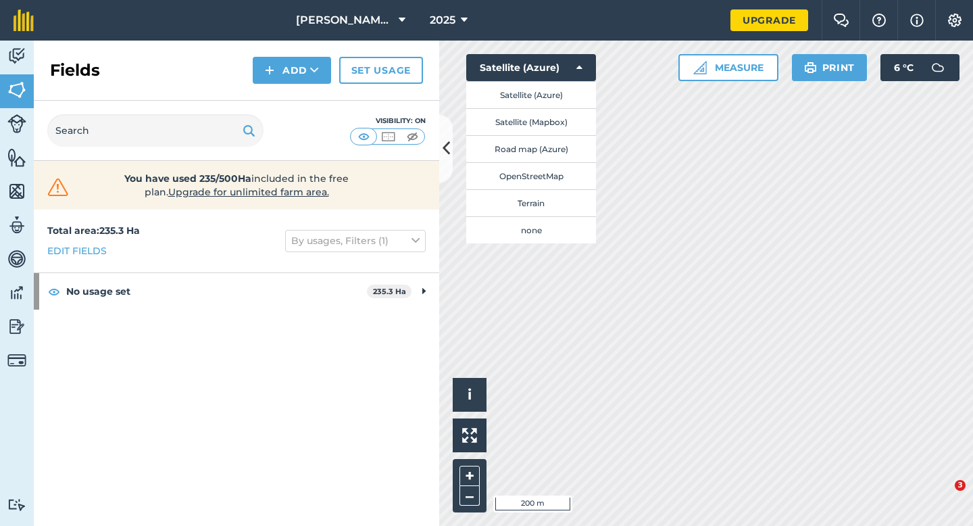
click at [543, 117] on button "Satellite (Mapbox)" at bounding box center [531, 121] width 130 height 27
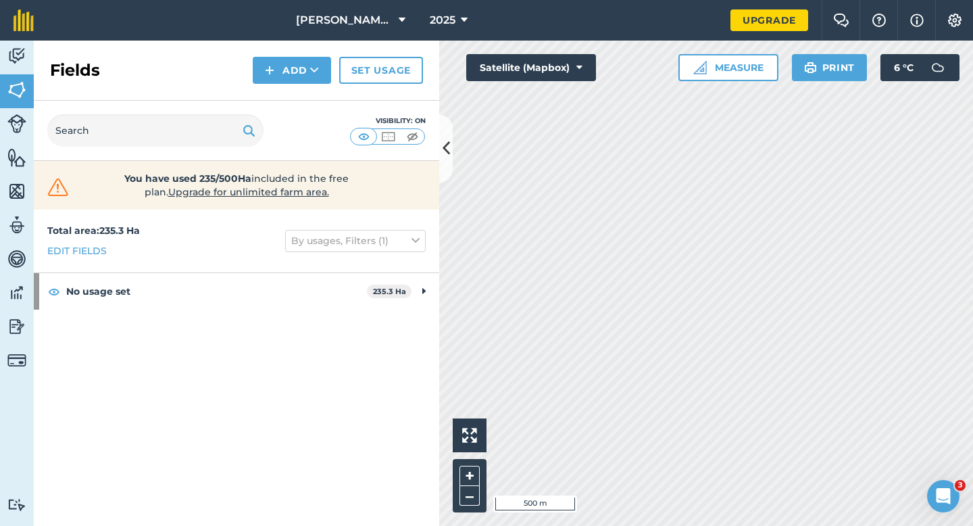
click at [668, 36] on div "[PERSON_NAME] Farms Limited 2025 Upgrade Farm Chat Help Info Settings Map print…" at bounding box center [486, 263] width 973 height 526
click at [418, 178] on div "Activity Fields Livestock Features Maps Team Vehicles Data Reporting Billing Tu…" at bounding box center [486, 283] width 973 height 485
click at [542, 0] on html "[PERSON_NAME] Farms Limited 2025 Upgrade Farm Chat Help Info Settings Map print…" at bounding box center [486, 263] width 973 height 526
click at [352, 203] on div "Activity Fields Livestock Features Maps Team Vehicles Data Reporting Billing Tu…" at bounding box center [486, 283] width 973 height 485
click at [673, 0] on html "[PERSON_NAME] Farms Limited 2025 Upgrade Farm Chat Help Info Settings Map print…" at bounding box center [486, 263] width 973 height 526
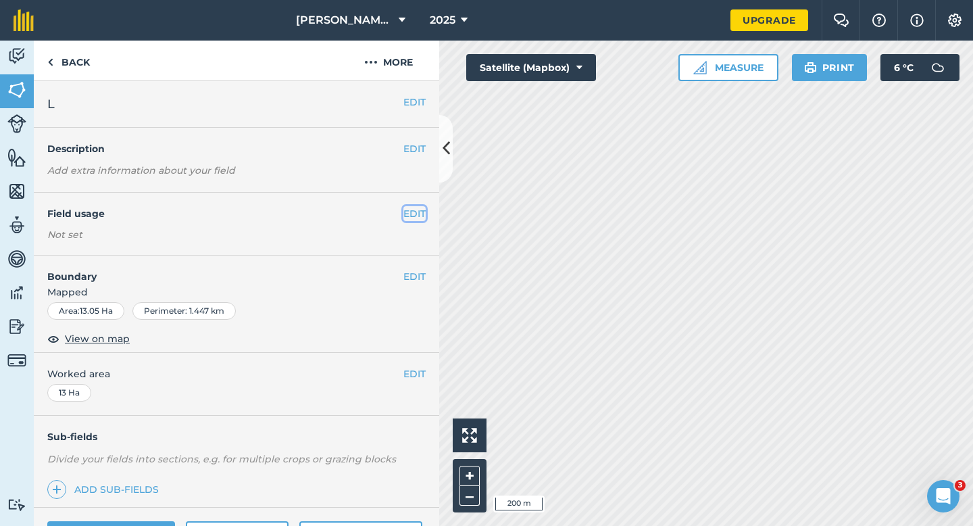
click at [424, 209] on button "EDIT" at bounding box center [414, 213] width 22 height 15
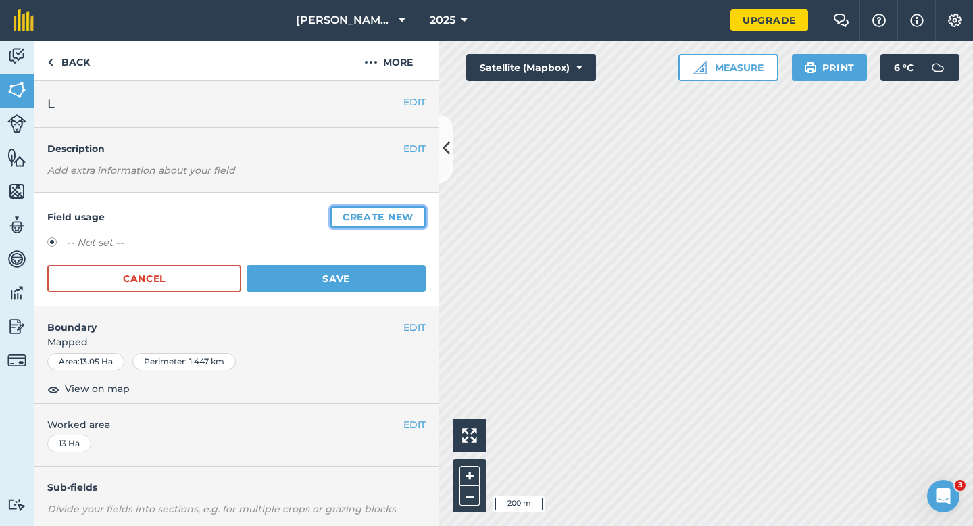
click at [424, 209] on button "Create new" at bounding box center [377, 217] width 95 height 22
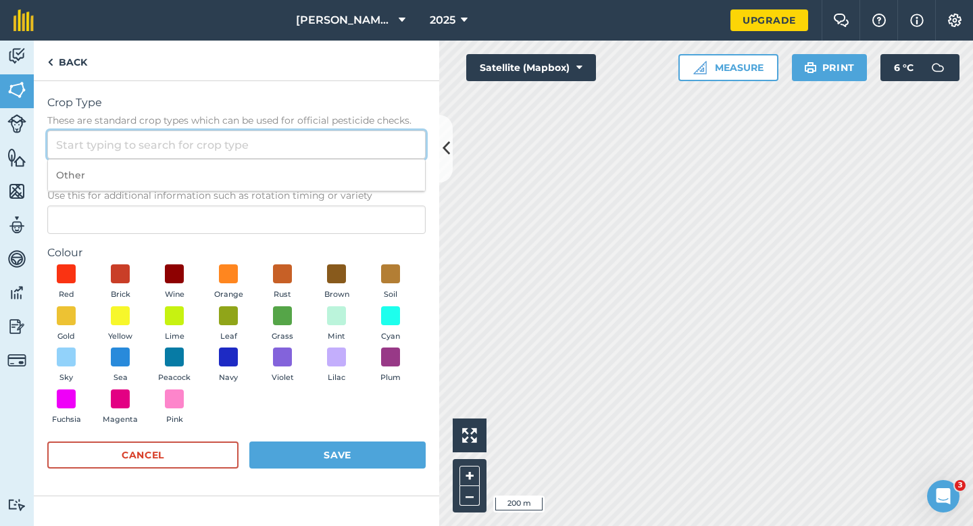
click at [378, 136] on input "Crop Type These are standard crop types which can be used for official pesticid…" at bounding box center [236, 144] width 378 height 28
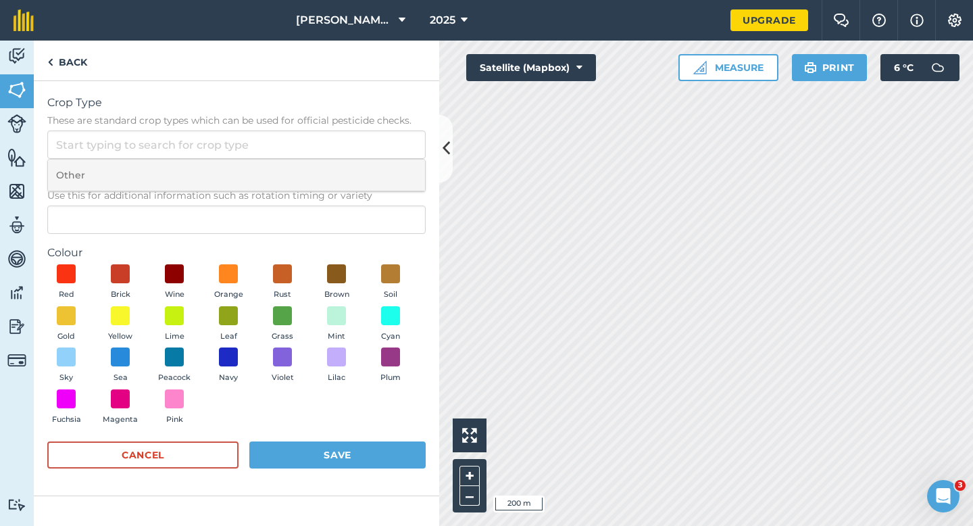
click at [380, 177] on li "Other" at bounding box center [236, 175] width 377 height 32
type input "Other"
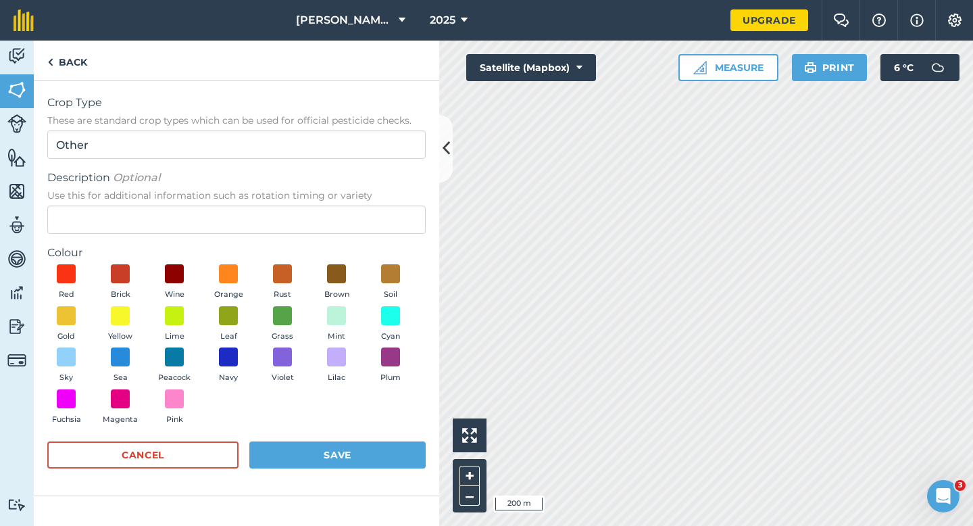
click at [368, 252] on label "Colour" at bounding box center [236, 253] width 378 height 16
click at [362, 239] on form "Crop Type These are standard crop types which can be used for official pesticid…" at bounding box center [236, 288] width 378 height 387
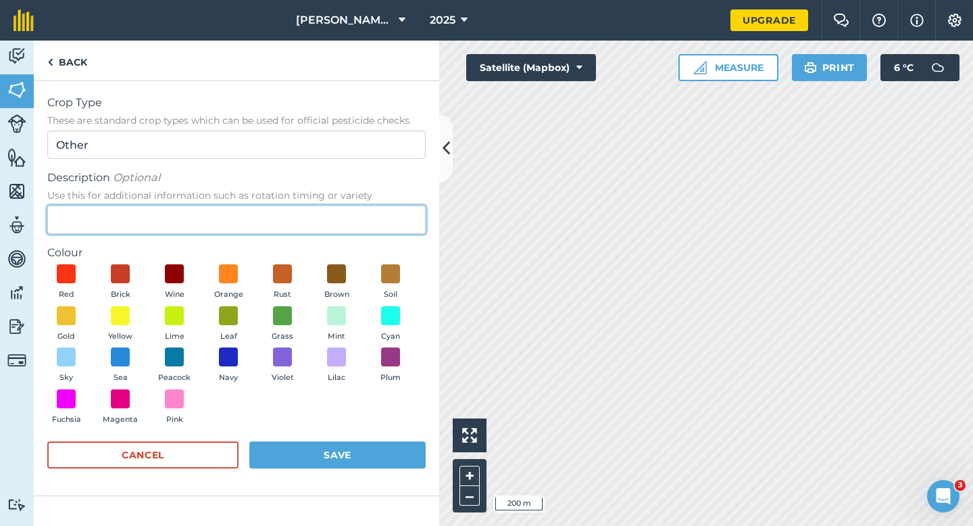
click at [349, 218] on input "Description Optional Use this for additional information such as rotation timin…" at bounding box center [236, 219] width 378 height 28
type input "Radish Seed"
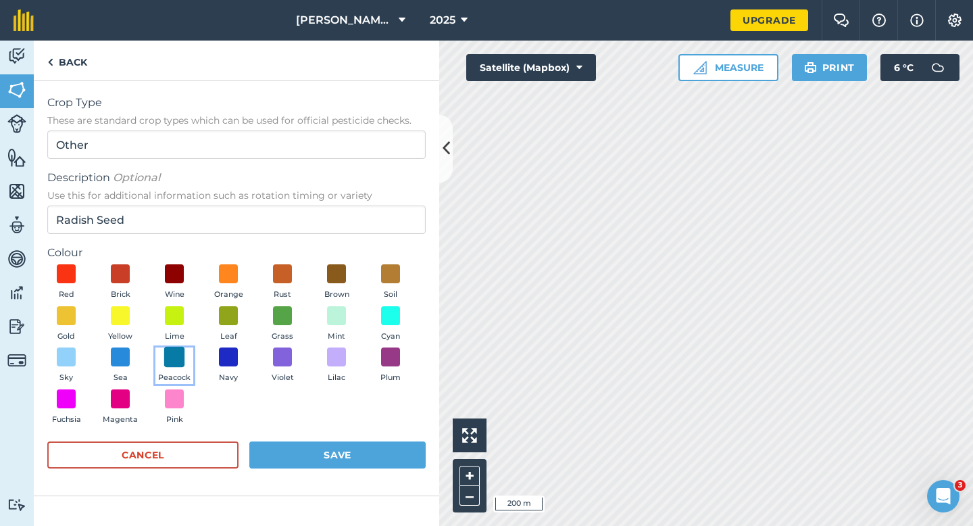
click at [171, 359] on span at bounding box center [174, 357] width 21 height 21
click at [369, 461] on button "Save" at bounding box center [337, 454] width 176 height 27
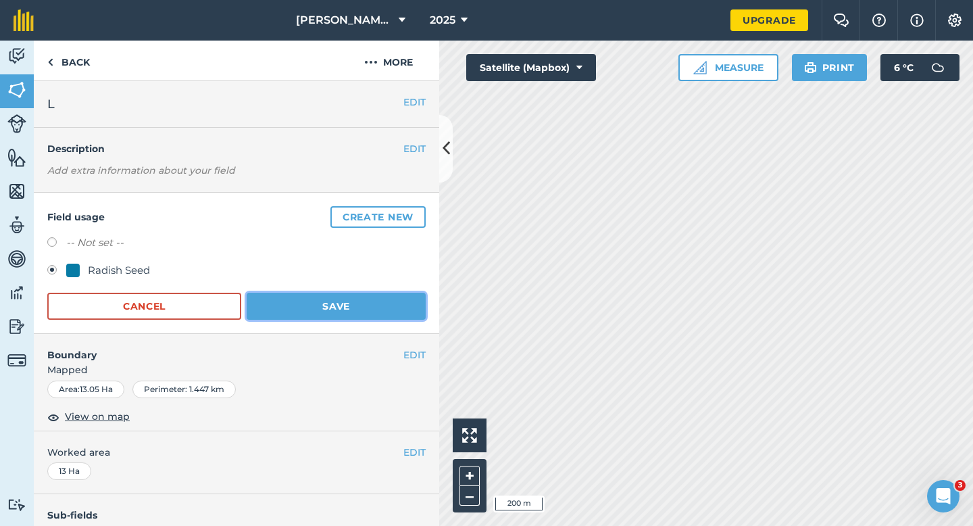
click at [326, 293] on button "Save" at bounding box center [336, 306] width 179 height 27
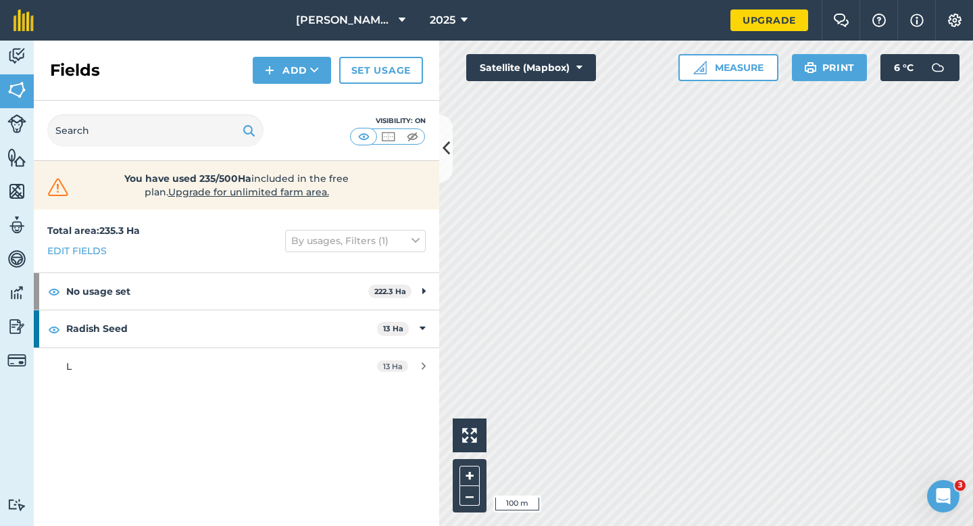
click at [709, 77] on div "Click to start drawing i 100 m + – Satellite (Mapbox) Measure Print 6 ° C" at bounding box center [706, 283] width 534 height 485
click at [525, 64] on button "Satellite (Mapbox)" at bounding box center [531, 67] width 130 height 27
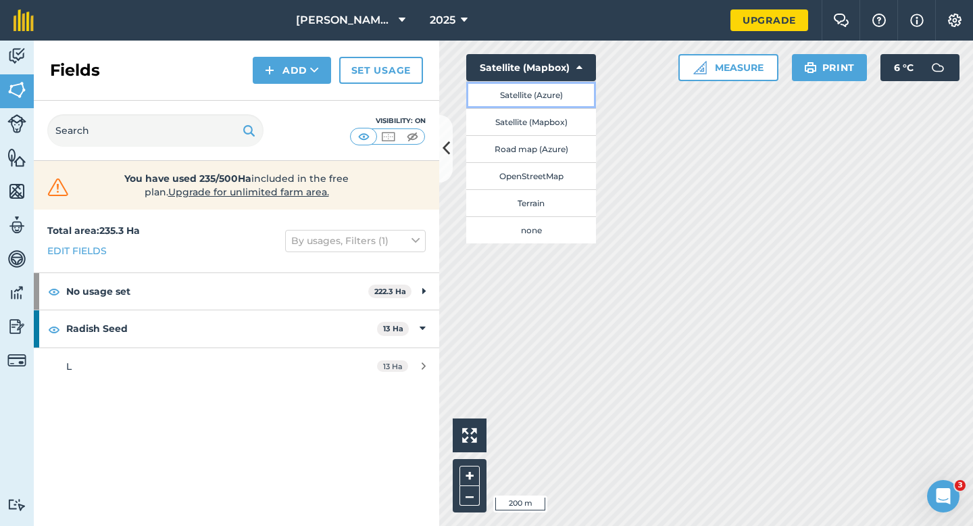
click at [505, 104] on button "Satellite (Azure)" at bounding box center [531, 94] width 130 height 27
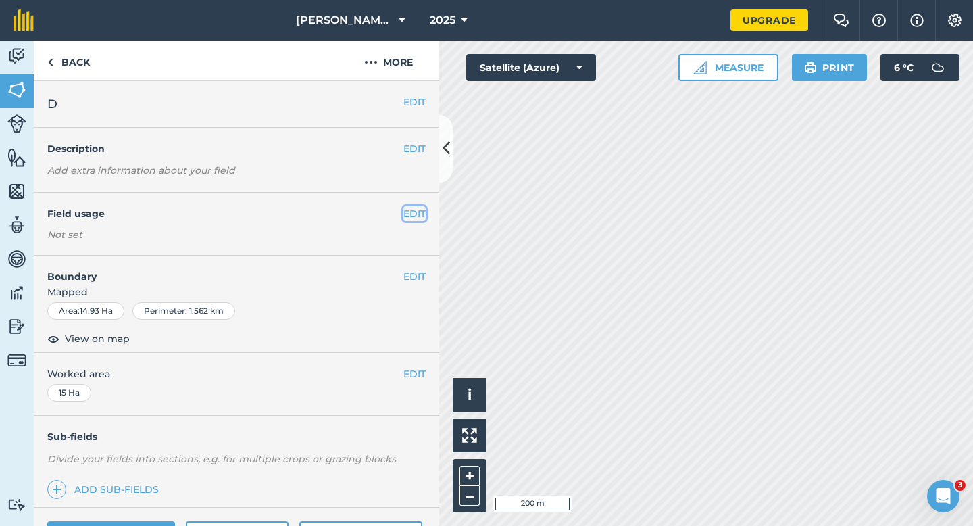
click at [405, 211] on button "EDIT" at bounding box center [414, 213] width 22 height 15
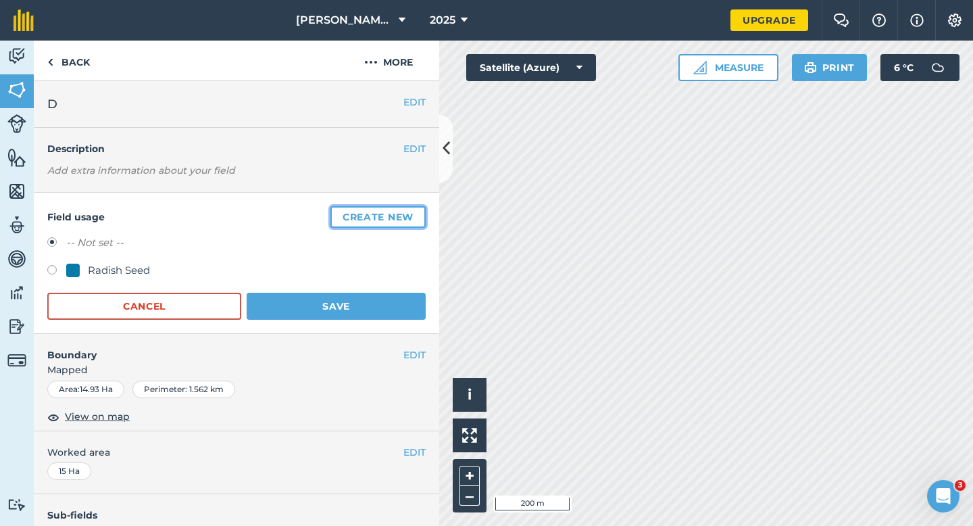
click at [405, 211] on button "Create new" at bounding box center [377, 217] width 95 height 22
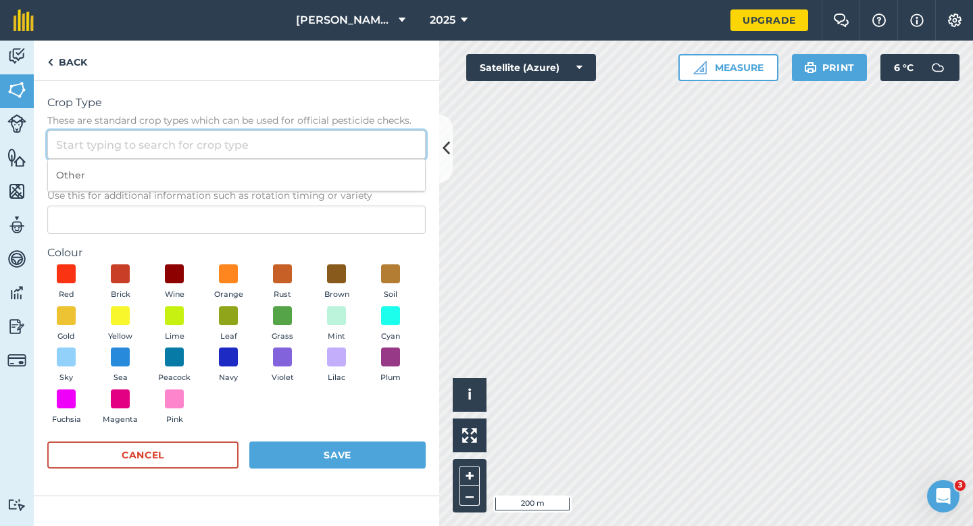
click at [376, 149] on input "Crop Type These are standard crop types which can be used for official pesticid…" at bounding box center [236, 144] width 378 height 28
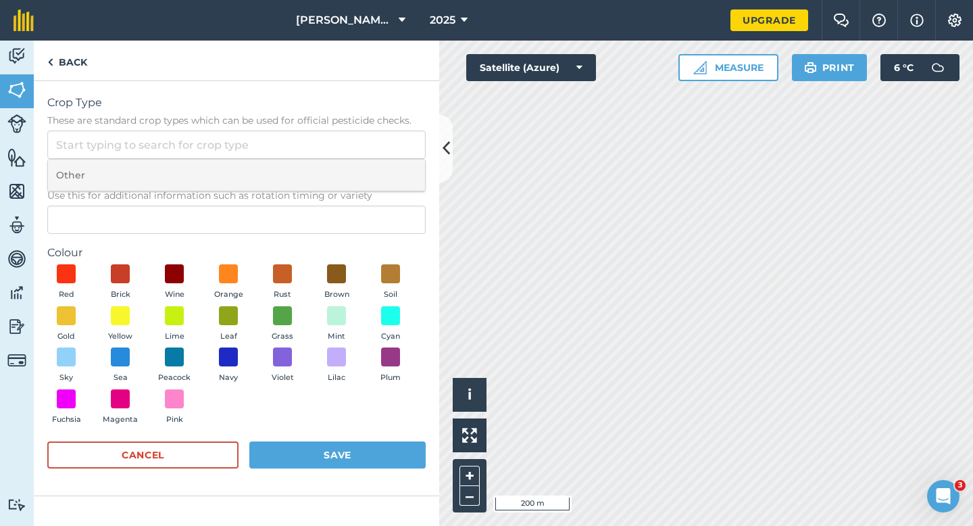
click at [376, 173] on li "Other" at bounding box center [236, 175] width 377 height 32
type input "Other"
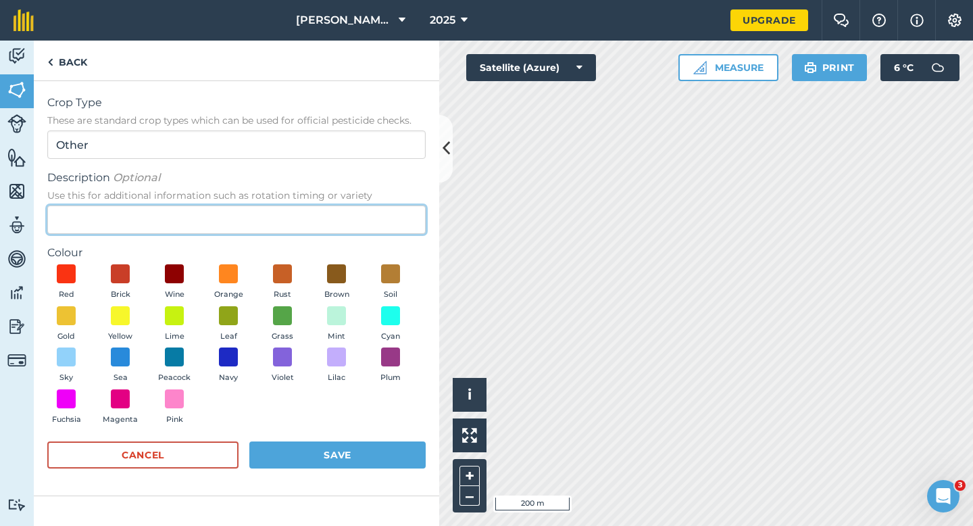
click at [371, 225] on input "Description Optional Use this for additional information such as rotation timin…" at bounding box center [236, 219] width 378 height 28
type input "Watties Peas"
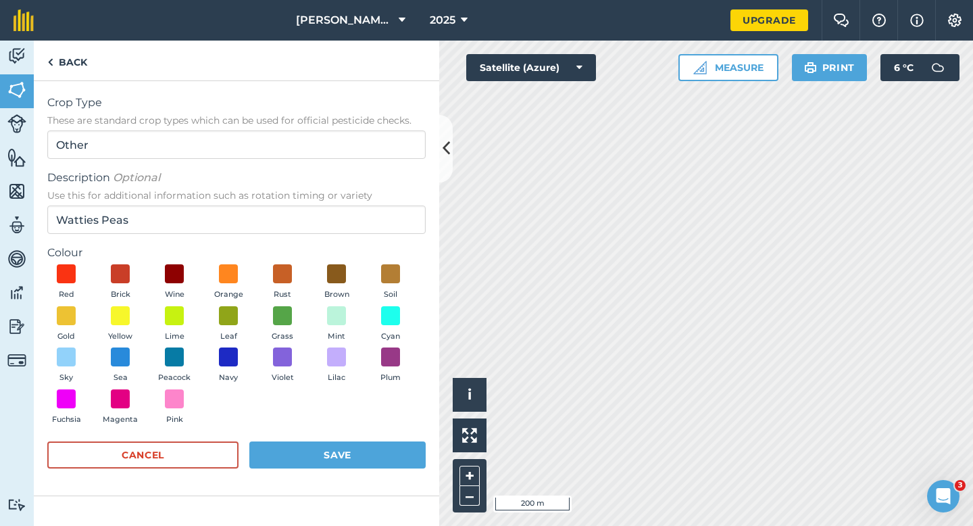
click at [251, 315] on div "Red Brick Wine Orange Rust Brown Soil Gold Yellow Lime Leaf Grass Mint Cyan Sky…" at bounding box center [236, 347] width 378 height 166
click at [244, 315] on button "Leaf" at bounding box center [228, 324] width 38 height 36
click at [336, 476] on div "Cancel Save" at bounding box center [236, 461] width 378 height 41
click at [336, 459] on button "Save" at bounding box center [337, 454] width 176 height 27
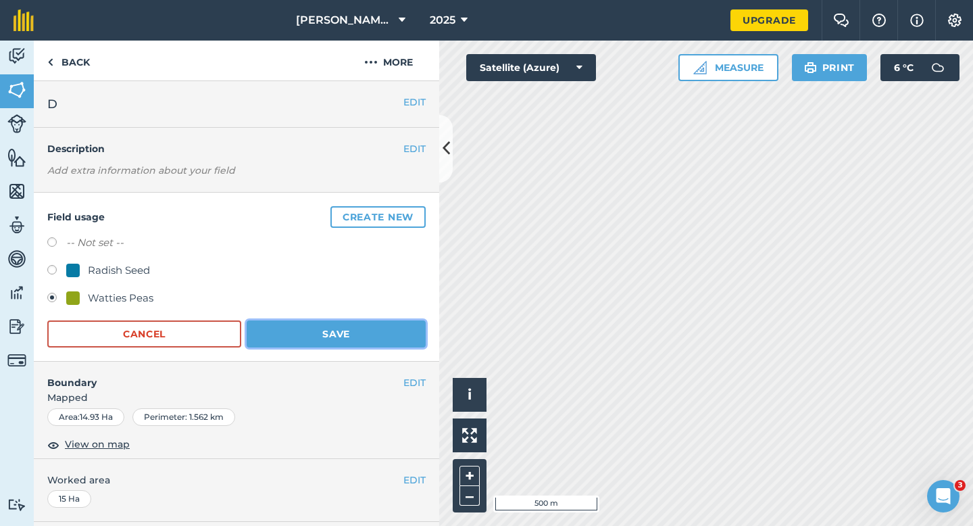
click at [350, 333] on button "Save" at bounding box center [336, 333] width 179 height 27
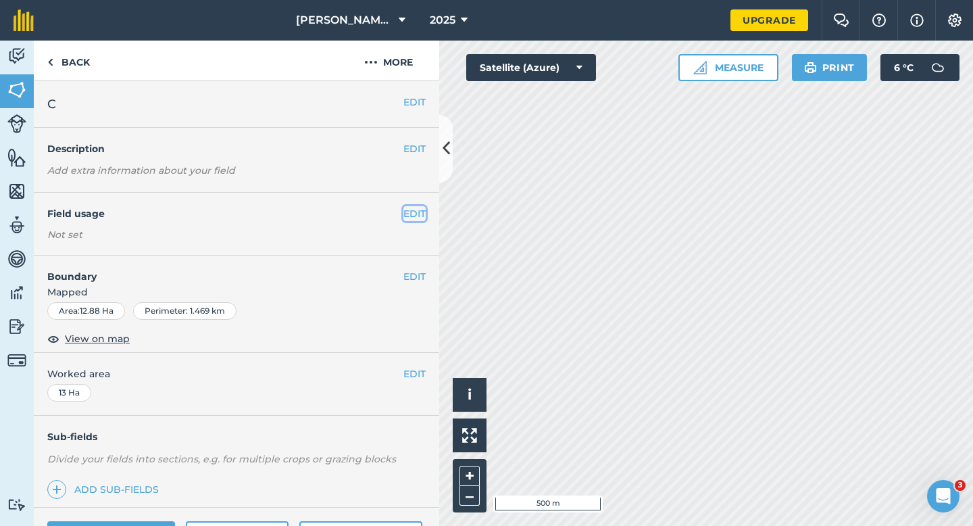
click at [418, 207] on button "EDIT" at bounding box center [414, 213] width 22 height 15
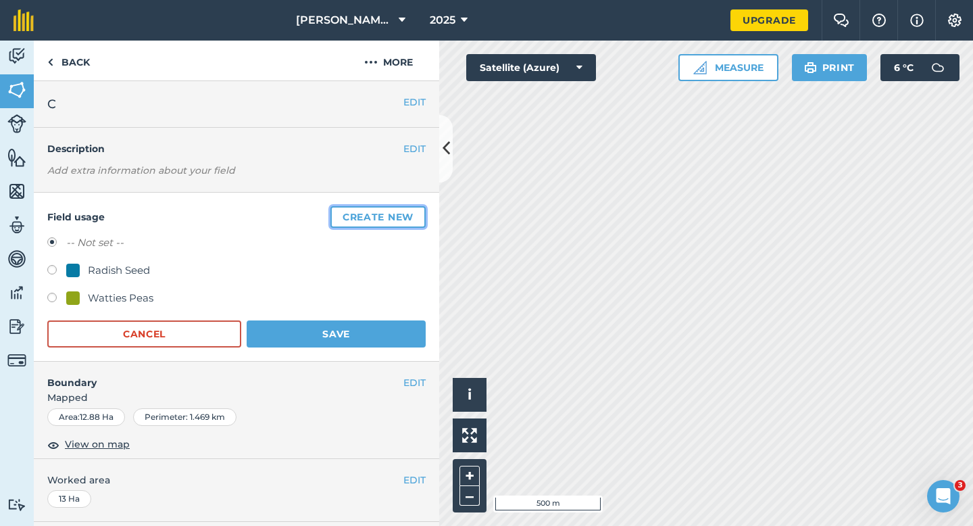
click at [418, 207] on button "Create new" at bounding box center [377, 217] width 95 height 22
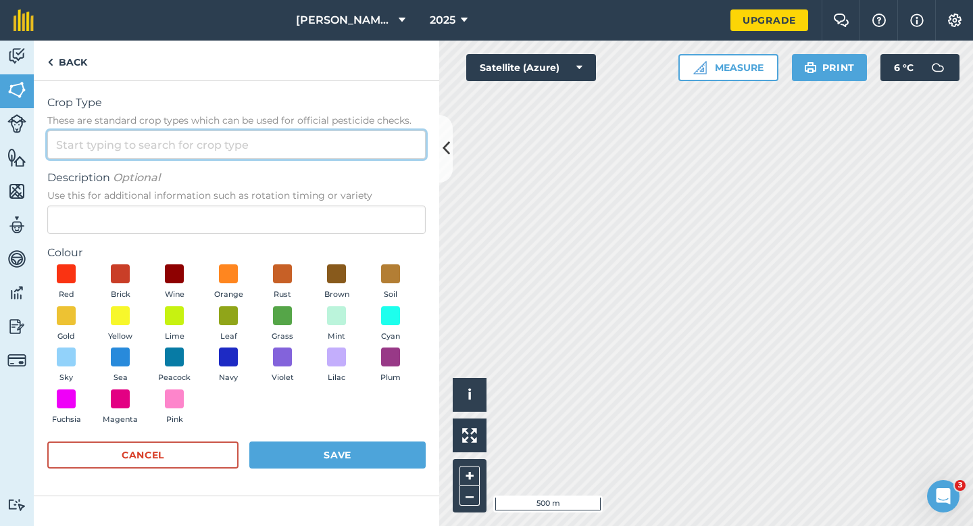
click at [304, 157] on input "Crop Type These are standard crop types which can be used for official pesticid…" at bounding box center [236, 144] width 378 height 28
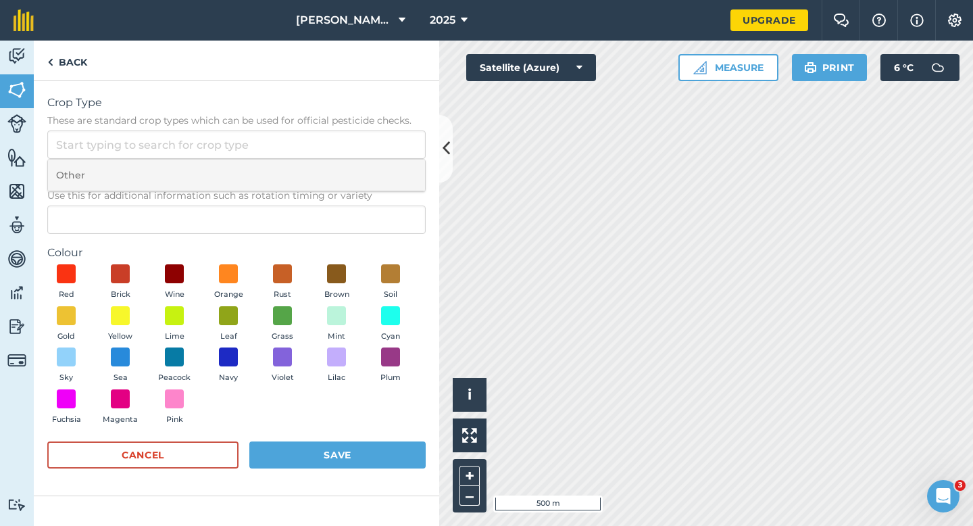
click at [304, 167] on li "Other" at bounding box center [236, 175] width 377 height 32
type input "Other"
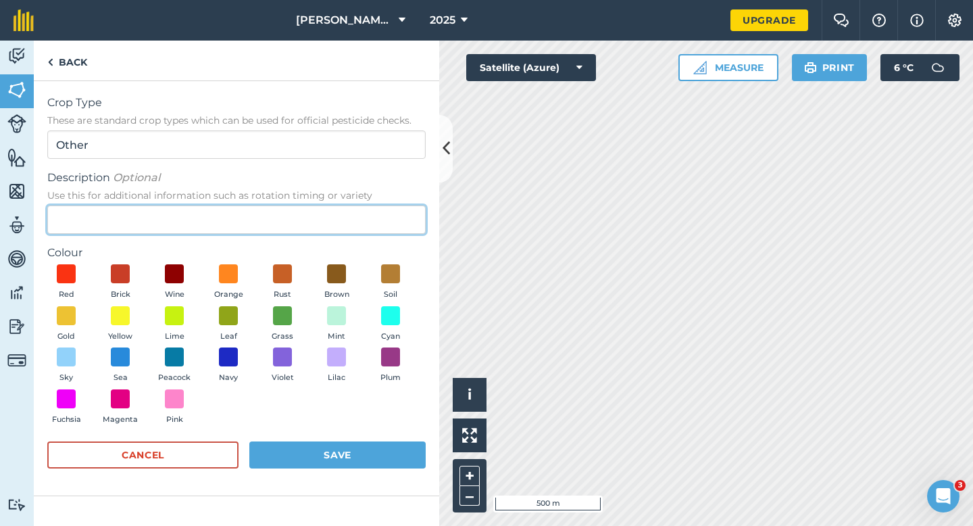
click at [304, 214] on input "Description Optional Use this for additional information such as rotation timin…" at bounding box center [236, 219] width 378 height 28
type input "Watties Beans"
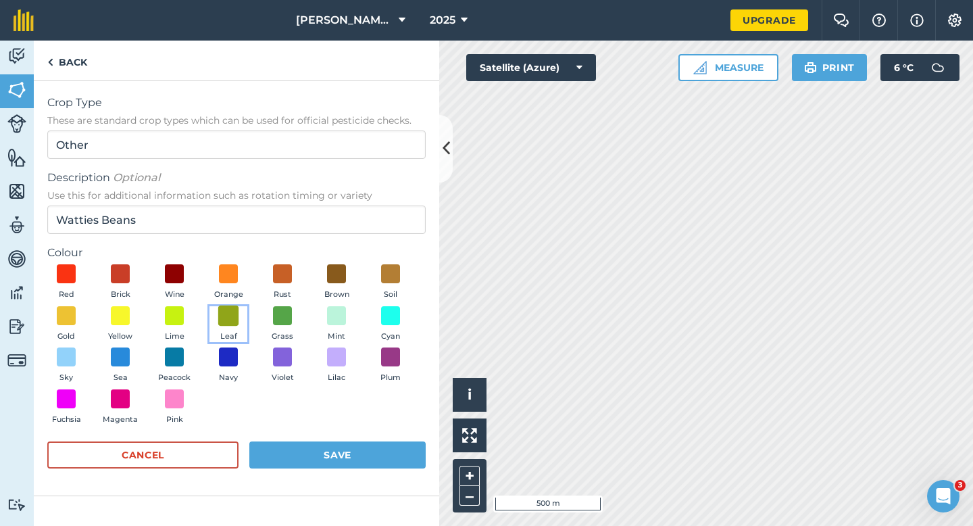
click at [231, 314] on span at bounding box center [228, 315] width 21 height 21
click at [382, 457] on button "Save" at bounding box center [337, 454] width 176 height 27
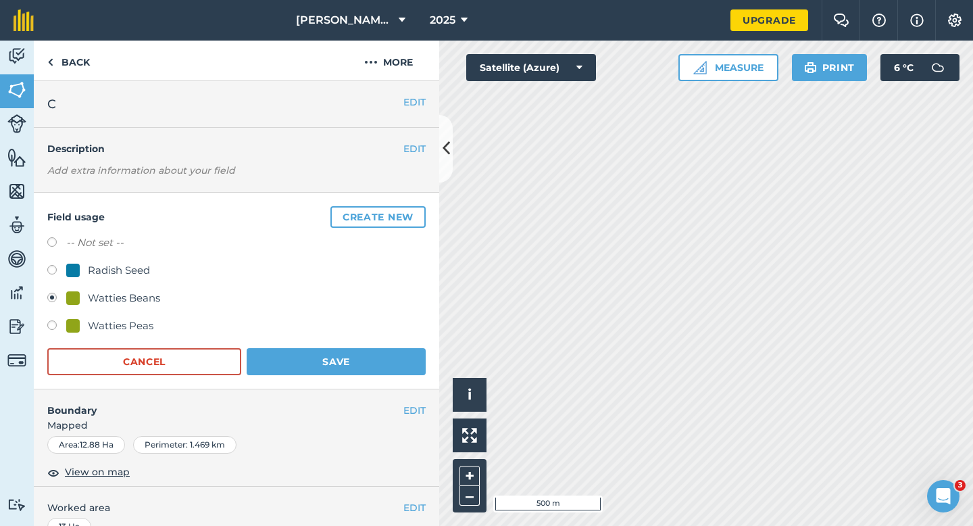
click at [388, 380] on div "Field usage Create new -- Not set -- Radish Seed Watties Beans Watties Peas Can…" at bounding box center [236, 291] width 405 height 197
click at [388, 377] on div "Field usage Create new -- Not set -- Radish Seed Watties Beans Watties Peas Can…" at bounding box center [236, 291] width 405 height 197
click at [388, 366] on button "Save" at bounding box center [336, 361] width 179 height 27
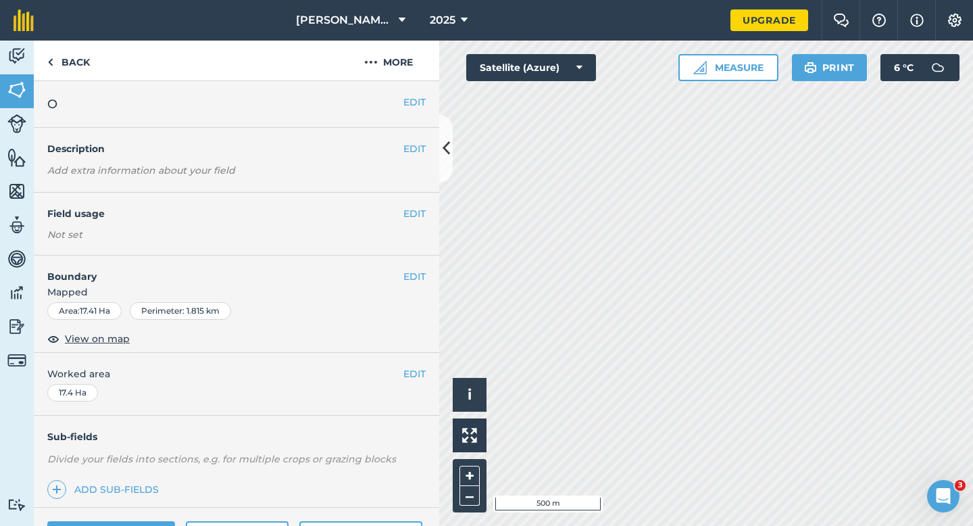
click at [427, 218] on div "EDIT Field usage Not set" at bounding box center [236, 224] width 405 height 63
click at [422, 218] on button "EDIT" at bounding box center [414, 213] width 22 height 15
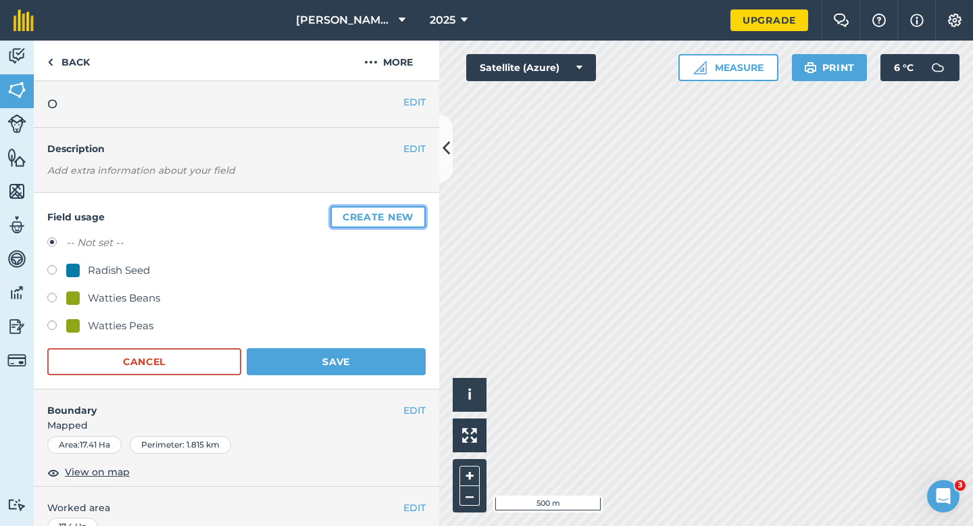
click at [422, 218] on button "Create new" at bounding box center [377, 217] width 95 height 22
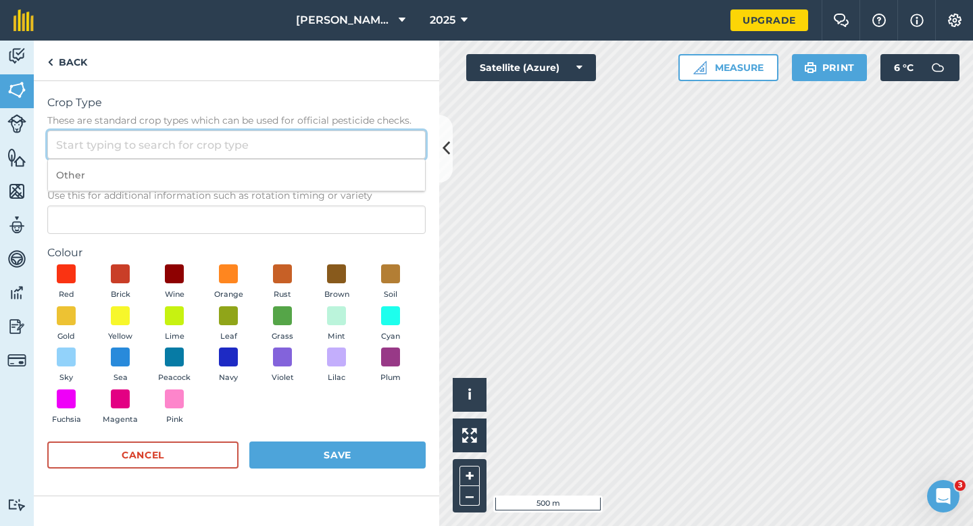
click at [418, 145] on input "Crop Type These are standard crop types which can be used for official pesticid…" at bounding box center [236, 144] width 378 height 28
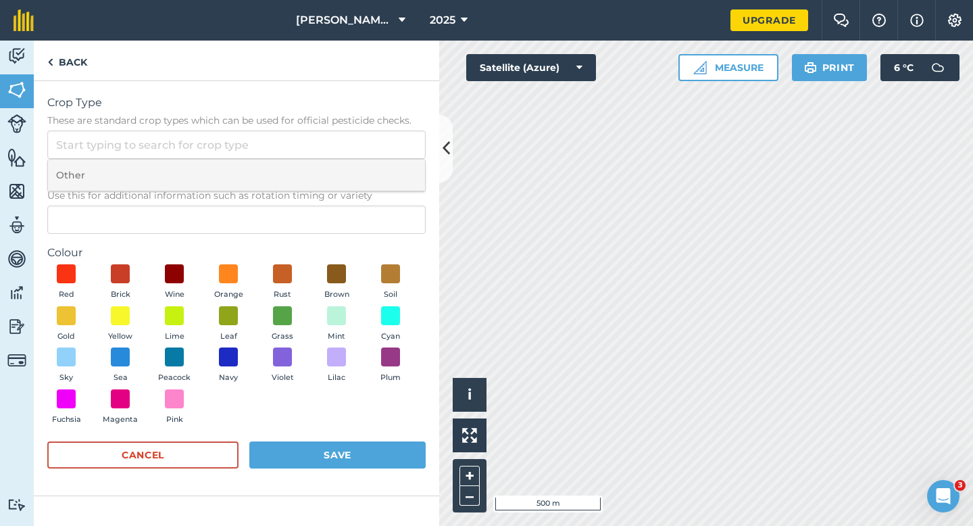
click at [418, 168] on li "Other" at bounding box center [236, 175] width 377 height 32
type input "Other"
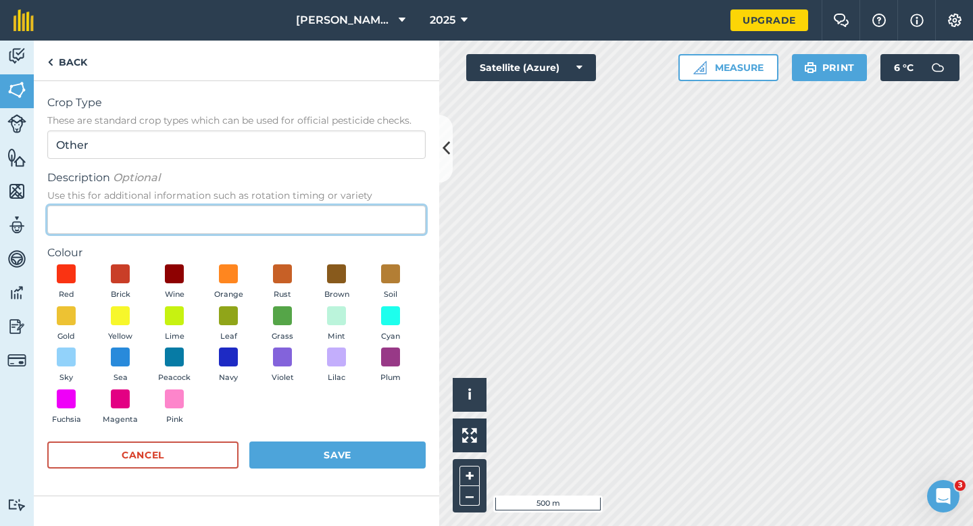
click at [418, 207] on input "Description Optional Use this for additional information such as rotation timin…" at bounding box center [236, 219] width 378 height 28
click at [415, 211] on input "Description Optional Use this for additional information such as rotation timin…" at bounding box center [236, 219] width 378 height 28
type input "w"
type input "Wheat"
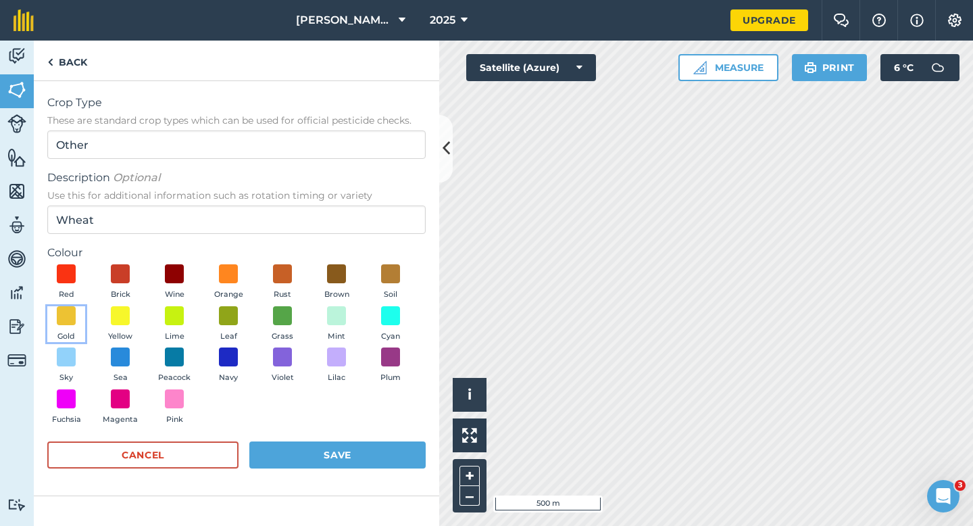
click at [78, 319] on button "Gold" at bounding box center [66, 324] width 38 height 36
click at [336, 472] on div "Cancel Save" at bounding box center [236, 461] width 378 height 41
click at [338, 459] on button "Save" at bounding box center [337, 454] width 176 height 27
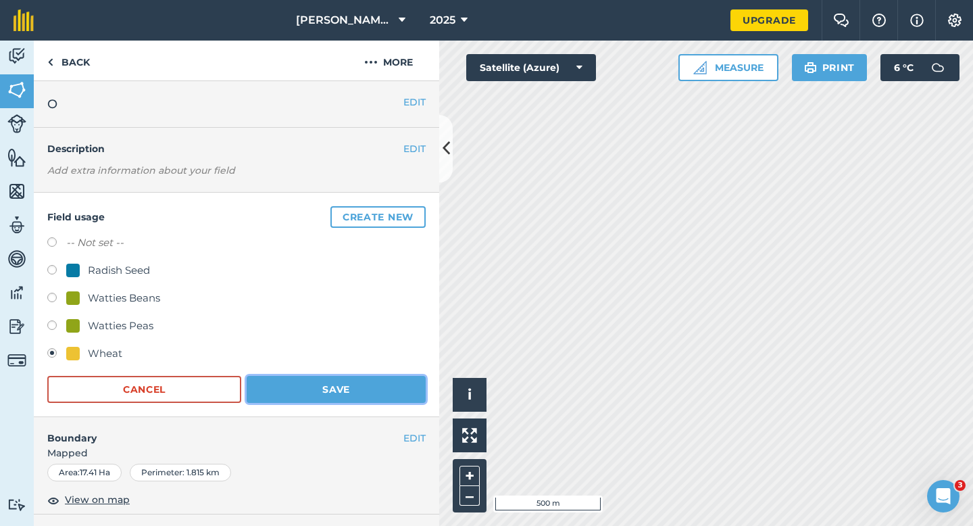
click at [360, 381] on button "Save" at bounding box center [336, 389] width 179 height 27
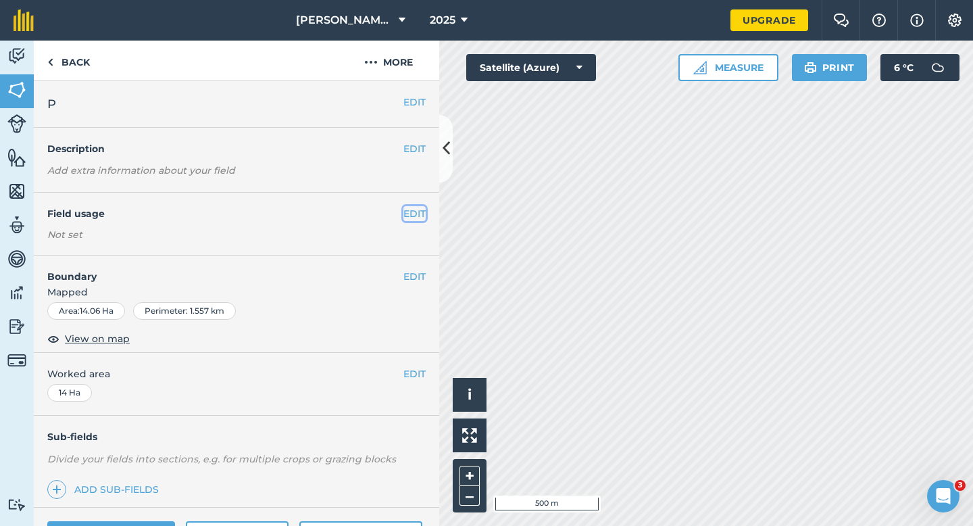
click at [418, 211] on button "EDIT" at bounding box center [414, 213] width 22 height 15
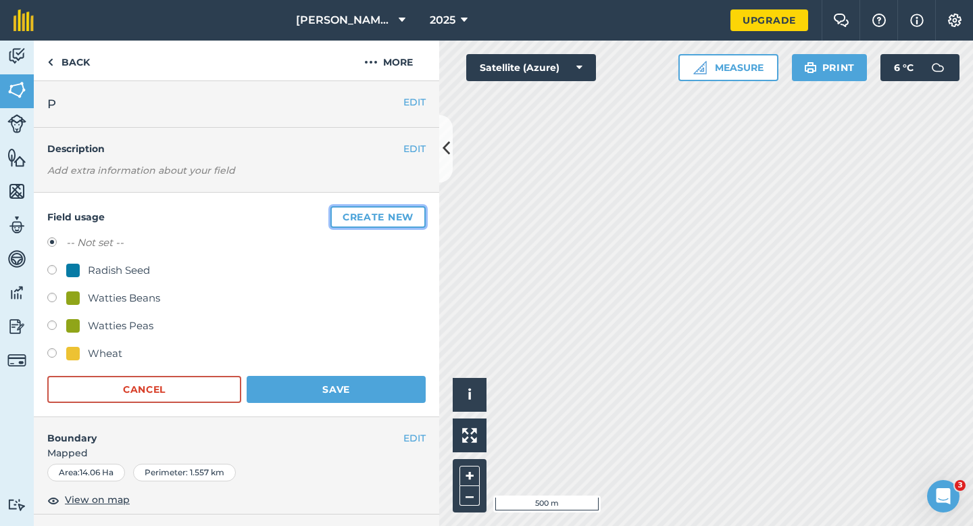
click at [418, 211] on button "Create new" at bounding box center [377, 217] width 95 height 22
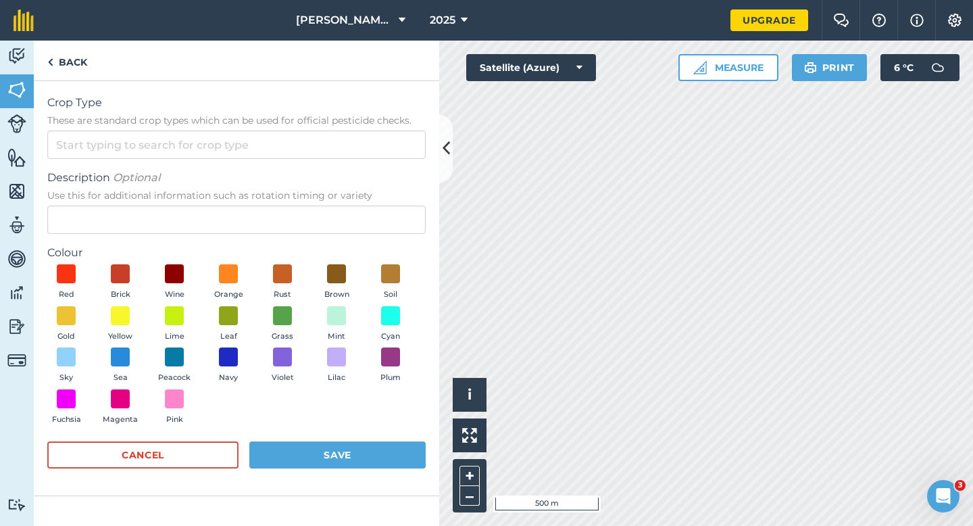
click at [396, 167] on form "Crop Type These are standard crop types which can be used for official pesticid…" at bounding box center [236, 288] width 378 height 387
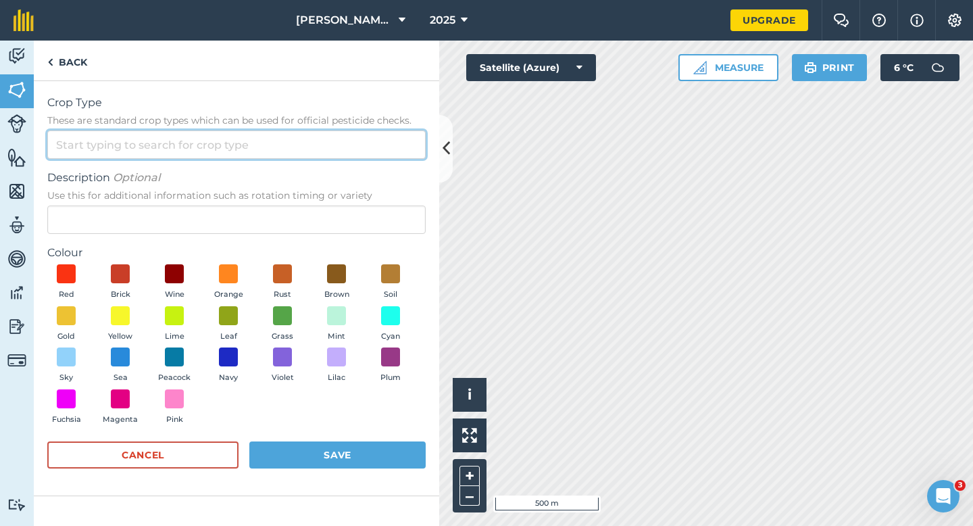
click at [396, 156] on input "Crop Type These are standard crop types which can be used for official pesticid…" at bounding box center [236, 144] width 378 height 28
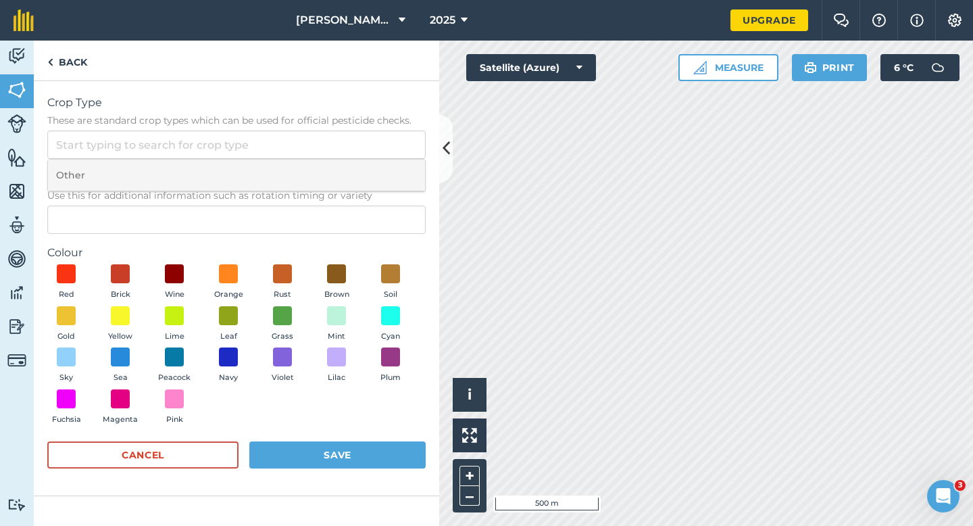
click at [396, 160] on li "Other" at bounding box center [236, 175] width 377 height 32
type input "Other"
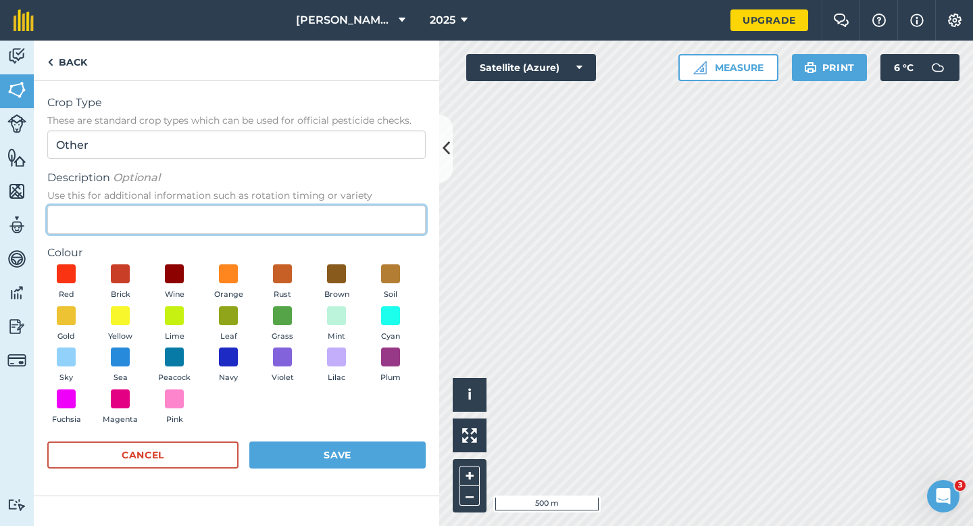
click at [394, 213] on input "Description Optional Use this for additional information such as rotation timin…" at bounding box center [236, 219] width 378 height 28
type input "Clover Seed"
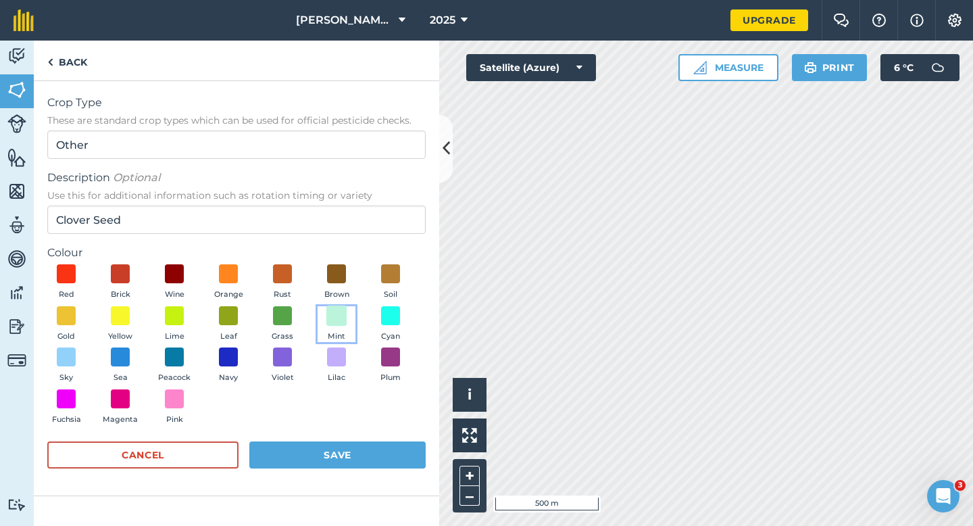
click at [343, 316] on span at bounding box center [336, 315] width 21 height 21
click at [325, 462] on button "Save" at bounding box center [337, 454] width 176 height 27
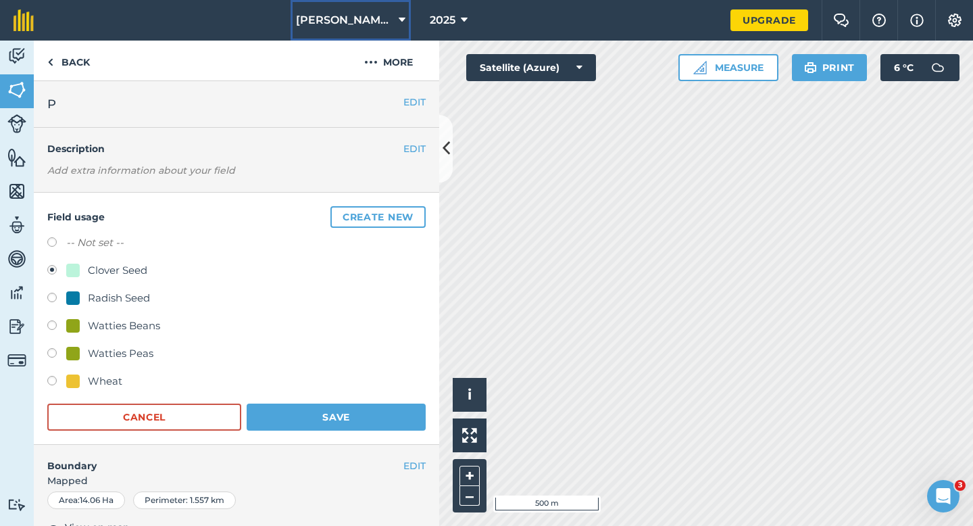
click at [336, 33] on button "[PERSON_NAME] Farms Limited" at bounding box center [351, 20] width 120 height 41
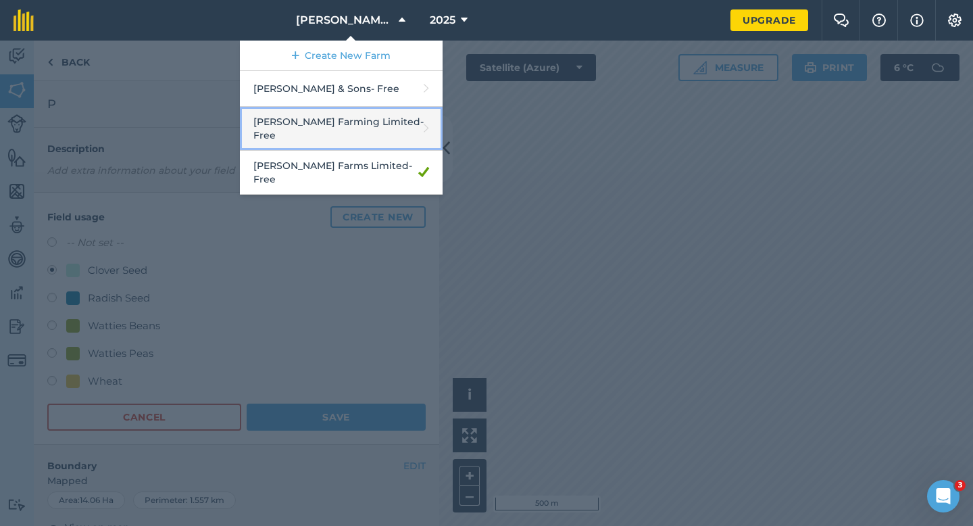
click at [330, 118] on link "[PERSON_NAME] Farming Limited - Free" at bounding box center [341, 129] width 203 height 44
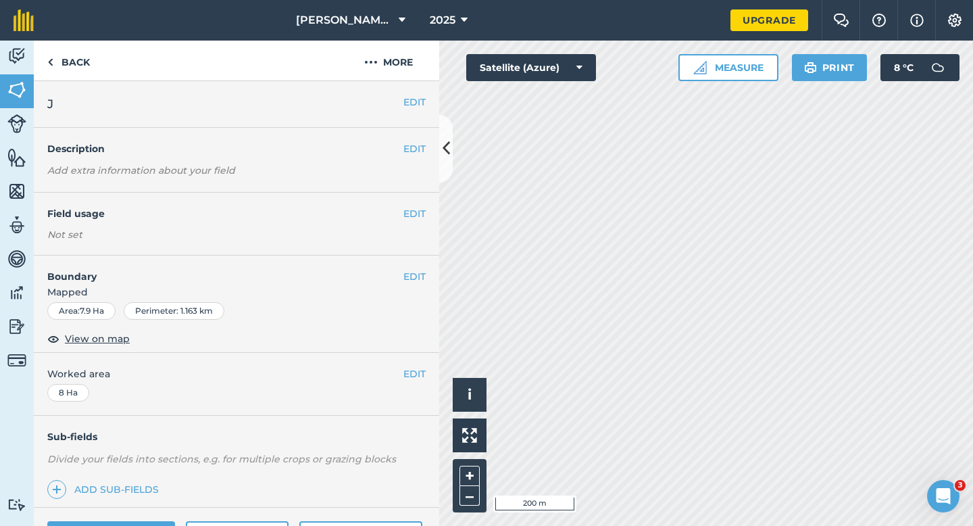
click at [400, 212] on h4 "Field usage" at bounding box center [225, 213] width 356 height 15
click at [415, 212] on button "EDIT" at bounding box center [414, 213] width 22 height 15
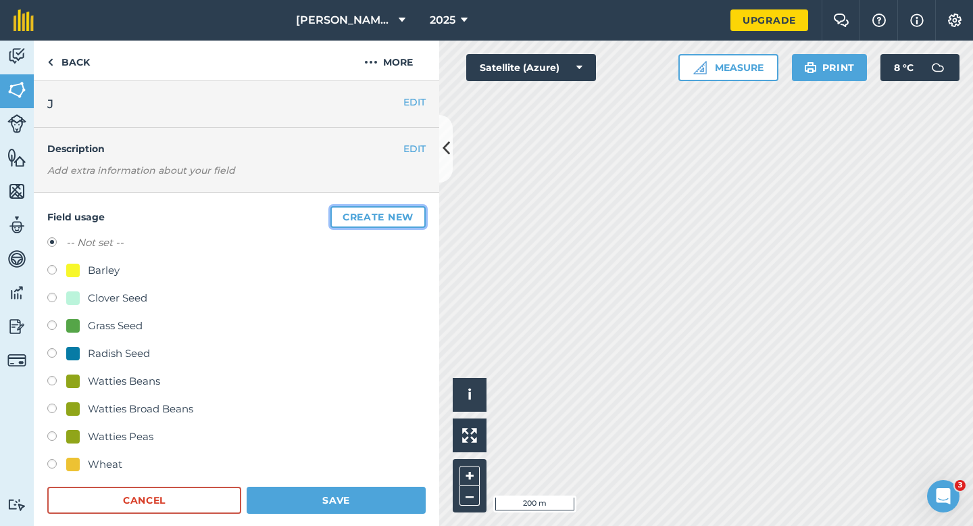
click at [416, 211] on button "Create new" at bounding box center [377, 217] width 95 height 22
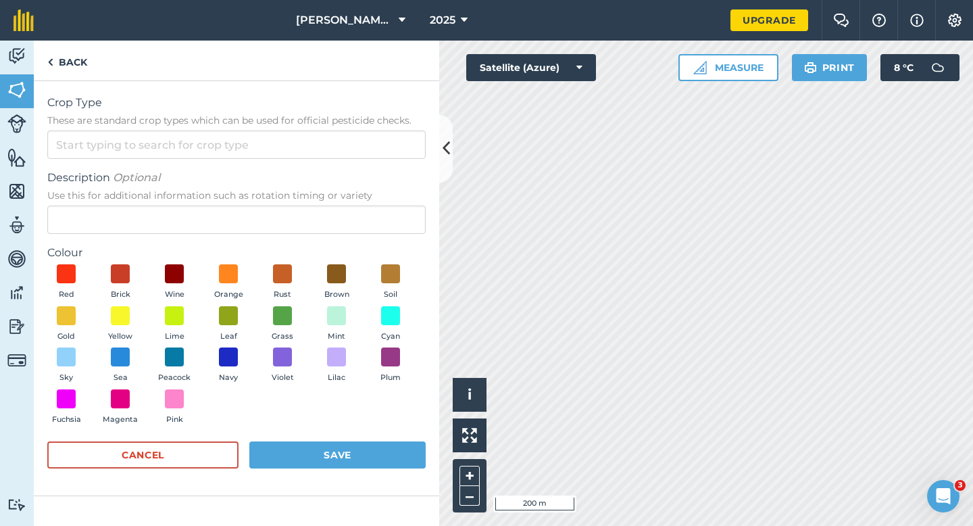
click at [367, 126] on span "These are standard crop types which can be used for official pesticide checks." at bounding box center [236, 121] width 378 height 14
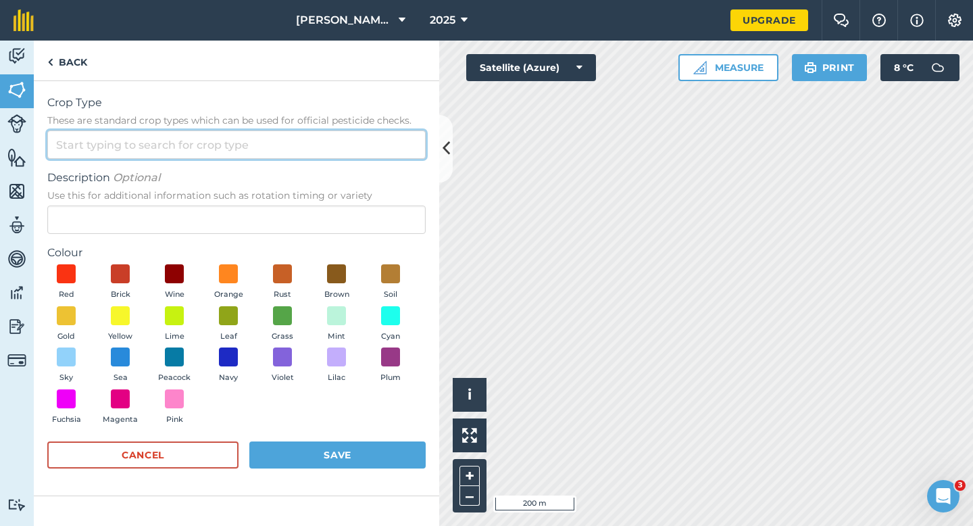
click at [367, 130] on input "Crop Type These are standard crop types which can be used for official pesticid…" at bounding box center [236, 144] width 378 height 28
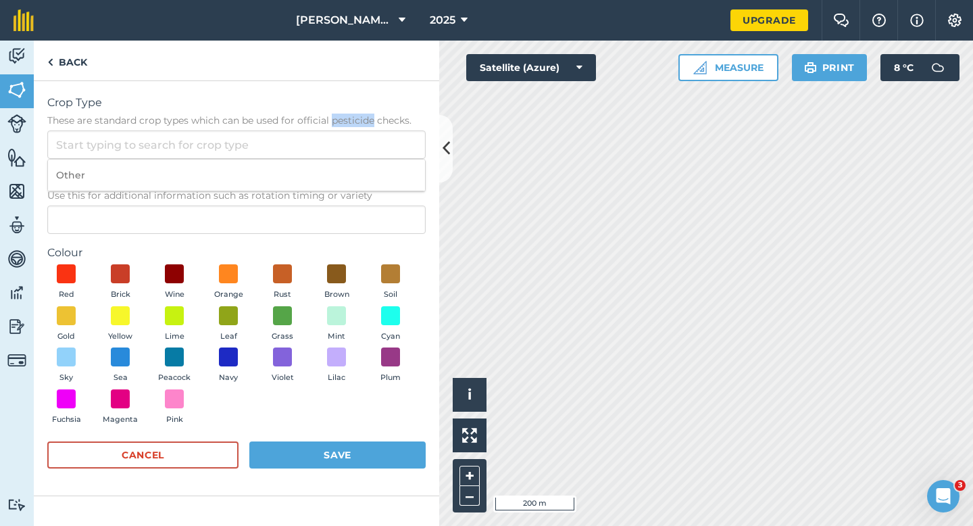
click at [367, 126] on span "These are standard crop types which can be used for official pesticide checks." at bounding box center [236, 121] width 378 height 14
click at [367, 130] on input "Crop Type These are standard crop types which can be used for official pesticid…" at bounding box center [236, 144] width 378 height 28
click at [367, 146] on input "Crop Type These are standard crop types which can be used for official pesticid…" at bounding box center [236, 144] width 378 height 28
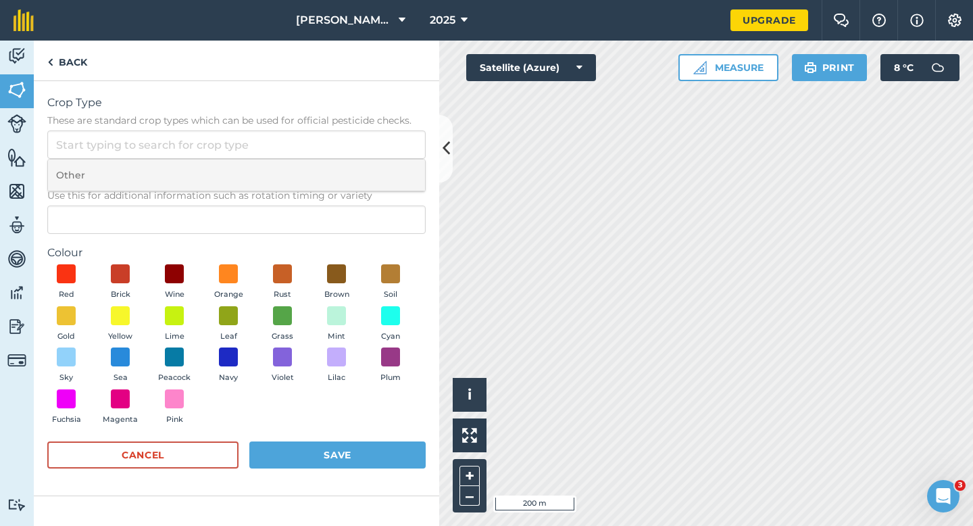
click at [367, 160] on li "Other" at bounding box center [236, 175] width 377 height 32
type input "Other"
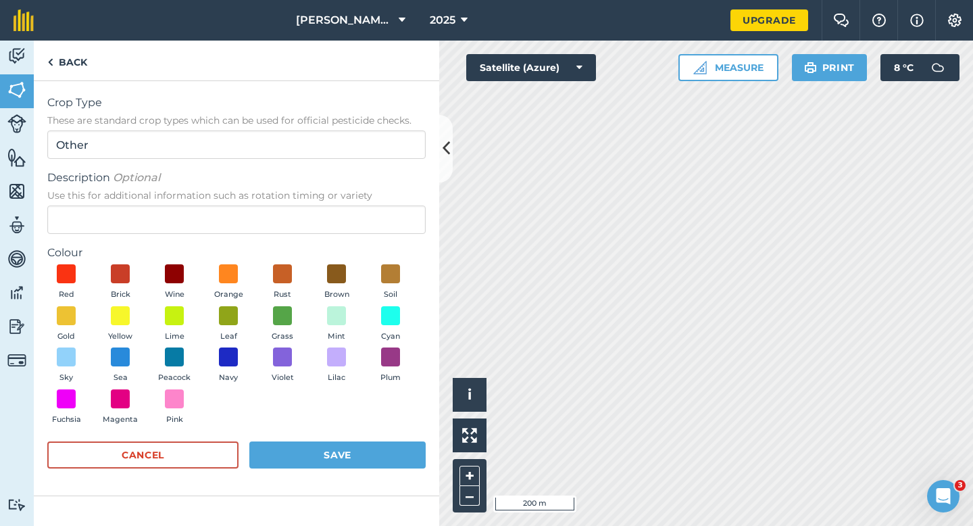
click at [368, 203] on div "Description Optional Use this for additional information such as rotation timin…" at bounding box center [236, 202] width 378 height 64
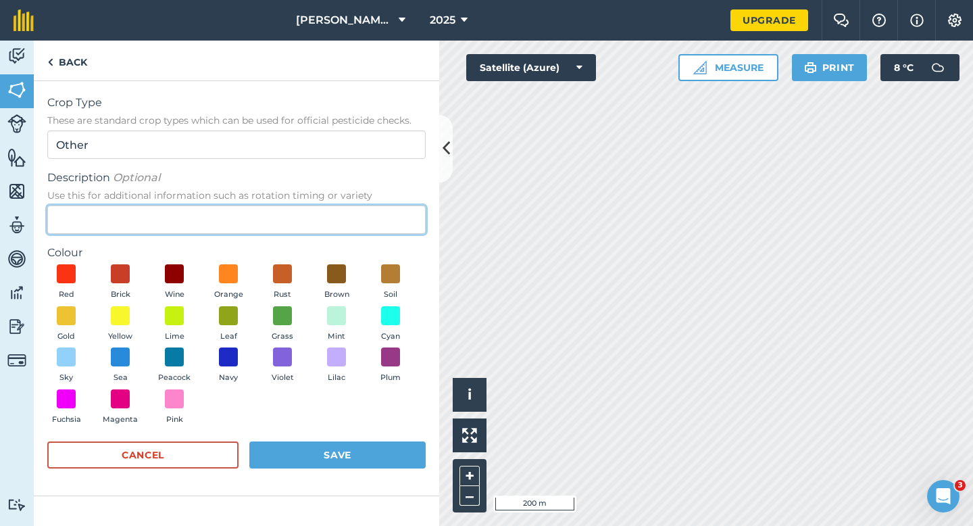
click at [370, 216] on input "Description Optional Use this for additional information such as rotation timin…" at bounding box center [236, 219] width 378 height 28
type input "Chard Seed"
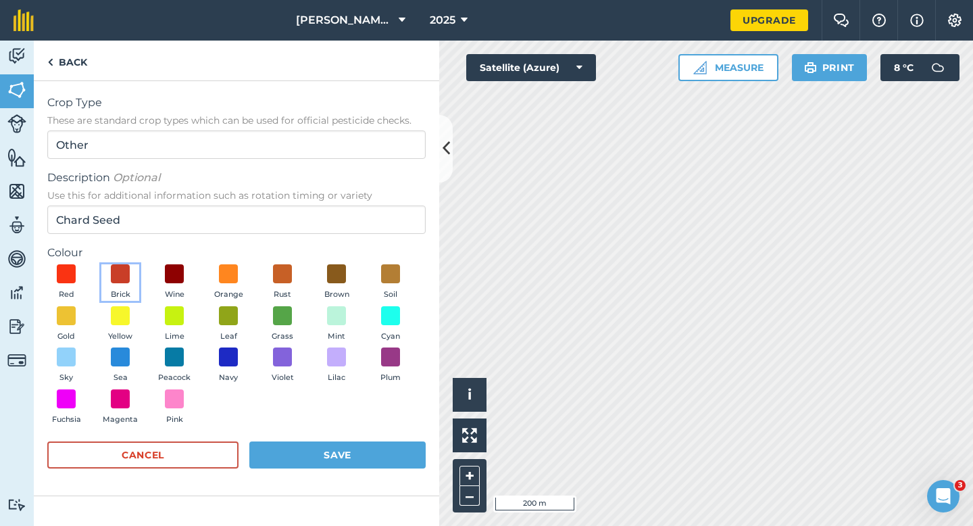
click at [107, 269] on button "Brick" at bounding box center [120, 282] width 38 height 36
click at [309, 422] on div "Red Brick Wine Orange Rust Brown Soil Gold Yellow Lime Leaf Grass Mint Cyan Sky…" at bounding box center [236, 347] width 378 height 166
click at [317, 460] on button "Save" at bounding box center [337, 454] width 176 height 27
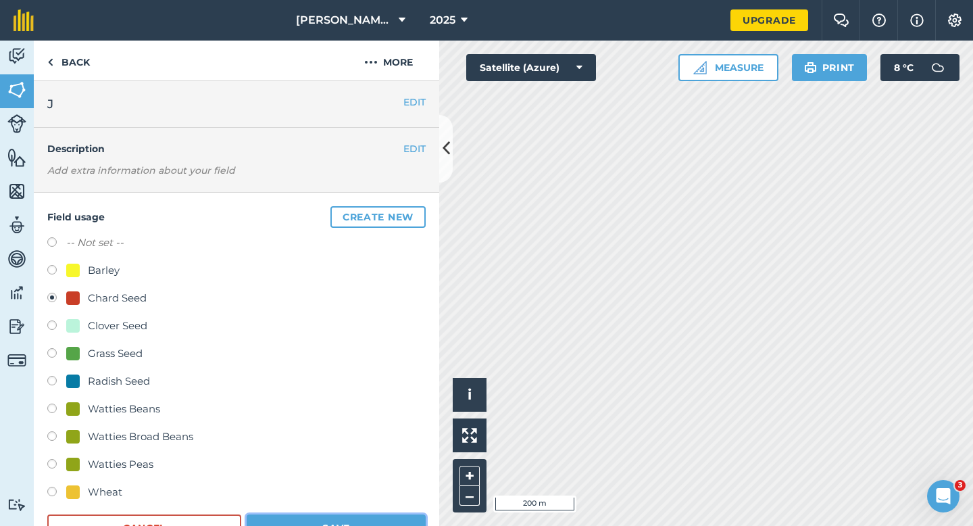
click at [351, 525] on button "Save" at bounding box center [336, 527] width 179 height 27
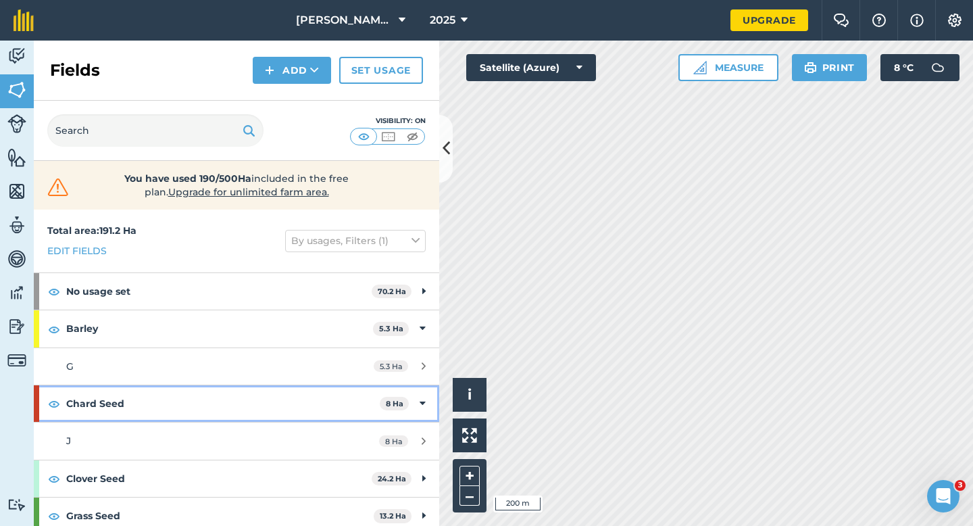
click at [418, 410] on div "Chard Seed 8 Ha" at bounding box center [236, 403] width 405 height 36
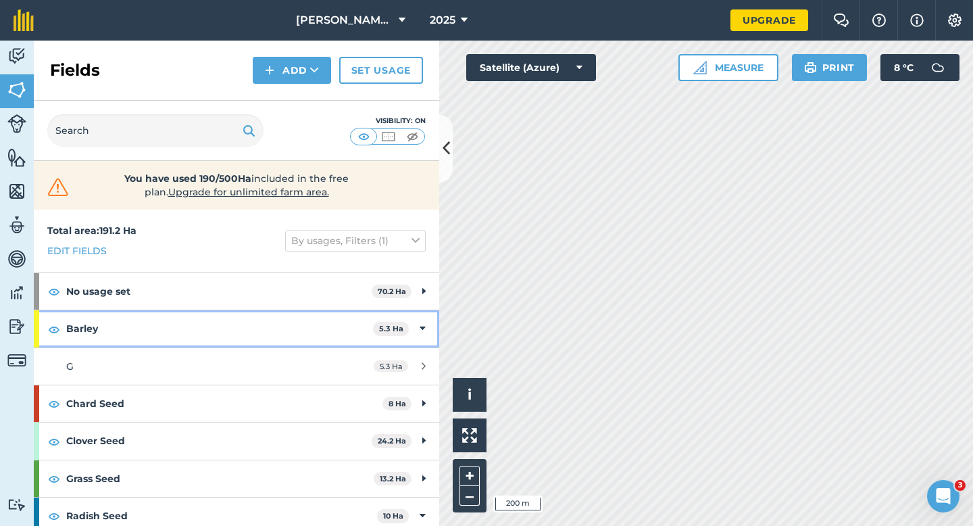
click at [416, 326] on div "Barley 5.3 Ha" at bounding box center [236, 328] width 405 height 36
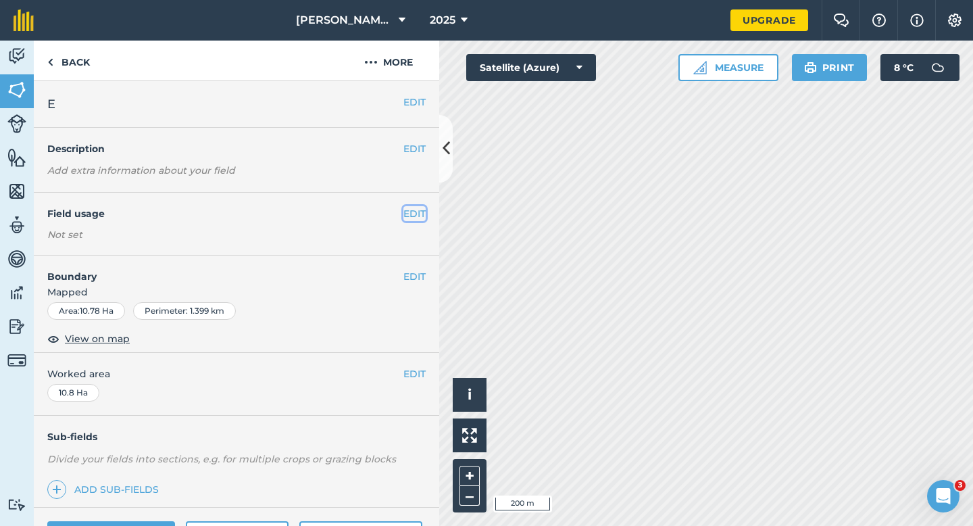
click at [407, 209] on button "EDIT" at bounding box center [414, 213] width 22 height 15
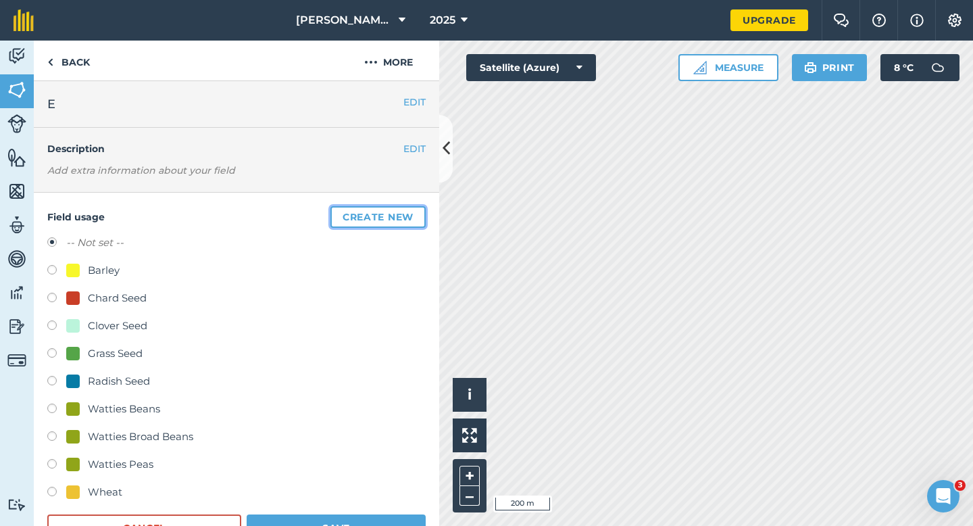
click at [407, 209] on button "Create new" at bounding box center [377, 217] width 95 height 22
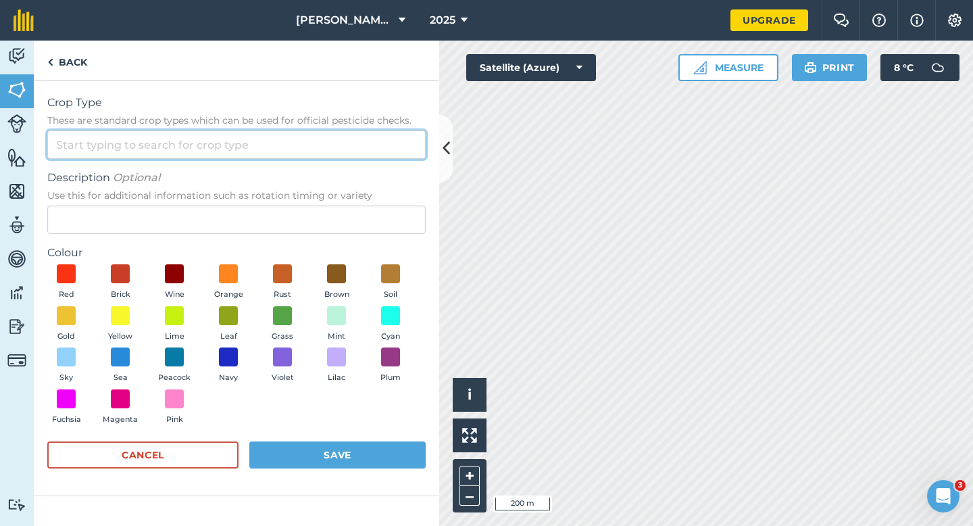
click at [348, 137] on input "Crop Type These are standard crop types which can be used for official pesticid…" at bounding box center [236, 144] width 378 height 28
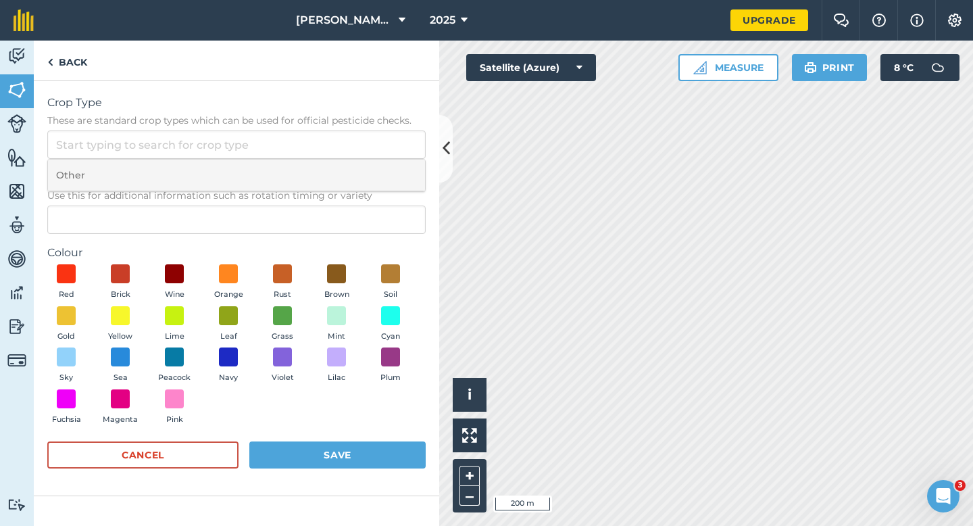
click at [348, 163] on li "Other" at bounding box center [236, 175] width 377 height 32
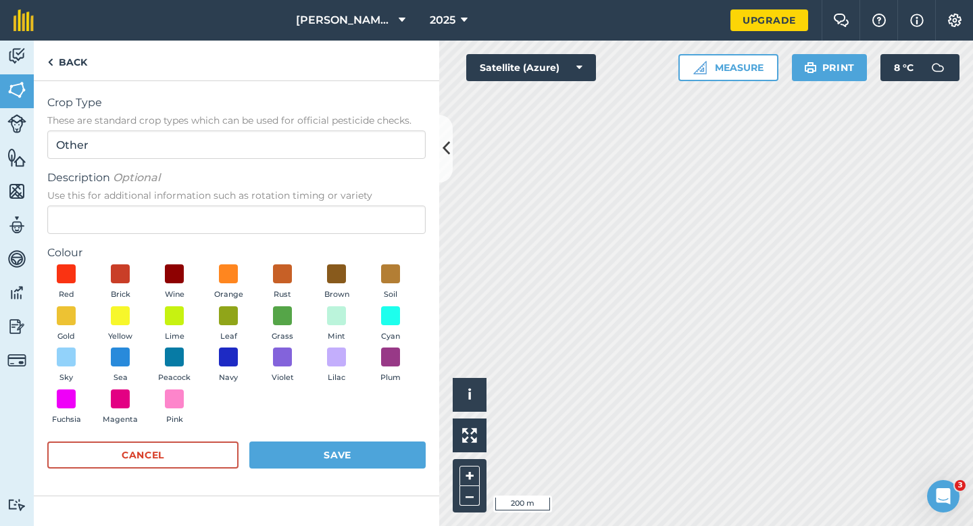
type input "Other"
click at [346, 203] on div "Description Optional Use this for additional information such as rotation timin…" at bounding box center [236, 202] width 378 height 64
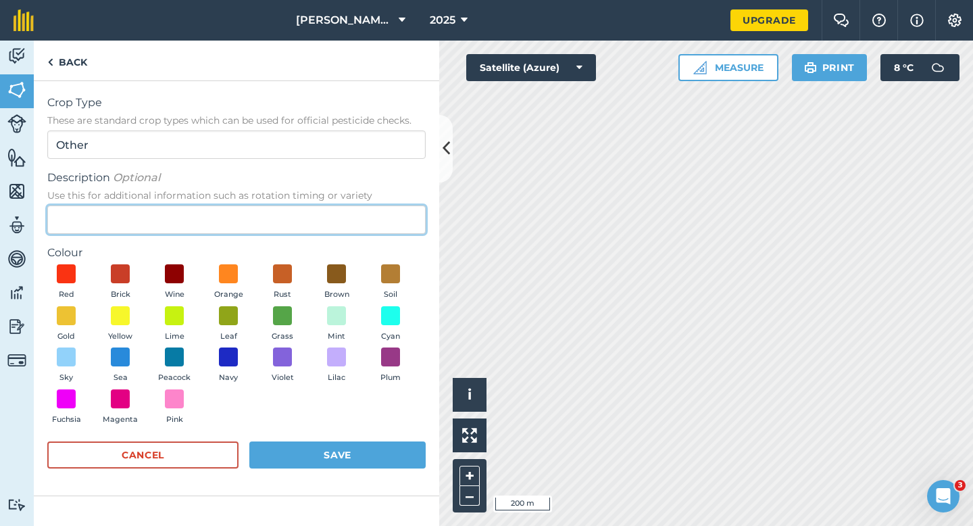
click at [346, 217] on input "Description Optional Use this for additional information such as rotation timin…" at bounding box center [236, 219] width 378 height 28
type input "Oilseed Rape"
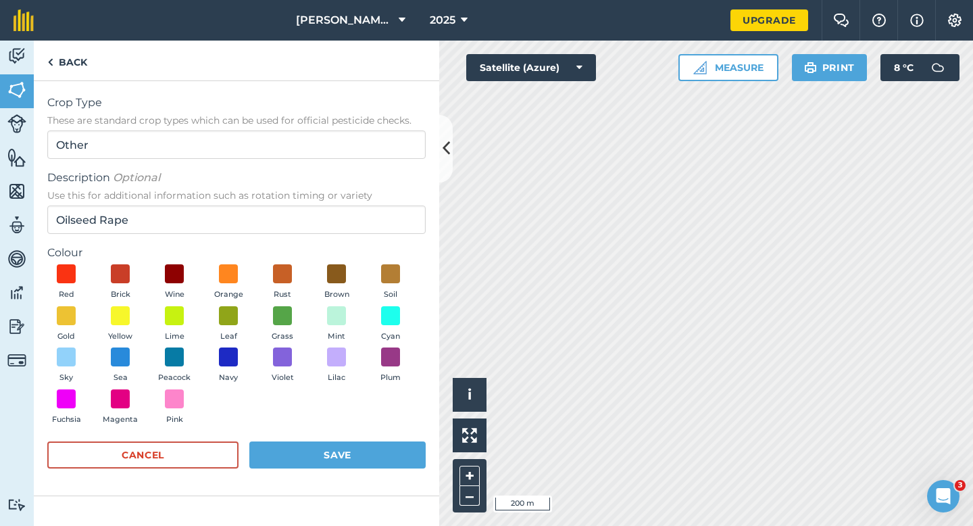
click at [123, 302] on div "Red Brick Wine Orange Rust Brown Soil Gold Yellow Lime Leaf Grass Mint Cyan Sky…" at bounding box center [236, 347] width 378 height 166
click at [123, 305] on div "Red Brick Wine Orange Rust Brown Soil Gold Yellow Lime Leaf Grass Mint Cyan Sky…" at bounding box center [236, 347] width 378 height 166
click at [126, 309] on span at bounding box center [120, 315] width 21 height 21
click at [320, 435] on form "Crop Type These are standard crop types which can be used for official pesticid…" at bounding box center [236, 288] width 378 height 387
click at [320, 443] on button "Save" at bounding box center [337, 454] width 176 height 27
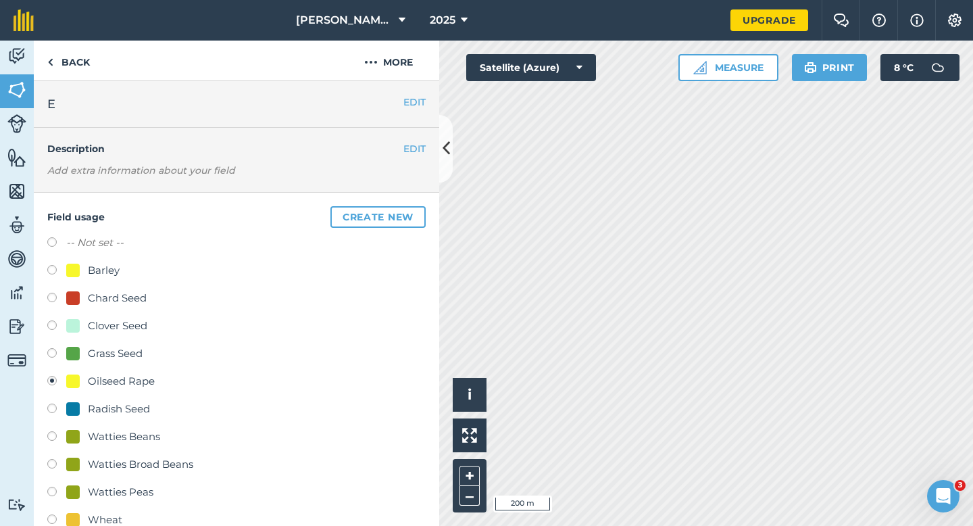
scroll to position [126, 0]
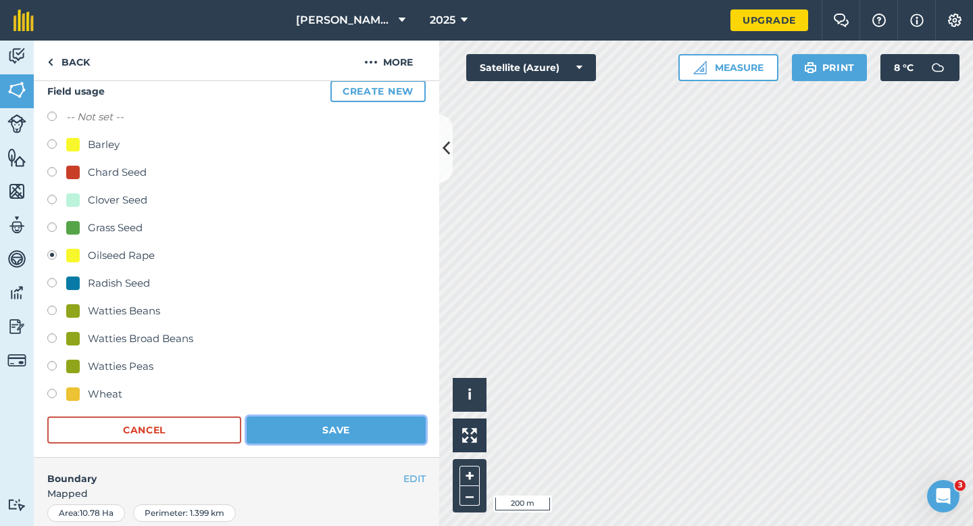
click at [366, 432] on button "Save" at bounding box center [336, 429] width 179 height 27
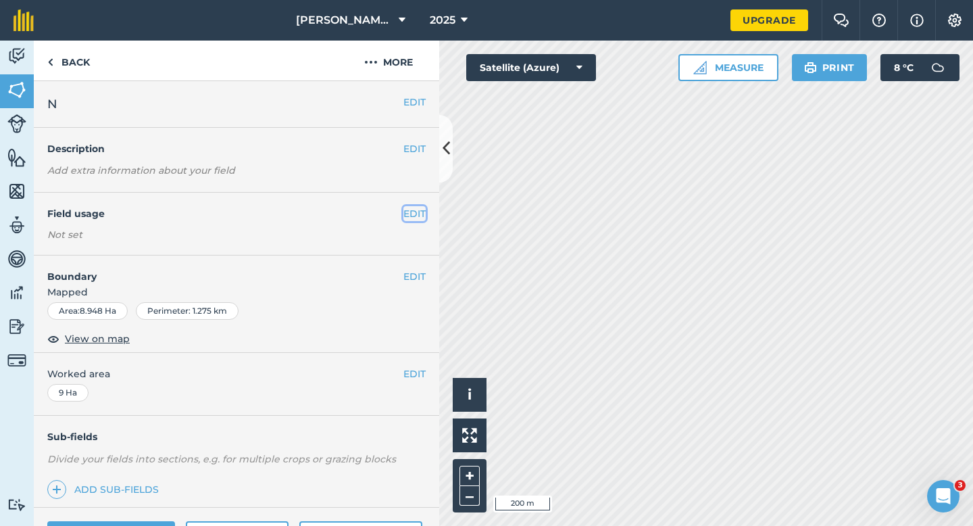
click at [414, 212] on button "EDIT" at bounding box center [414, 213] width 22 height 15
click at [409, 217] on button "EDIT" at bounding box center [414, 213] width 22 height 15
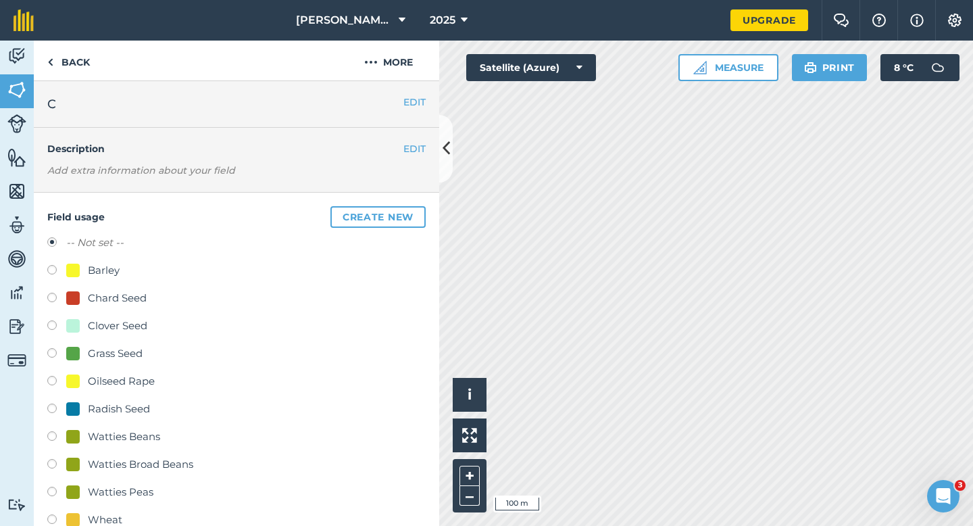
click at [122, 507] on div "-- Not set -- Barley Chard Seed Clover Seed Grass Seed Oilseed Rape Radish Seed…" at bounding box center [236, 382] width 378 height 297
click at [124, 495] on div "Watties Peas" at bounding box center [121, 492] width 66 height 16
radio input "true"
radio input "false"
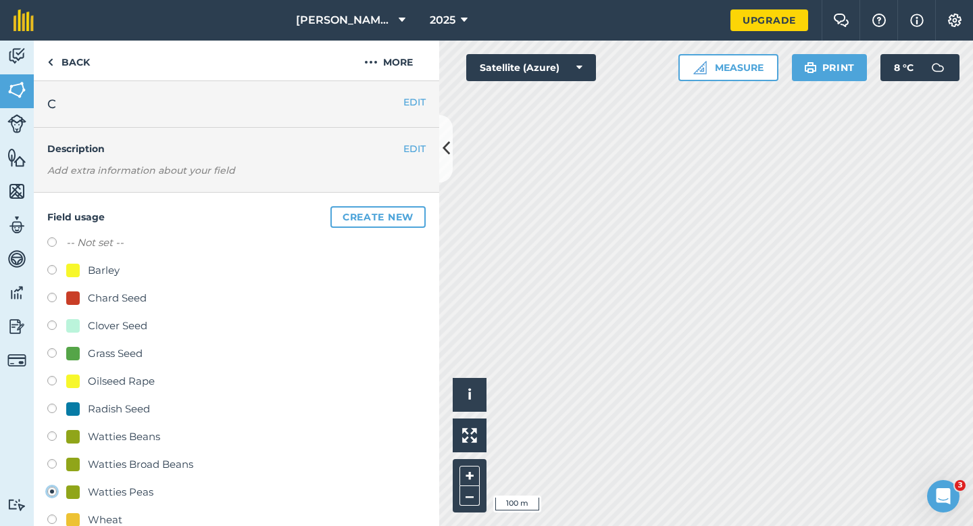
scroll to position [197, 0]
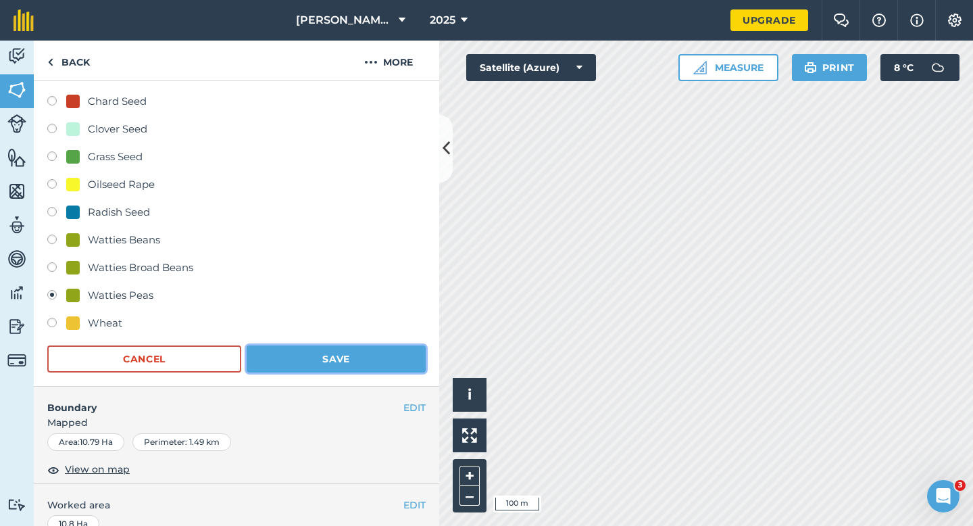
click at [315, 369] on button "Save" at bounding box center [336, 358] width 179 height 27
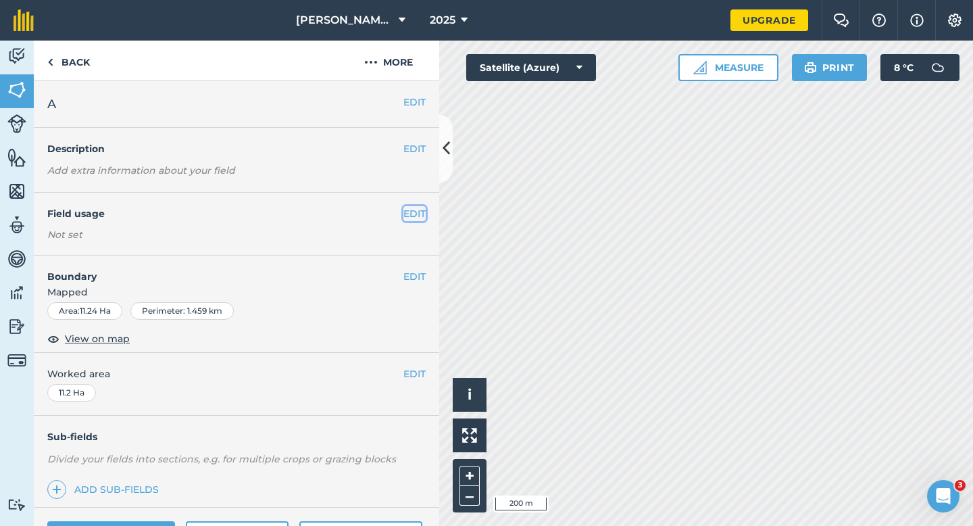
click at [422, 206] on button "EDIT" at bounding box center [414, 213] width 22 height 15
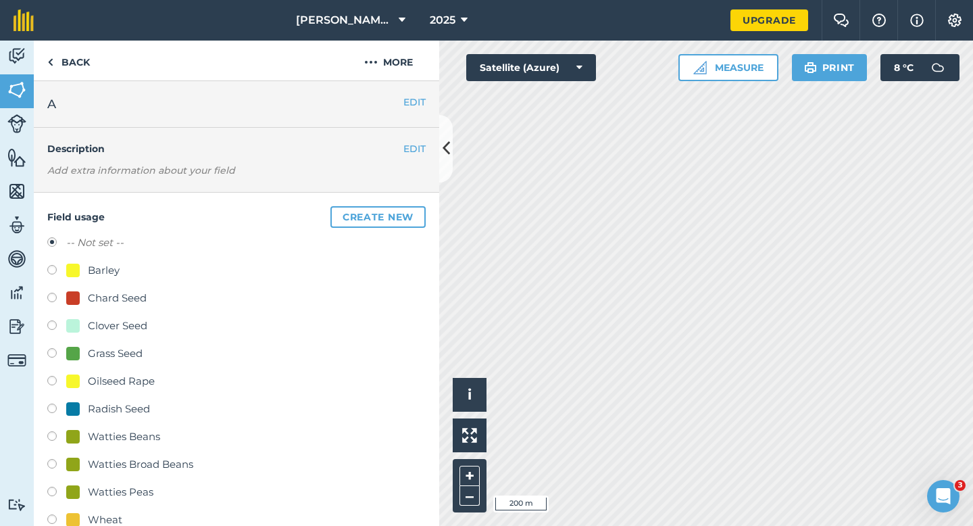
click at [110, 351] on div "Grass Seed" at bounding box center [115, 353] width 55 height 16
radio input "true"
radio input "false"
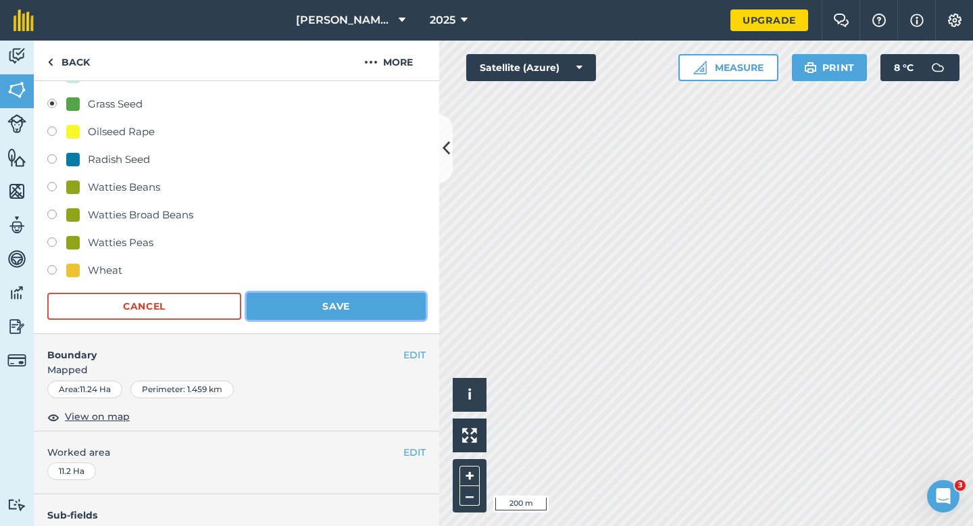
click at [287, 303] on button "Save" at bounding box center [336, 306] width 179 height 27
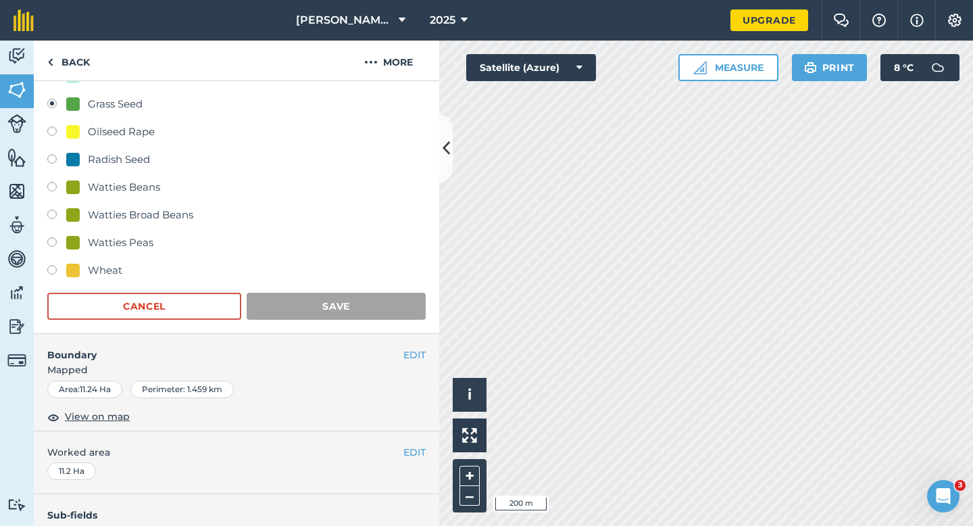
scroll to position [110, 0]
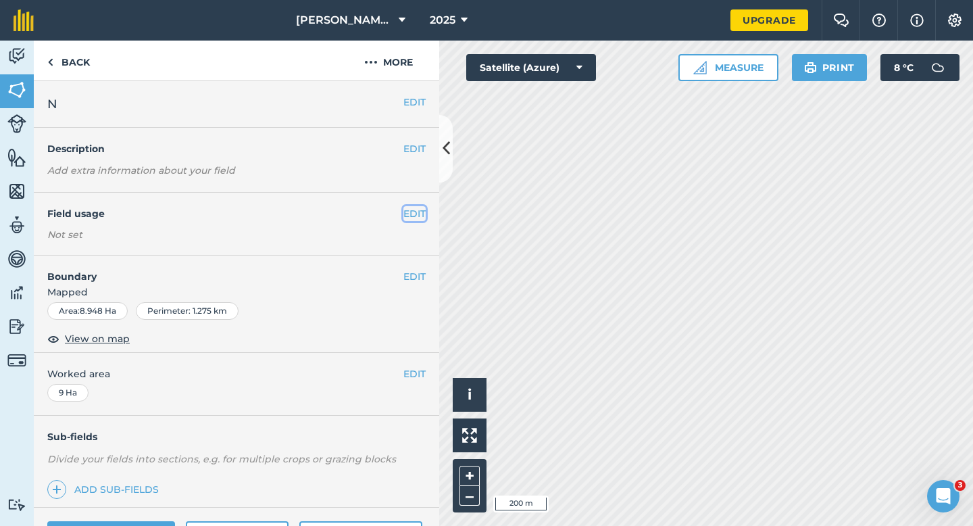
click at [407, 215] on button "EDIT" at bounding box center [414, 213] width 22 height 15
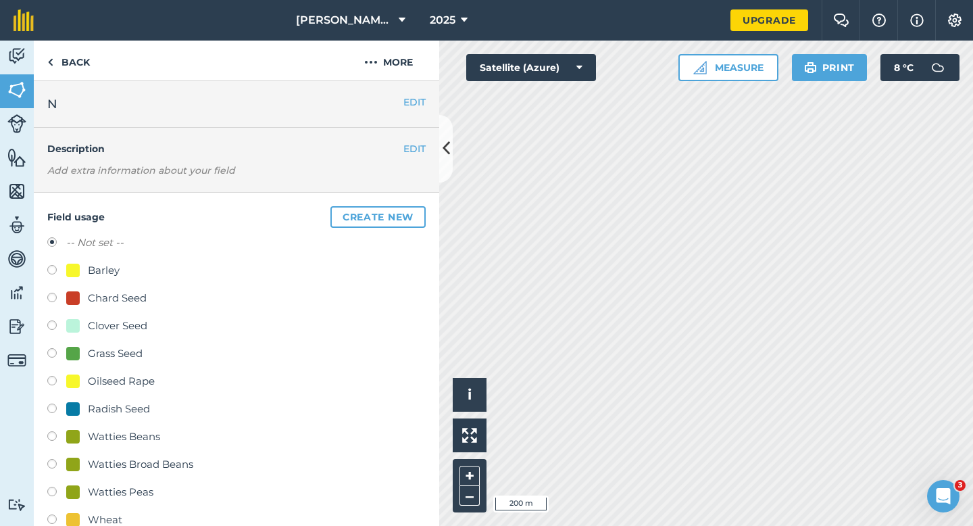
click at [97, 262] on div "Barley" at bounding box center [104, 270] width 32 height 16
radio input "true"
radio input "false"
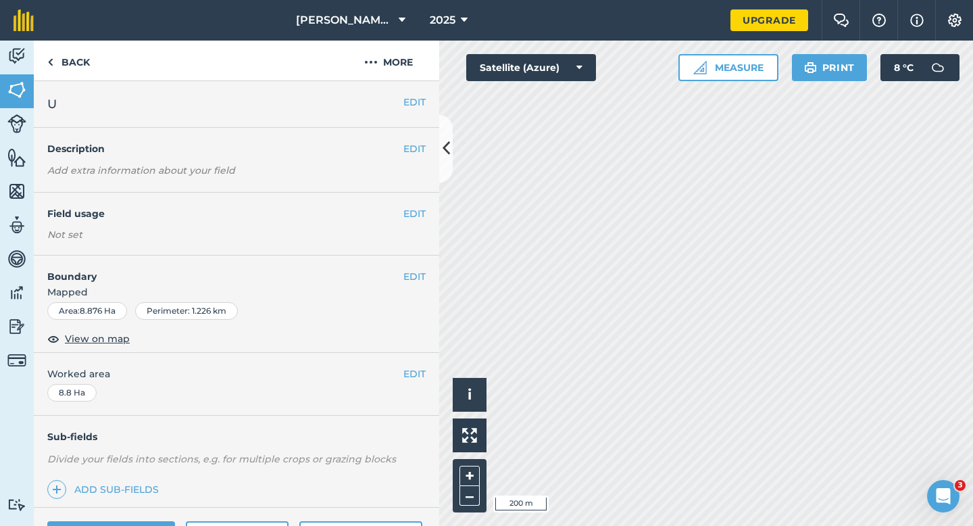
click at [411, 203] on div "EDIT Field usage Not set" at bounding box center [236, 224] width 405 height 63
click at [412, 208] on button "EDIT" at bounding box center [414, 213] width 22 height 15
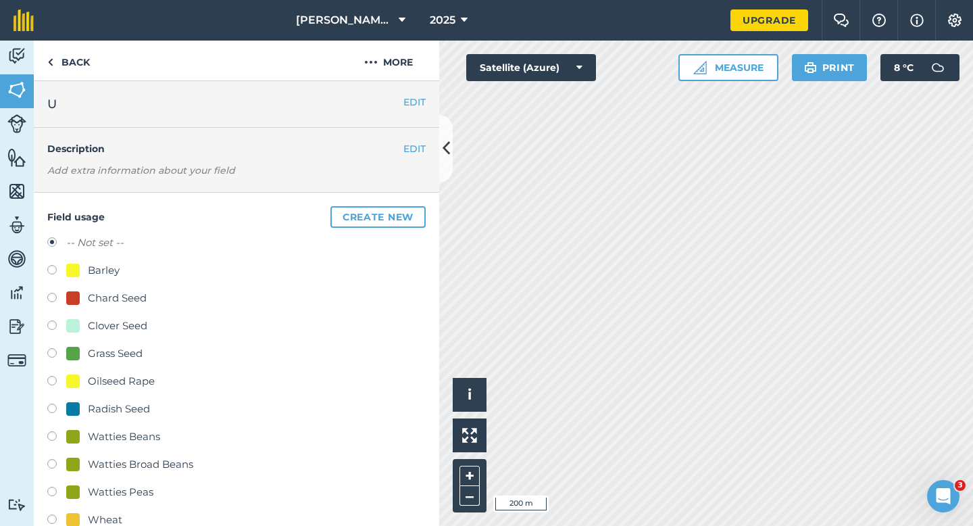
click at [76, 262] on div "Barley" at bounding box center [92, 270] width 53 height 16
radio input "true"
radio input "false"
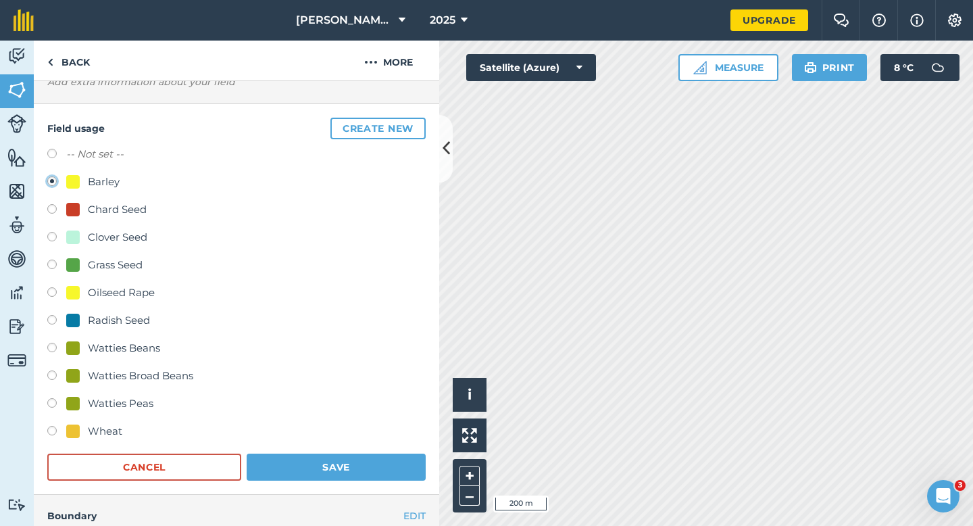
scroll to position [134, 0]
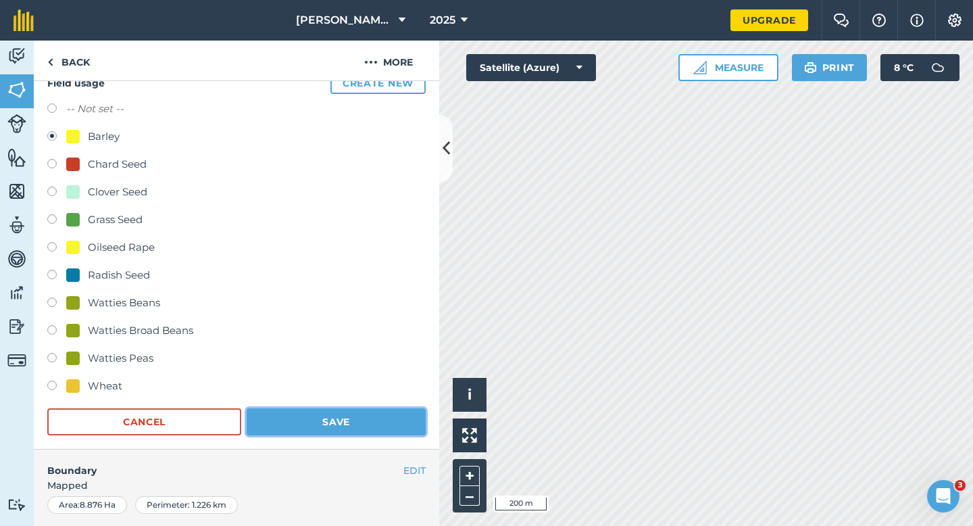
click at [339, 417] on button "Save" at bounding box center [336, 421] width 179 height 27
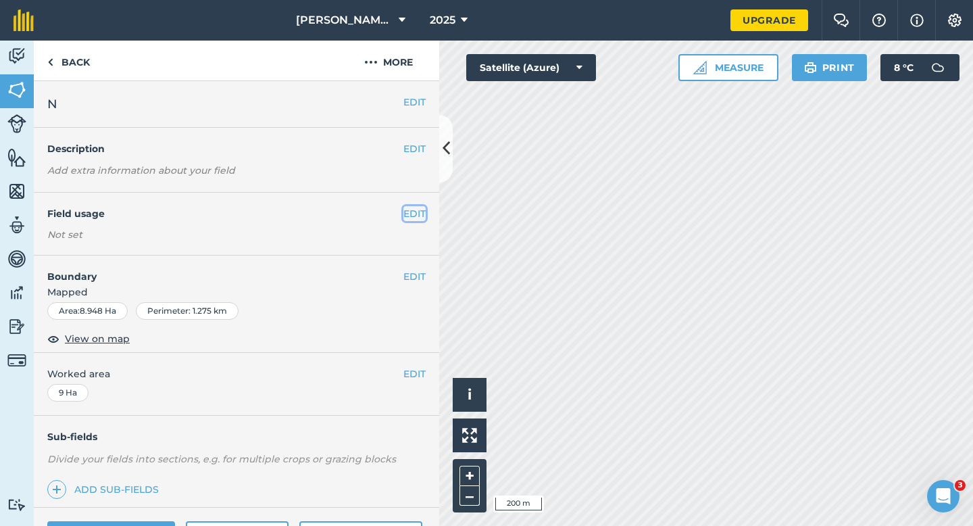
click at [417, 211] on button "EDIT" at bounding box center [414, 213] width 22 height 15
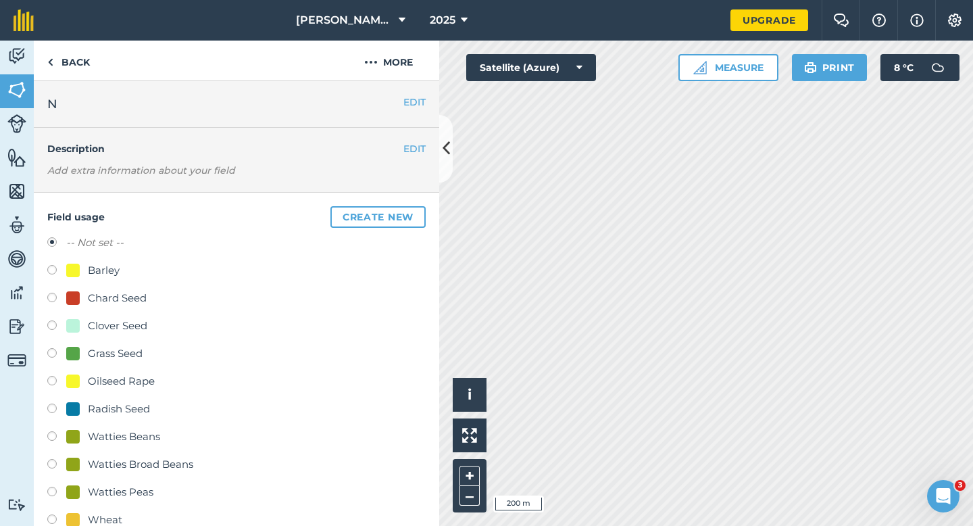
click at [108, 355] on div "Grass Seed" at bounding box center [115, 353] width 55 height 16
radio input "true"
radio input "false"
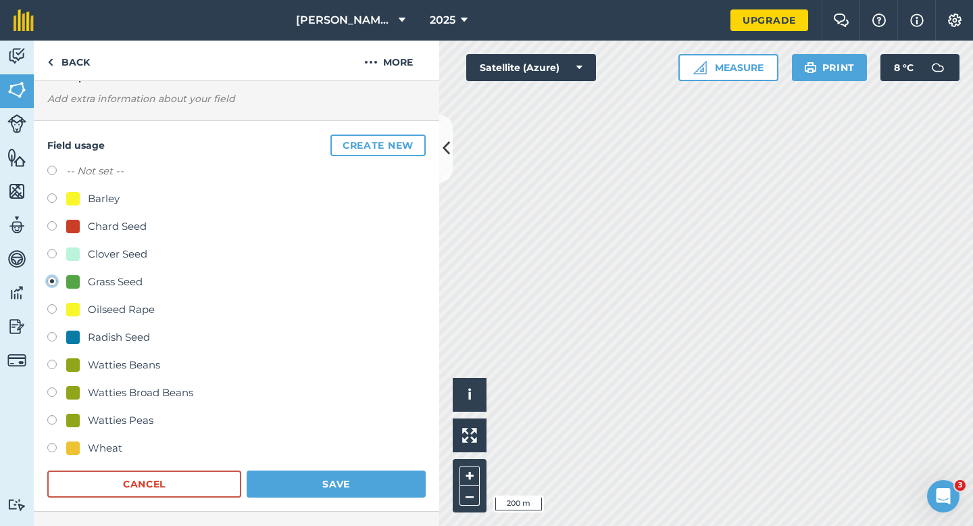
scroll to position [145, 0]
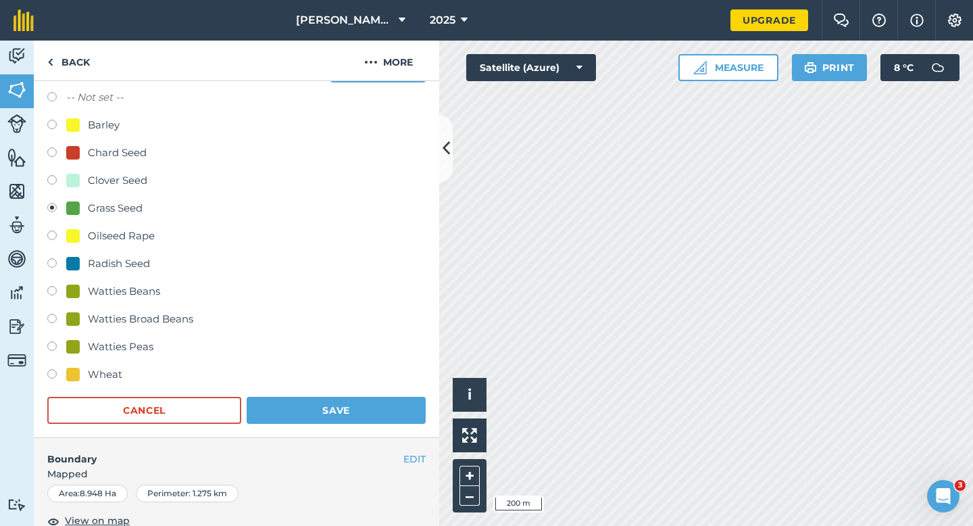
click at [336, 391] on form "-- Not set -- Barley Chard Seed Clover Seed Grass Seed Oilseed Rape Radish Seed…" at bounding box center [236, 256] width 378 height 334
click at [338, 395] on form "-- Not set -- Barley Chard Seed Clover Seed Grass Seed Oilseed Rape Radish Seed…" at bounding box center [236, 256] width 378 height 334
click at [338, 417] on button "Save" at bounding box center [336, 410] width 179 height 27
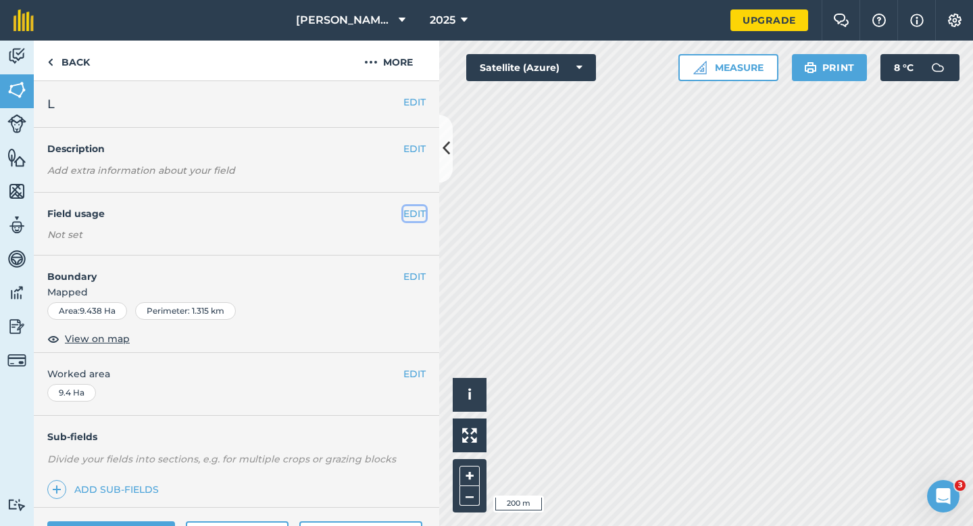
click at [415, 209] on button "EDIT" at bounding box center [414, 213] width 22 height 15
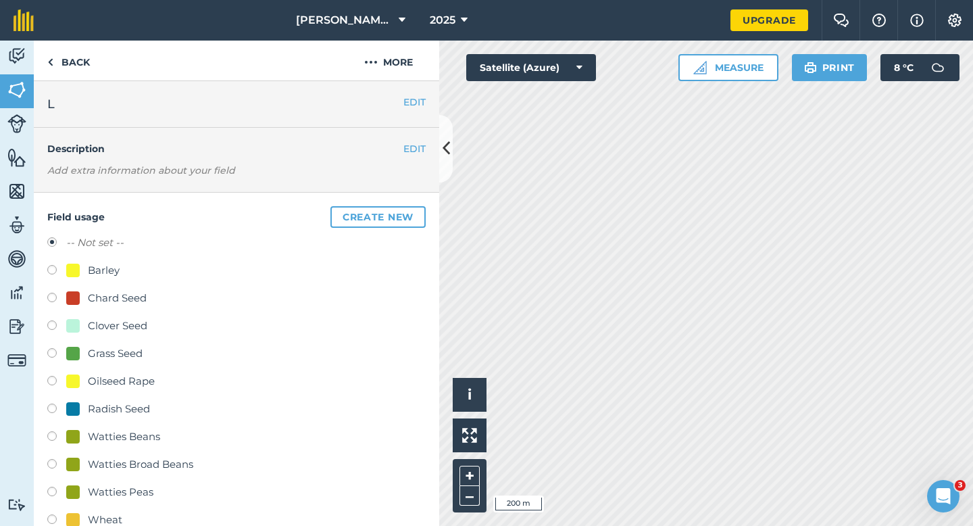
click at [99, 318] on div "Clover Seed" at bounding box center [117, 326] width 59 height 16
radio input "true"
radio input "false"
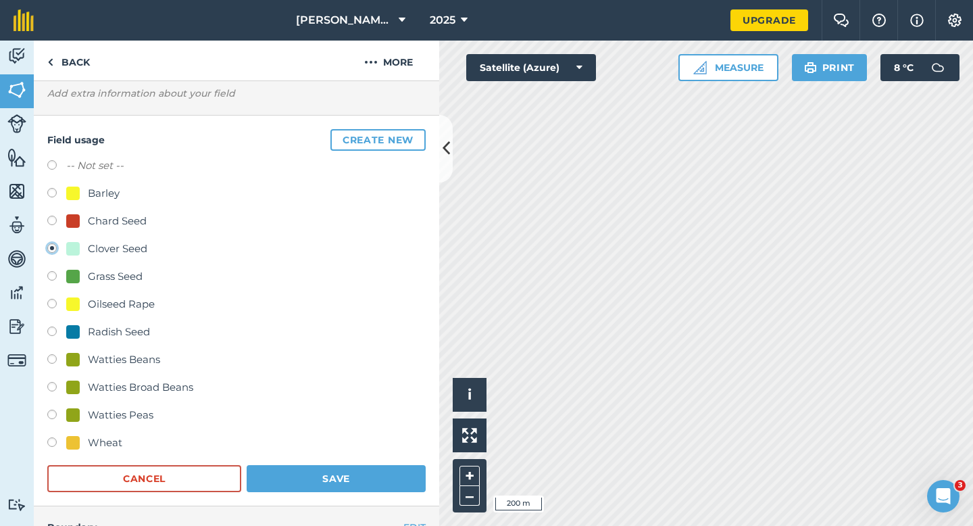
scroll to position [172, 0]
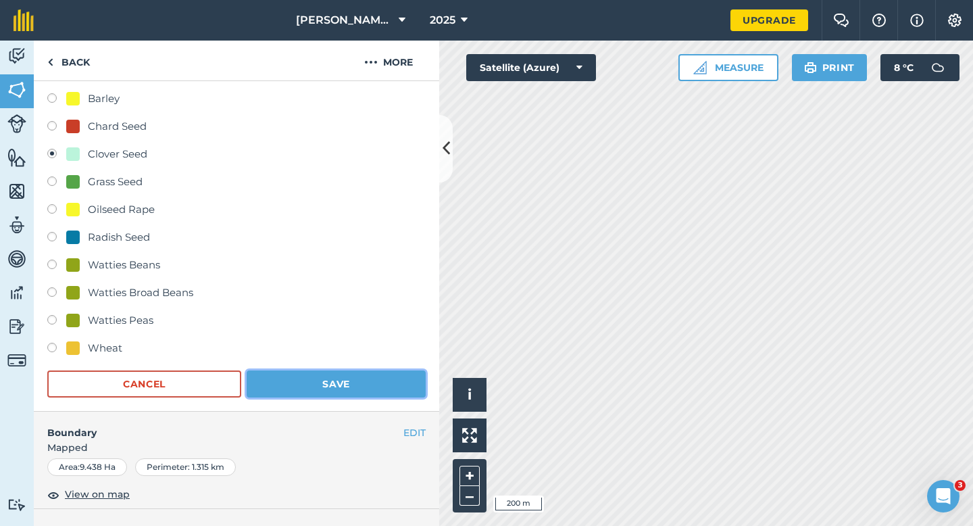
click at [280, 389] on button "Save" at bounding box center [336, 383] width 179 height 27
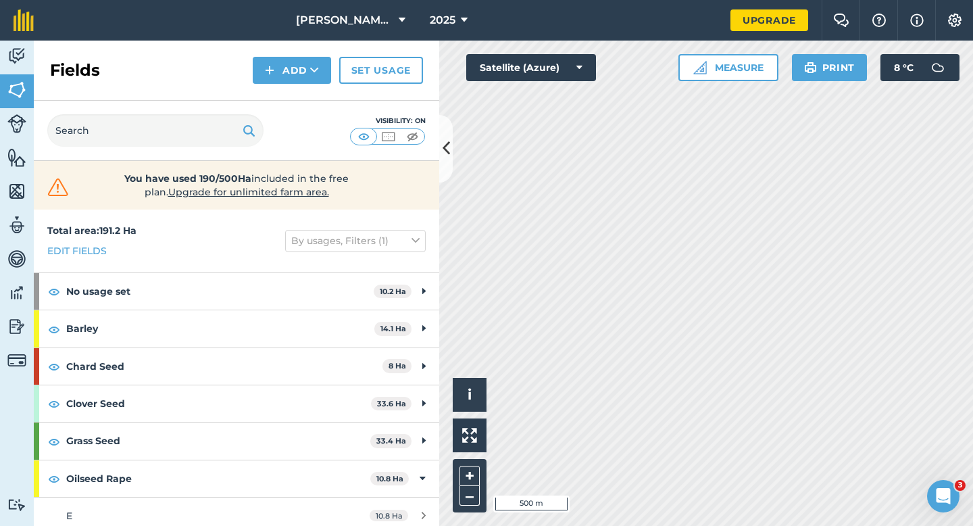
scroll to position [233, 0]
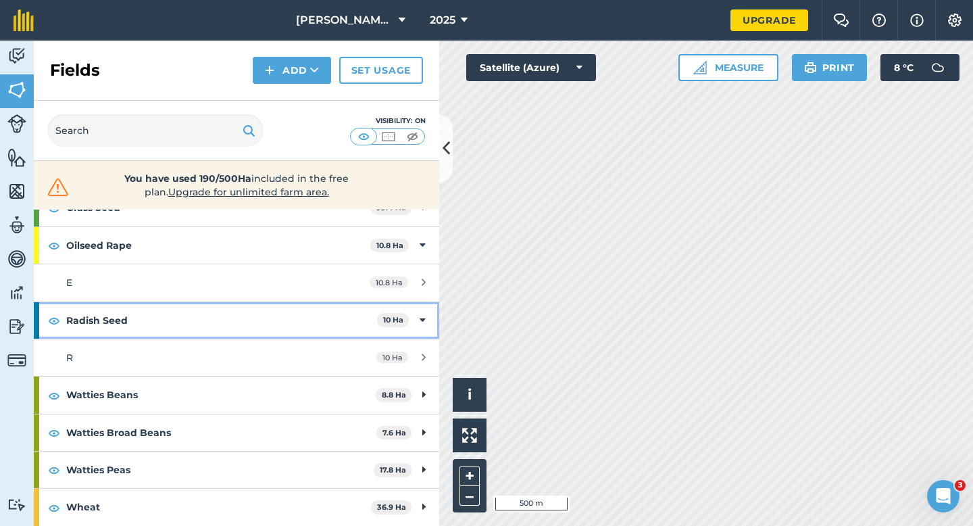
click at [259, 322] on strong "Radish Seed" at bounding box center [221, 320] width 311 height 36
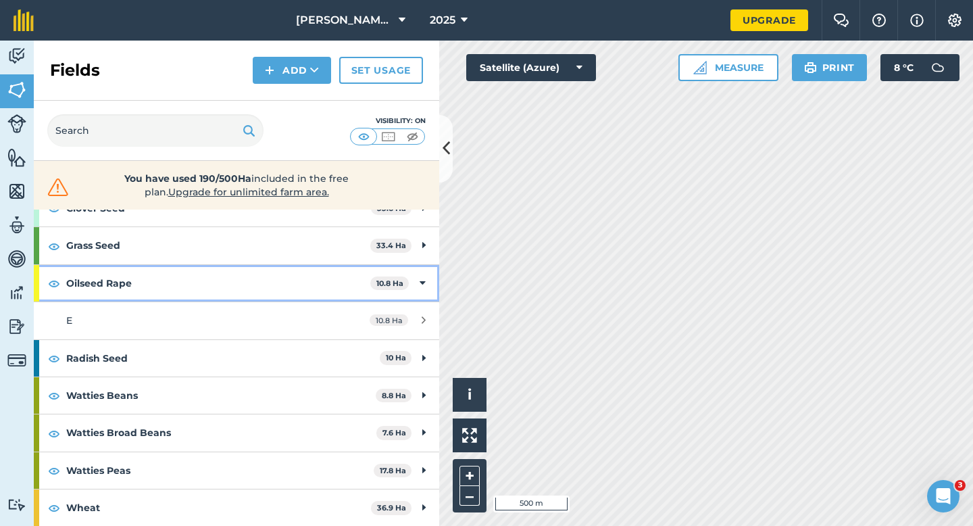
click at [292, 275] on strong "Oilseed Rape" at bounding box center [218, 283] width 304 height 36
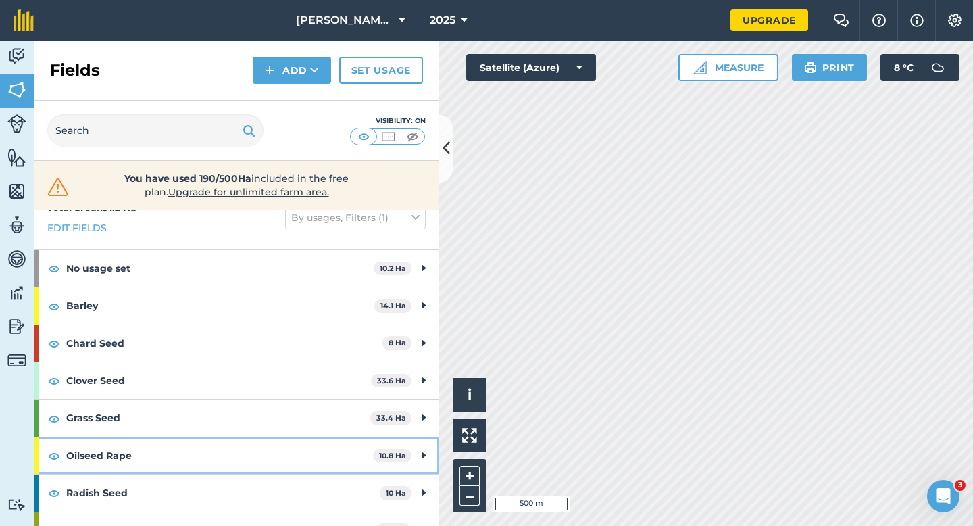
scroll to position [0, 0]
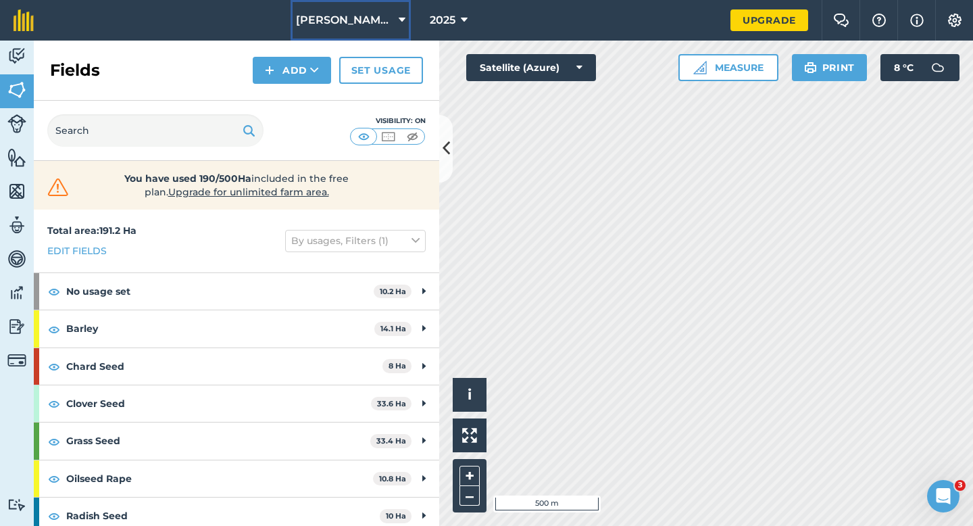
click at [354, 23] on span "[PERSON_NAME] Farming Limited" at bounding box center [344, 20] width 97 height 16
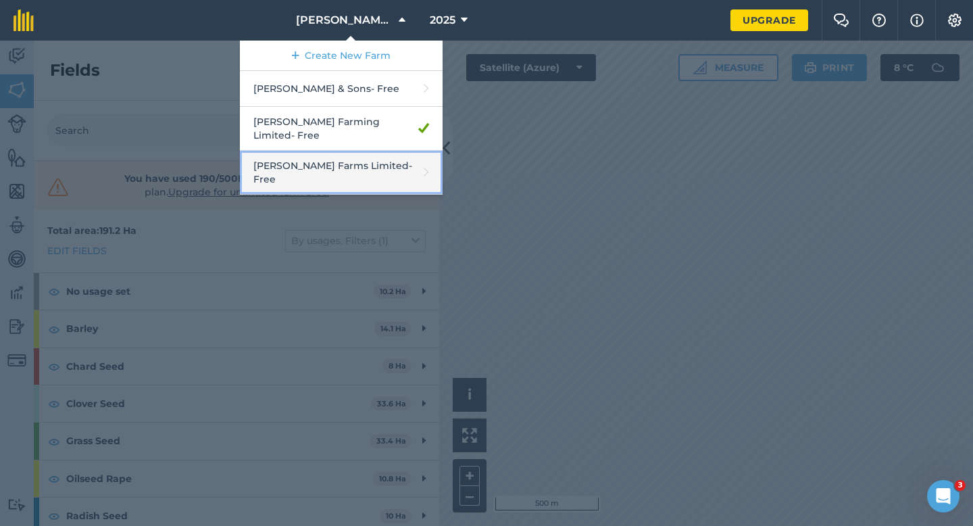
click at [337, 154] on link "[PERSON_NAME] Farms Limited - Free" at bounding box center [341, 173] width 203 height 44
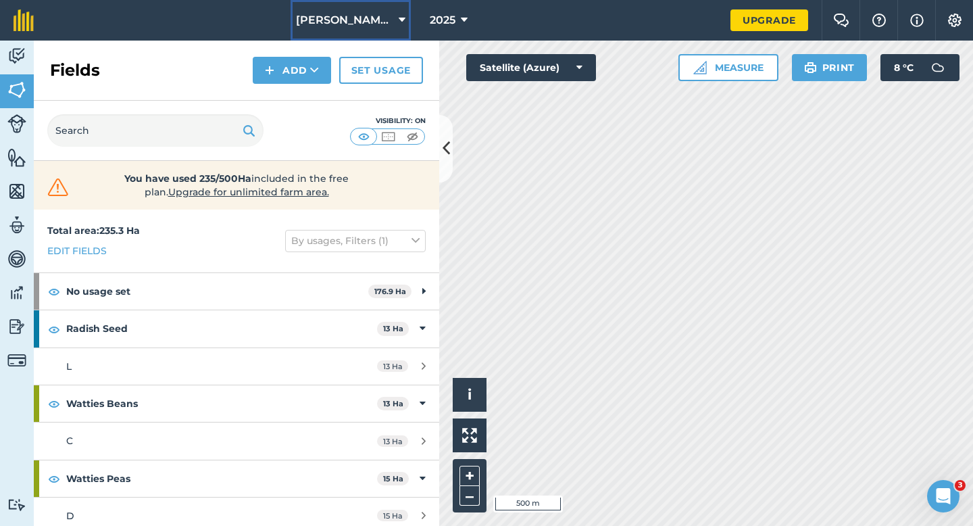
click at [332, 20] on span "[PERSON_NAME] Farms Limited" at bounding box center [344, 20] width 97 height 16
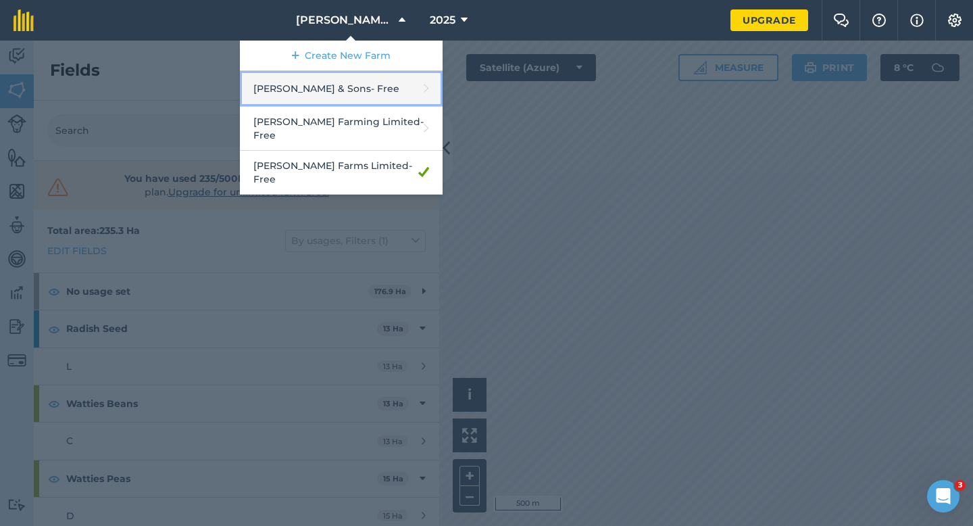
click at [339, 80] on link "[PERSON_NAME] & Sons - Free" at bounding box center [341, 89] width 203 height 36
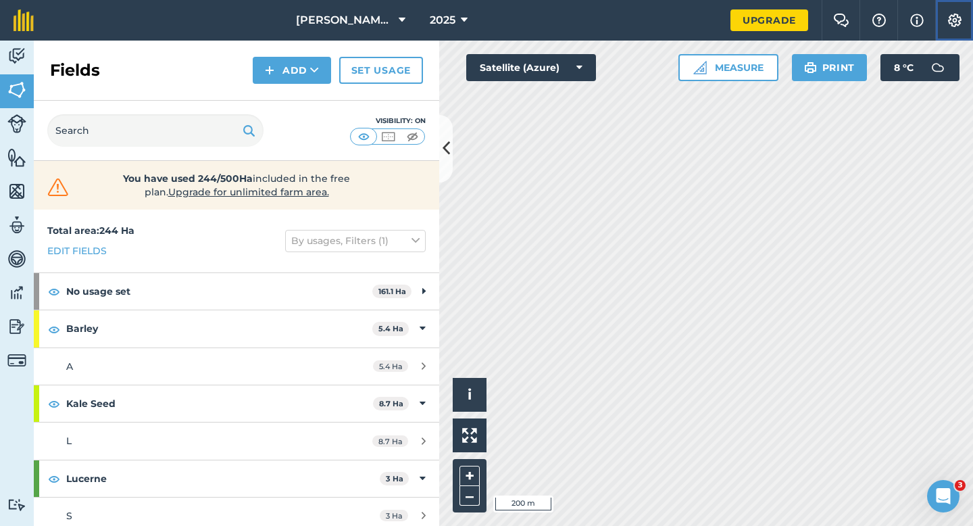
click at [959, 28] on button "Settings" at bounding box center [954, 20] width 38 height 41
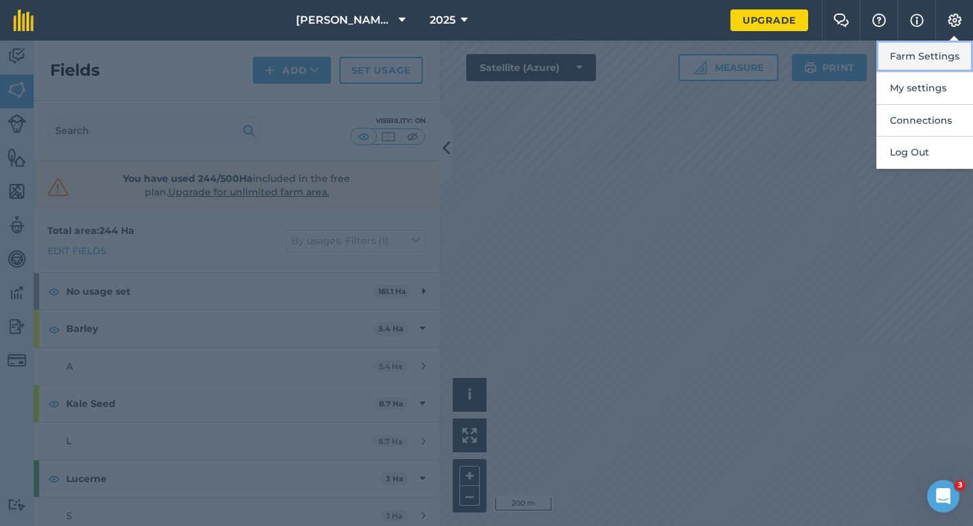
click at [957, 53] on button "Farm Settings" at bounding box center [924, 57] width 97 height 32
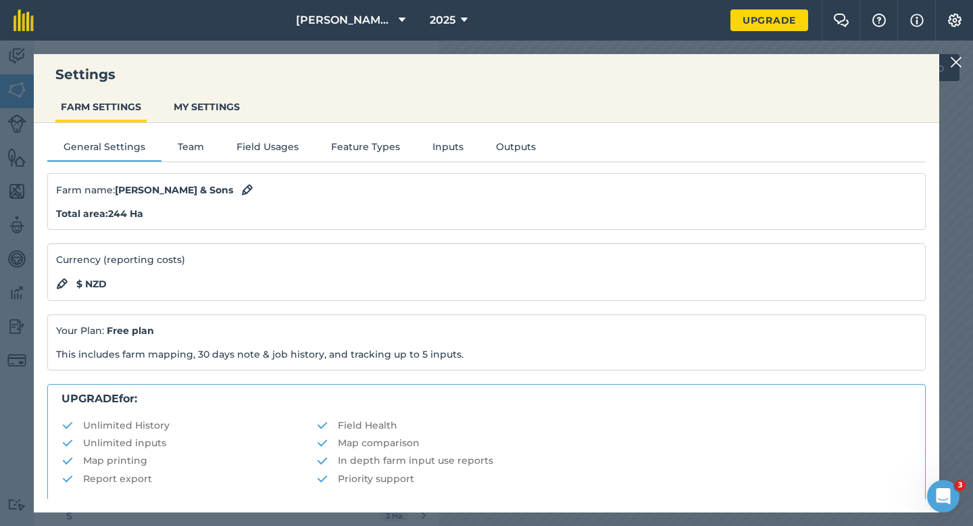
scroll to position [259, 0]
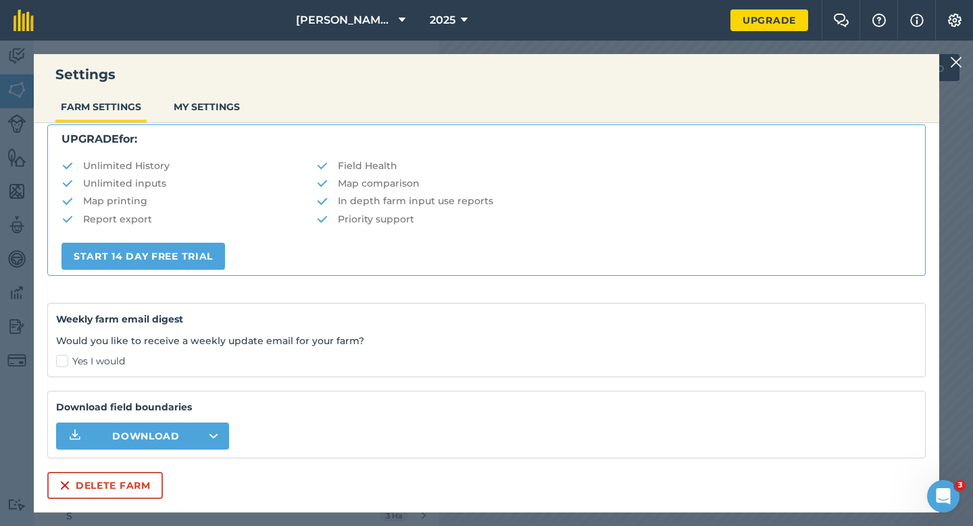
click at [135, 451] on div "Download field boundaries Download" at bounding box center [486, 425] width 878 height 68
click at [135, 473] on button "Delete farm" at bounding box center [105, 485] width 116 height 27
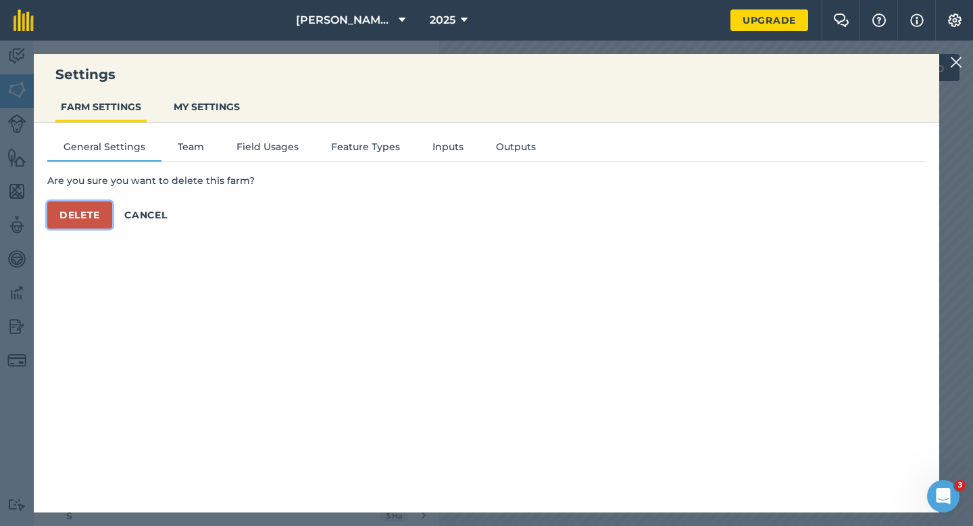
click at [75, 214] on button "Delete" at bounding box center [79, 214] width 65 height 27
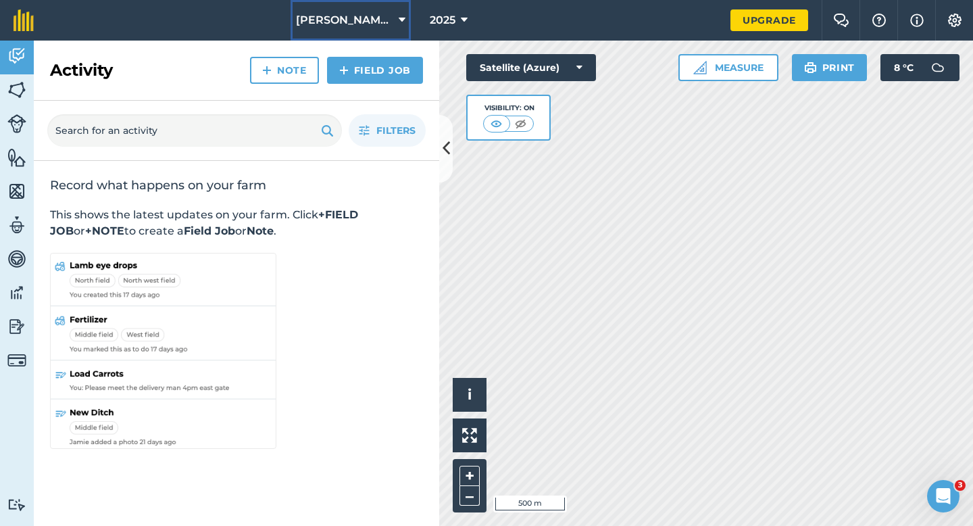
click at [372, 9] on button "[PERSON_NAME] Farming Limited" at bounding box center [351, 20] width 120 height 41
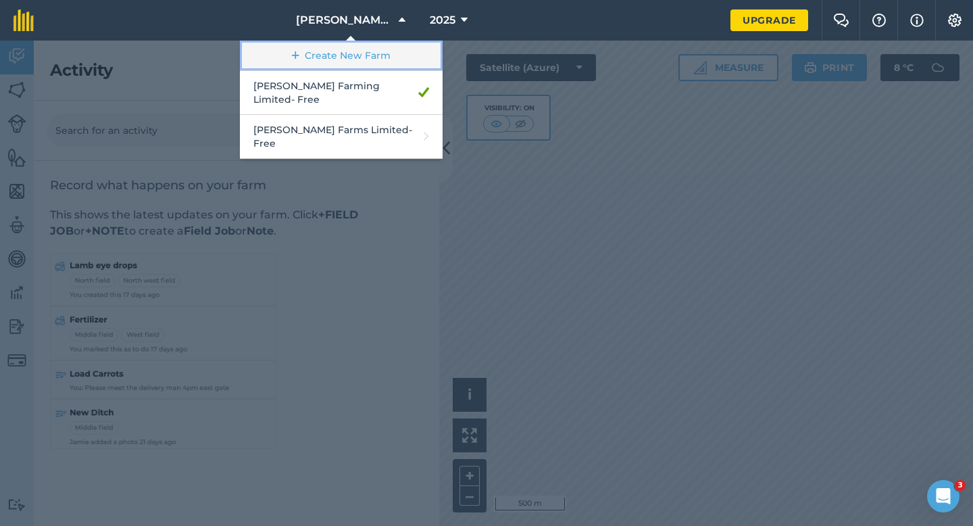
click at [348, 58] on link "Create New Farm" at bounding box center [341, 56] width 203 height 30
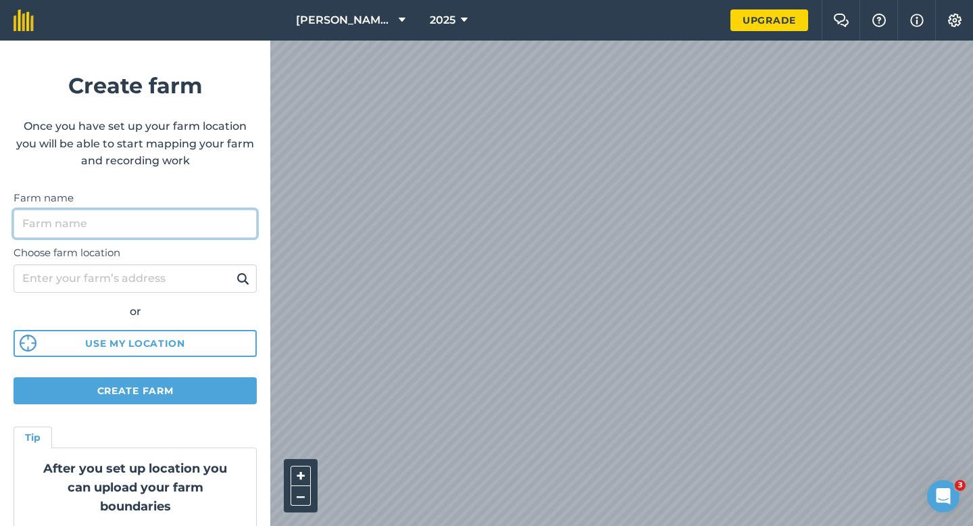
click at [136, 209] on input "Farm name" at bounding box center [135, 223] width 243 height 28
type input "[PERSON_NAME] & Sons LTD"
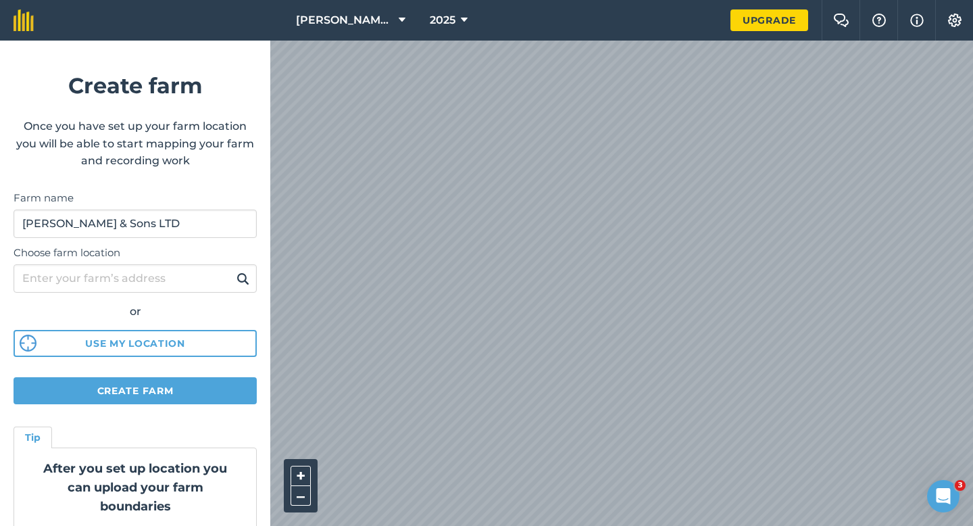
click at [195, 370] on form "Create farm Once you have set up your farm location you will be able to start m…" at bounding box center [135, 283] width 270 height 485
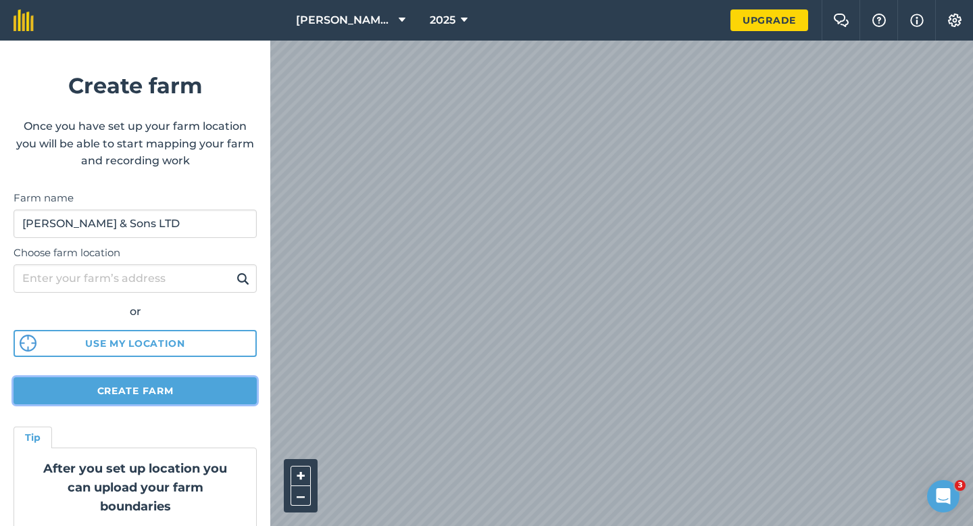
click at [195, 394] on button "Create farm" at bounding box center [135, 390] width 243 height 27
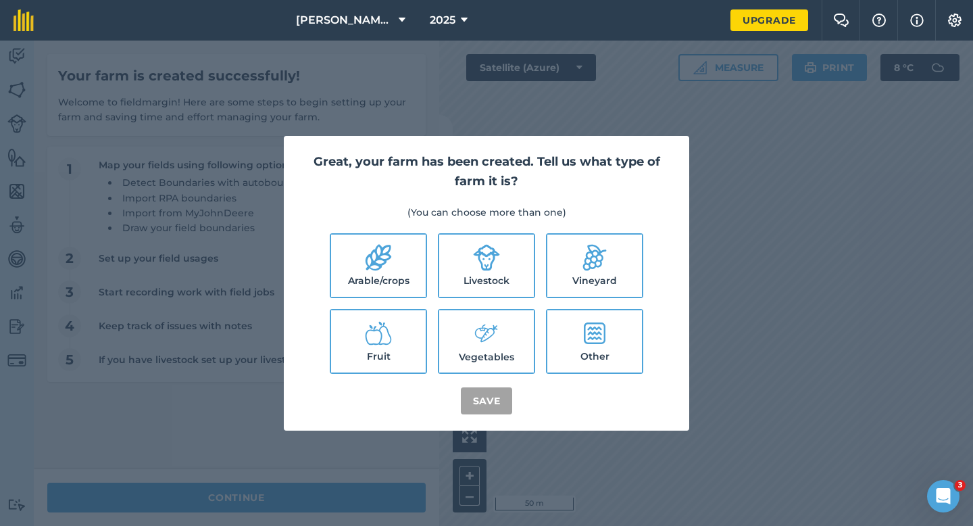
click at [387, 262] on icon at bounding box center [378, 257] width 27 height 27
checkbox input "true"
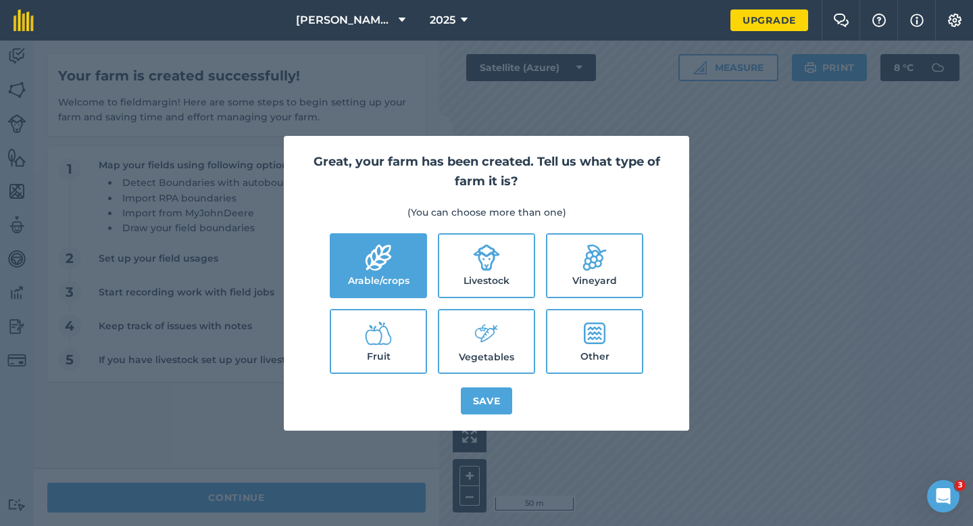
click at [432, 271] on ul "Arable/crops Livestock Vineyard Fruit Vegetables Other" at bounding box center [486, 303] width 373 height 141
click at [464, 309] on li "Vegetables" at bounding box center [486, 341] width 97 height 65
click at [466, 270] on label "Livestock" at bounding box center [486, 265] width 95 height 62
checkbox input "true"
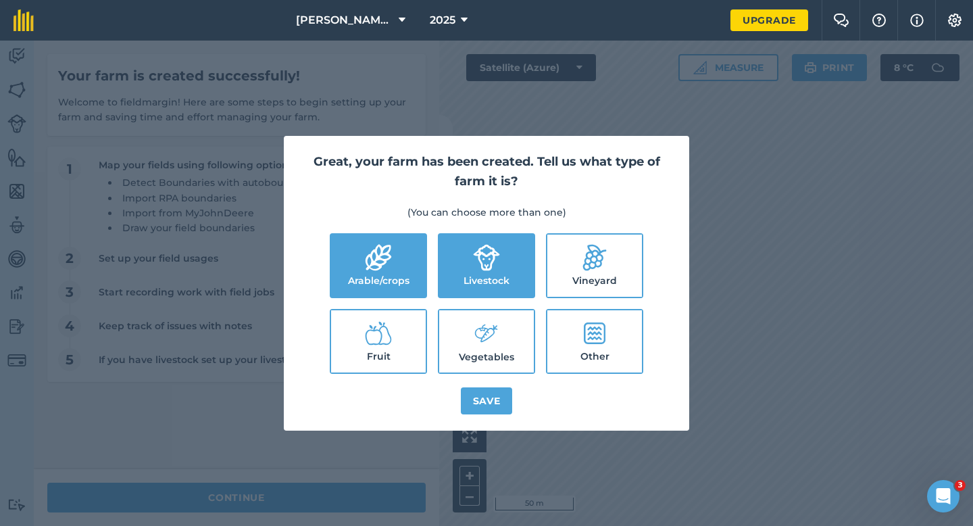
click at [466, 333] on label "Vegetables" at bounding box center [486, 341] width 95 height 62
checkbox input "true"
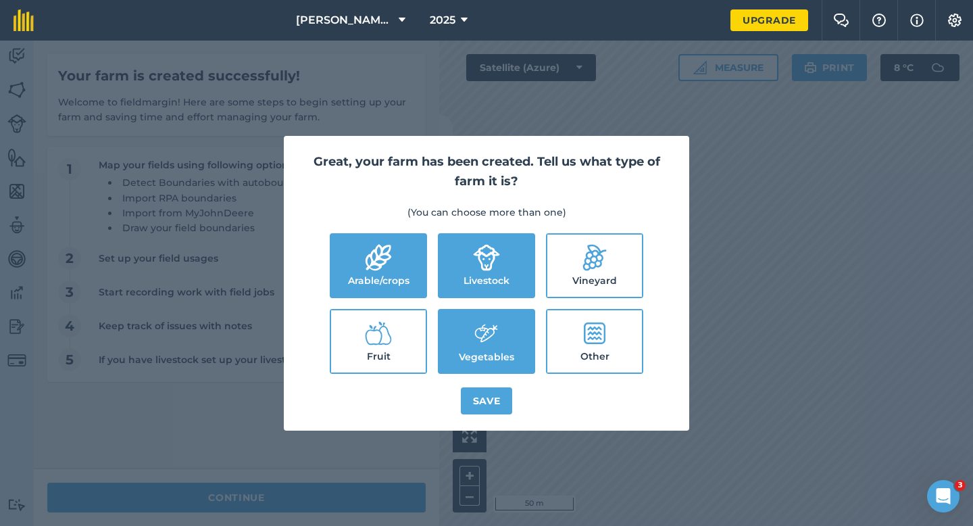
click at [480, 384] on div "Great, your farm has been created. Tell us what type of farm it is? (You can ch…" at bounding box center [486, 283] width 405 height 295
click at [484, 405] on button "Save" at bounding box center [487, 400] width 52 height 27
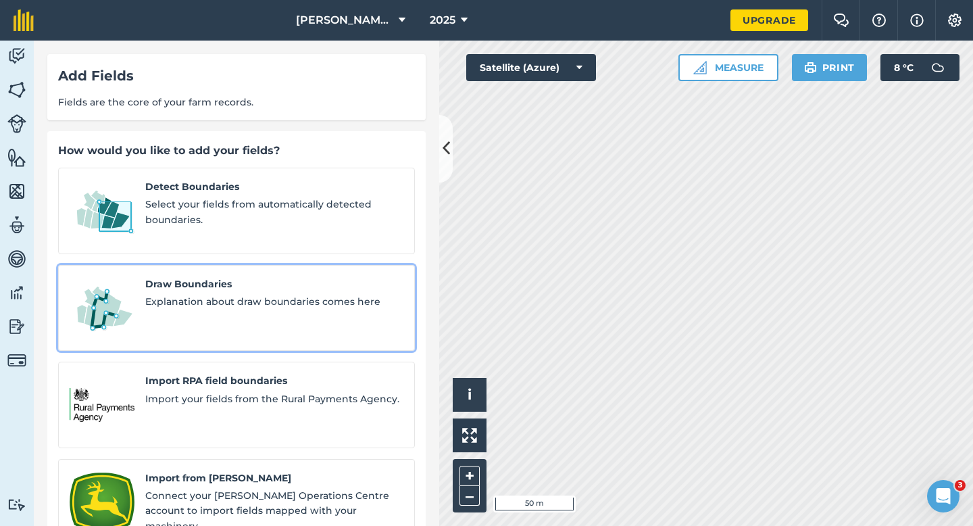
click at [258, 303] on div "Draw Boundaries Explanation about draw boundaries comes here" at bounding box center [274, 308] width 258 height 64
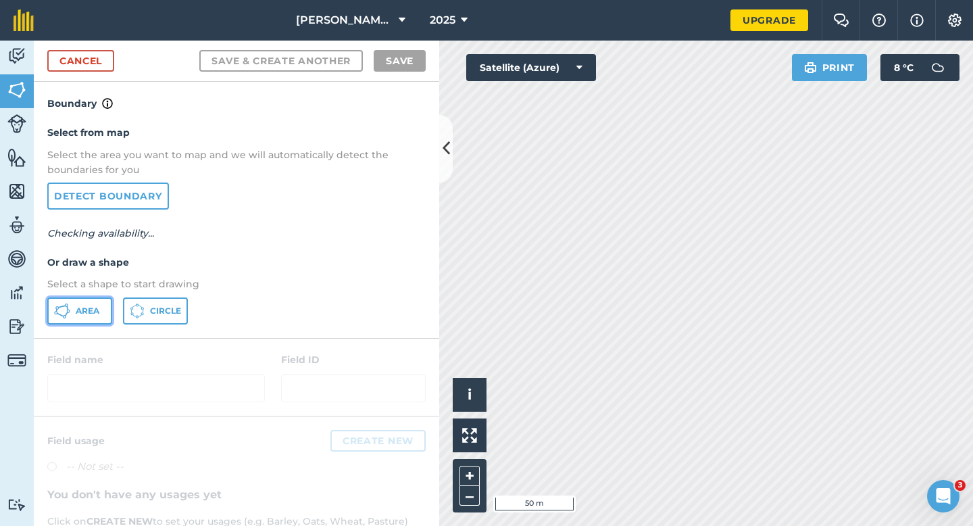
click at [100, 312] on button "Area" at bounding box center [79, 310] width 65 height 27
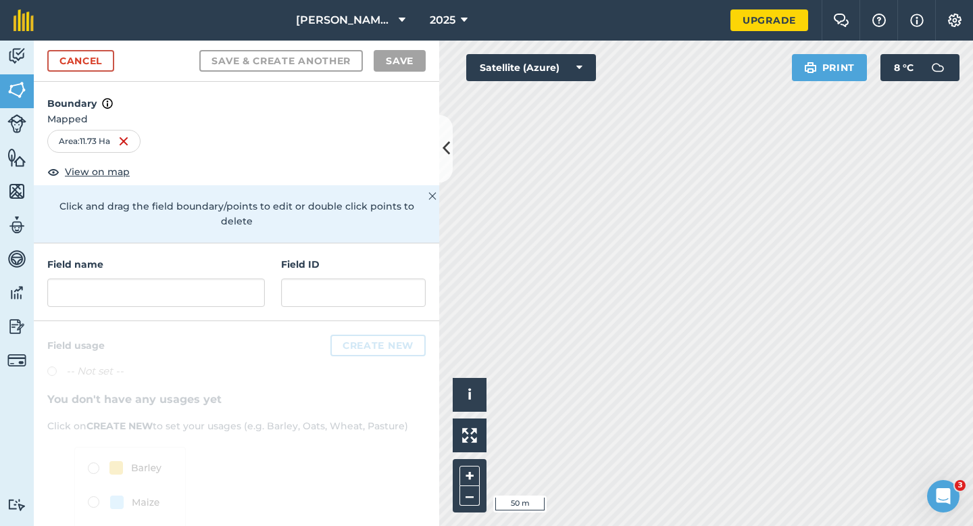
click at [105, 293] on div "Field name Field ID" at bounding box center [236, 282] width 405 height 78
click at [105, 290] on input "text" at bounding box center [156, 292] width 218 height 28
click at [178, 287] on input "text" at bounding box center [156, 292] width 218 height 28
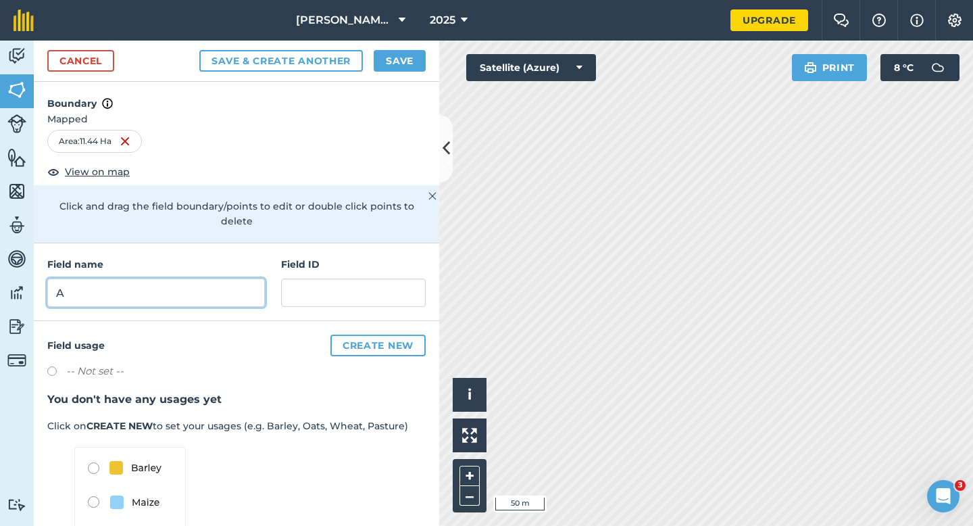
type input "A"
click at [407, 66] on button "Save" at bounding box center [400, 61] width 52 height 22
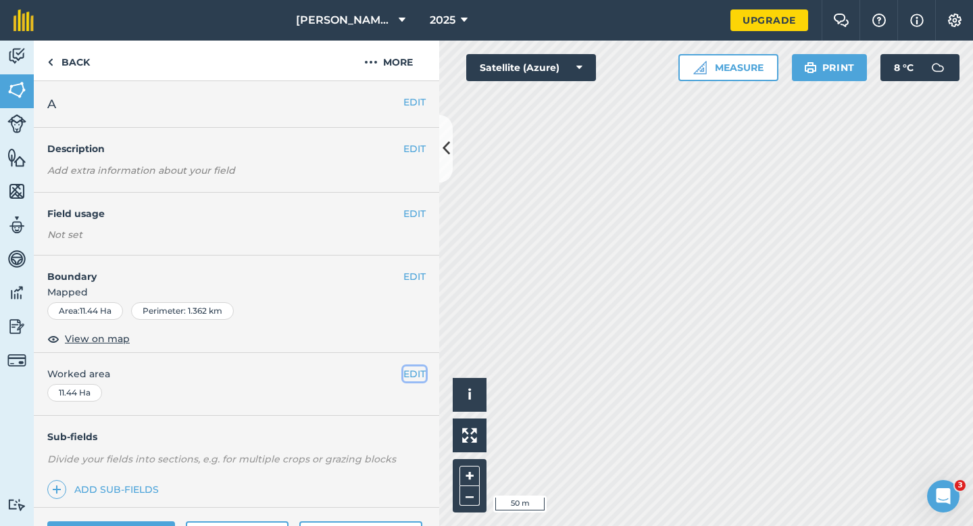
click at [420, 378] on button "EDIT" at bounding box center [414, 373] width 22 height 15
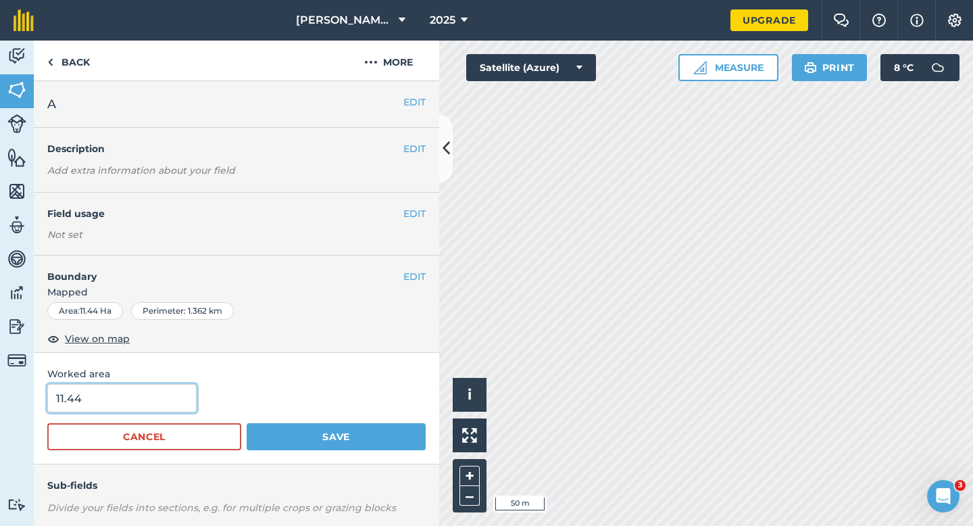
click at [91, 405] on input "11.44" at bounding box center [121, 398] width 149 height 28
type input "11.4"
click at [247, 423] on button "Save" at bounding box center [336, 436] width 179 height 27
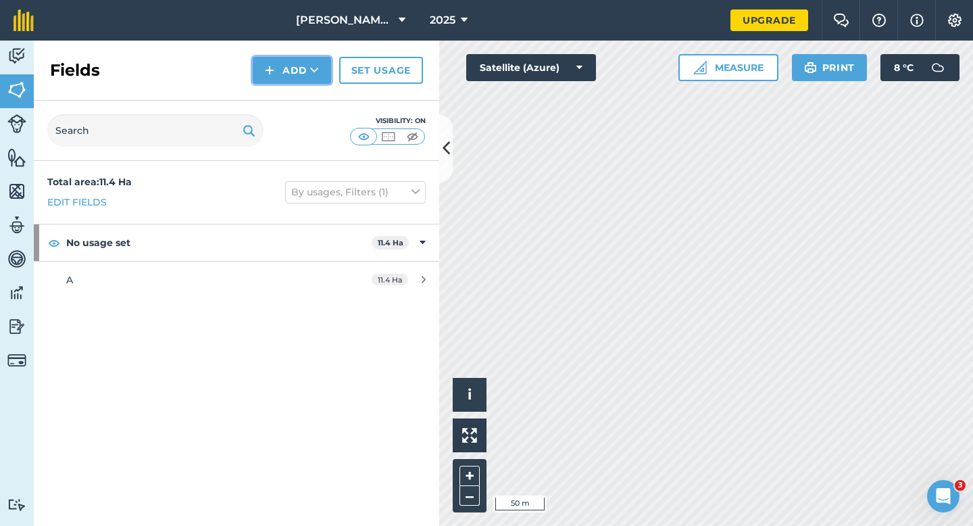
click at [259, 70] on button "Add" at bounding box center [292, 70] width 78 height 27
click at [268, 90] on link "Draw" at bounding box center [292, 101] width 74 height 30
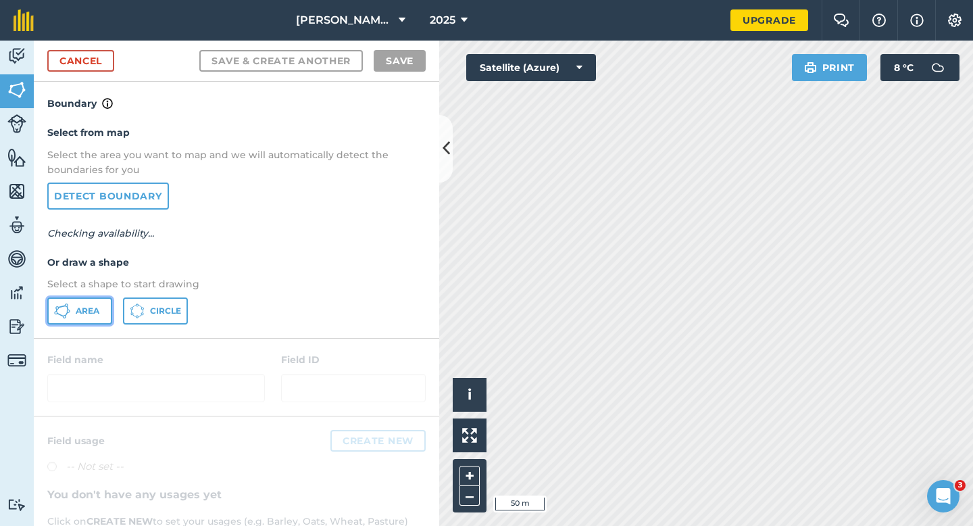
click at [101, 309] on button "Area" at bounding box center [79, 310] width 65 height 27
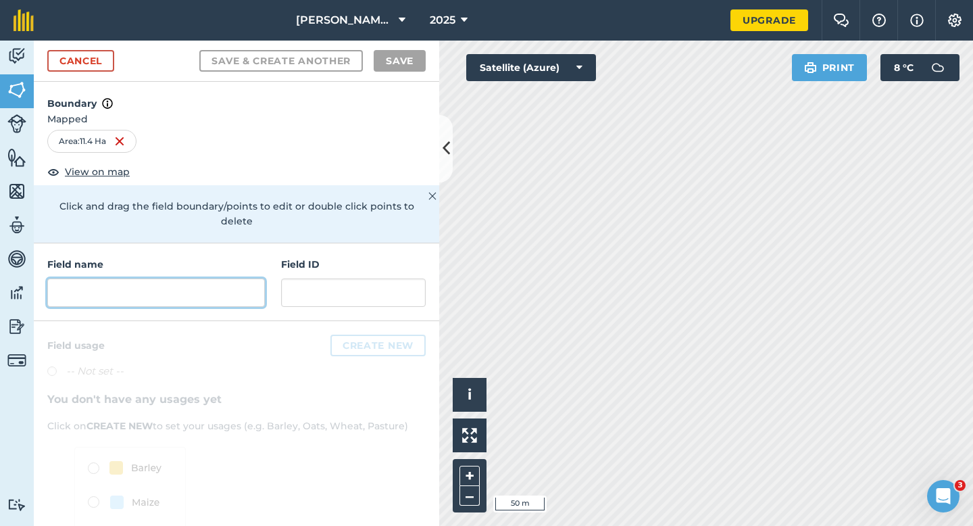
click at [211, 279] on input "text" at bounding box center [156, 292] width 218 height 28
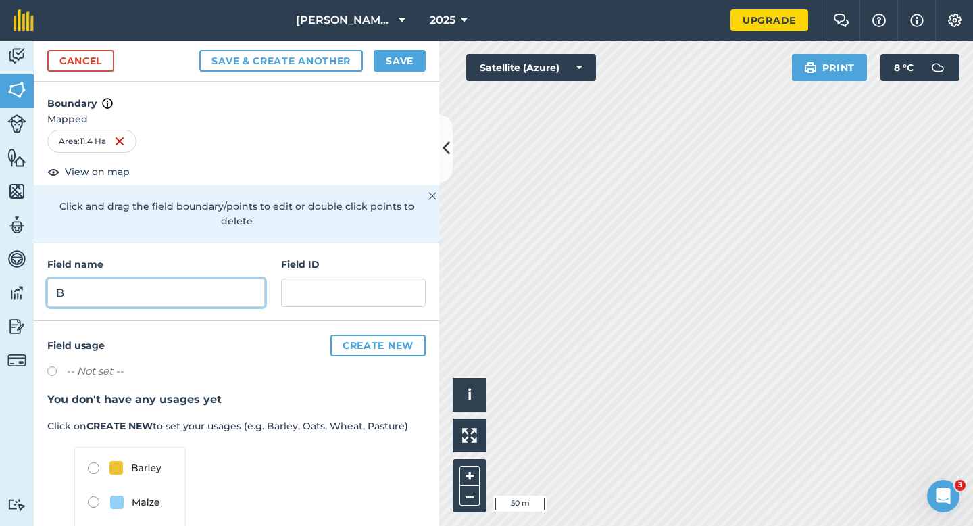
type input "B"
click at [403, 68] on button "Save" at bounding box center [400, 61] width 52 height 22
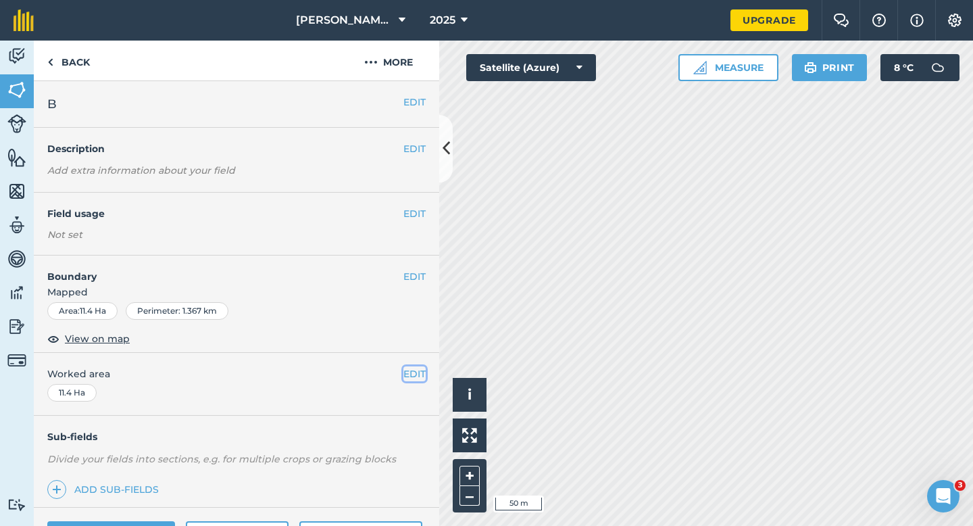
click at [416, 378] on button "EDIT" at bounding box center [414, 373] width 22 height 15
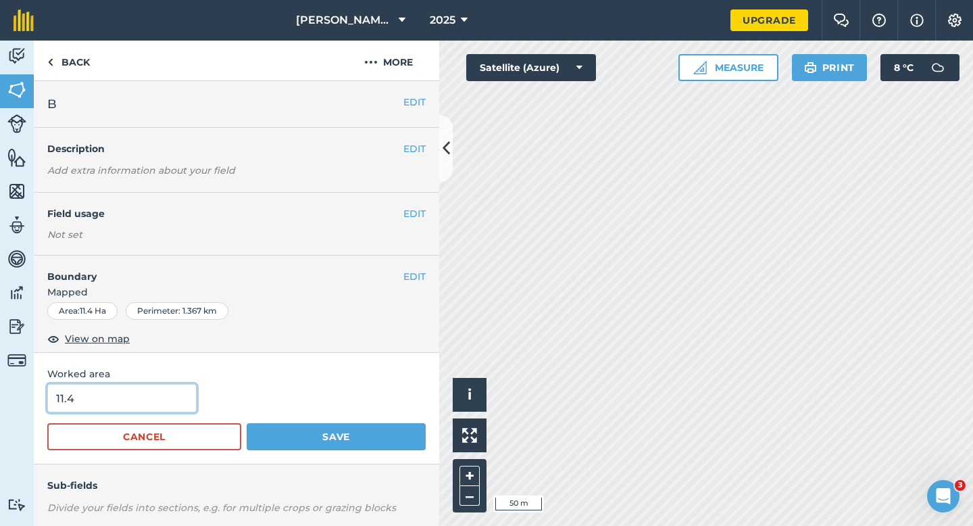
click at [166, 395] on input "11.4" at bounding box center [121, 398] width 149 height 28
click at [247, 423] on button "Save" at bounding box center [336, 436] width 179 height 27
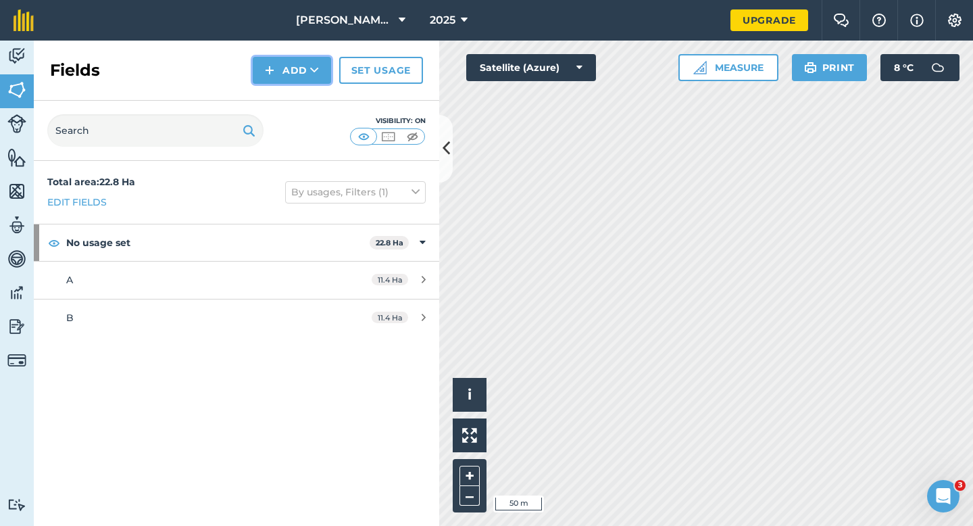
click at [278, 79] on button "Add" at bounding box center [292, 70] width 78 height 27
click at [278, 97] on link "Draw" at bounding box center [292, 101] width 74 height 30
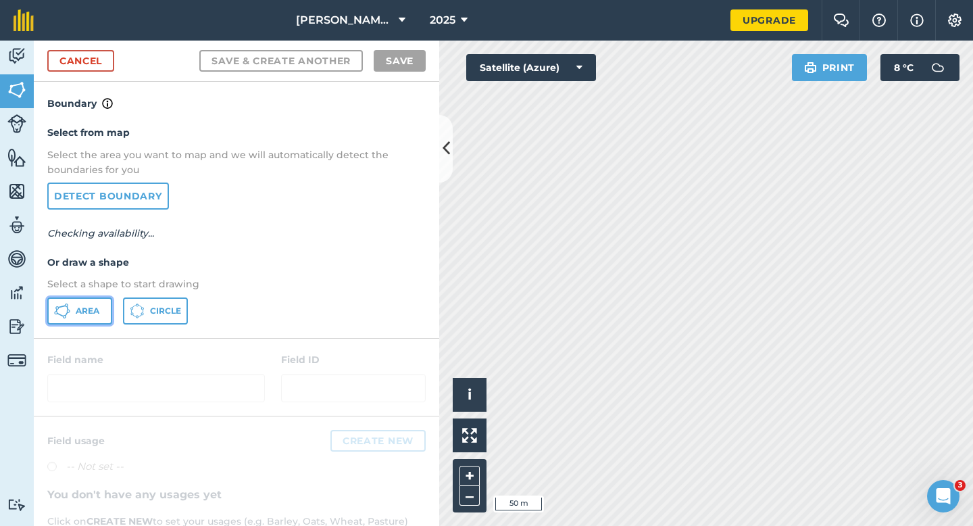
click at [75, 320] on button "Area" at bounding box center [79, 310] width 65 height 27
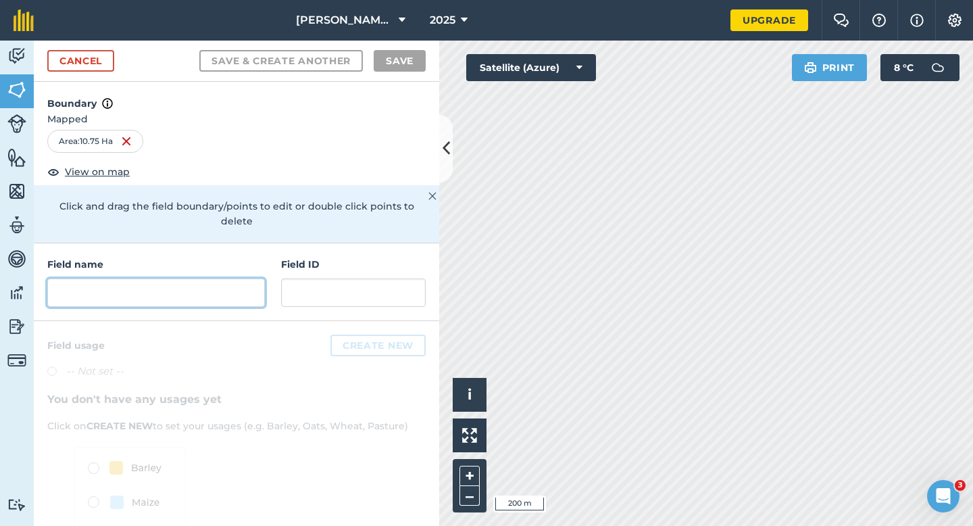
click at [156, 289] on input "text" at bounding box center [156, 292] width 218 height 28
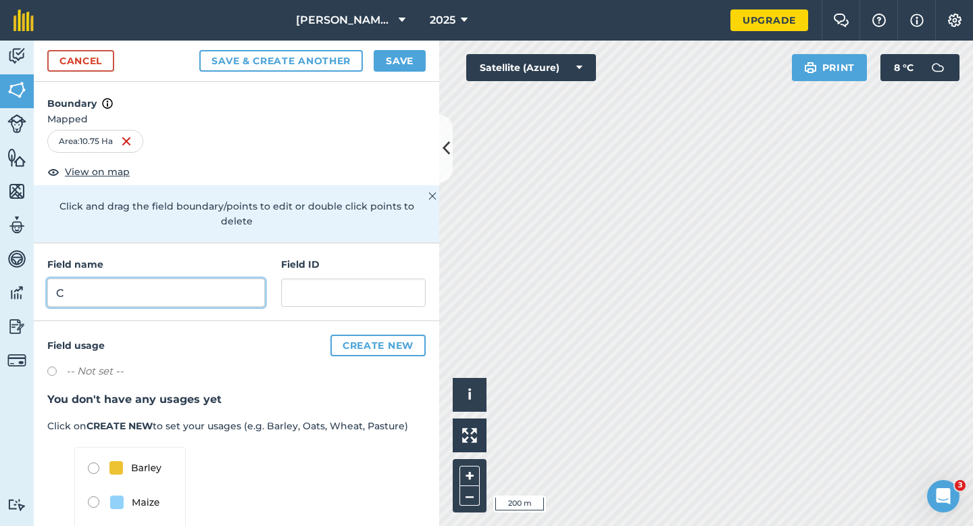
type input "C"
click at [375, 64] on button "Save" at bounding box center [400, 61] width 52 height 22
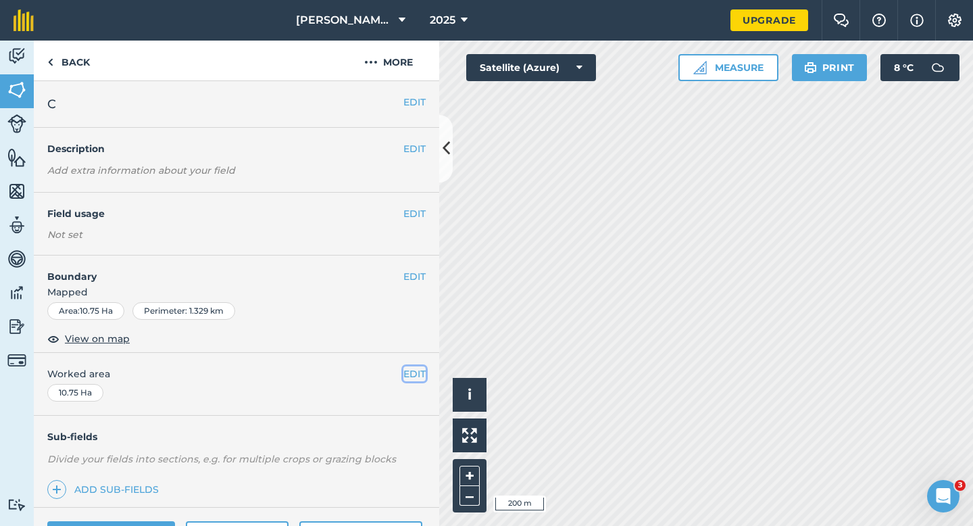
click at [412, 370] on button "EDIT" at bounding box center [414, 373] width 22 height 15
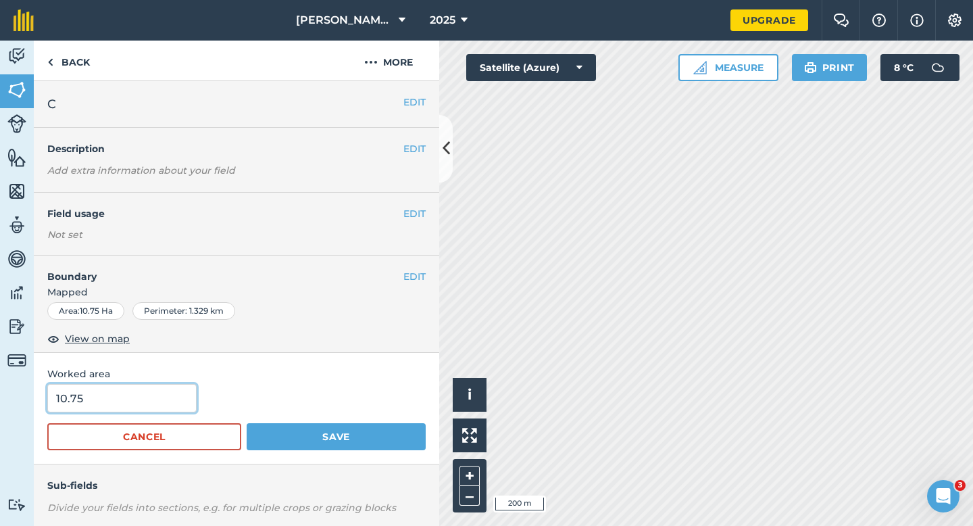
click at [105, 408] on input "10.75" at bounding box center [121, 398] width 149 height 28
type input "10.8"
click at [247, 423] on button "Save" at bounding box center [336, 436] width 179 height 27
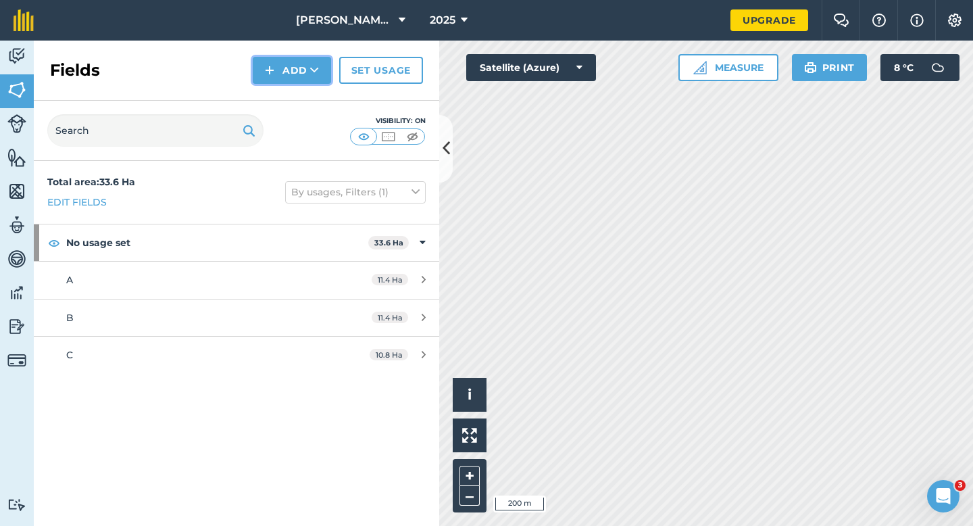
click at [282, 82] on button "Add" at bounding box center [292, 70] width 78 height 27
click at [286, 96] on link "Draw" at bounding box center [292, 101] width 74 height 30
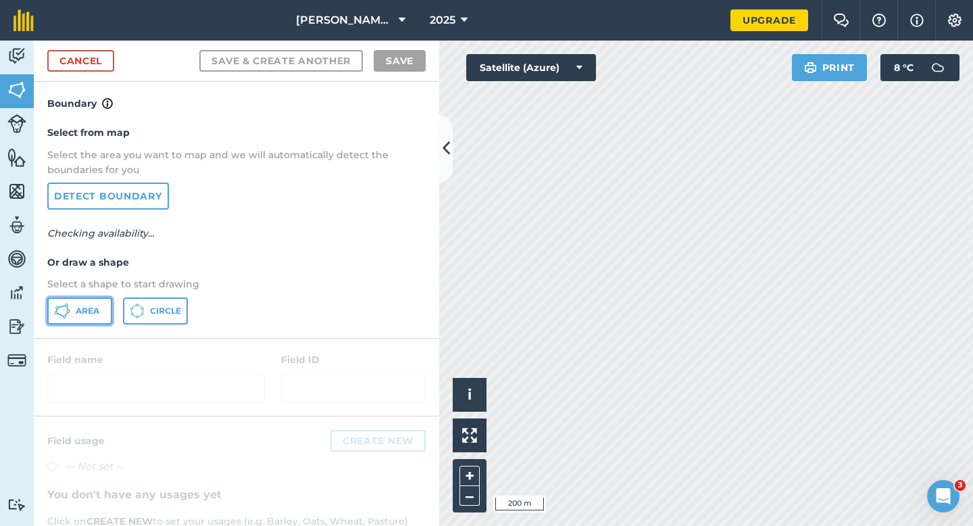
click at [96, 309] on span "Area" at bounding box center [88, 310] width 24 height 11
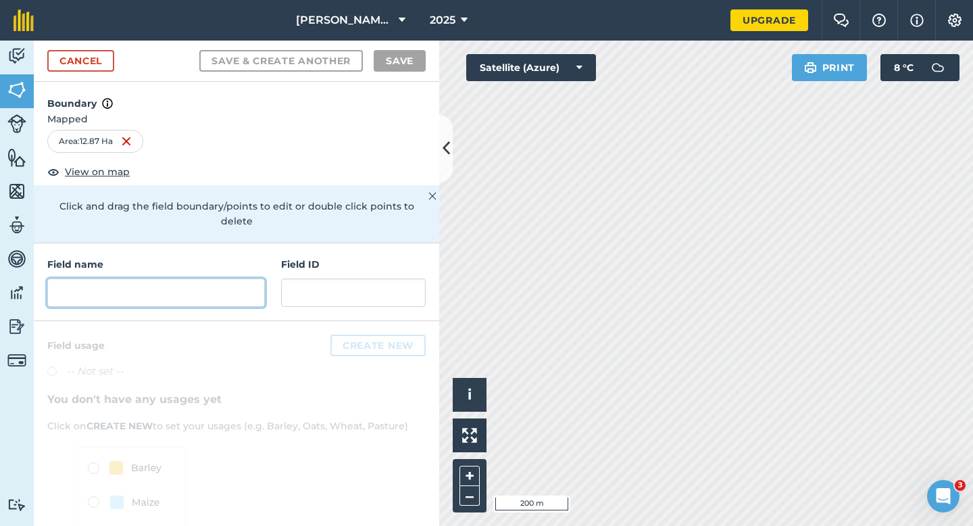
click at [233, 278] on input "text" at bounding box center [156, 292] width 218 height 28
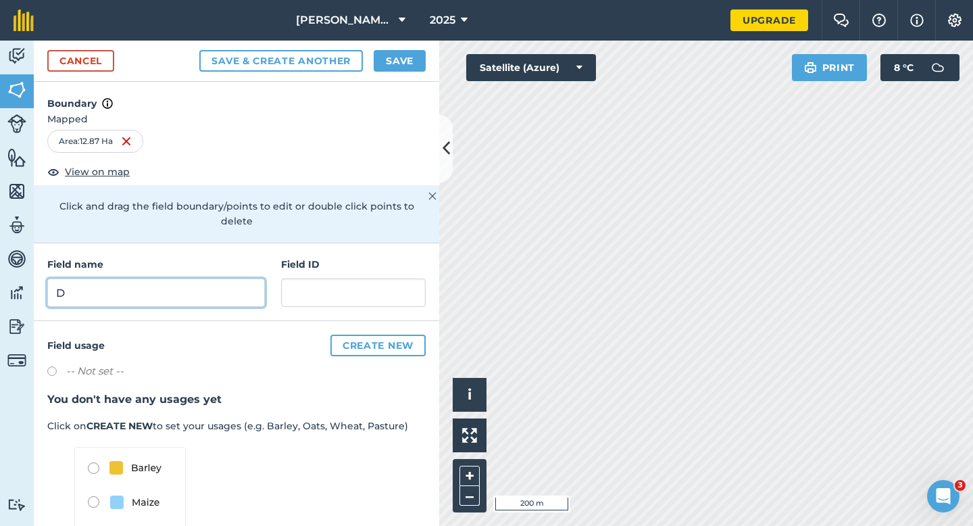
type input "D"
click at [407, 55] on button "Save" at bounding box center [400, 61] width 52 height 22
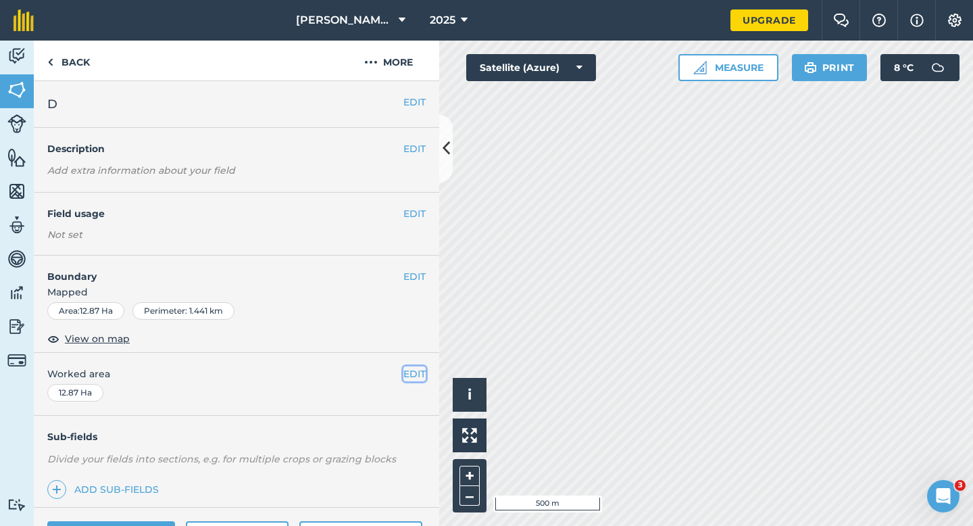
click at [408, 377] on button "EDIT" at bounding box center [414, 373] width 22 height 15
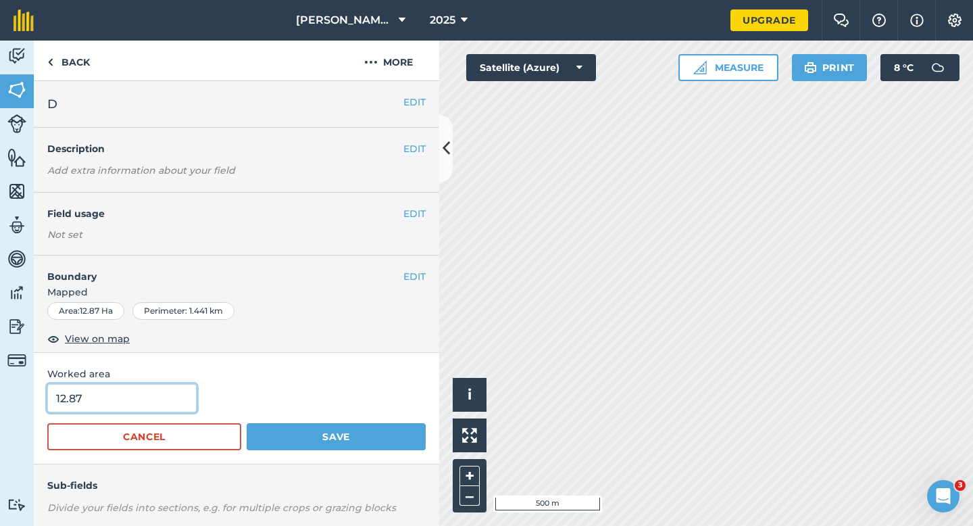
click at [145, 387] on input "12.87" at bounding box center [121, 398] width 149 height 28
click at [145, 403] on input "12.87" at bounding box center [121, 398] width 149 height 28
type input "12.9"
click at [247, 423] on button "Save" at bounding box center [336, 436] width 179 height 27
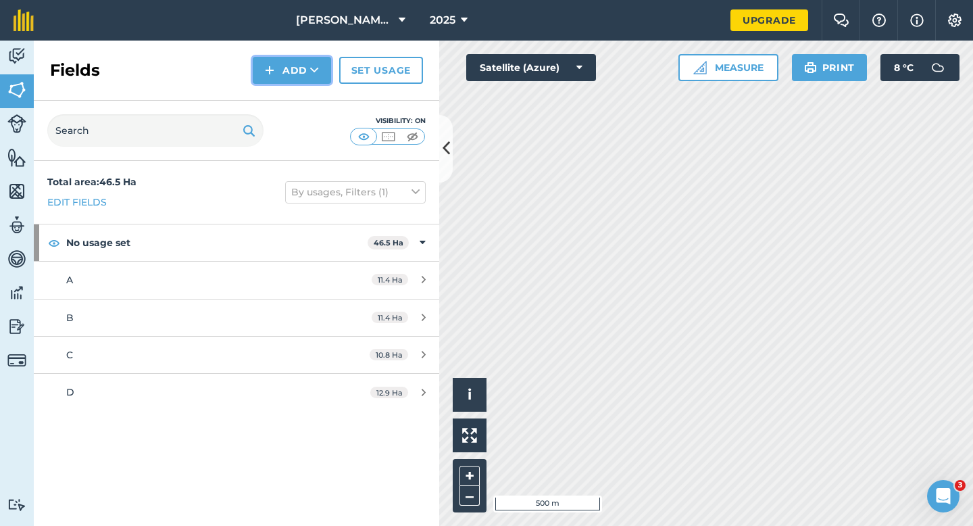
click at [285, 79] on button "Add" at bounding box center [292, 70] width 78 height 27
click at [285, 90] on link "Draw" at bounding box center [292, 101] width 74 height 30
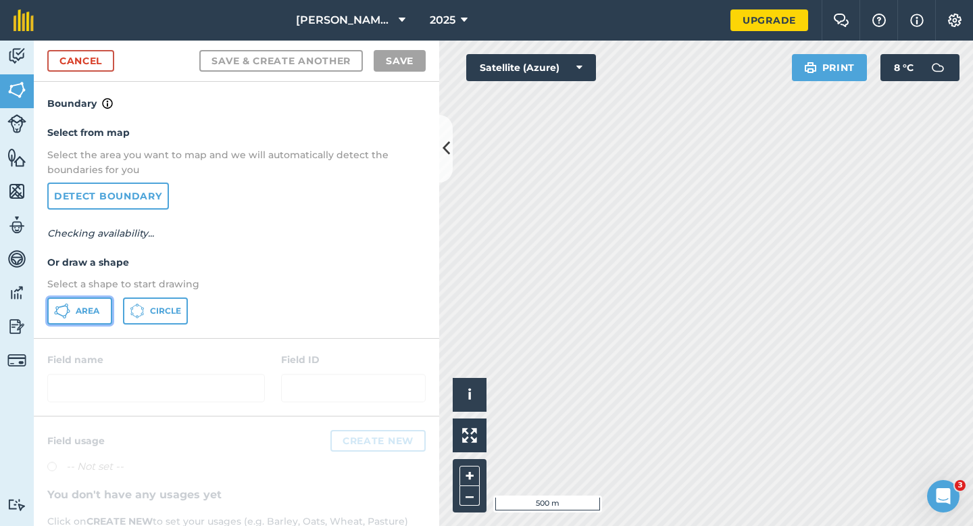
click at [75, 316] on button "Area" at bounding box center [79, 310] width 65 height 27
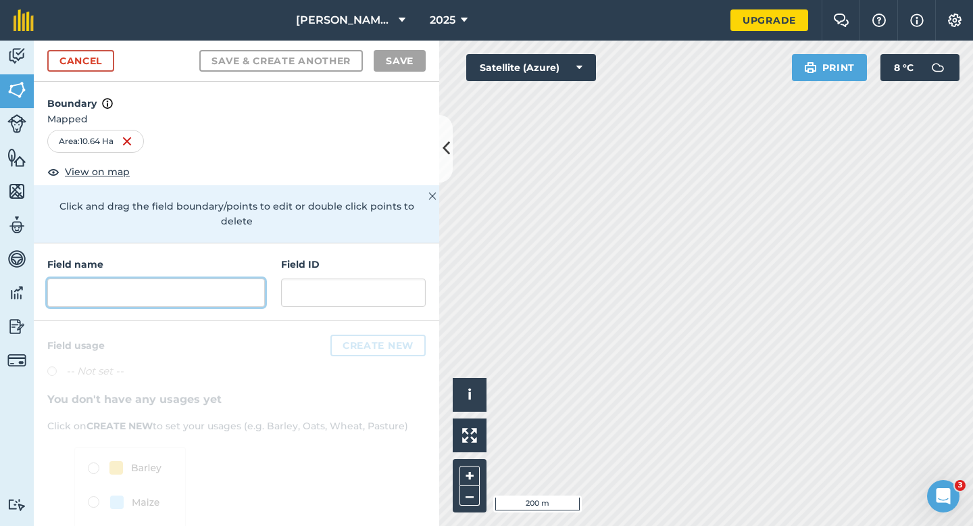
click at [170, 284] on input "text" at bounding box center [156, 292] width 218 height 28
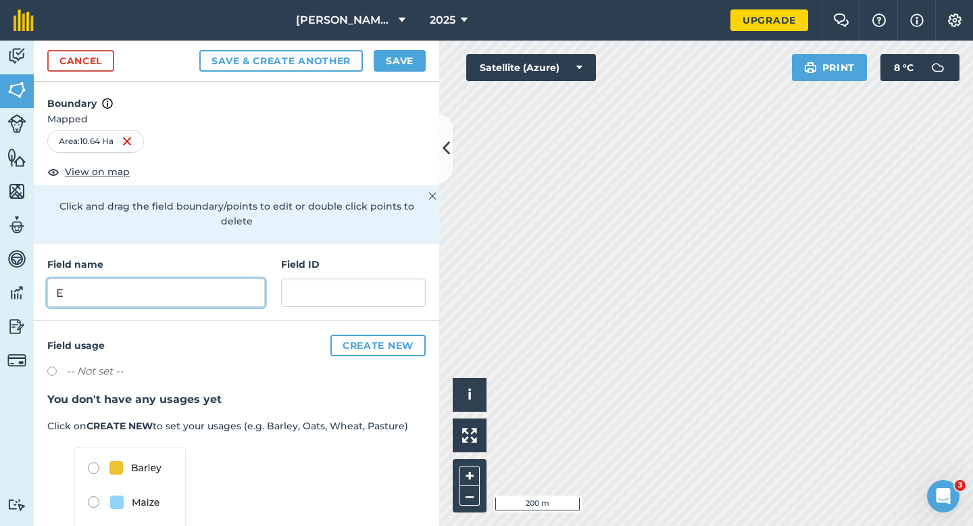
type input "E"
click at [391, 70] on button "Save" at bounding box center [400, 61] width 52 height 22
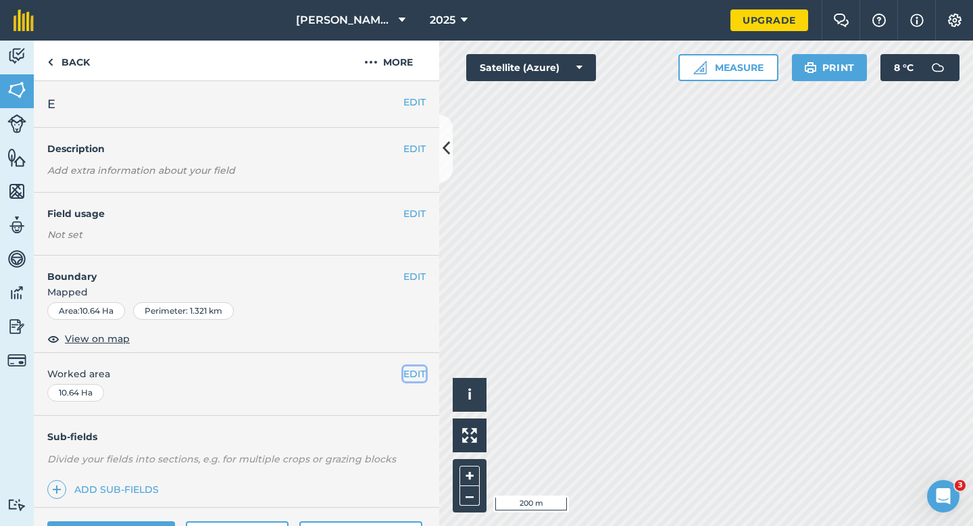
click at [414, 376] on button "EDIT" at bounding box center [414, 373] width 22 height 15
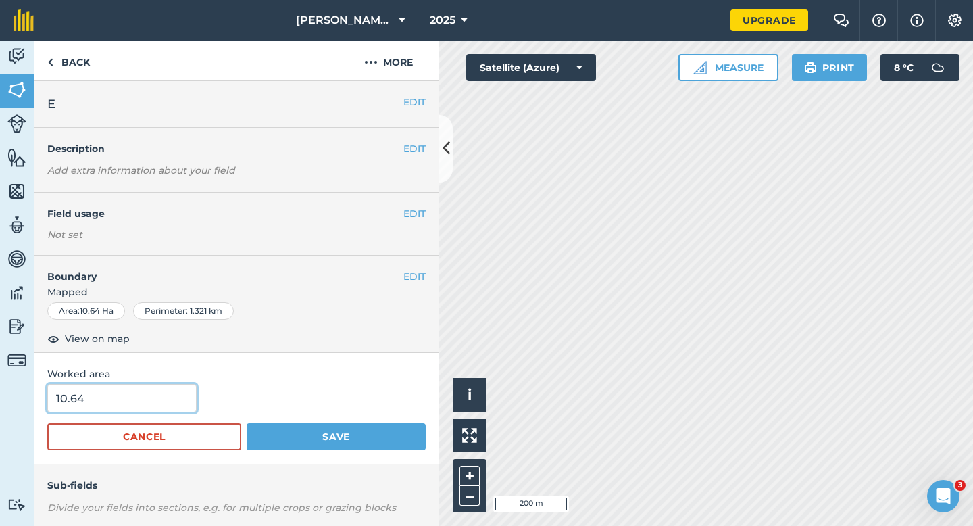
click at [152, 397] on input "10.64" at bounding box center [121, 398] width 149 height 28
type input "10.6"
click at [247, 423] on button "Save" at bounding box center [336, 436] width 179 height 27
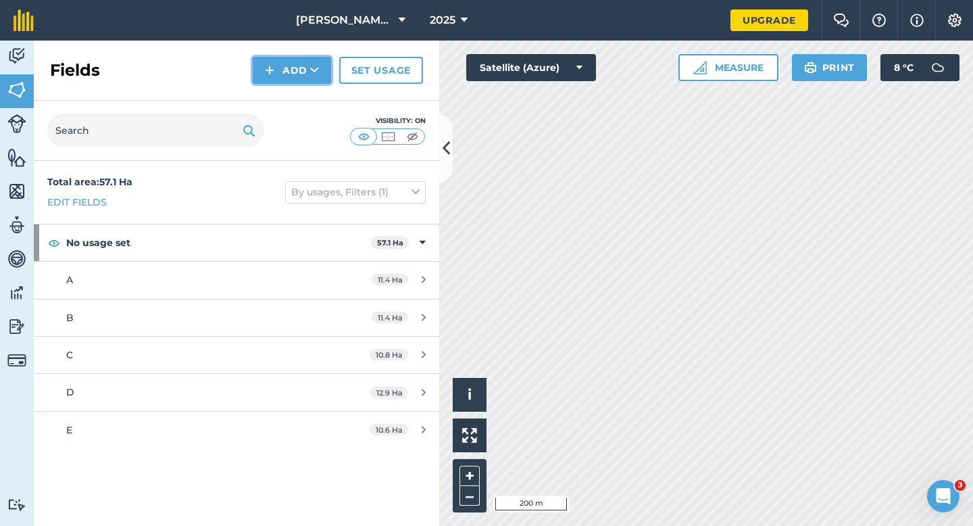
click at [289, 70] on button "Add" at bounding box center [292, 70] width 78 height 27
click at [291, 97] on link "Draw" at bounding box center [292, 101] width 74 height 30
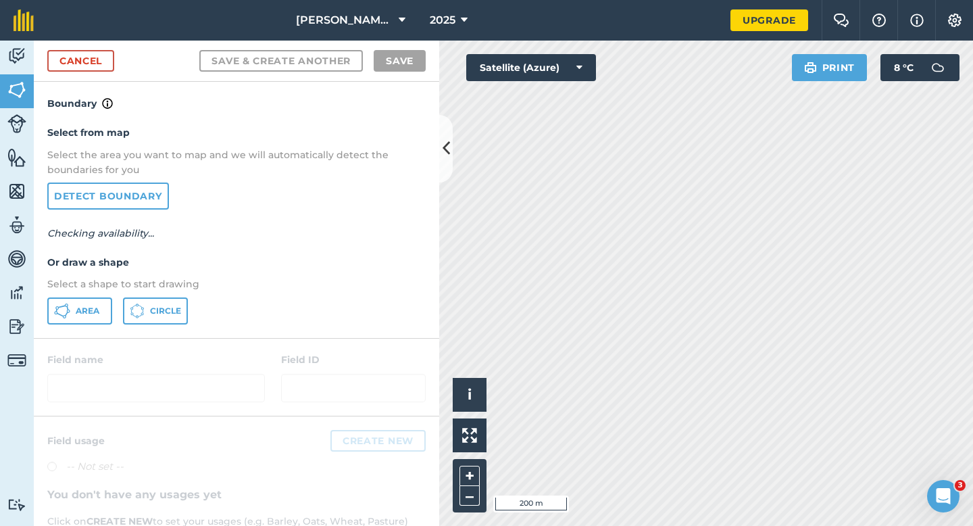
click at [62, 324] on div "Select from map Select the area you want to map and we will automatically detec…" at bounding box center [236, 224] width 405 height 226
click at [62, 322] on button "Area" at bounding box center [79, 310] width 65 height 27
click at [67, 291] on div "Select from map Select the area you want to map and we will automatically detec…" at bounding box center [236, 224] width 405 height 226
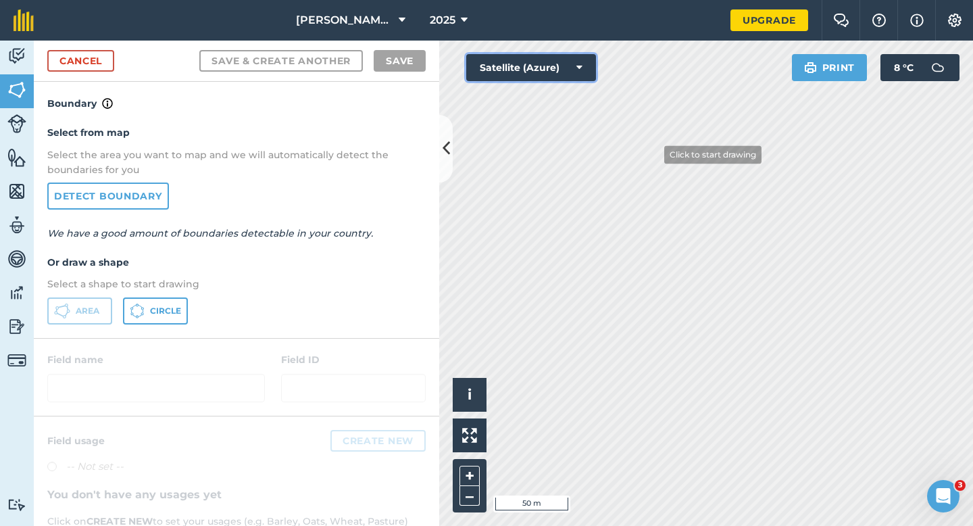
click at [722, 240] on div "Click to start drawing i © 2025 TomTom, Microsoft 50 m + – Satellite (Azure) Pr…" at bounding box center [706, 283] width 534 height 485
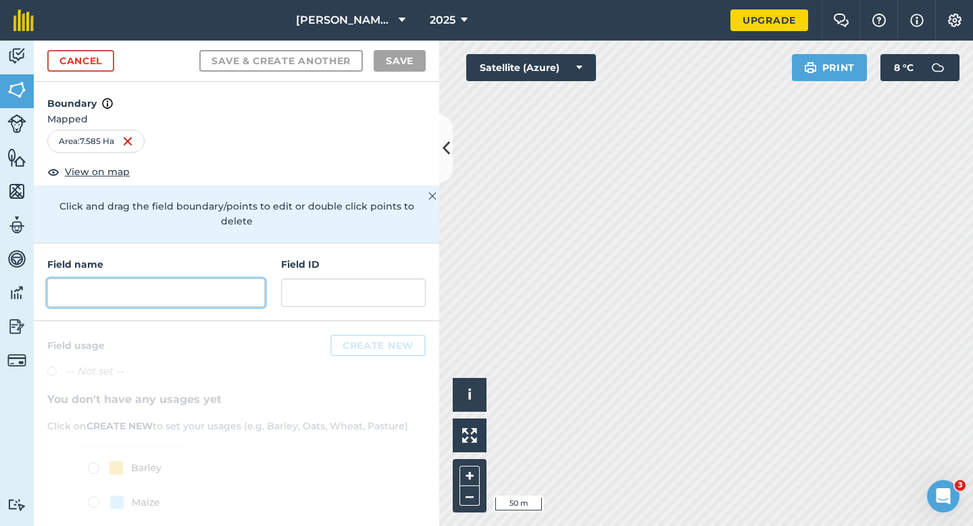
click at [119, 285] on input "text" at bounding box center [156, 292] width 218 height 28
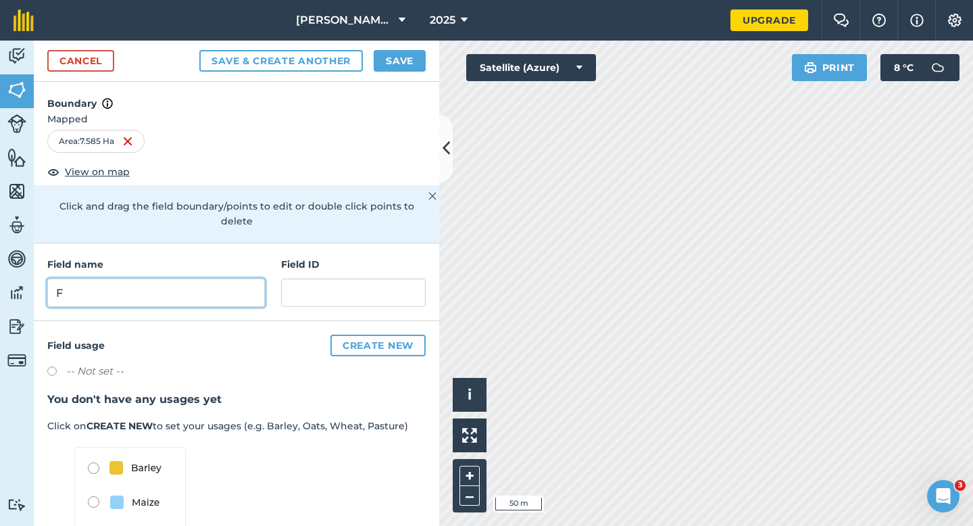
type input "F"
click at [382, 56] on button "Save" at bounding box center [400, 61] width 52 height 22
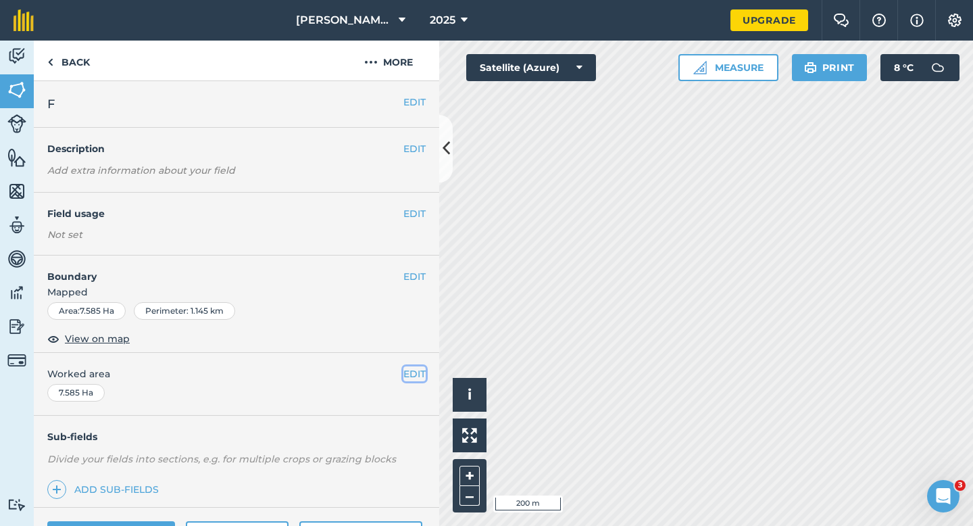
click at [416, 378] on button "EDIT" at bounding box center [414, 373] width 22 height 15
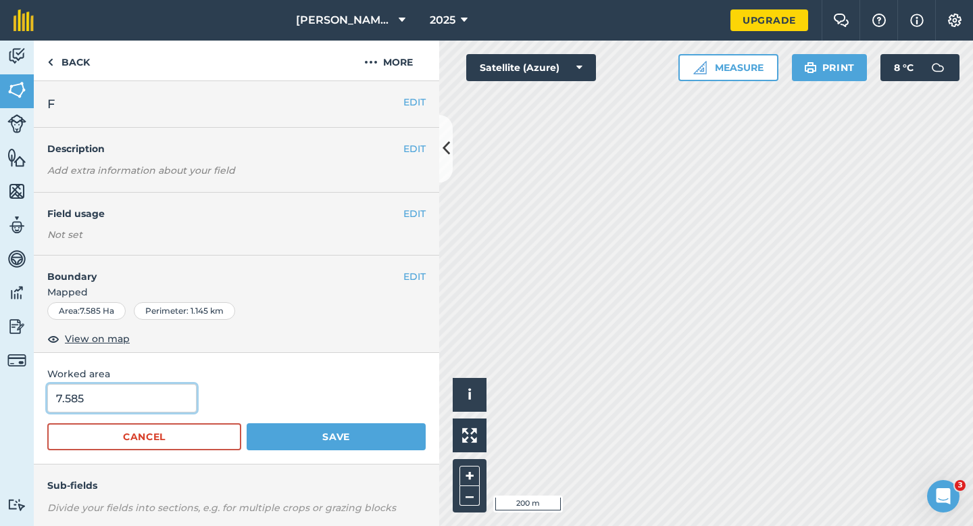
click at [136, 396] on input "7.585" at bounding box center [121, 398] width 149 height 28
type input "7.6"
click at [247, 423] on button "Save" at bounding box center [336, 436] width 179 height 27
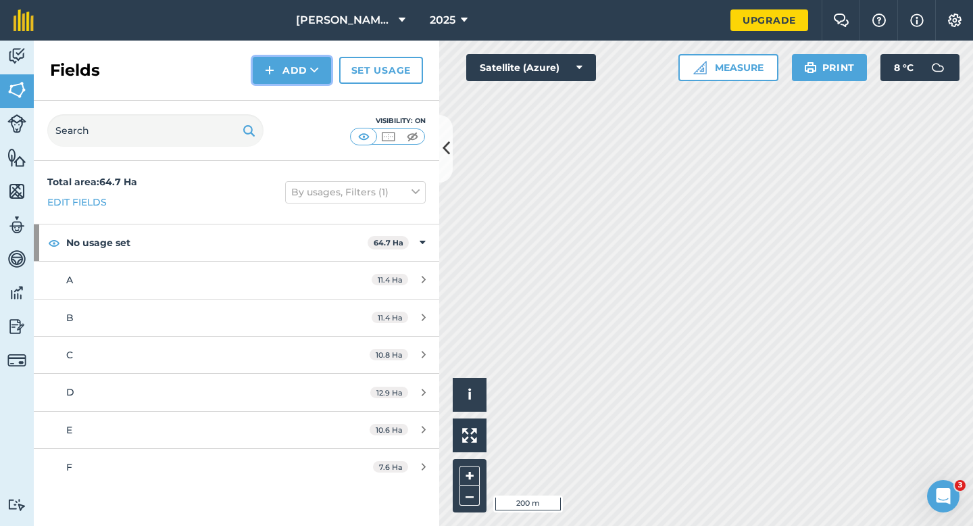
click at [291, 65] on button "Add" at bounding box center [292, 70] width 78 height 27
click at [297, 101] on link "Draw" at bounding box center [292, 101] width 74 height 30
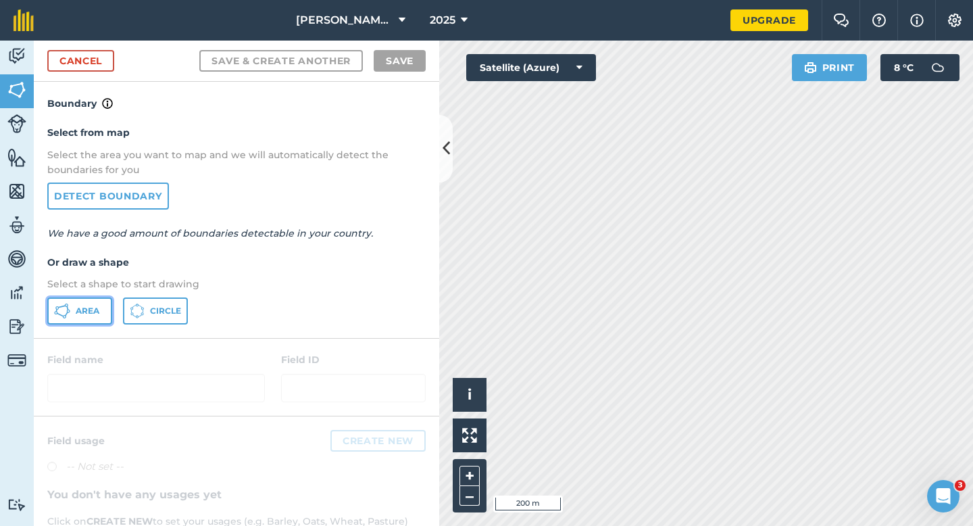
click at [104, 301] on button "Area" at bounding box center [79, 310] width 65 height 27
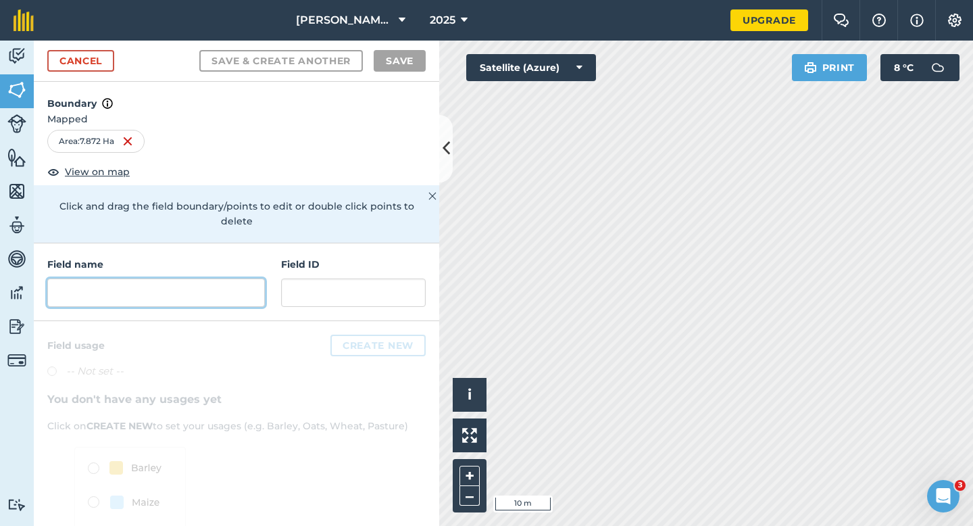
click at [199, 278] on input "text" at bounding box center [156, 292] width 218 height 28
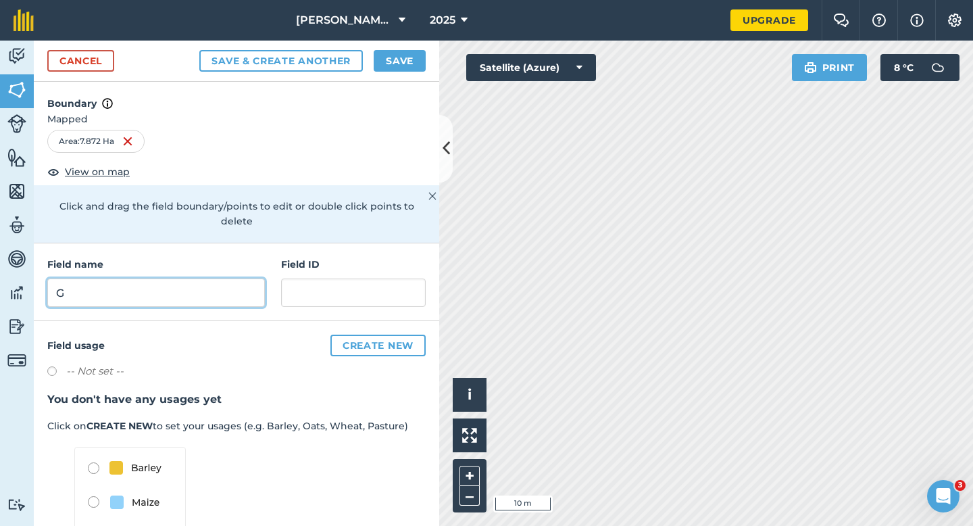
type input "G"
click at [404, 41] on div "Cancel Save & Create Another Save" at bounding box center [236, 61] width 405 height 41
click at [404, 69] on button "Save" at bounding box center [400, 61] width 52 height 22
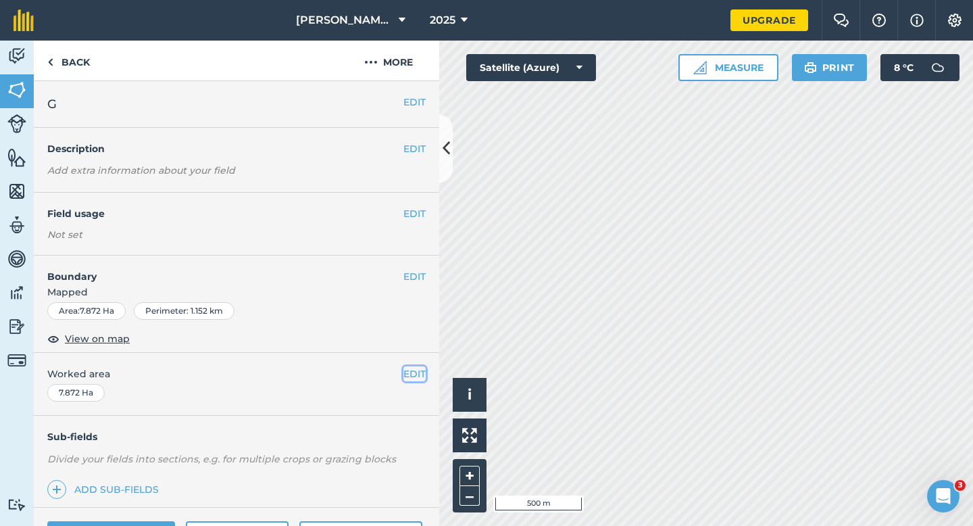
click at [417, 368] on button "EDIT" at bounding box center [414, 373] width 22 height 15
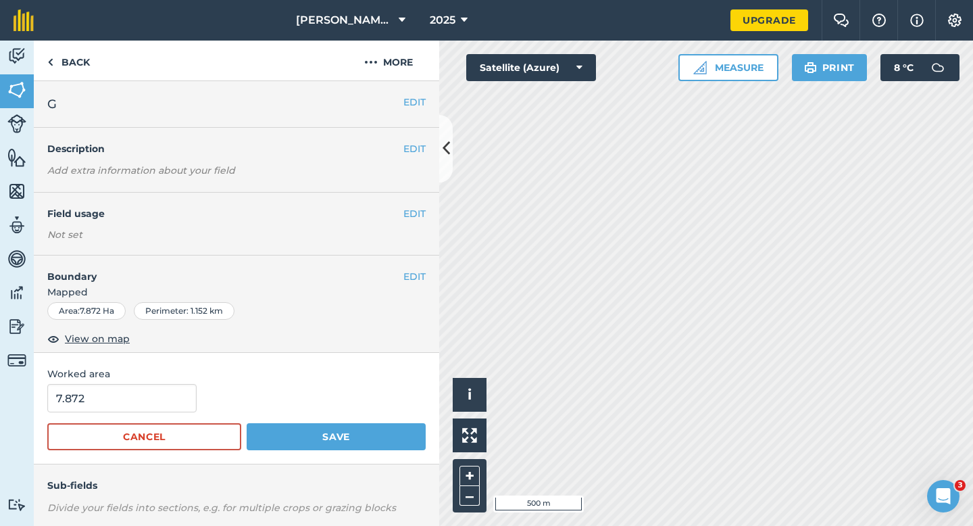
click at [107, 416] on form "7.872 Cancel Save" at bounding box center [236, 417] width 378 height 66
click at [107, 392] on input "7.87" at bounding box center [121, 398] width 149 height 28
type input "7.9"
click at [247, 423] on button "Save" at bounding box center [336, 436] width 179 height 27
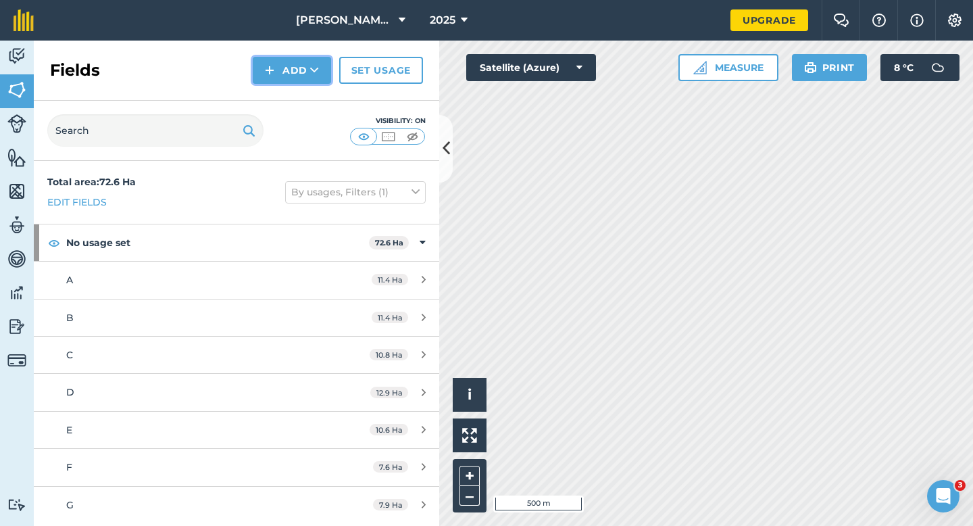
click at [270, 71] on img at bounding box center [269, 70] width 9 height 16
click at [270, 93] on link "Draw" at bounding box center [292, 101] width 74 height 30
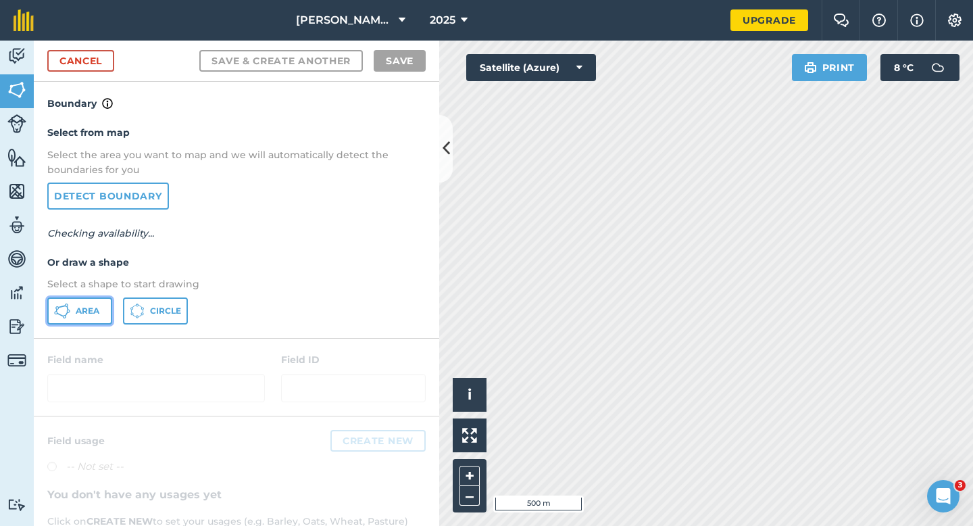
click at [84, 307] on span "Area" at bounding box center [88, 310] width 24 height 11
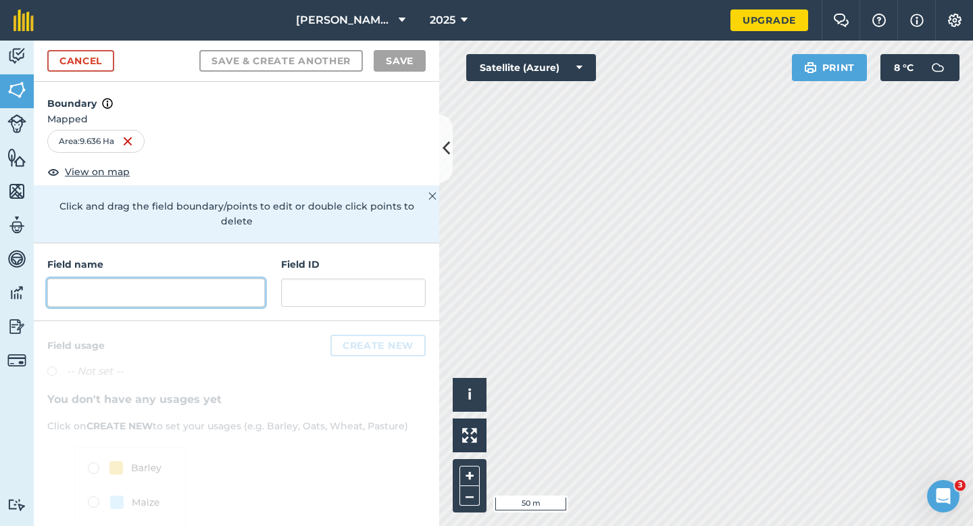
click at [234, 278] on input "text" at bounding box center [156, 292] width 218 height 28
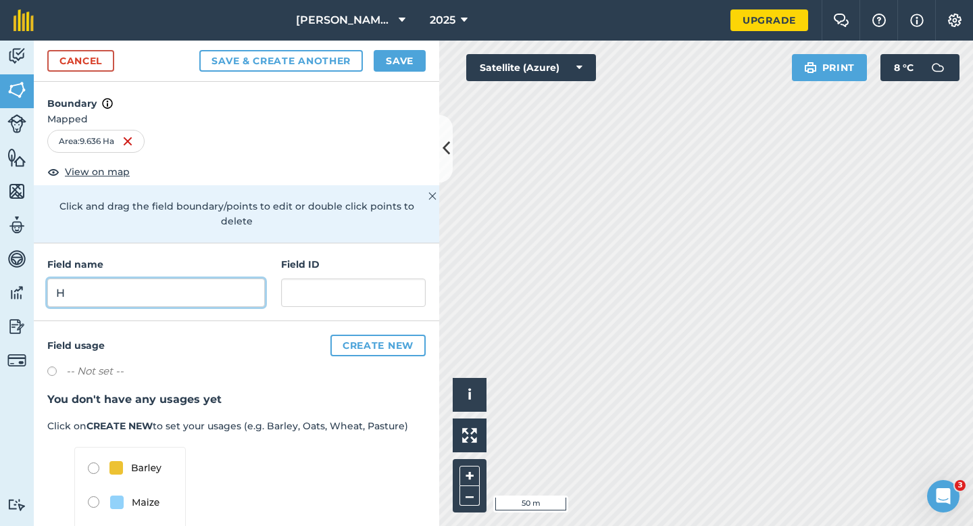
type input "H"
click at [408, 45] on div "Cancel Save & Create Another Save" at bounding box center [236, 61] width 405 height 41
click at [407, 74] on div "Cancel Save & Create Another Save" at bounding box center [236, 61] width 405 height 41
click at [396, 55] on button "Save" at bounding box center [400, 61] width 52 height 22
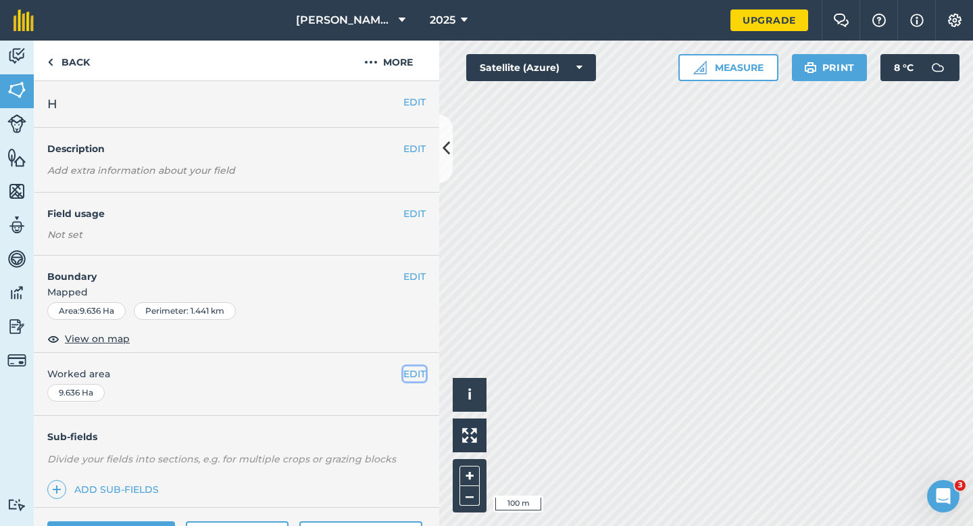
click at [416, 376] on button "EDIT" at bounding box center [414, 373] width 22 height 15
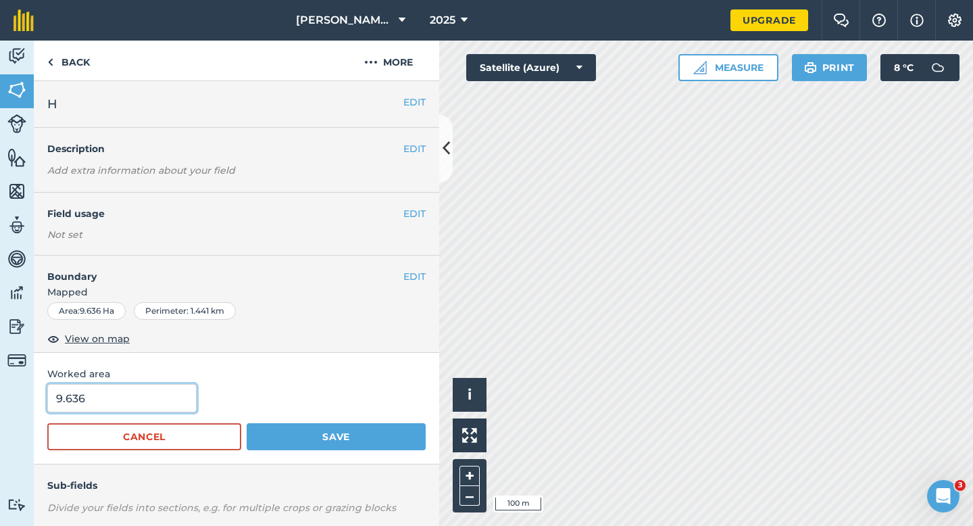
click at [159, 399] on input "9.636" at bounding box center [121, 398] width 149 height 28
type input "9.6"
click at [247, 423] on button "Save" at bounding box center [336, 436] width 179 height 27
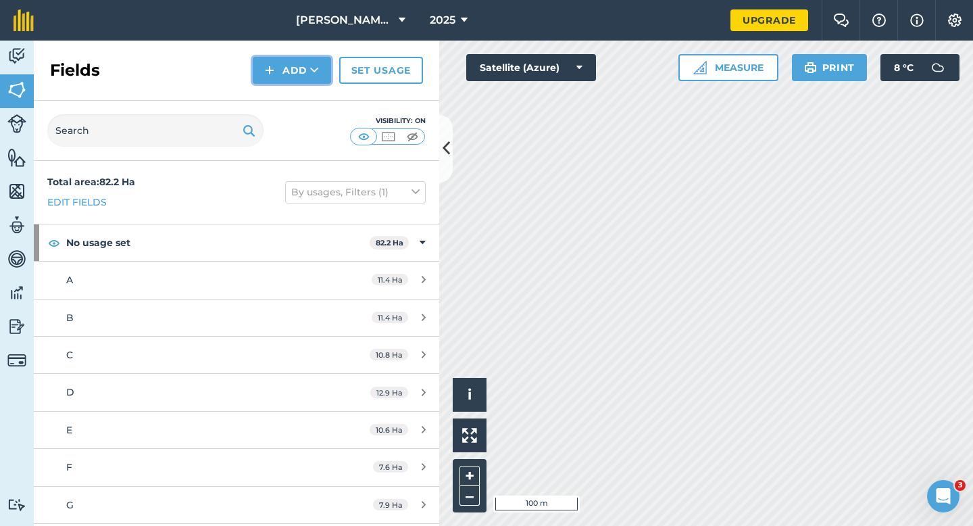
click at [270, 57] on button "Add" at bounding box center [292, 70] width 78 height 27
click at [276, 83] on button "Add Draw Import" at bounding box center [292, 70] width 78 height 27
click at [281, 70] on button "Add" at bounding box center [292, 70] width 78 height 27
click at [305, 90] on link "Draw" at bounding box center [292, 101] width 74 height 30
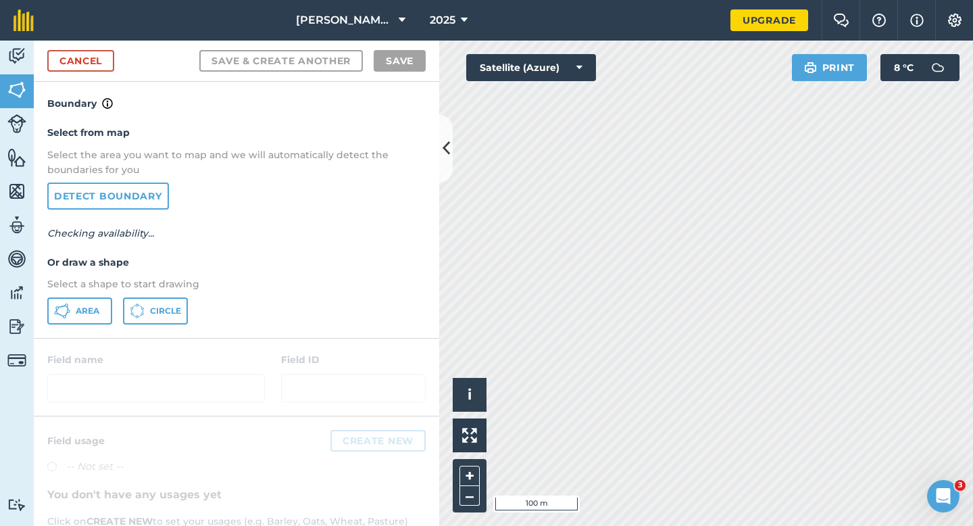
click at [80, 327] on div "Select from map Select the area you want to map and we will automatically detec…" at bounding box center [236, 224] width 405 height 226
click at [131, 311] on icon at bounding box center [131, 310] width 1 height 3
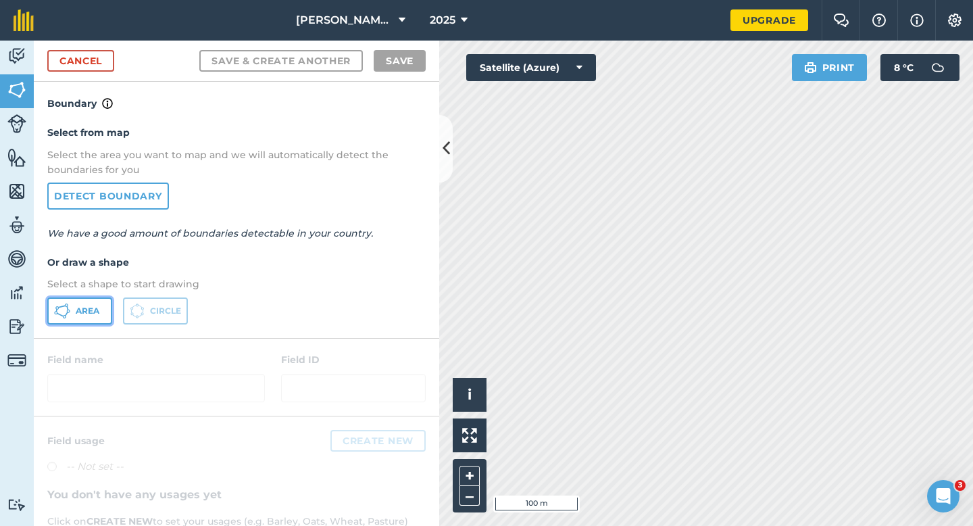
click at [87, 311] on span "Area" at bounding box center [88, 310] width 24 height 11
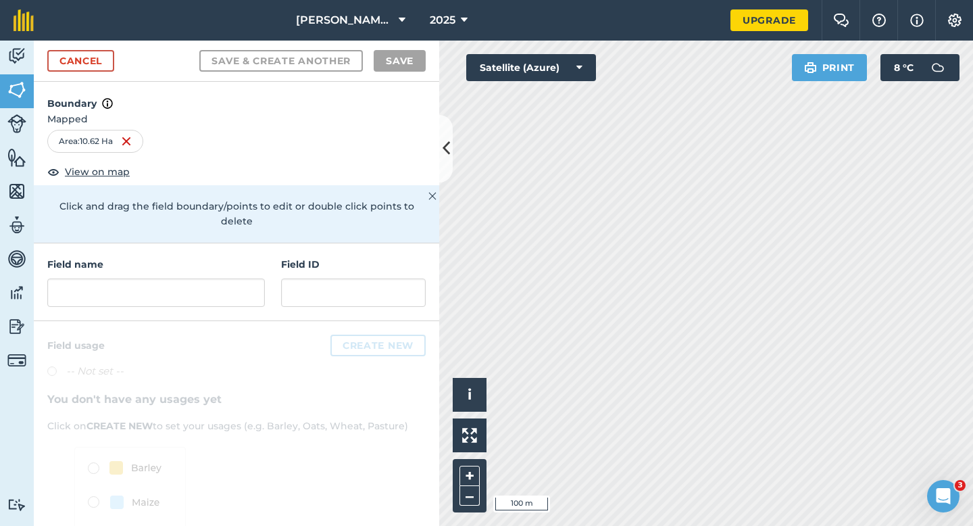
click at [169, 258] on div "Field name" at bounding box center [156, 282] width 218 height 50
click at [176, 288] on input "text" at bounding box center [156, 292] width 218 height 28
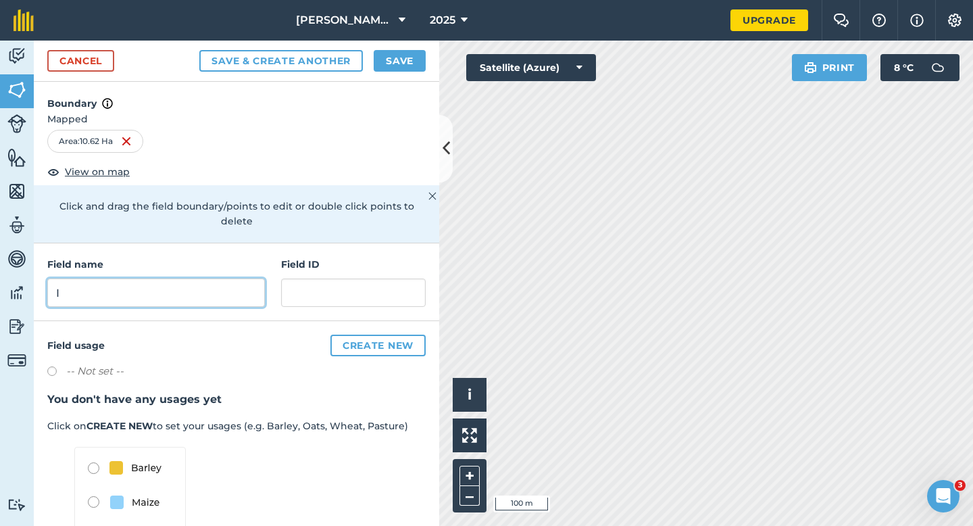
type input "I"
click at [406, 66] on button "Save" at bounding box center [400, 61] width 52 height 22
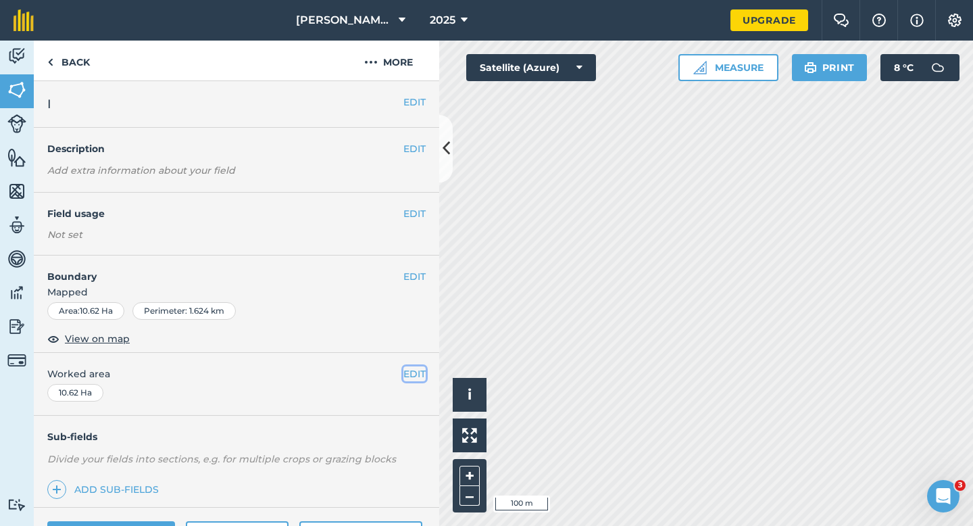
click at [420, 368] on button "EDIT" at bounding box center [414, 373] width 22 height 15
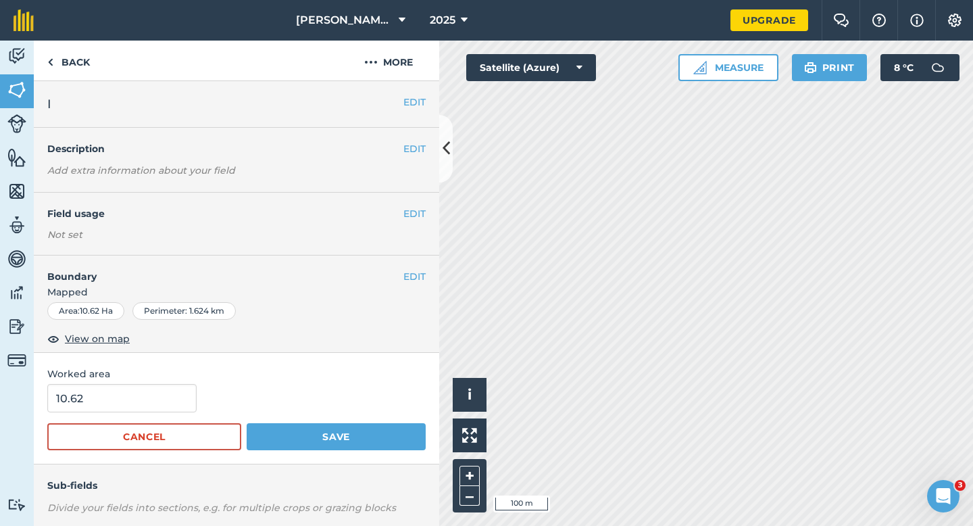
click at [156, 415] on form "10.62 Cancel Save" at bounding box center [236, 417] width 378 height 66
click at [156, 401] on input "10.6" at bounding box center [121, 398] width 149 height 28
type input "10.6"
click at [247, 423] on button "Save" at bounding box center [336, 436] width 179 height 27
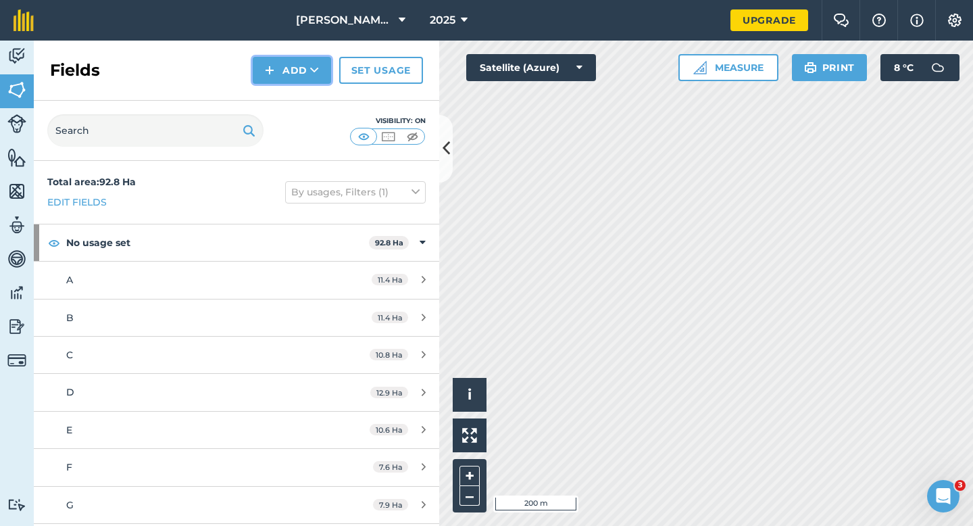
click at [289, 70] on button "Add" at bounding box center [292, 70] width 78 height 27
click at [289, 89] on link "Draw" at bounding box center [292, 101] width 74 height 30
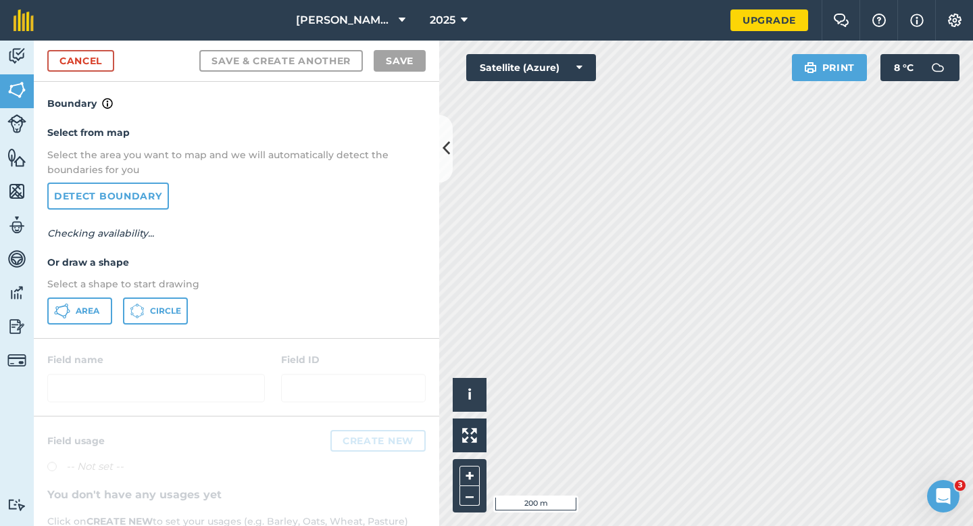
click at [94, 334] on div "Select from map Select the area you want to map and we will automatically detec…" at bounding box center [236, 224] width 405 height 226
click at [94, 324] on button "Area" at bounding box center [79, 310] width 65 height 27
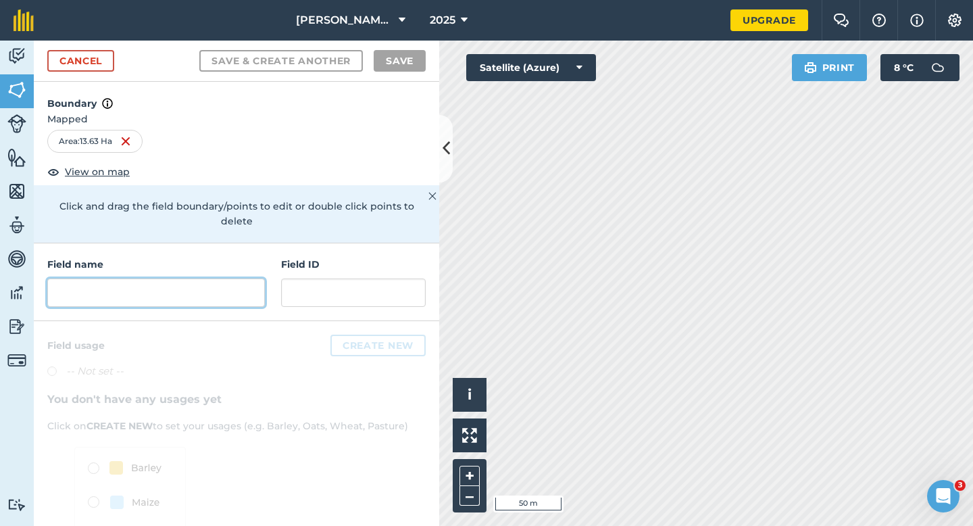
click at [218, 278] on input "text" at bounding box center [156, 292] width 218 height 28
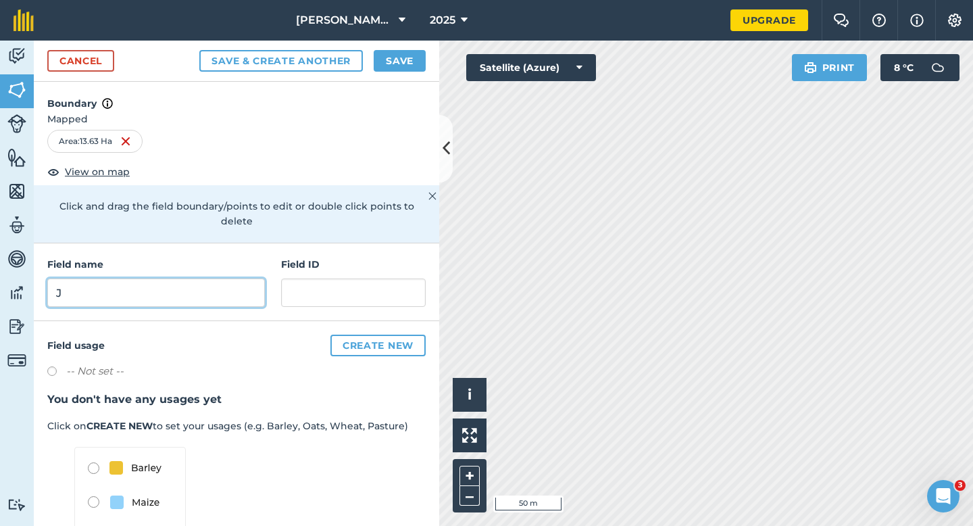
type input "J"
click at [412, 51] on button "Save" at bounding box center [400, 61] width 52 height 22
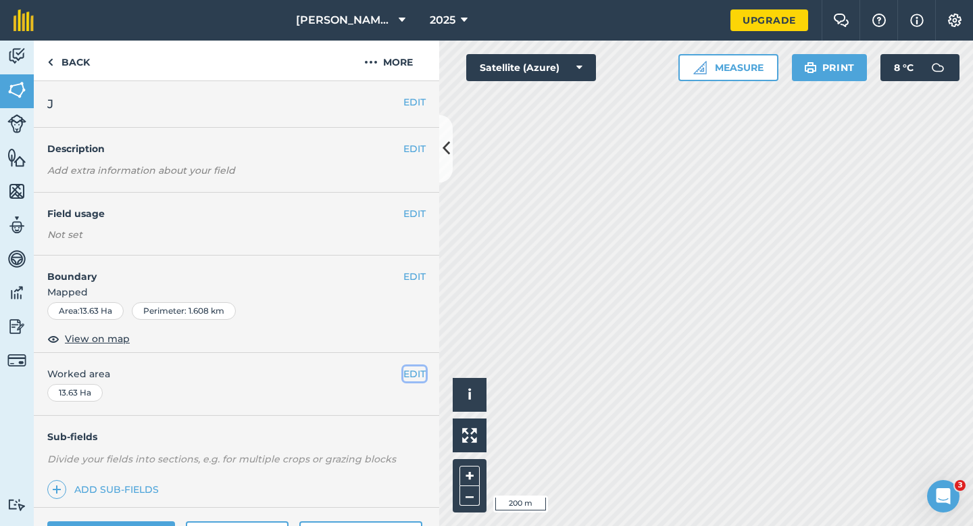
click at [416, 380] on button "EDIT" at bounding box center [414, 373] width 22 height 15
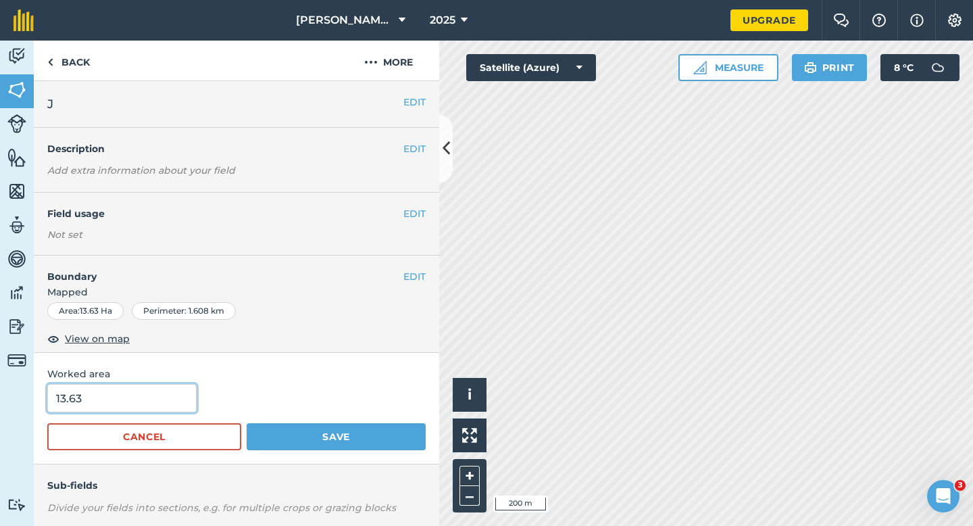
click at [117, 399] on input "13.63" at bounding box center [121, 398] width 149 height 28
type input "13.6"
click at [247, 423] on button "Save" at bounding box center [336, 436] width 179 height 27
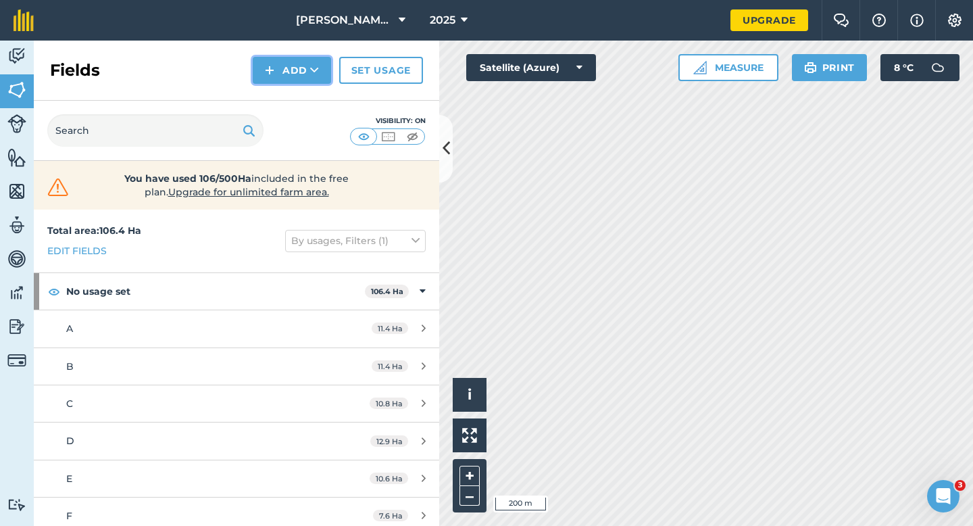
click at [269, 72] on img at bounding box center [269, 70] width 9 height 16
click at [275, 95] on link "Draw" at bounding box center [292, 101] width 74 height 30
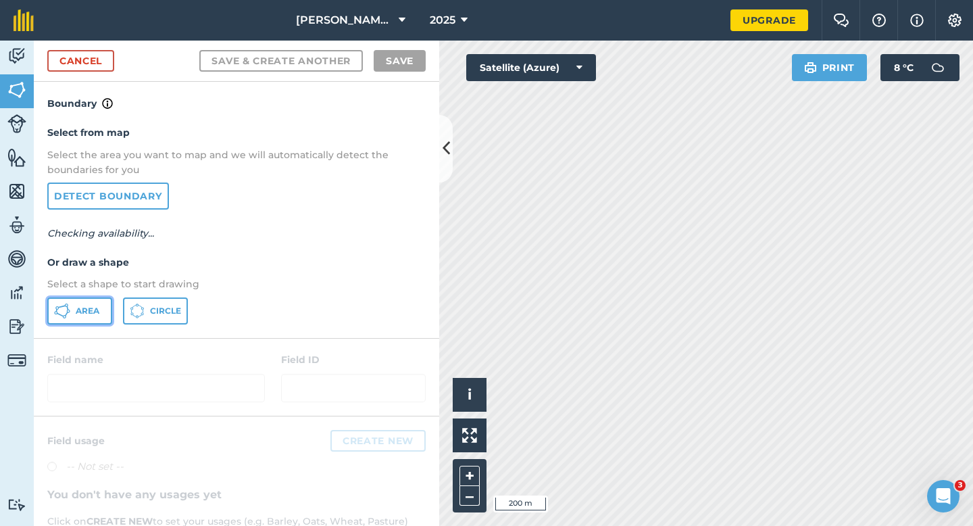
click at [82, 320] on button "Area" at bounding box center [79, 310] width 65 height 27
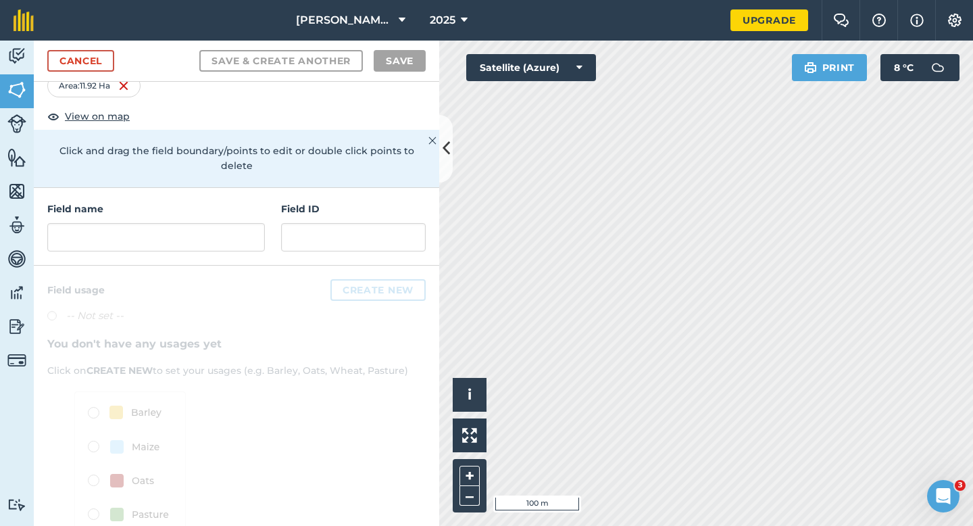
scroll to position [73, 0]
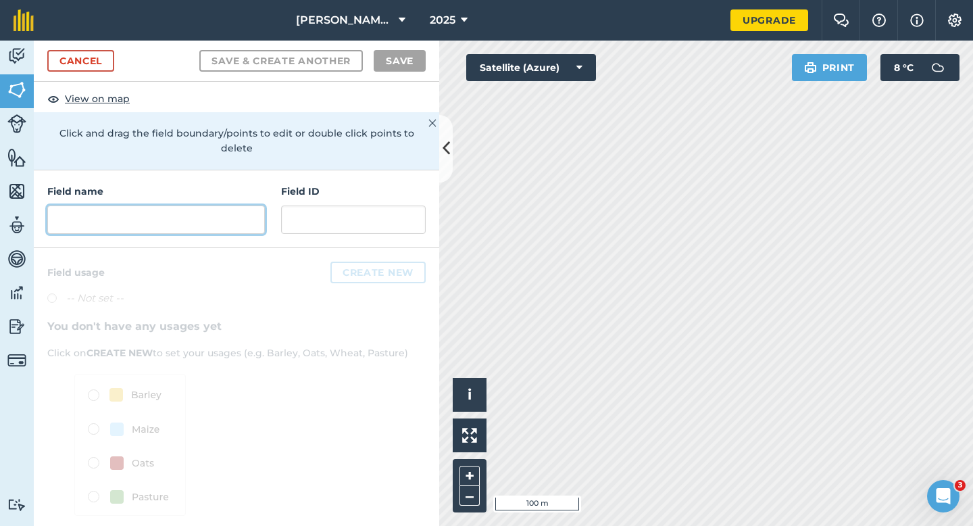
click at [208, 209] on input "text" at bounding box center [156, 219] width 218 height 28
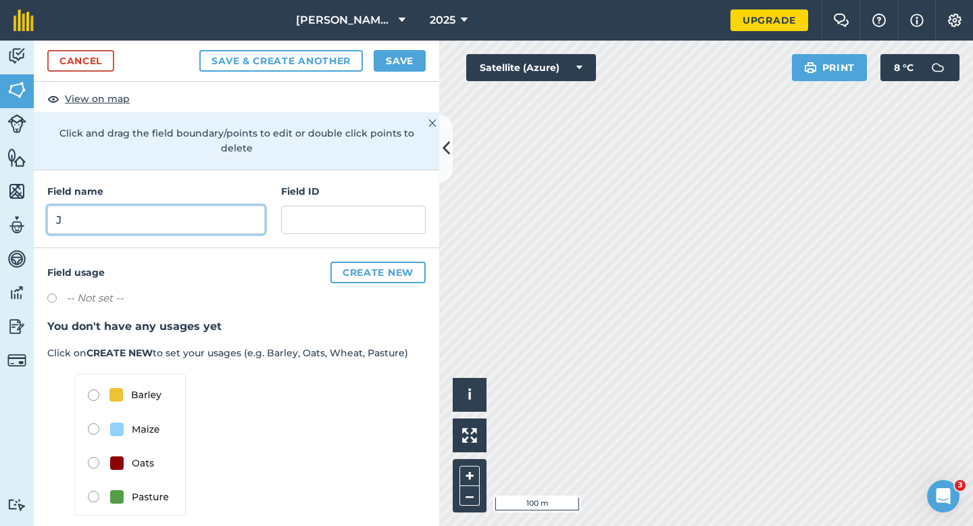
type input "J"
click at [386, 55] on button "Save" at bounding box center [400, 61] width 52 height 22
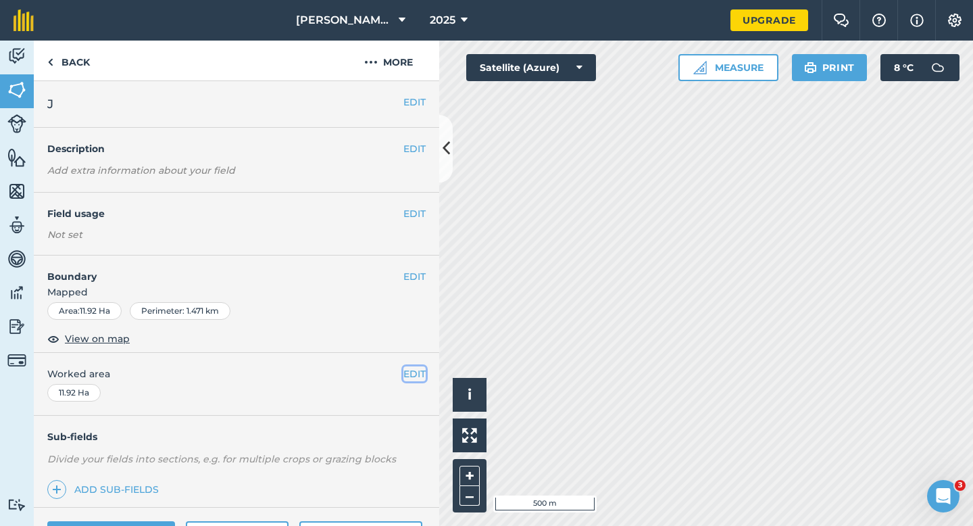
click at [418, 376] on button "EDIT" at bounding box center [414, 373] width 22 height 15
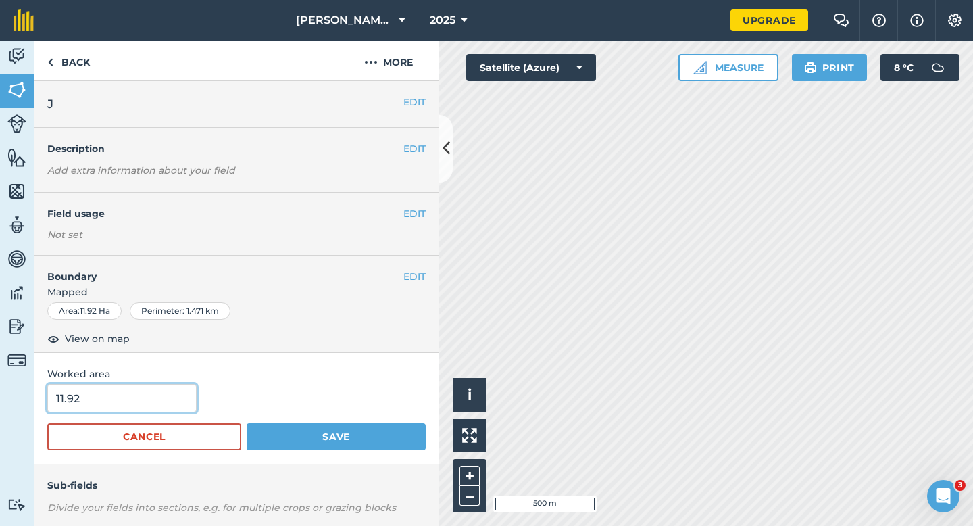
click at [174, 388] on input "11.92" at bounding box center [121, 398] width 149 height 28
click at [174, 395] on input "11.92" at bounding box center [121, 398] width 149 height 28
type input "12"
click at [247, 423] on button "Save" at bounding box center [336, 436] width 179 height 27
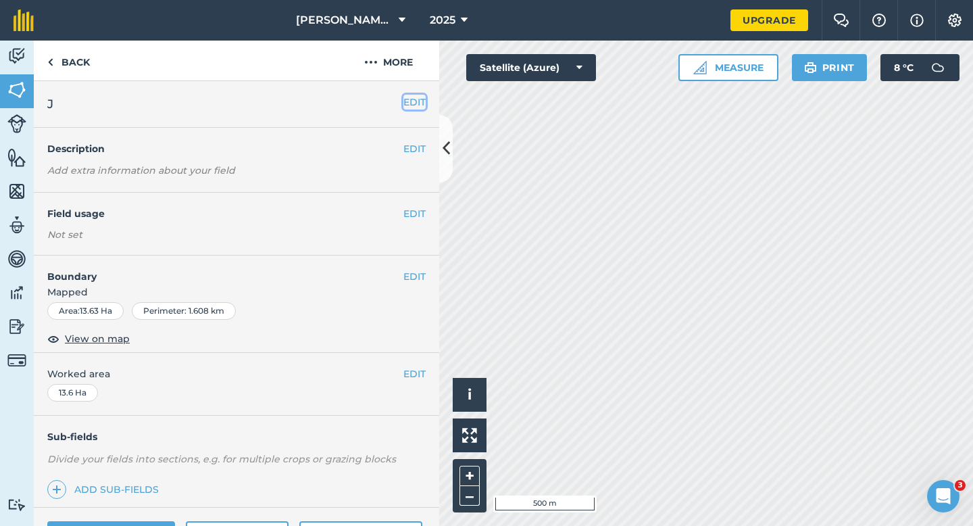
click at [414, 99] on button "EDIT" at bounding box center [414, 102] width 22 height 15
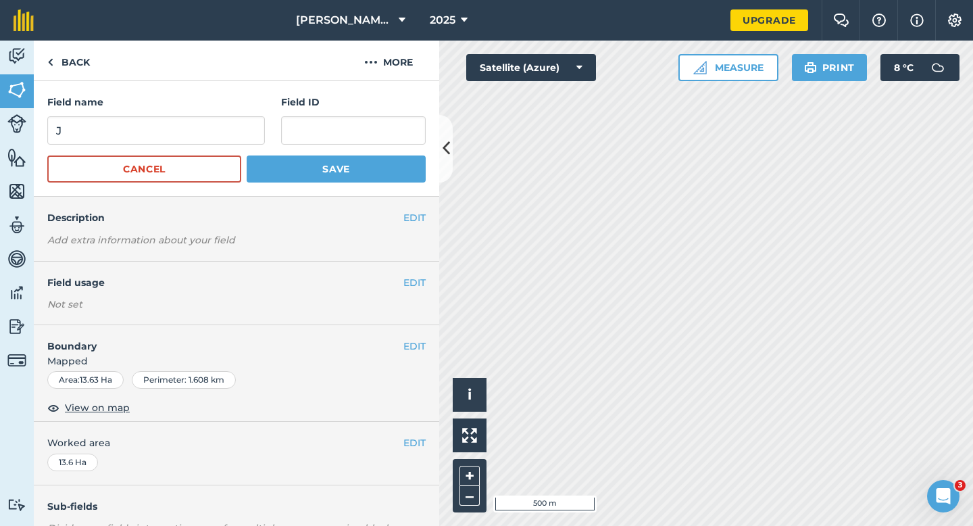
click at [243, 146] on form "Field name J Field ID Cancel Save" at bounding box center [236, 139] width 378 height 88
click at [243, 139] on input "J" at bounding box center [156, 130] width 218 height 28
type input "L"
click at [243, 139] on input "L" at bounding box center [156, 130] width 218 height 28
type input "K"
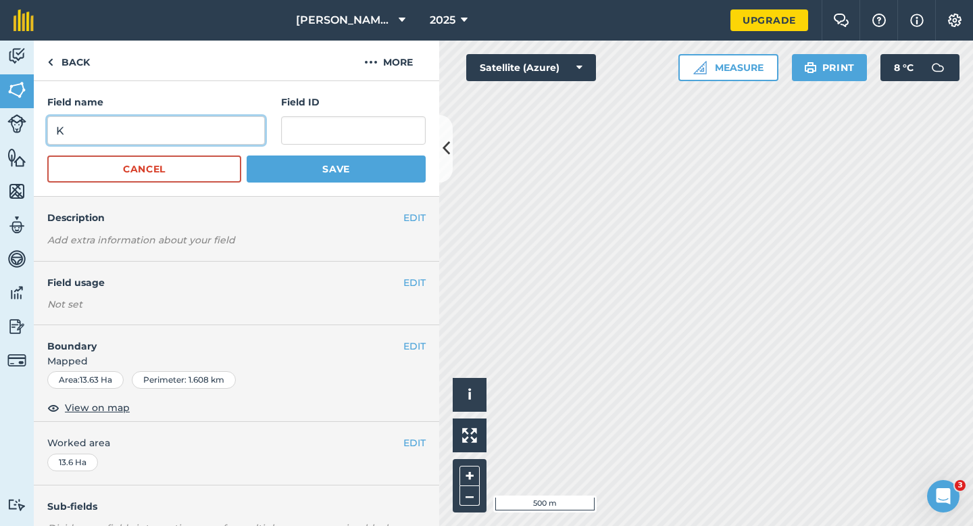
click at [247, 155] on button "Save" at bounding box center [336, 168] width 179 height 27
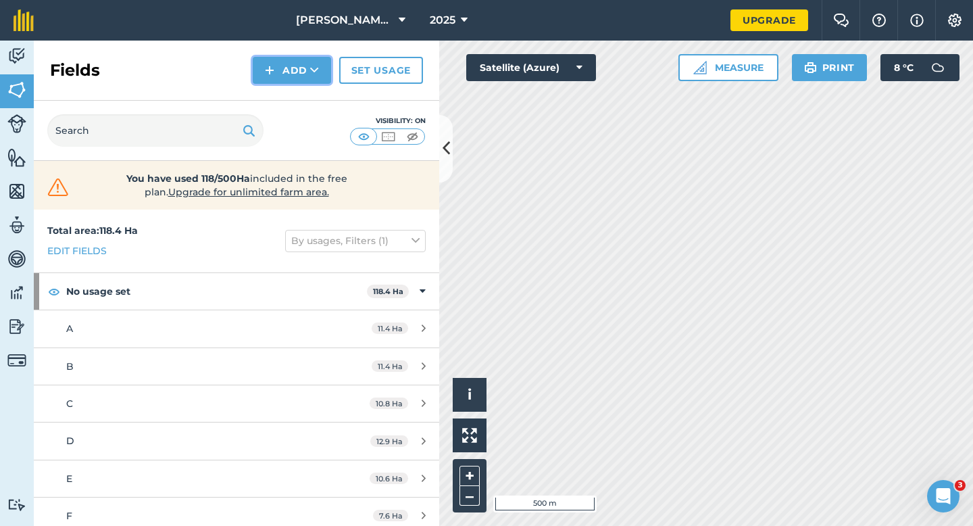
click at [307, 71] on button "Add" at bounding box center [292, 70] width 78 height 27
click at [307, 99] on link "Draw" at bounding box center [292, 101] width 74 height 30
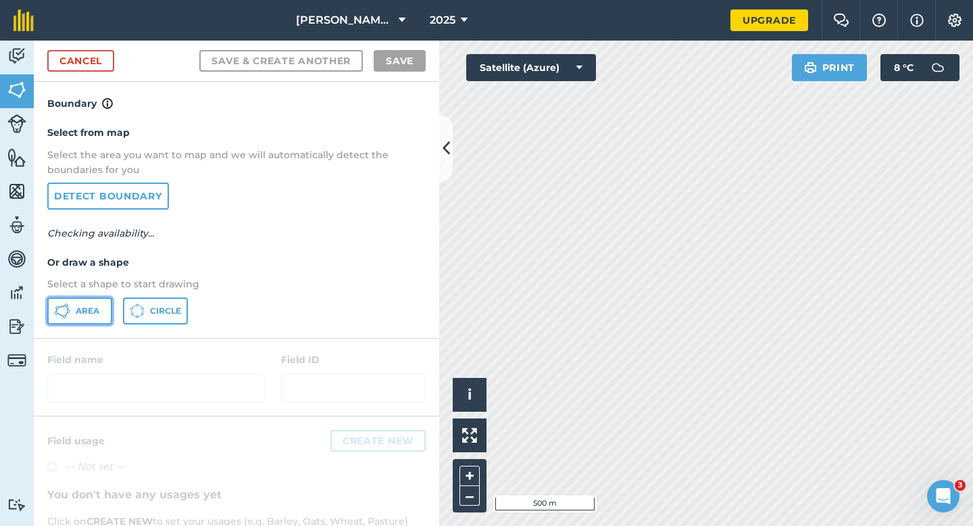
click at [106, 311] on button "Area" at bounding box center [79, 310] width 65 height 27
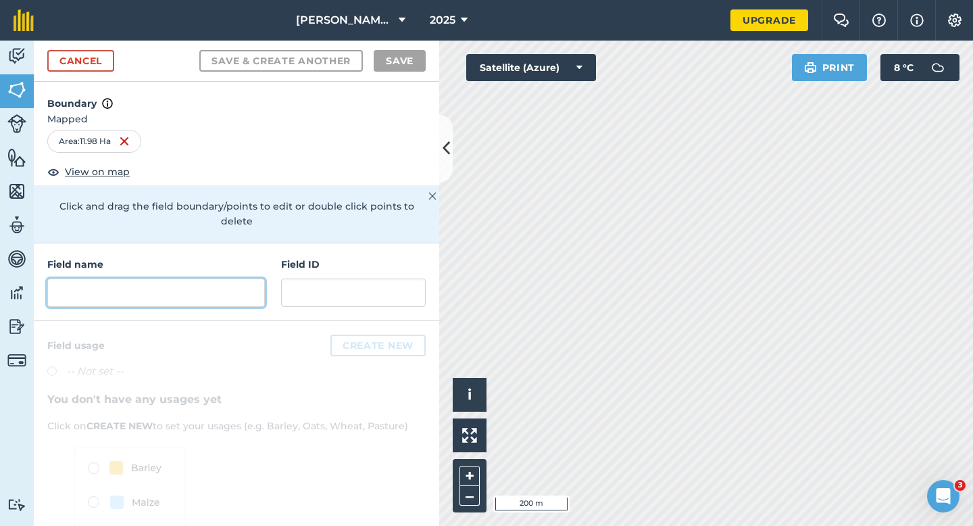
click at [243, 278] on input "text" at bounding box center [156, 292] width 218 height 28
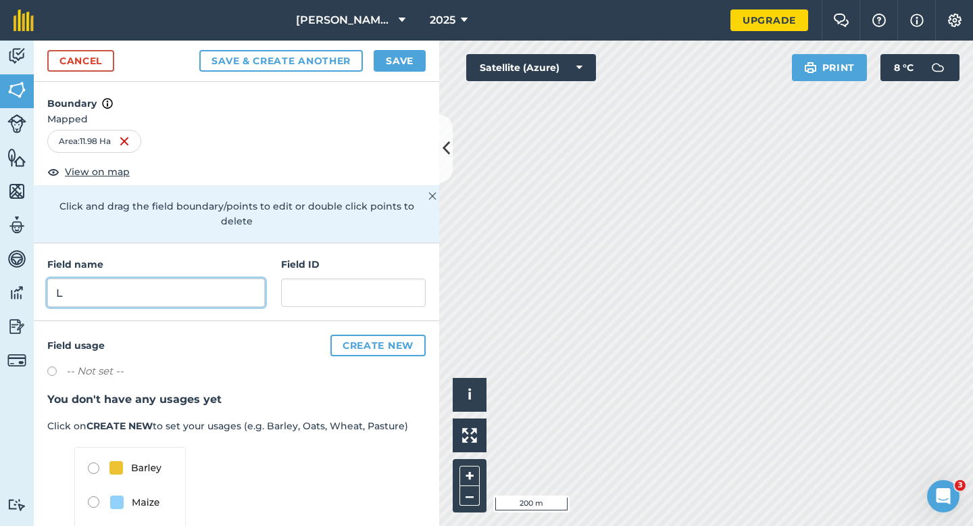
type input "L"
click at [397, 68] on button "Save" at bounding box center [400, 61] width 52 height 22
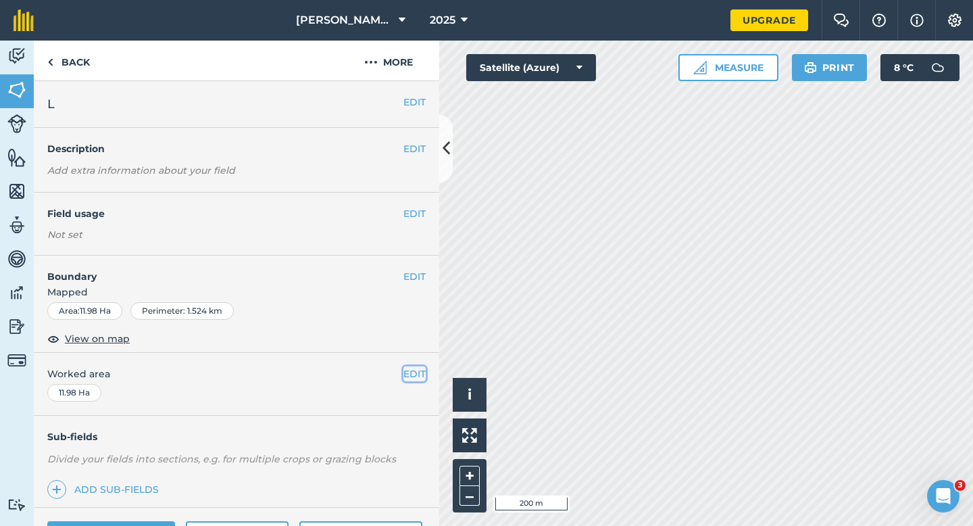
click at [416, 377] on button "EDIT" at bounding box center [414, 373] width 22 height 15
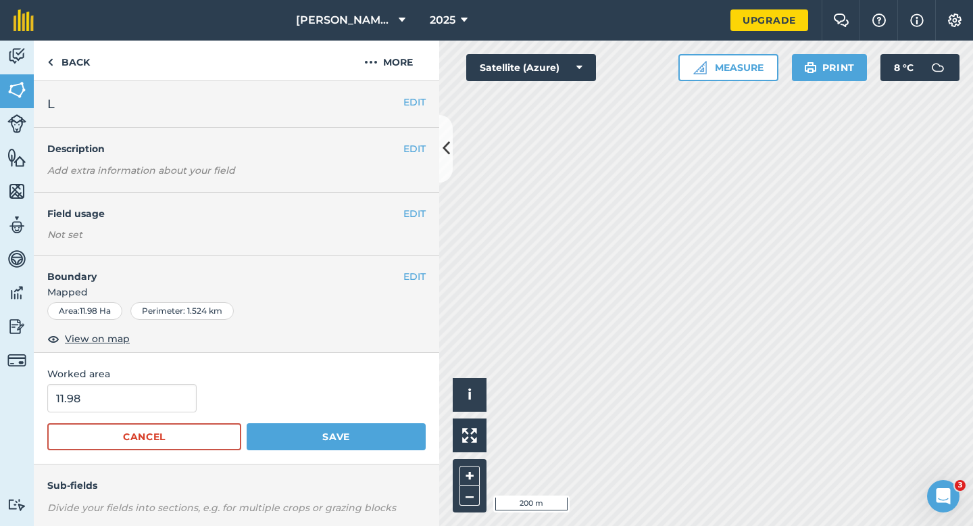
click at [191, 380] on span "Worked area" at bounding box center [236, 373] width 378 height 15
click at [169, 392] on input "11.98" at bounding box center [121, 398] width 149 height 28
type input "12"
click at [247, 423] on button "Save" at bounding box center [336, 436] width 179 height 27
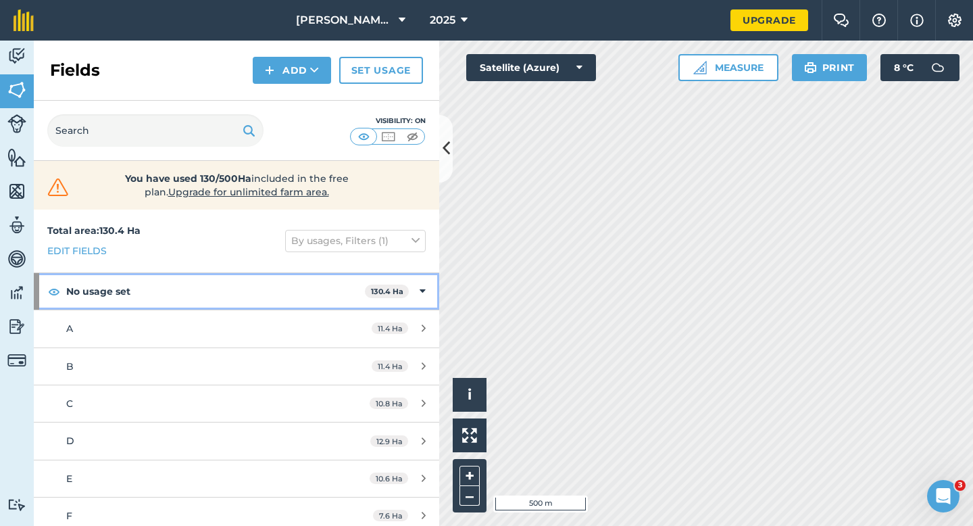
click at [424, 297] on icon at bounding box center [423, 291] width 6 height 15
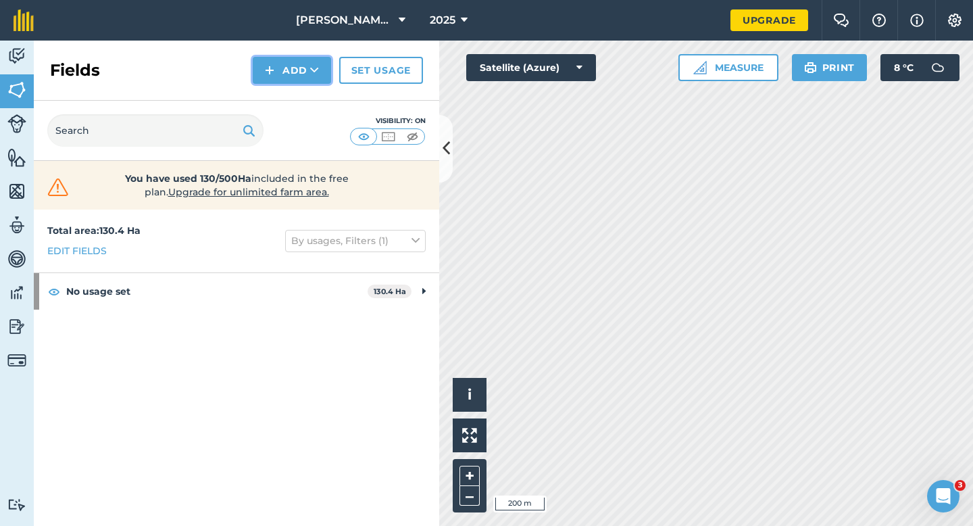
click at [255, 73] on button "Add" at bounding box center [292, 70] width 78 height 27
click at [284, 91] on link "Draw" at bounding box center [292, 101] width 74 height 30
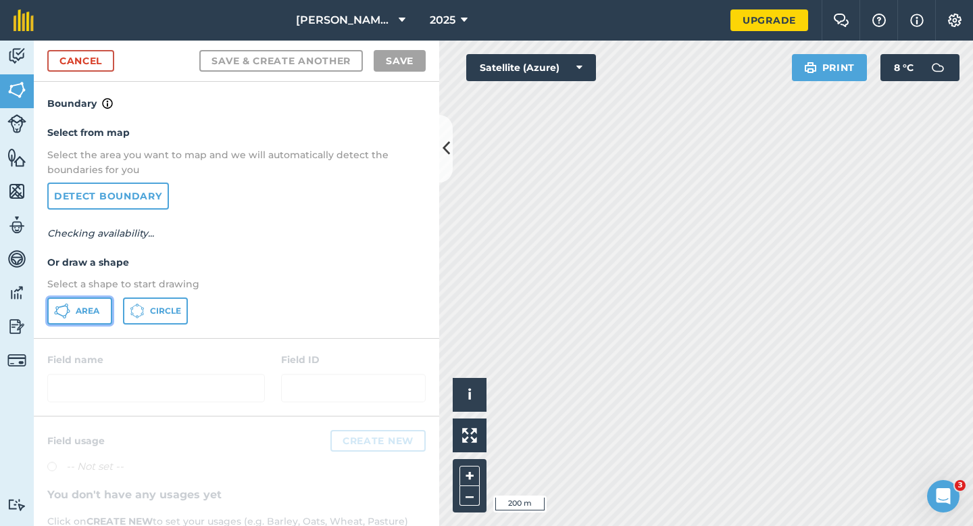
click at [95, 298] on button "Area" at bounding box center [79, 310] width 65 height 27
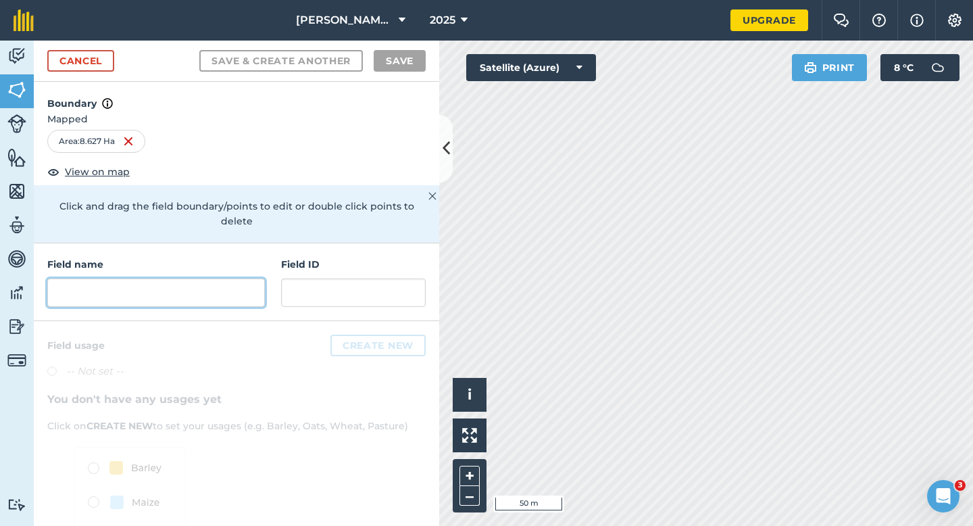
click at [239, 280] on input "text" at bounding box center [156, 292] width 218 height 28
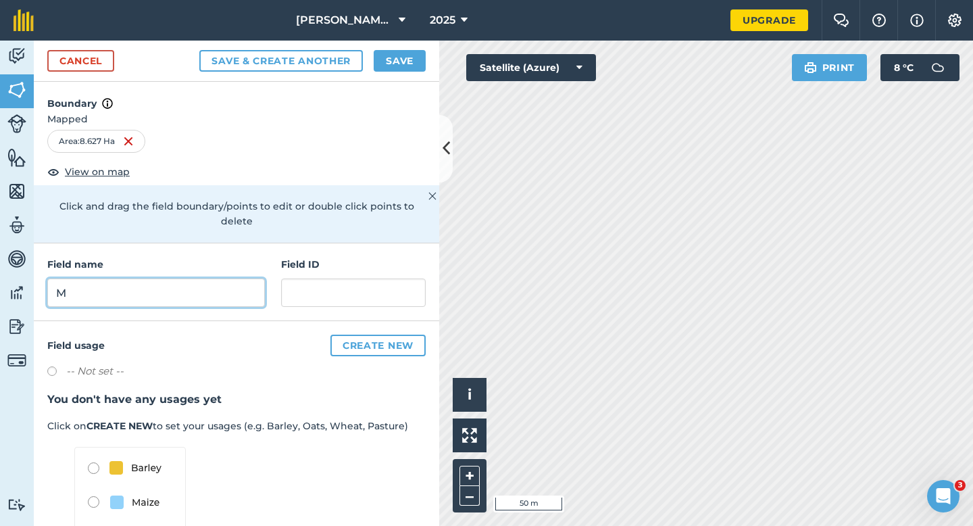
type input "M"
click at [404, 62] on button "Save" at bounding box center [400, 61] width 52 height 22
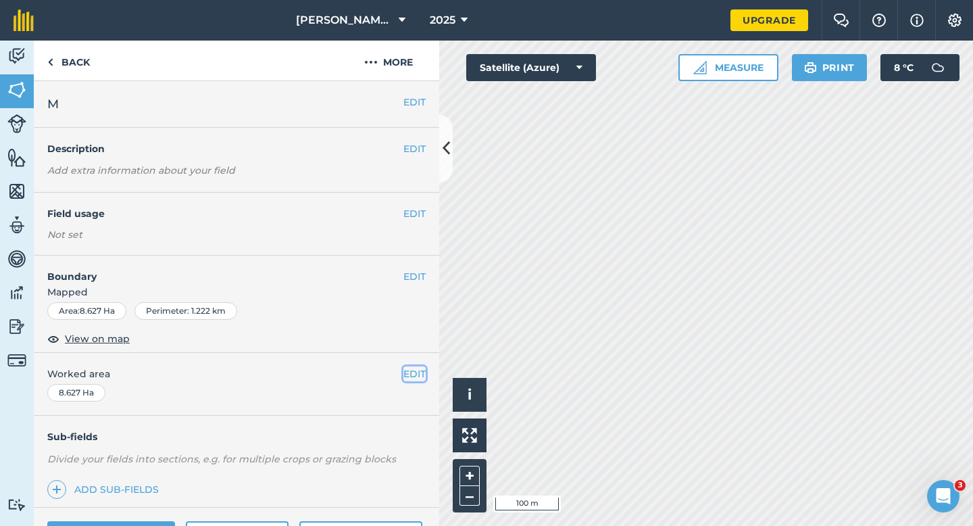
click at [407, 368] on button "EDIT" at bounding box center [414, 373] width 22 height 15
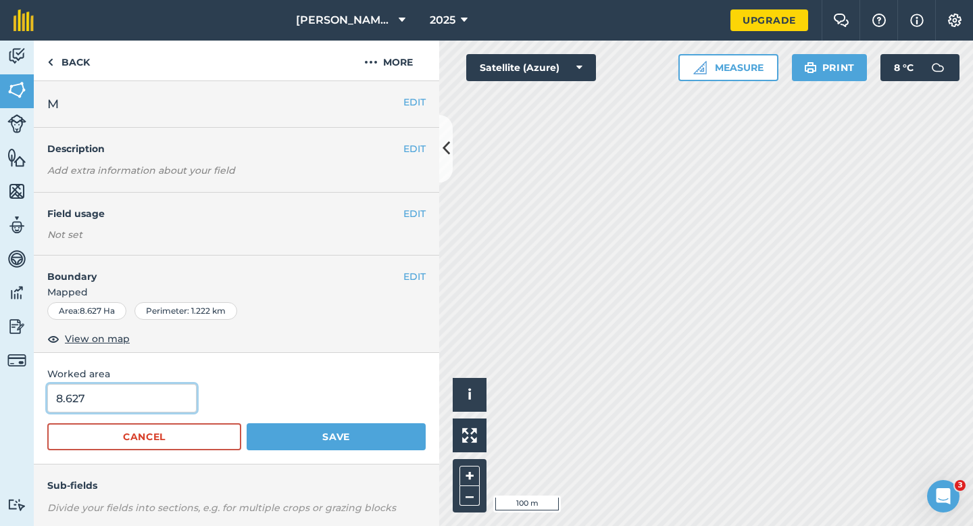
click at [154, 386] on input "8.627" at bounding box center [121, 398] width 149 height 28
click at [154, 398] on input "8.627" at bounding box center [121, 398] width 149 height 28
type input "8.62"
click at [247, 423] on button "Save" at bounding box center [336, 436] width 179 height 27
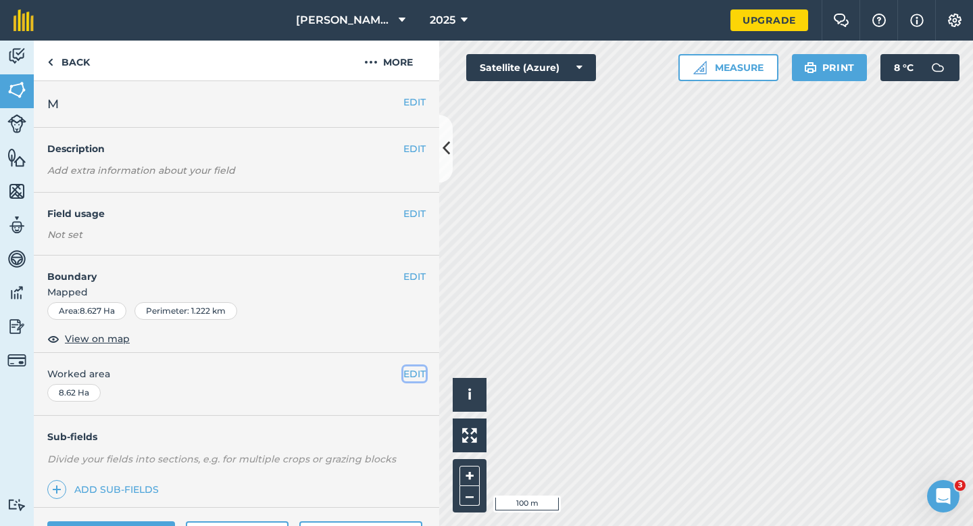
click at [415, 377] on button "EDIT" at bounding box center [414, 373] width 22 height 15
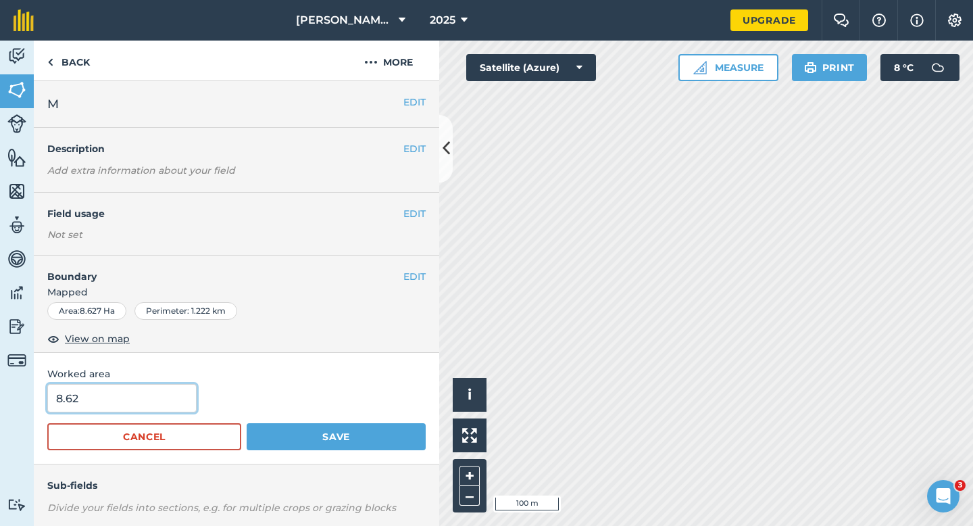
click at [136, 406] on input "8.62" at bounding box center [121, 398] width 149 height 28
type input "8.6"
click at [247, 423] on button "Save" at bounding box center [336, 436] width 179 height 27
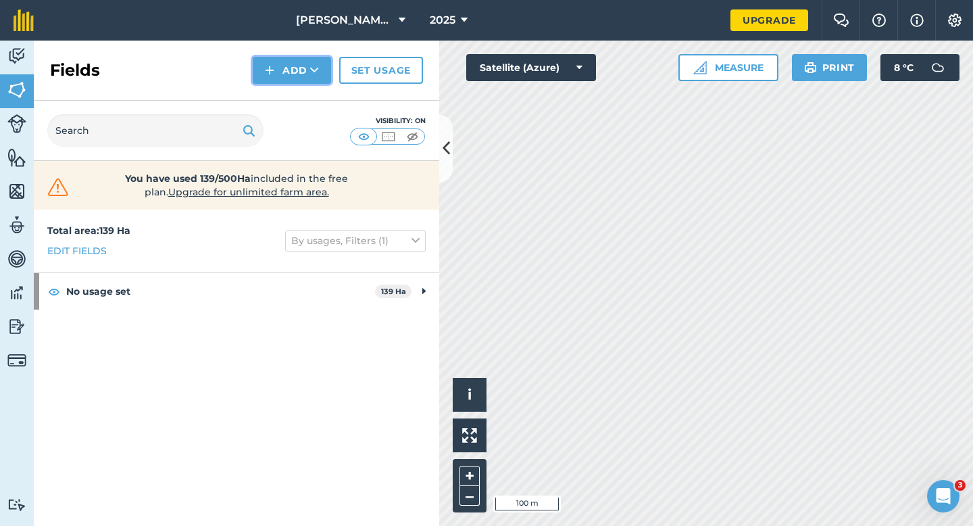
click at [274, 62] on img at bounding box center [269, 70] width 9 height 16
click at [286, 84] on div "Fields Add Draw Import Set usage" at bounding box center [236, 71] width 405 height 60
click at [281, 87] on div "Fields Add Set usage" at bounding box center [236, 71] width 405 height 60
click at [280, 67] on button "Add" at bounding box center [292, 70] width 78 height 27
click at [280, 81] on button "Add Draw Import" at bounding box center [292, 70] width 78 height 27
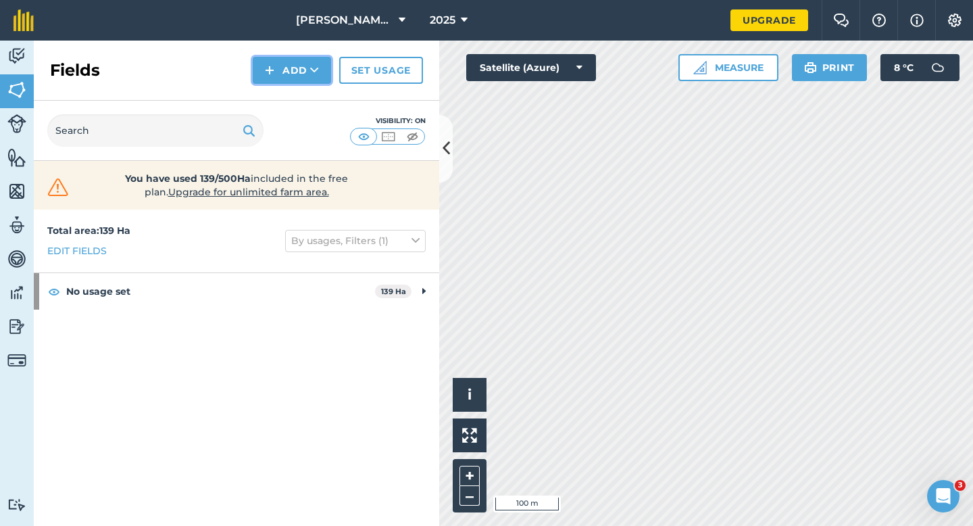
click at [280, 74] on button "Add" at bounding box center [292, 70] width 78 height 27
click at [280, 105] on link "Draw" at bounding box center [292, 101] width 74 height 30
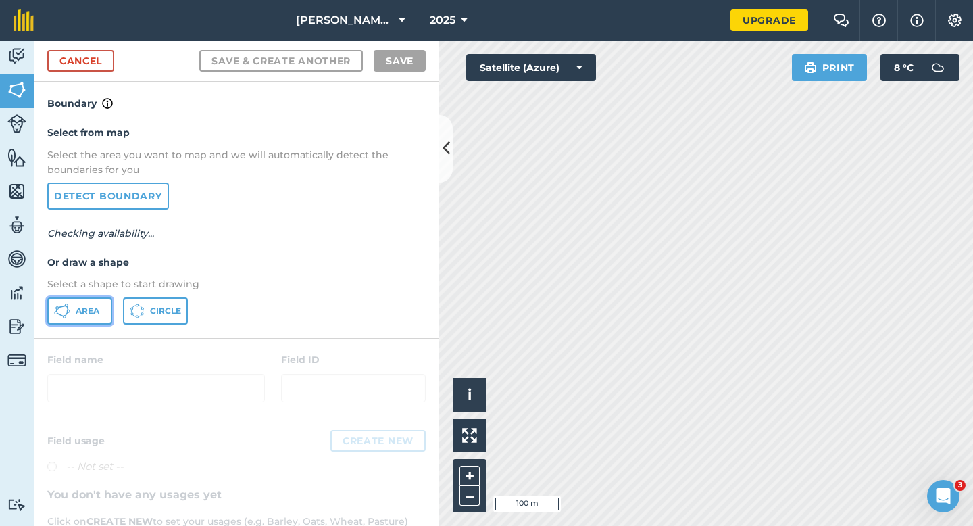
click at [80, 316] on button "Area" at bounding box center [79, 310] width 65 height 27
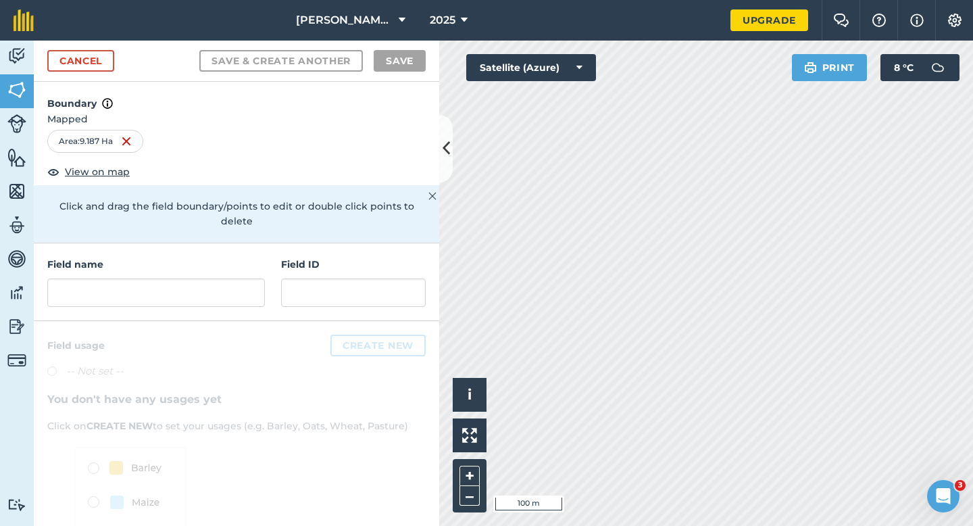
click at [282, 321] on div at bounding box center [236, 467] width 405 height 293
click at [251, 282] on input "text" at bounding box center [156, 292] width 218 height 28
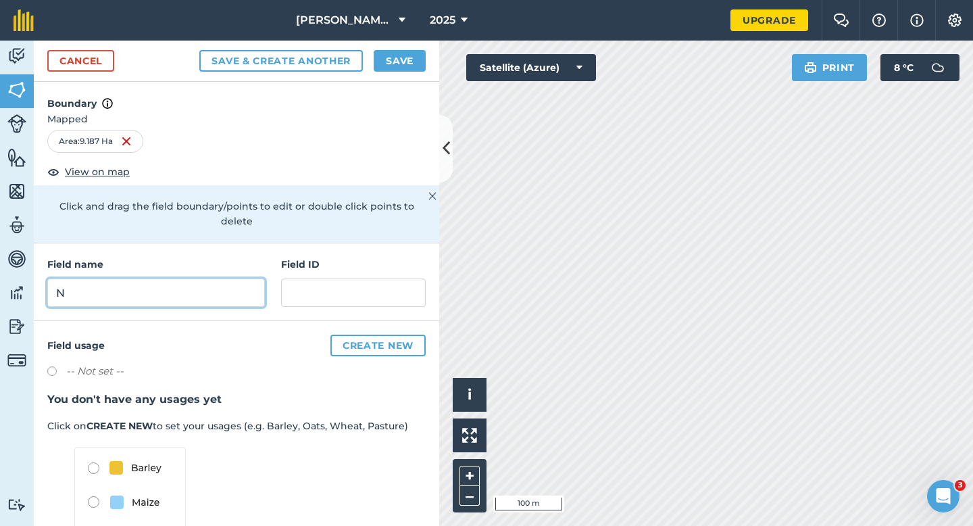
type input "N"
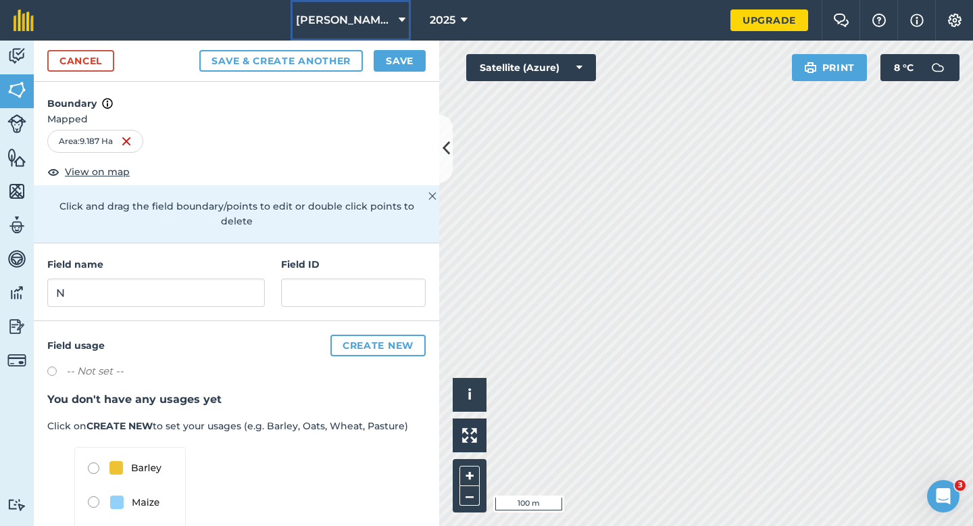
click at [395, 41] on div "Casey & Sons LTD 2025 Upgrade Farm Chat Help Info Settings Map printing is not …" at bounding box center [486, 263] width 973 height 526
click at [397, 55] on button "Save" at bounding box center [400, 61] width 52 height 22
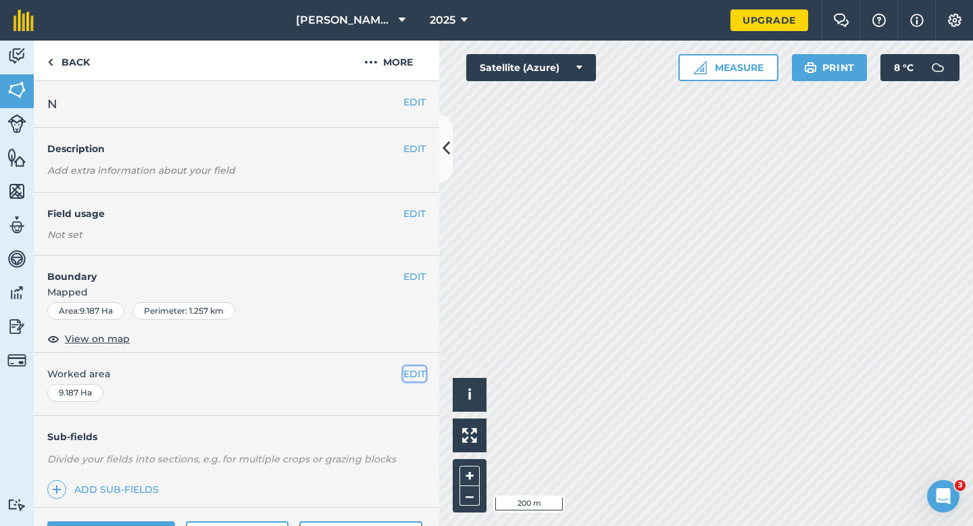
click at [405, 375] on button "EDIT" at bounding box center [414, 373] width 22 height 15
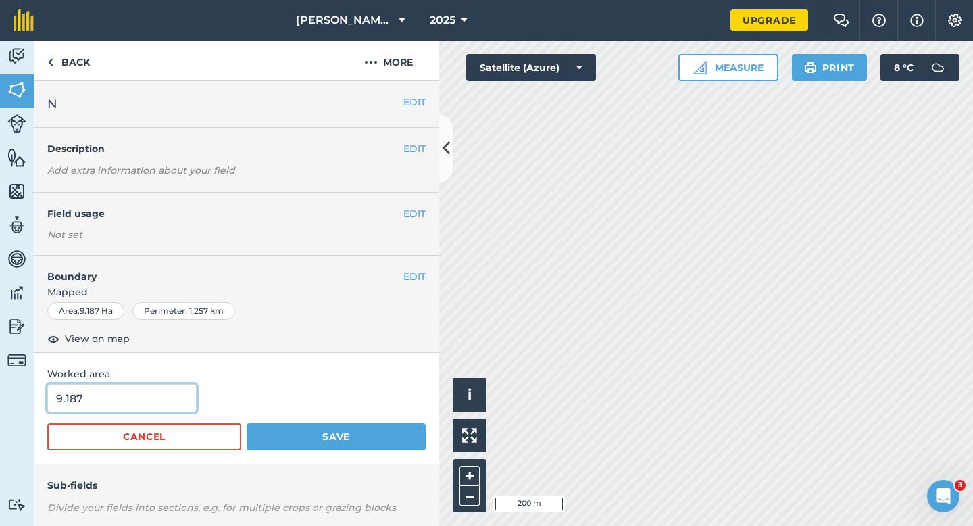
click at [137, 411] on input "9.187" at bounding box center [121, 398] width 149 height 28
click at [138, 405] on input "9.187" at bounding box center [121, 398] width 149 height 28
type input "9.2"
click at [247, 423] on button "Save" at bounding box center [336, 436] width 179 height 27
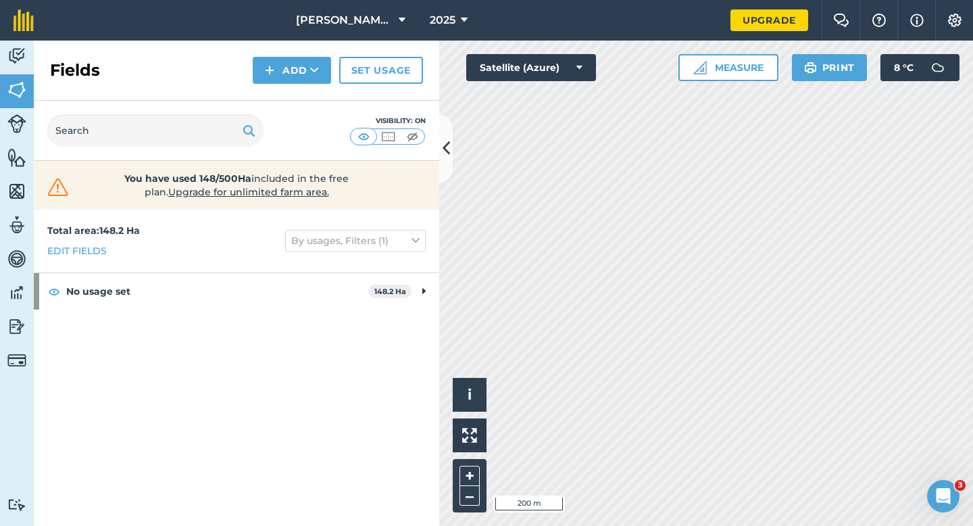
click at [284, 53] on div "Fields Add Set usage" at bounding box center [236, 71] width 405 height 60
click at [284, 82] on button "Add" at bounding box center [292, 70] width 78 height 27
click at [285, 93] on link "Draw" at bounding box center [292, 101] width 74 height 30
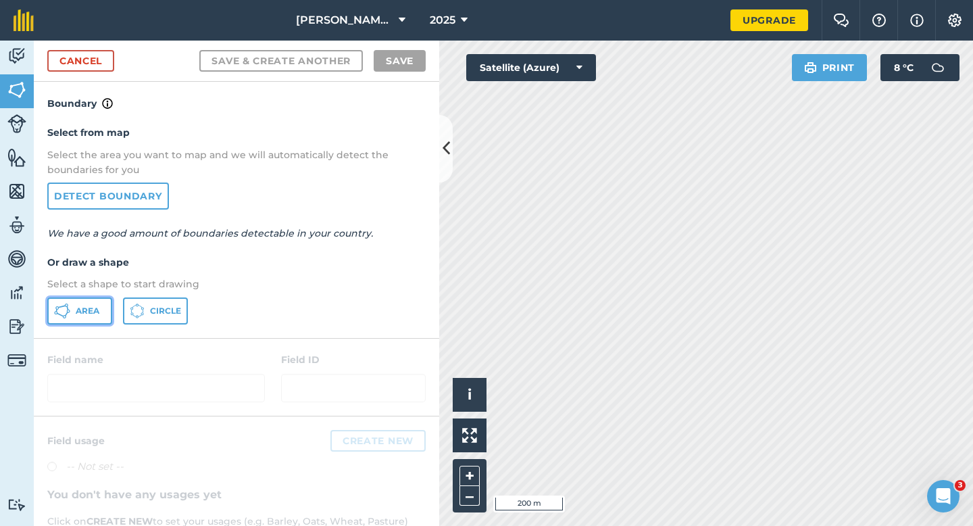
click at [97, 305] on span "Area" at bounding box center [88, 310] width 24 height 11
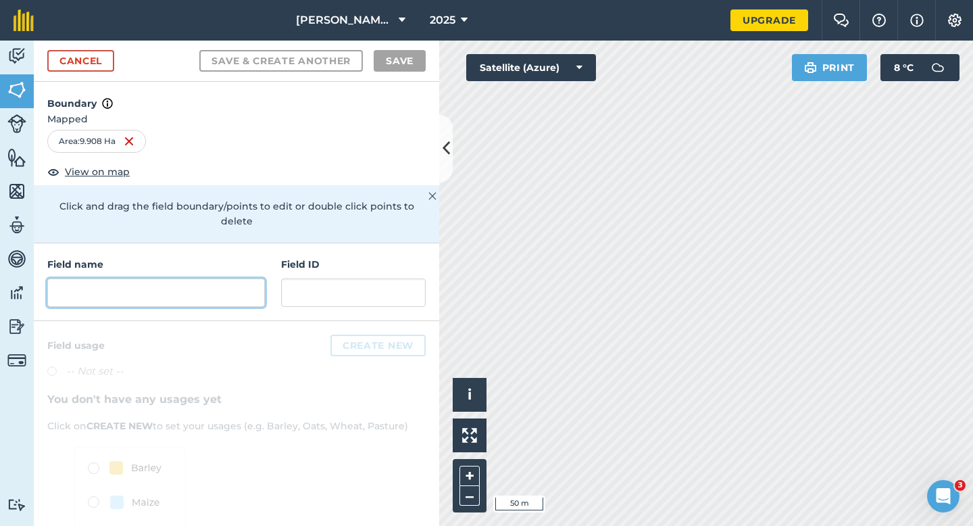
click at [184, 279] on input "text" at bounding box center [156, 292] width 218 height 28
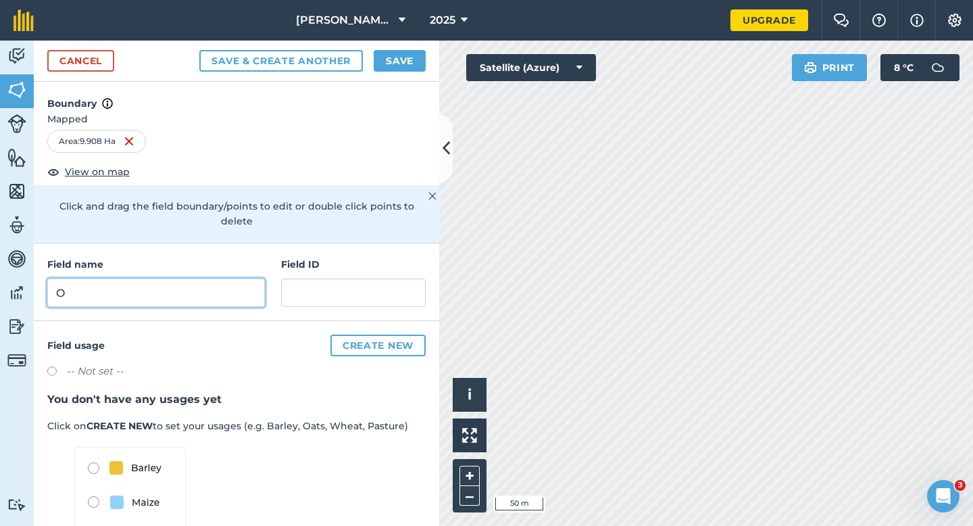
type input "O"
click at [401, 66] on button "Save" at bounding box center [400, 61] width 52 height 22
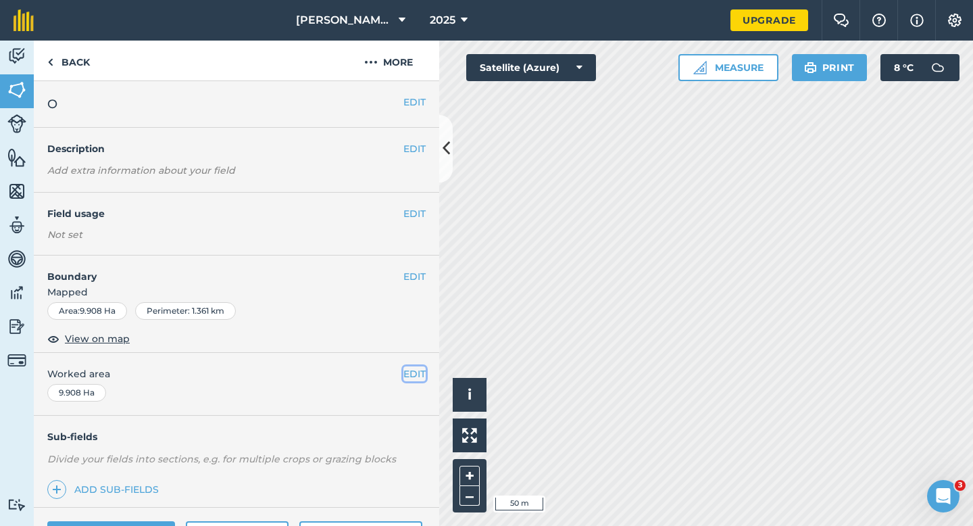
click at [403, 370] on button "EDIT" at bounding box center [414, 373] width 22 height 15
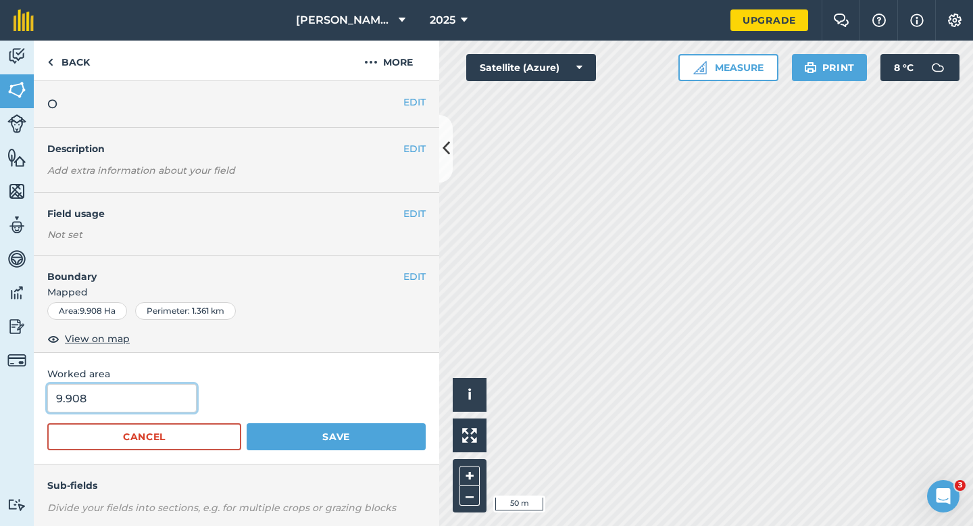
click at [122, 395] on input "9.908" at bounding box center [121, 398] width 149 height 28
type input "10"
click at [247, 423] on button "Save" at bounding box center [336, 436] width 179 height 27
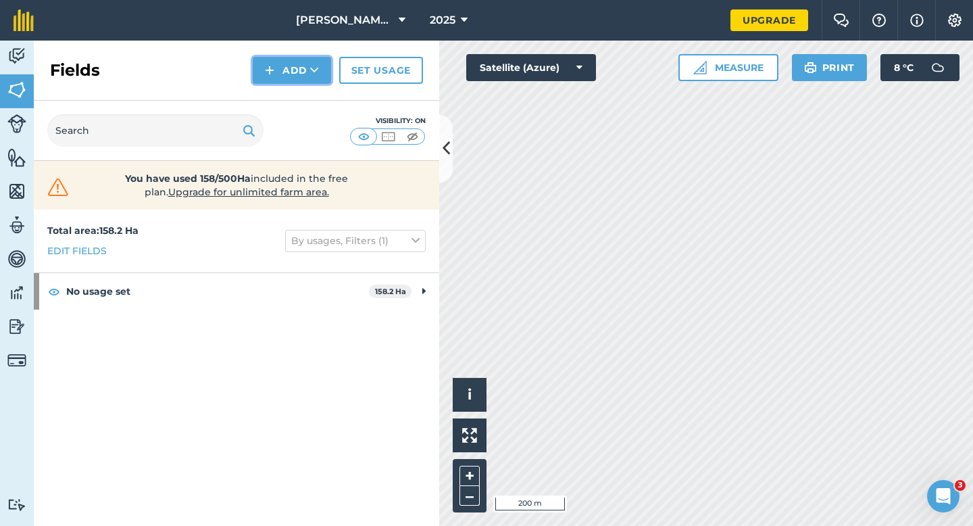
click at [289, 76] on button "Add" at bounding box center [292, 70] width 78 height 27
click at [289, 92] on link "Draw" at bounding box center [292, 101] width 74 height 30
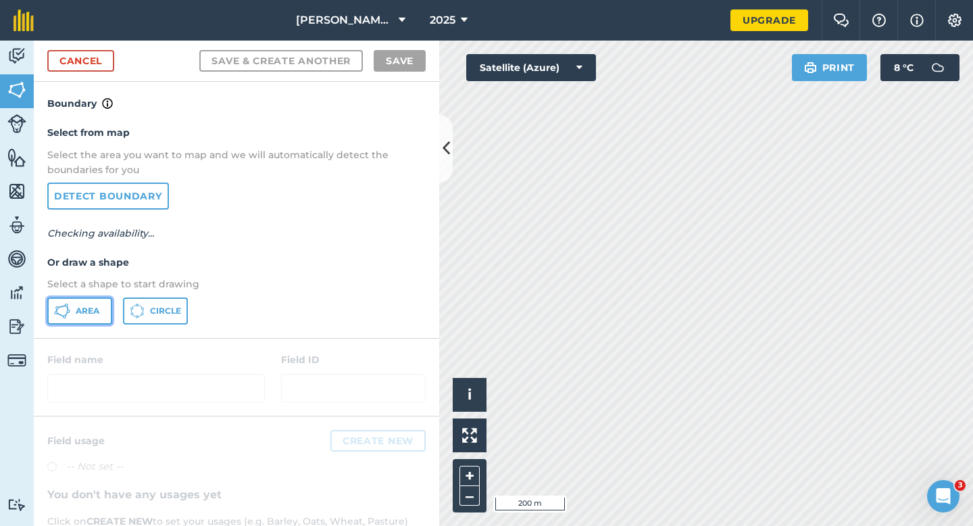
click at [78, 306] on span "Area" at bounding box center [88, 310] width 24 height 11
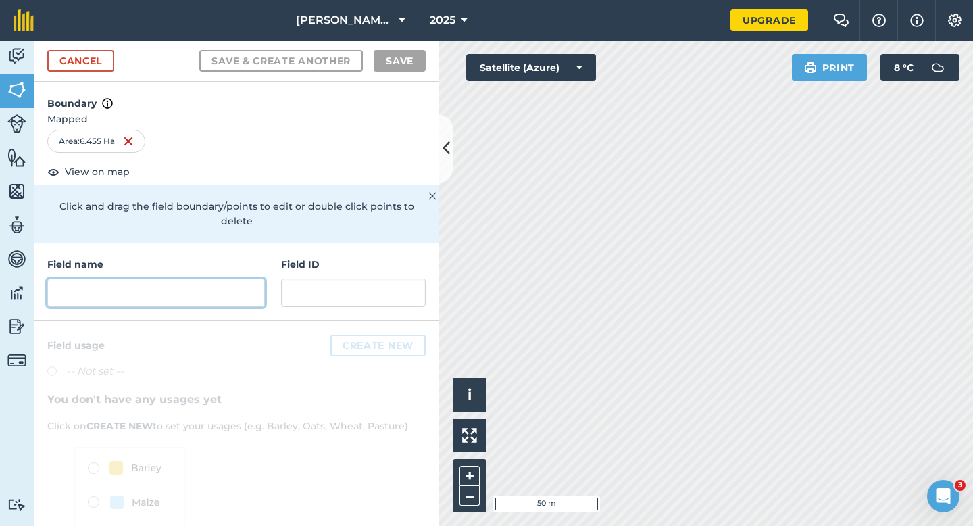
click at [208, 278] on input "text" at bounding box center [156, 292] width 218 height 28
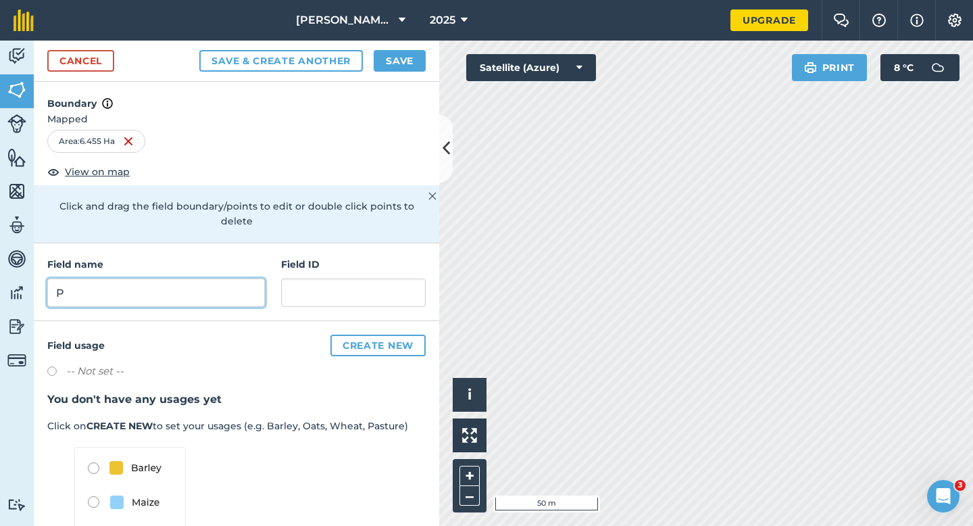
type input "P"
click at [406, 62] on button "Save" at bounding box center [400, 61] width 52 height 22
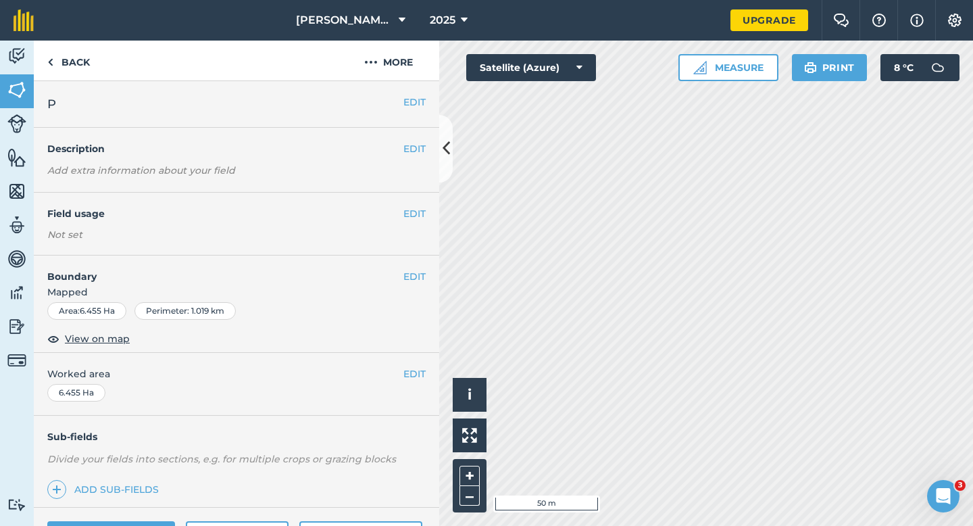
click at [426, 375] on div "EDIT Worked area 6.455 Ha" at bounding box center [236, 384] width 405 height 63
click at [408, 369] on button "EDIT" at bounding box center [414, 373] width 22 height 15
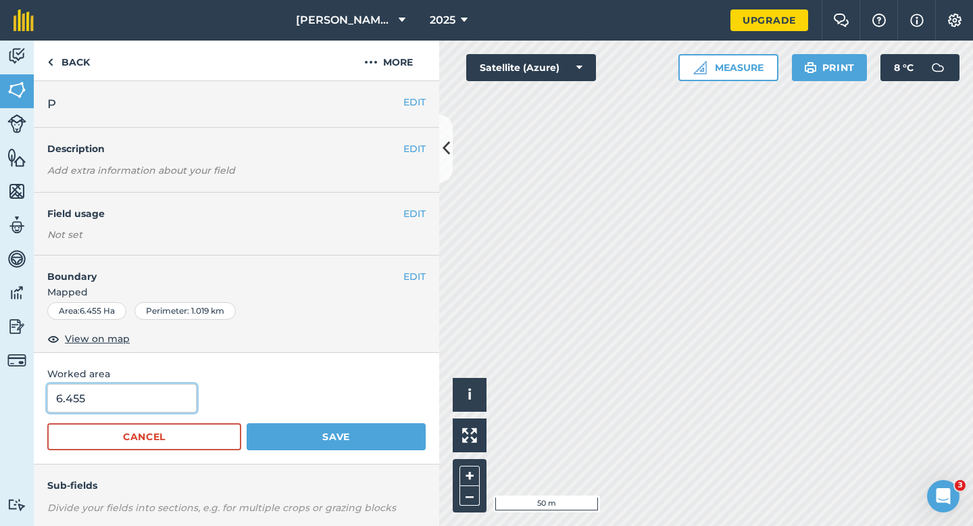
click at [179, 394] on input "6.455" at bounding box center [121, 398] width 149 height 28
type input "6.5"
click at [247, 423] on button "Save" at bounding box center [336, 436] width 179 height 27
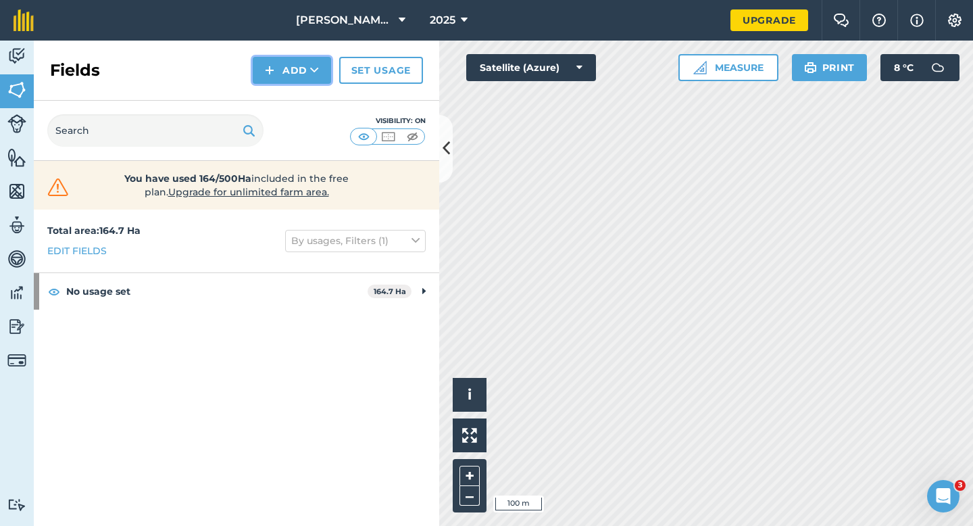
click at [300, 70] on button "Add" at bounding box center [292, 70] width 78 height 27
click at [302, 87] on link "Draw" at bounding box center [292, 101] width 74 height 30
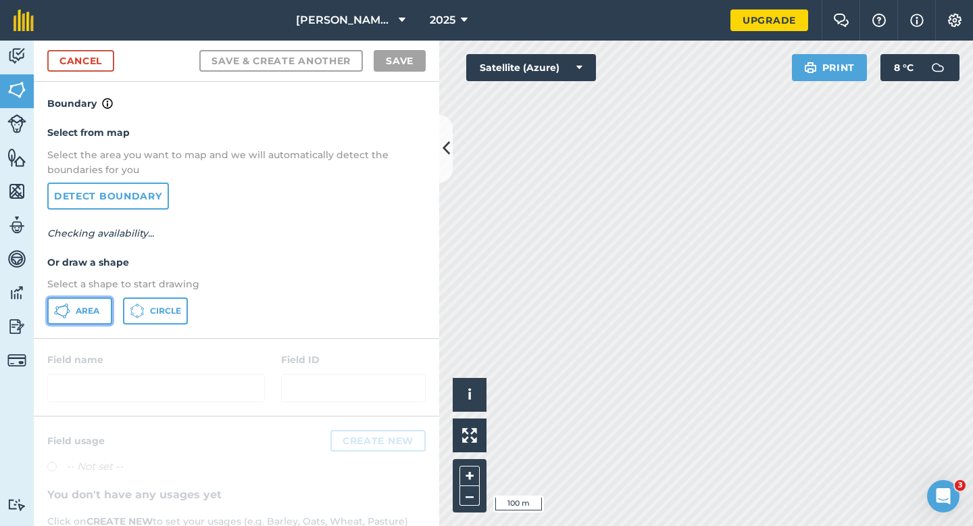
click at [93, 319] on button "Area" at bounding box center [79, 310] width 65 height 27
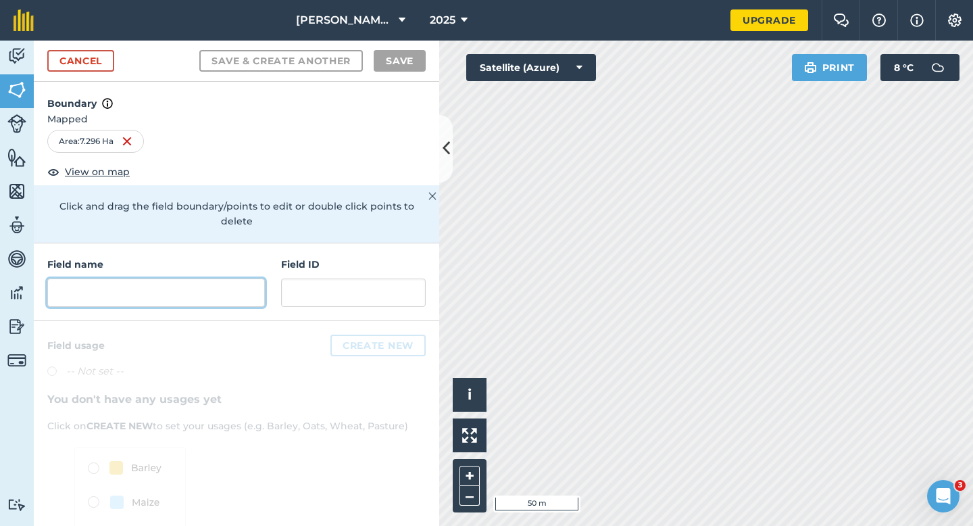
click at [264, 282] on input "text" at bounding box center [156, 292] width 218 height 28
click at [260, 282] on input "text" at bounding box center [156, 292] width 218 height 28
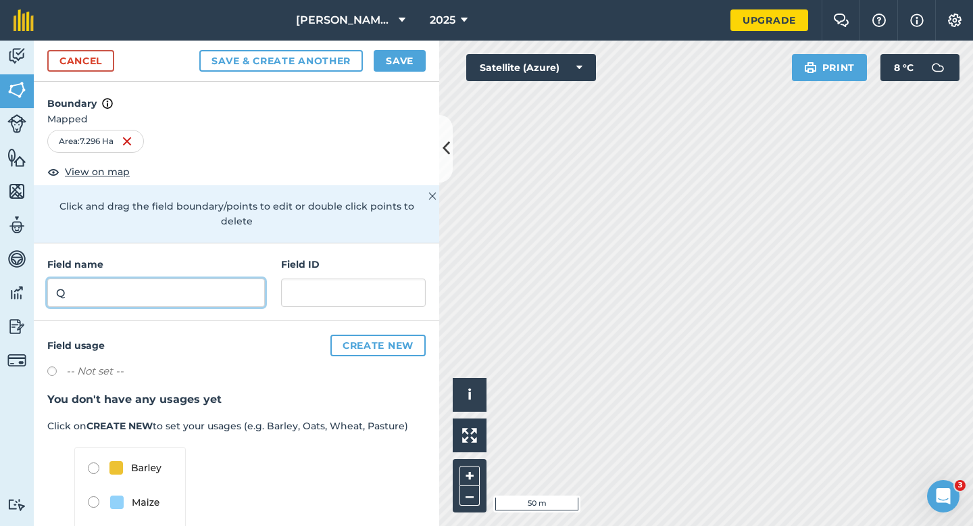
type input "Q"
click at [407, 62] on button "Save" at bounding box center [400, 61] width 52 height 22
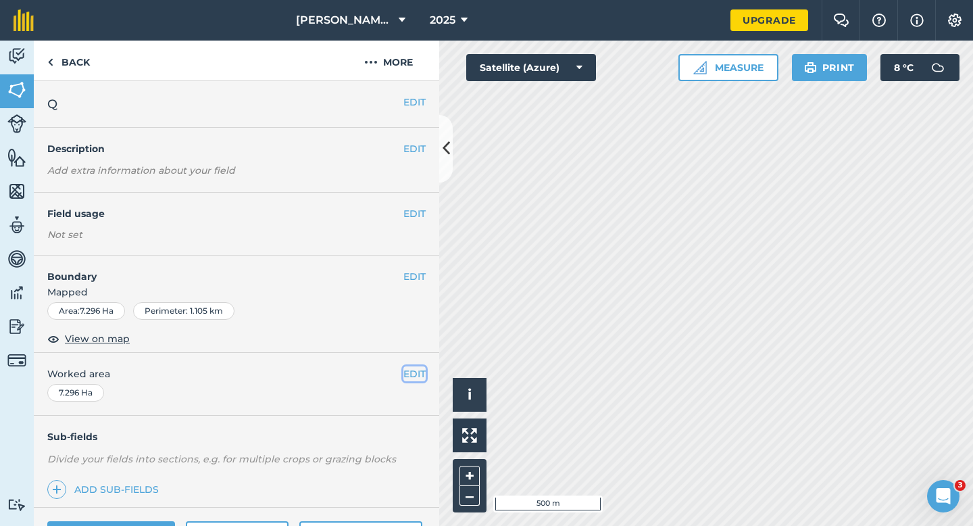
click at [410, 370] on button "EDIT" at bounding box center [414, 373] width 22 height 15
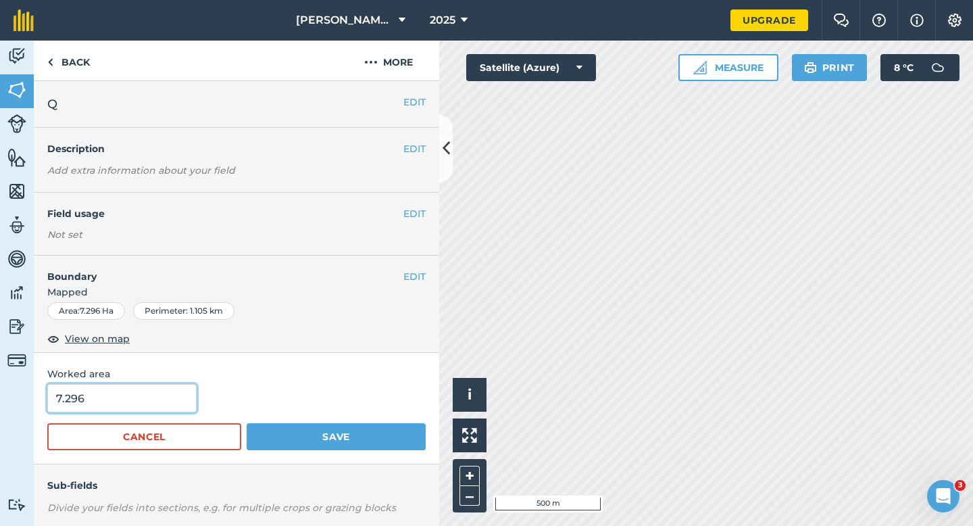
click at [151, 393] on input "7.296" at bounding box center [121, 398] width 149 height 28
type input "7.3"
click at [247, 423] on button "Save" at bounding box center [336, 436] width 179 height 27
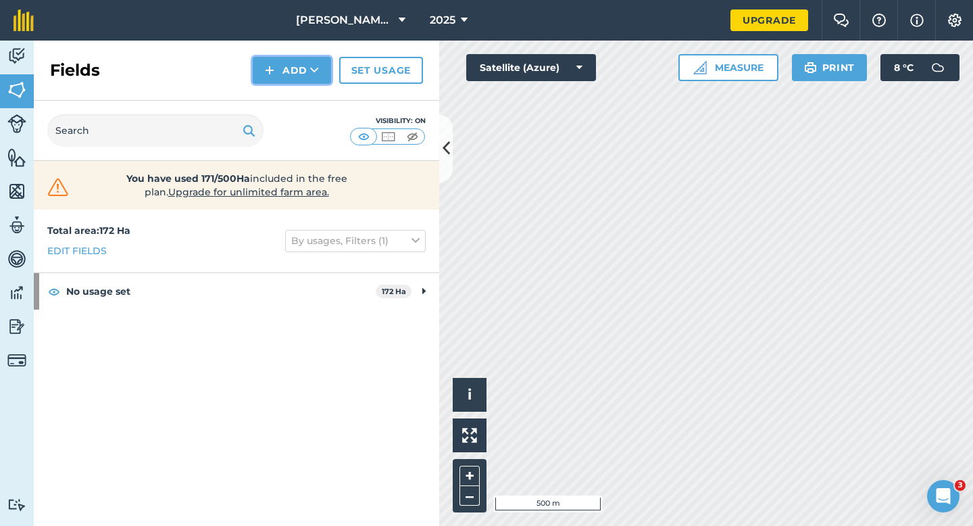
click at [305, 69] on button "Add" at bounding box center [292, 70] width 78 height 27
click at [305, 96] on link "Draw" at bounding box center [292, 101] width 74 height 30
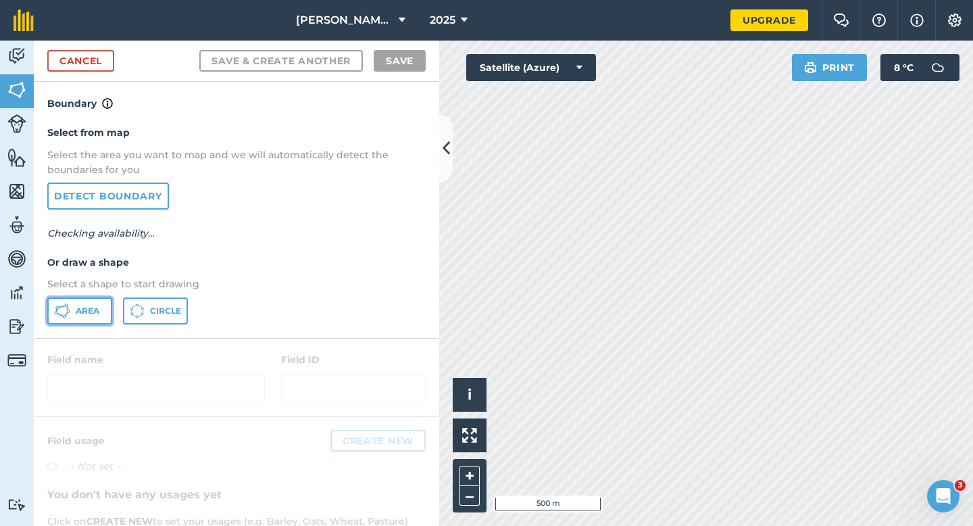
click at [76, 311] on span "Area" at bounding box center [88, 310] width 24 height 11
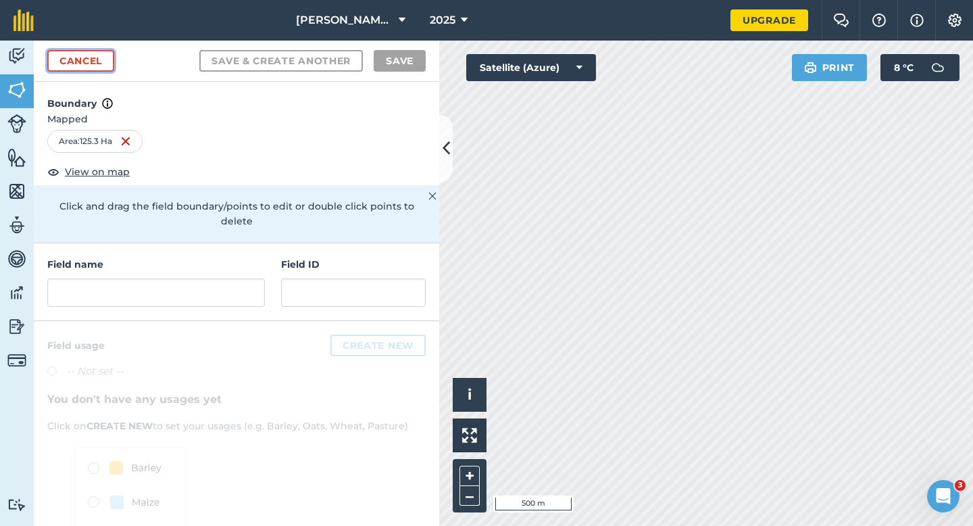
click at [102, 59] on link "Cancel" at bounding box center [80, 61] width 67 height 22
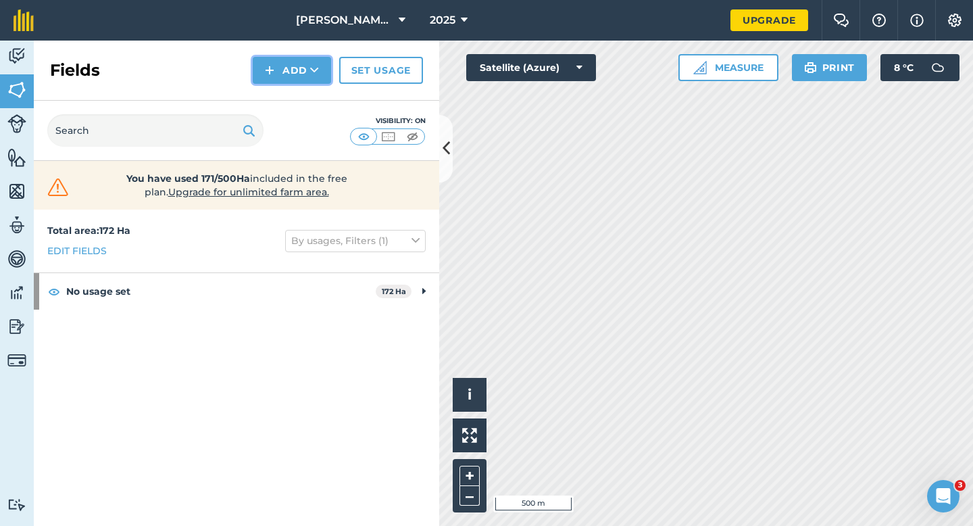
click at [280, 70] on button "Add" at bounding box center [292, 70] width 78 height 27
click at [280, 99] on link "Draw" at bounding box center [292, 101] width 74 height 30
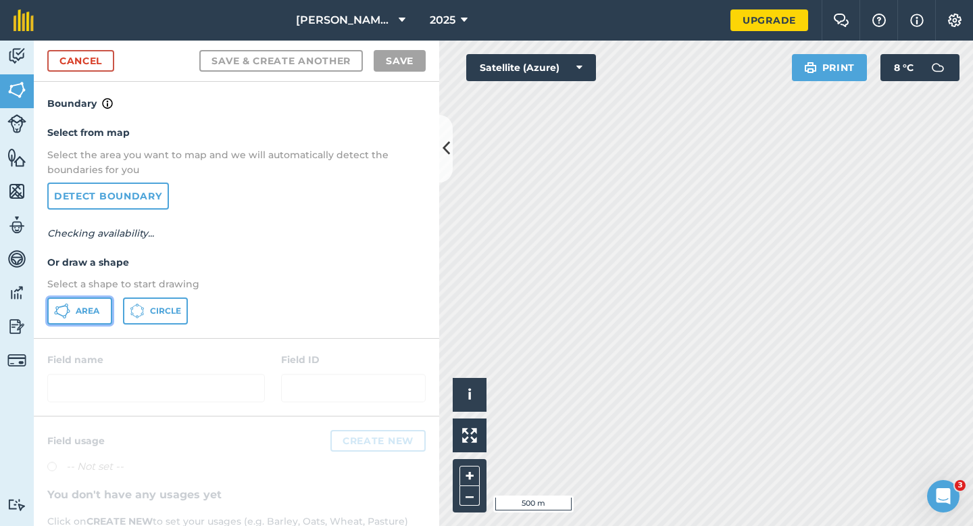
click at [91, 320] on button "Area" at bounding box center [79, 310] width 65 height 27
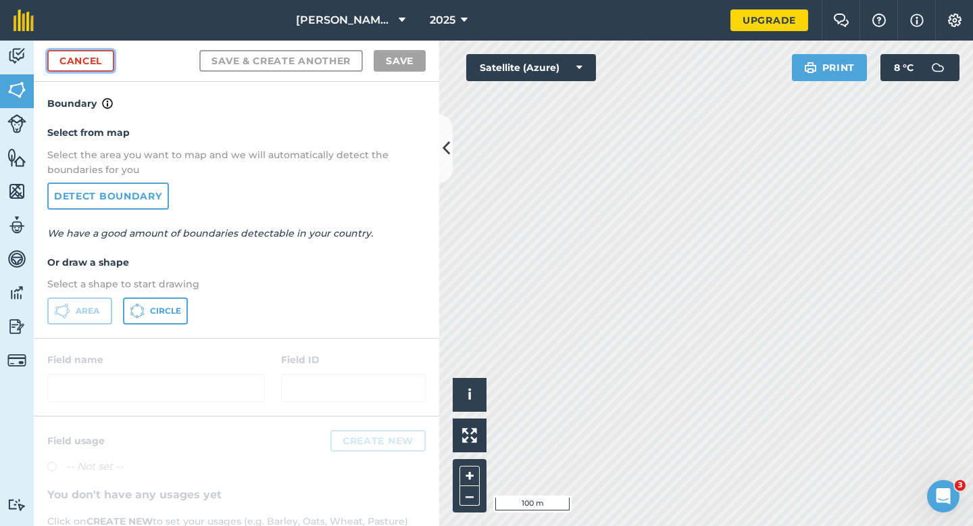
click at [91, 64] on link "Cancel" at bounding box center [80, 61] width 67 height 22
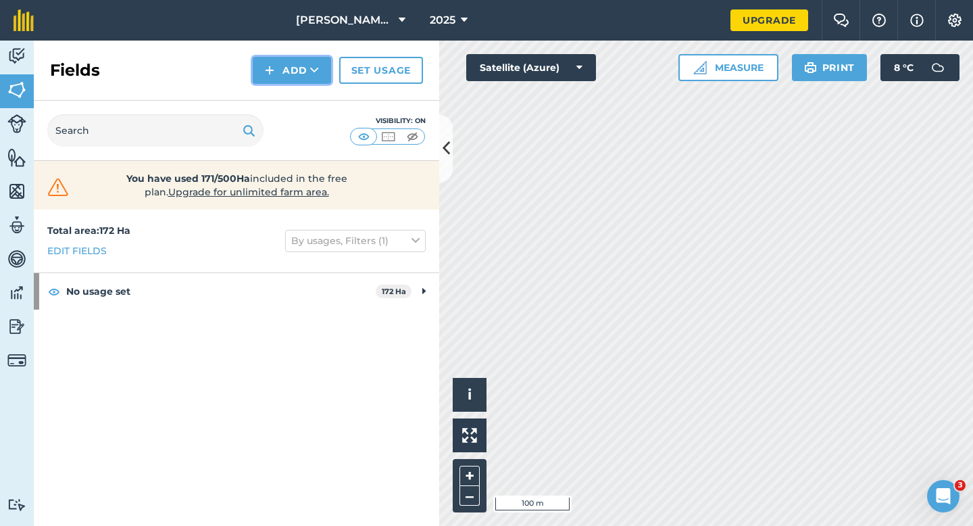
click at [298, 78] on button "Add" at bounding box center [292, 70] width 78 height 27
click at [298, 99] on link "Draw" at bounding box center [292, 101] width 74 height 30
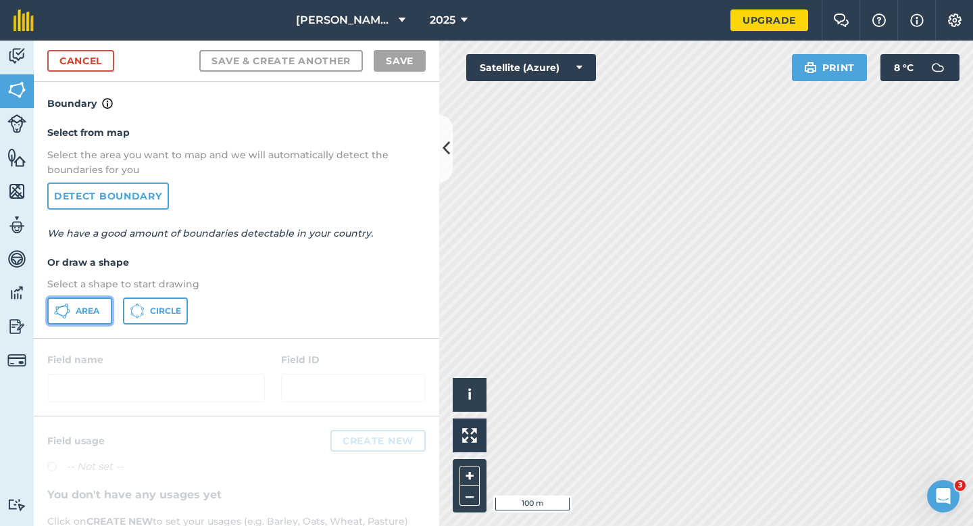
click at [84, 301] on button "Area" at bounding box center [79, 310] width 65 height 27
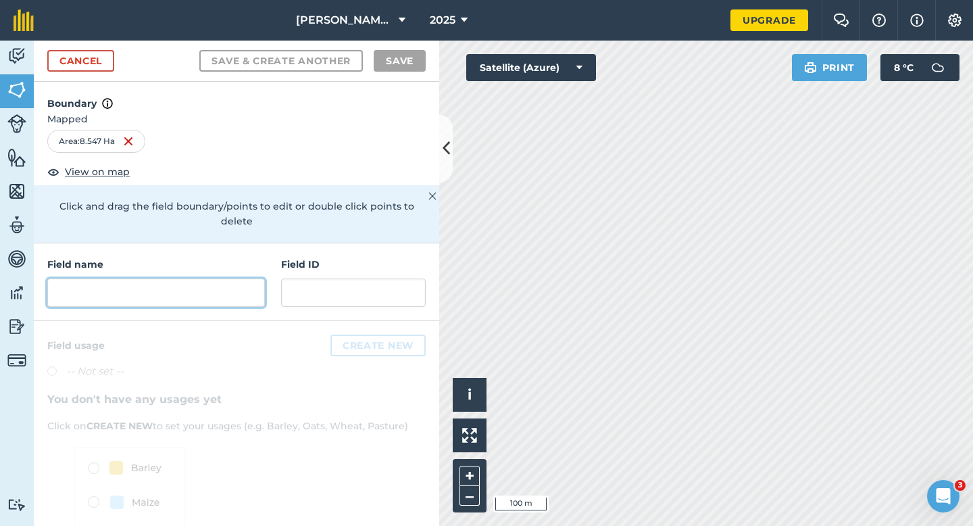
click at [222, 283] on input "text" at bounding box center [156, 292] width 218 height 28
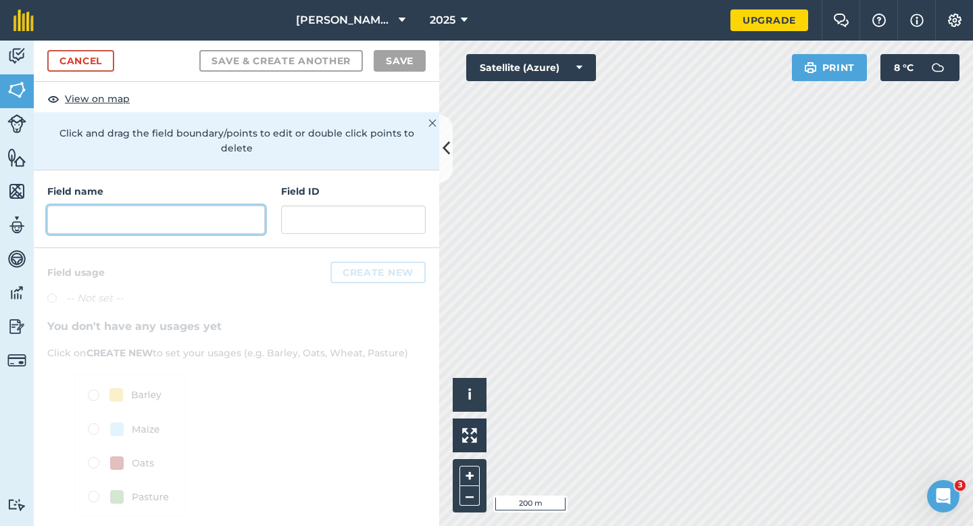
click at [182, 213] on input "text" at bounding box center [156, 219] width 218 height 28
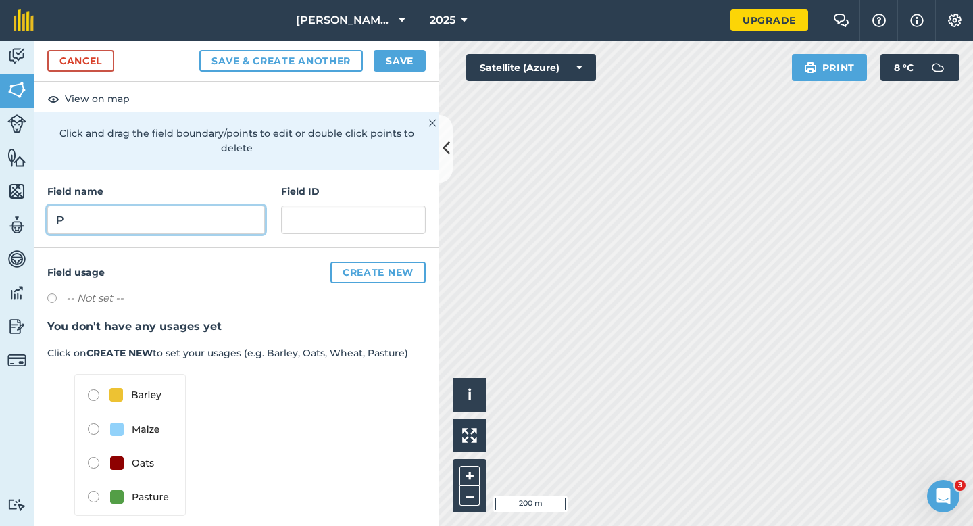
type input "P"
click at [376, 54] on button "Save" at bounding box center [400, 61] width 52 height 22
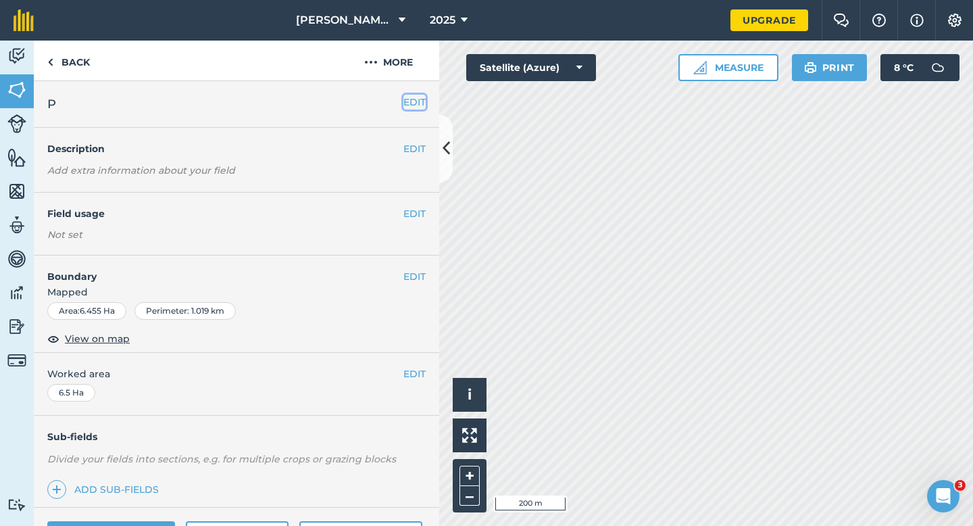
click at [423, 101] on button "EDIT" at bounding box center [414, 102] width 22 height 15
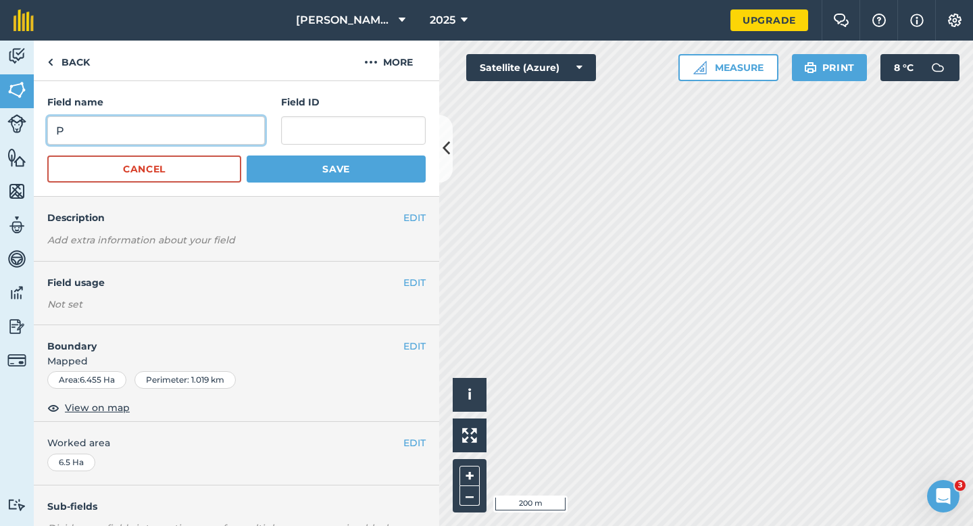
click at [216, 134] on input "P" at bounding box center [156, 130] width 218 height 28
type input "O"
click at [247, 155] on button "Save" at bounding box center [336, 168] width 179 height 27
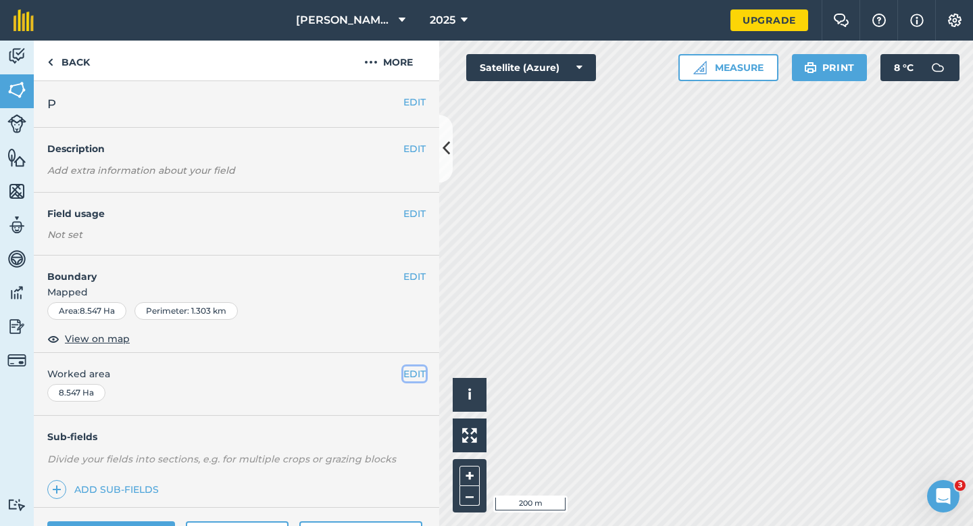
click at [424, 368] on button "EDIT" at bounding box center [414, 373] width 22 height 15
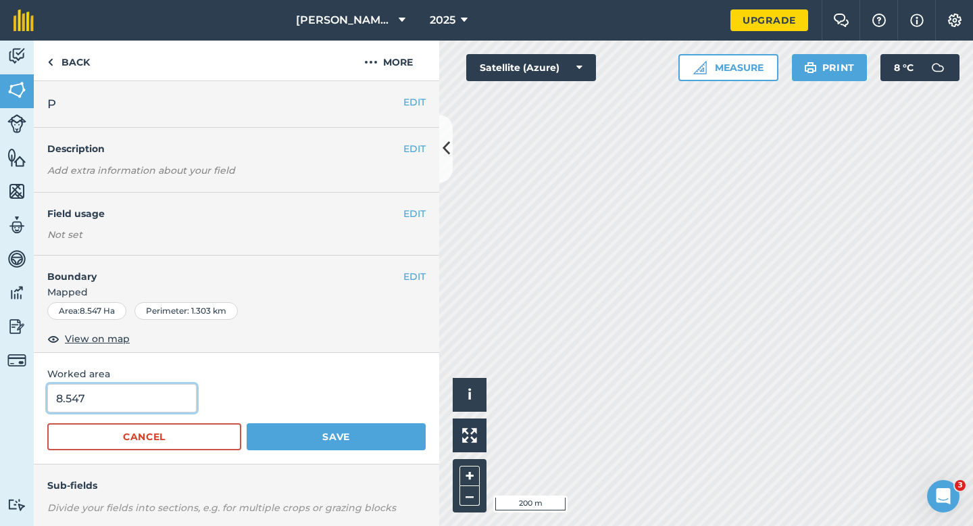
click at [94, 405] on input "8.547" at bounding box center [121, 398] width 149 height 28
type input "8.6"
click at [247, 423] on button "Save" at bounding box center [336, 436] width 179 height 27
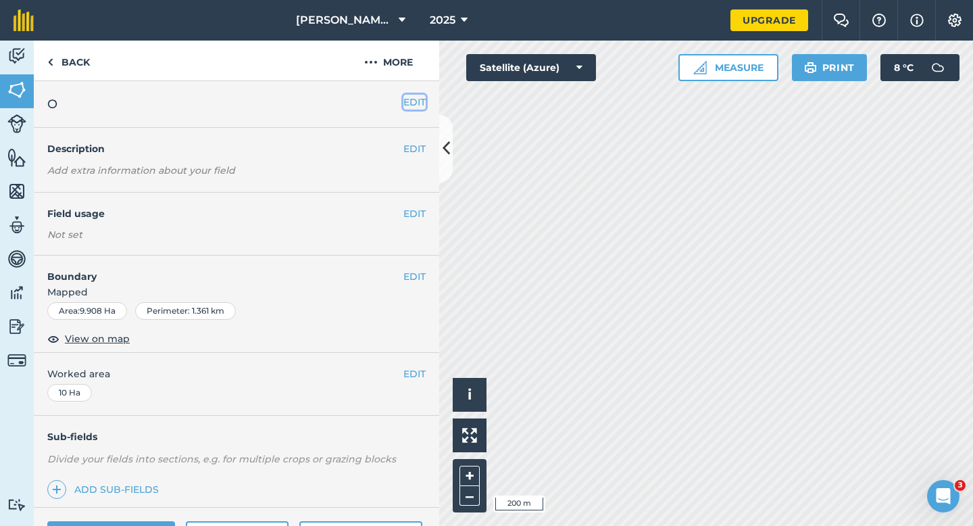
click at [419, 104] on button "EDIT" at bounding box center [414, 102] width 22 height 15
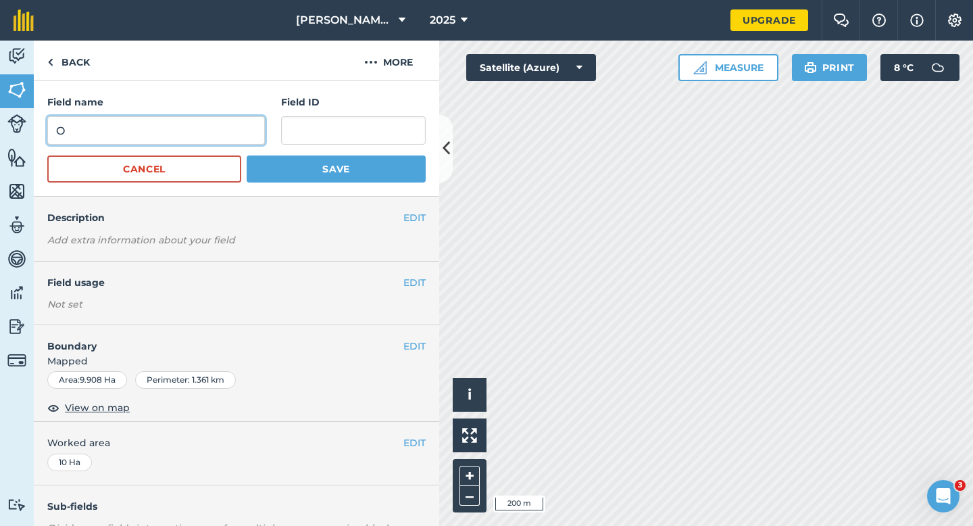
click at [200, 136] on input "O" at bounding box center [156, 130] width 218 height 28
type input "Q"
click at [247, 155] on button "Save" at bounding box center [336, 168] width 179 height 27
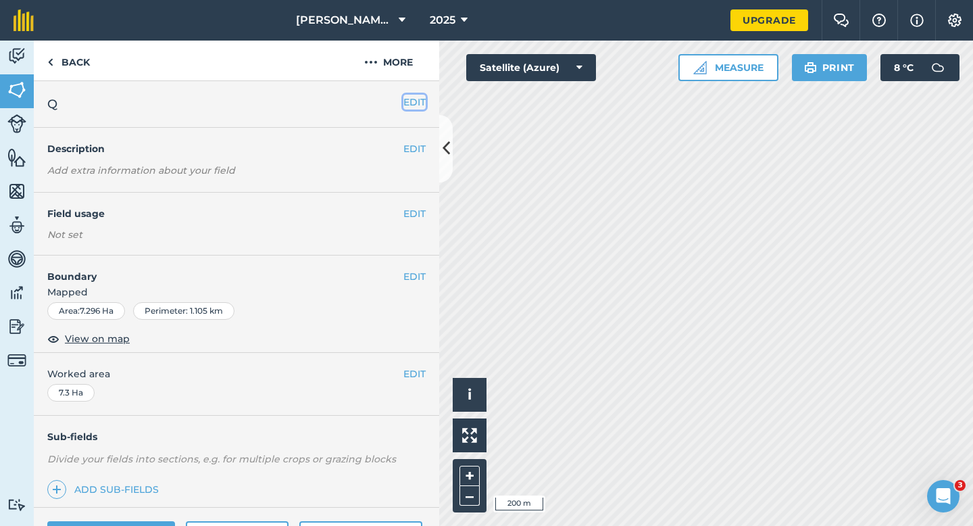
click at [412, 97] on button "EDIT" at bounding box center [414, 102] width 22 height 15
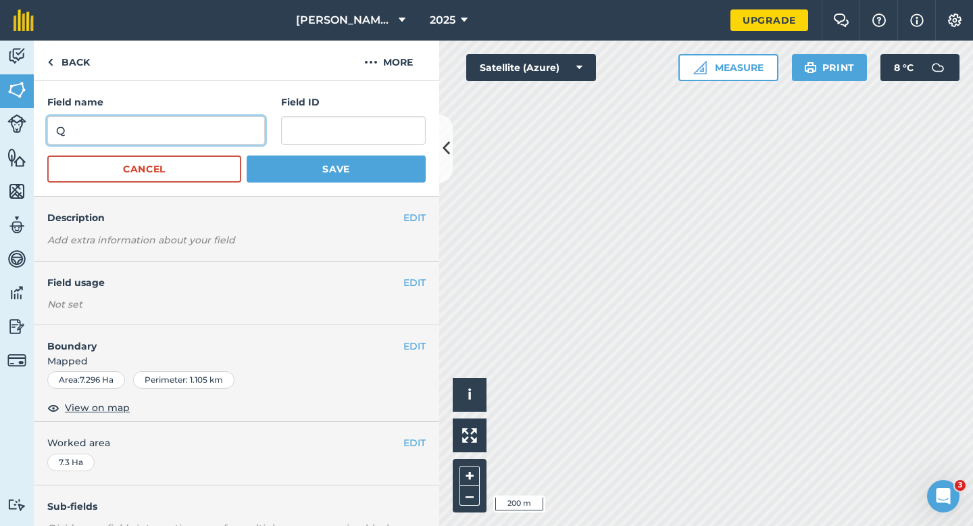
click at [202, 122] on input "Q" at bounding box center [156, 130] width 218 height 28
type input "R"
click at [247, 155] on button "Save" at bounding box center [336, 168] width 179 height 27
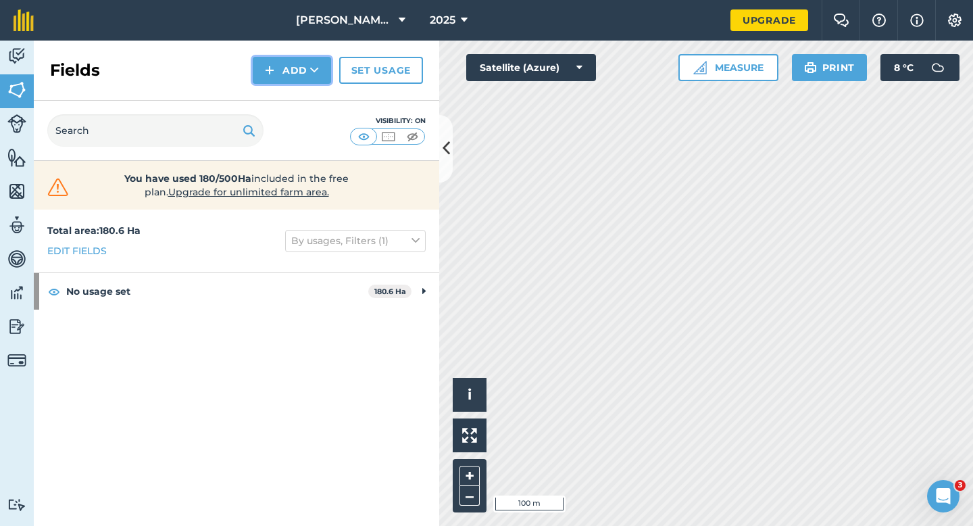
click at [316, 67] on icon at bounding box center [314, 71] width 9 height 14
click at [316, 104] on link "Draw" at bounding box center [292, 101] width 74 height 30
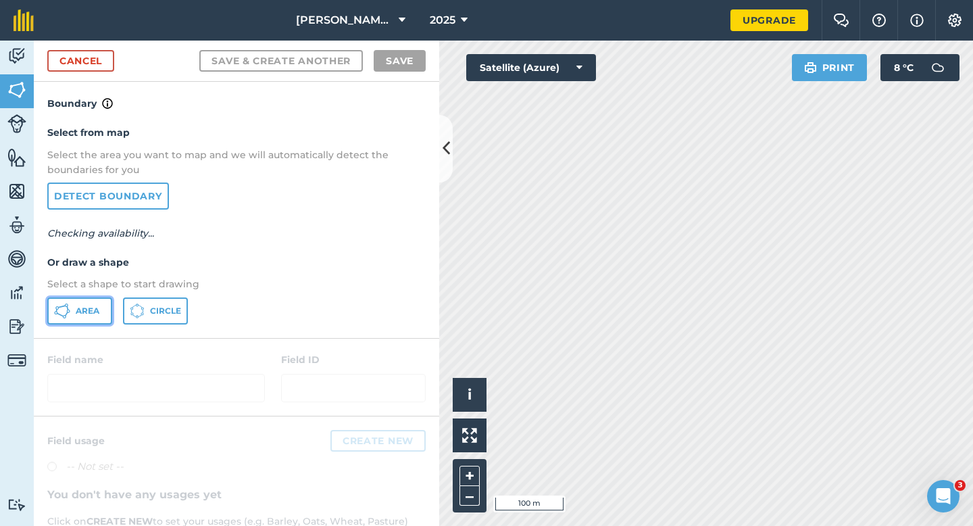
click at [111, 321] on button "Area" at bounding box center [79, 310] width 65 height 27
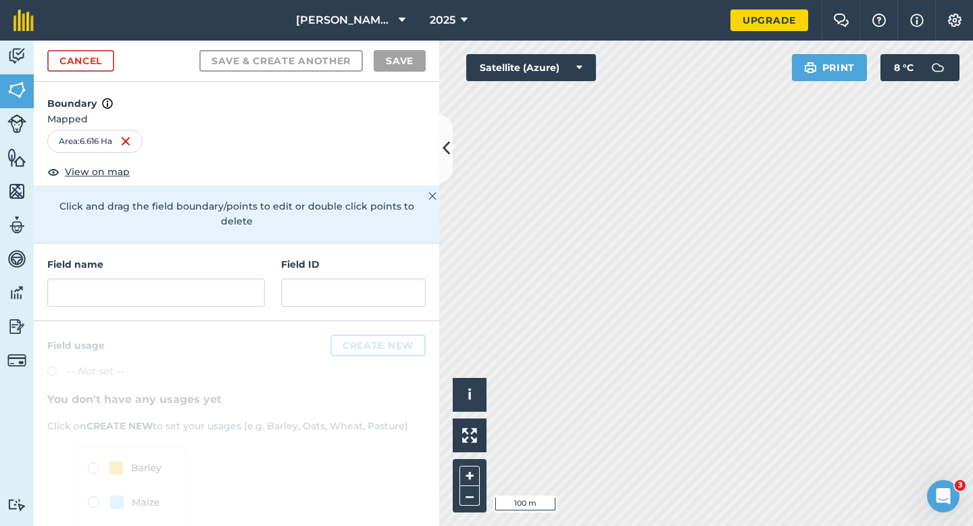
click at [168, 321] on div at bounding box center [236, 467] width 405 height 293
click at [167, 304] on div "Field name Field ID" at bounding box center [236, 282] width 405 height 78
click at [168, 287] on input "text" at bounding box center [156, 292] width 218 height 28
click at [111, 278] on input "text" at bounding box center [156, 292] width 218 height 28
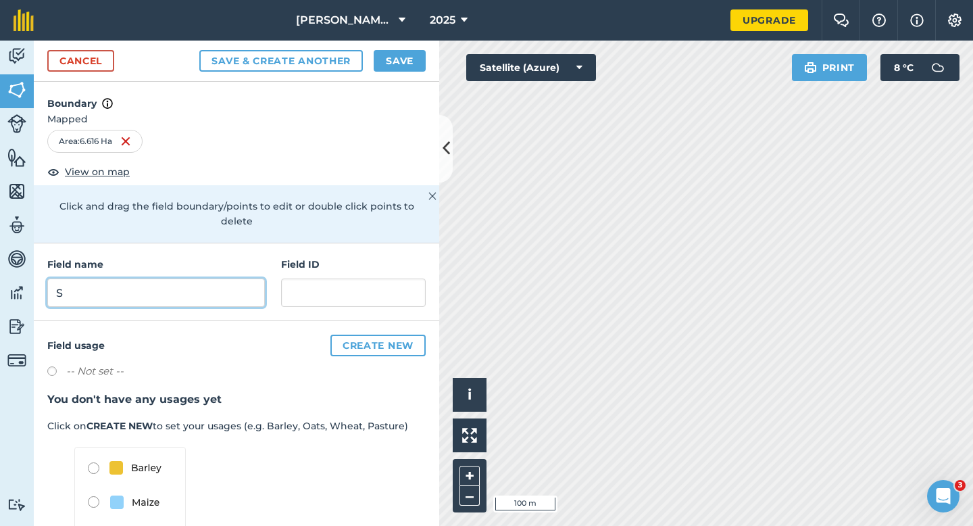
type input "S"
click at [398, 68] on button "Save" at bounding box center [400, 61] width 52 height 22
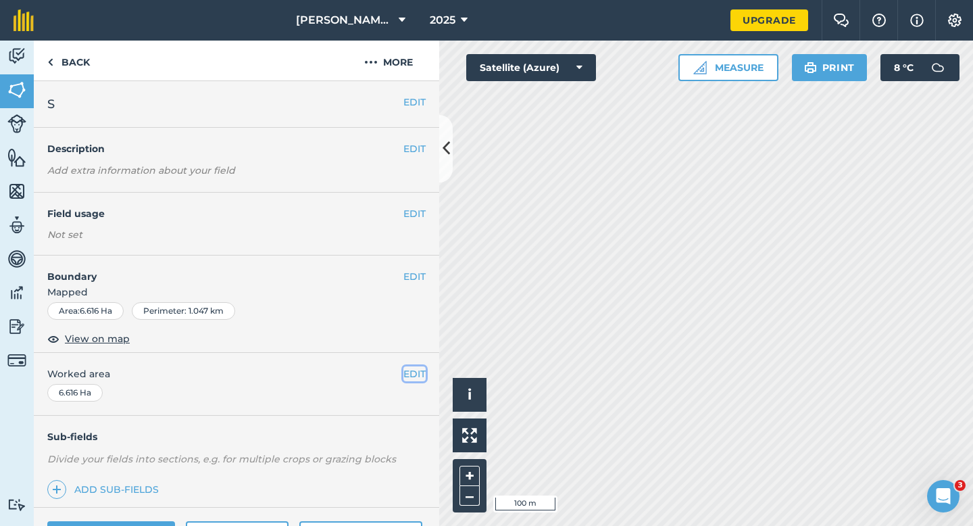
click at [414, 368] on button "EDIT" at bounding box center [414, 373] width 22 height 15
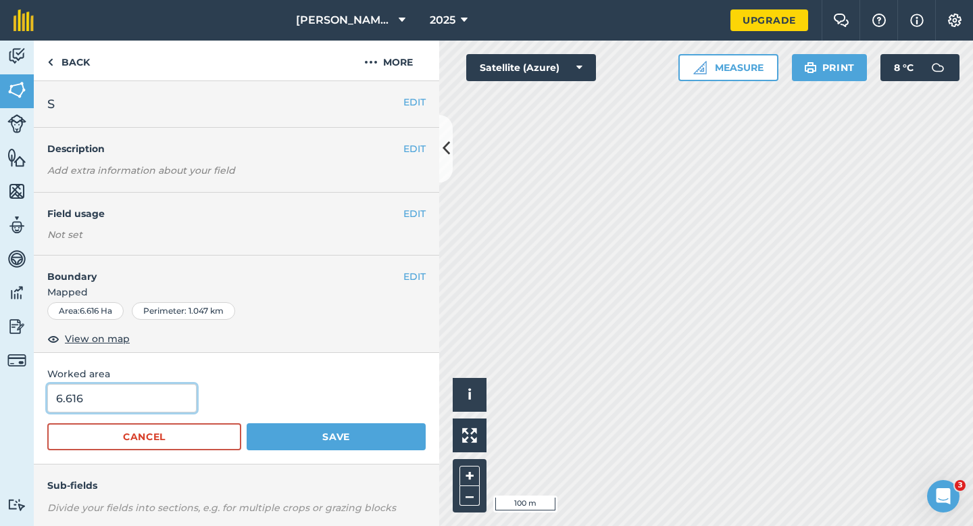
click at [130, 397] on input "6.616" at bounding box center [121, 398] width 149 height 28
type input "6.6"
click at [247, 423] on button "Save" at bounding box center [336, 436] width 179 height 27
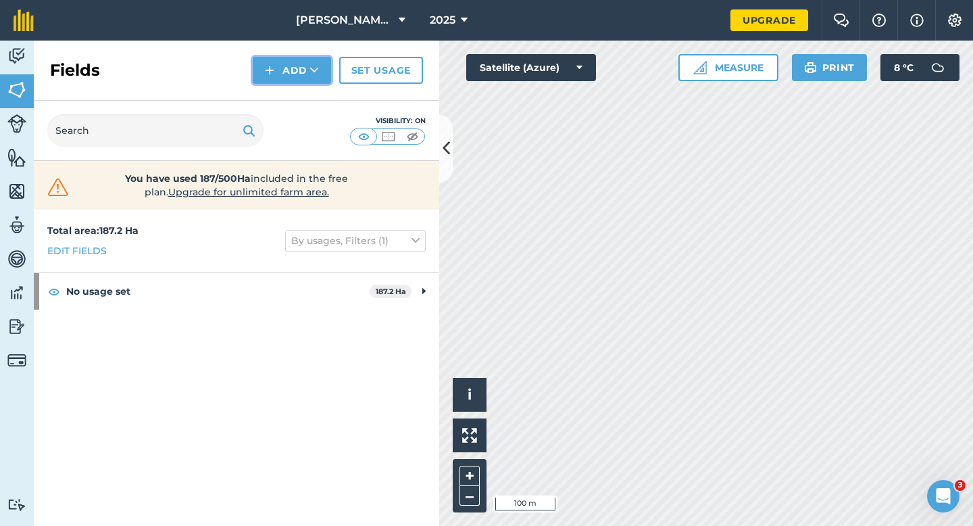
click at [282, 76] on button "Add" at bounding box center [292, 70] width 78 height 27
click link "Draw" at bounding box center [292, 101] width 74 height 30
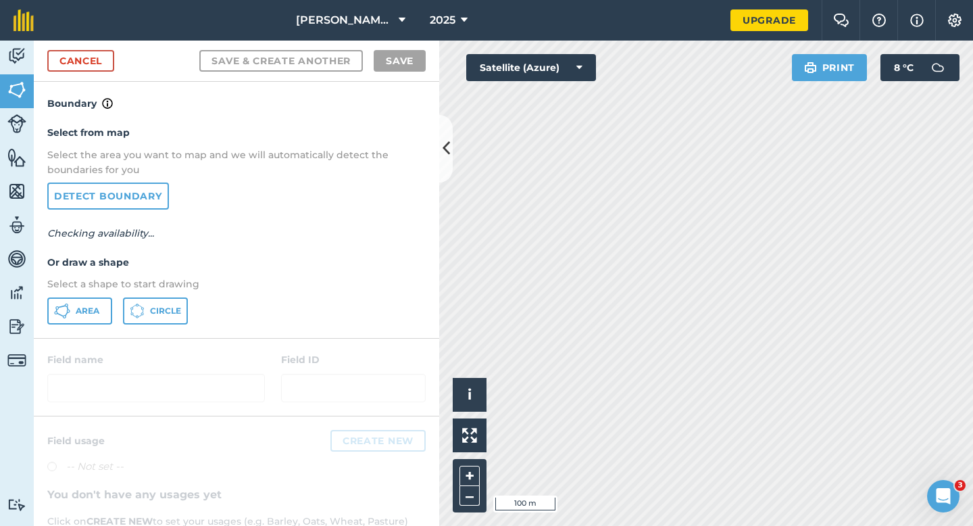
click at [83, 295] on div "Select from map Select the area you want to map and we will automatically detec…" at bounding box center [236, 224] width 405 height 226
click at [83, 296] on div "Select from map Select the area you want to map and we will automatically detec…" at bounding box center [236, 224] width 405 height 226
click at [82, 297] on button "Area" at bounding box center [79, 310] width 65 height 27
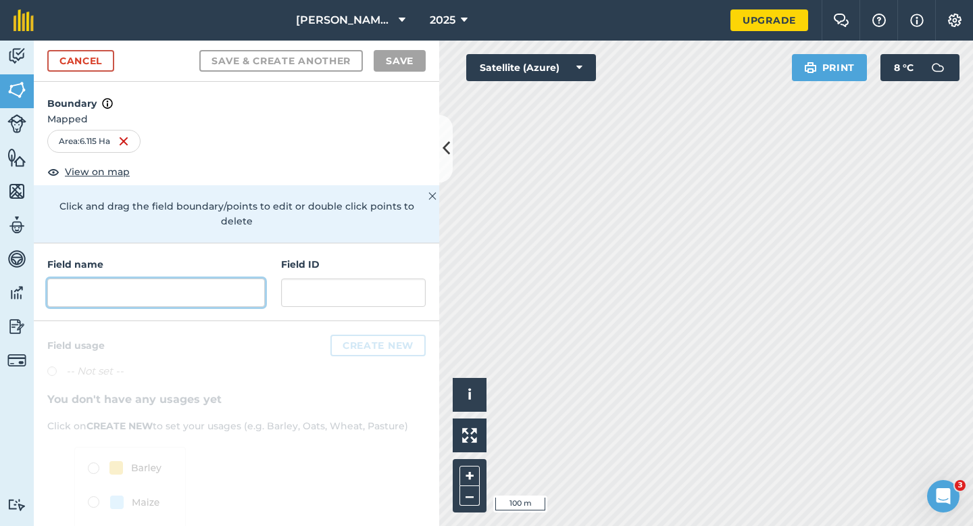
click at [198, 278] on input "text" at bounding box center [156, 292] width 218 height 28
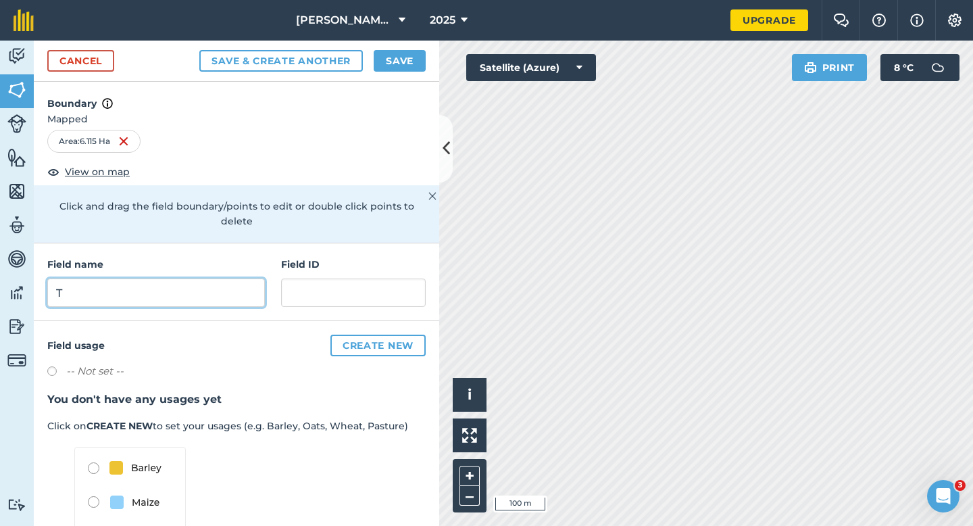
type input "T"
click at [408, 64] on button "Save" at bounding box center [400, 61] width 52 height 22
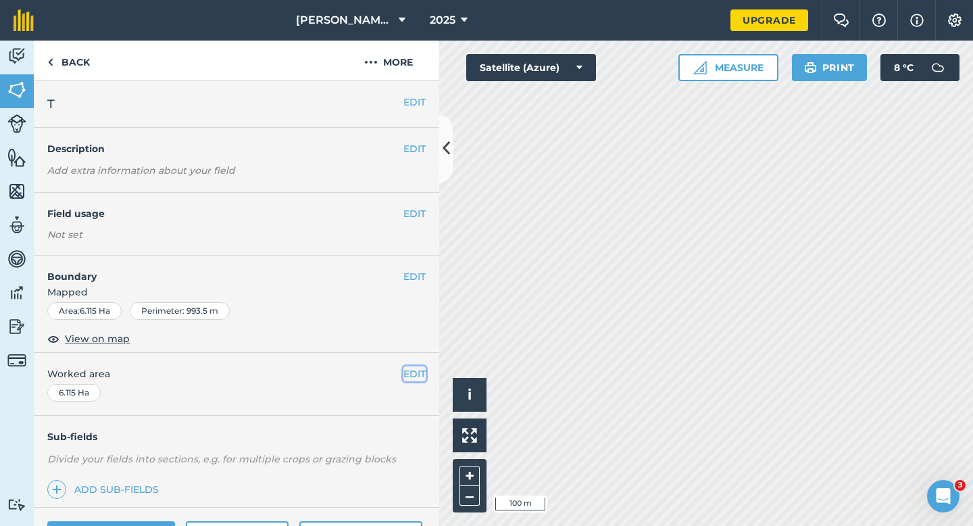
click at [416, 369] on button "EDIT" at bounding box center [414, 373] width 22 height 15
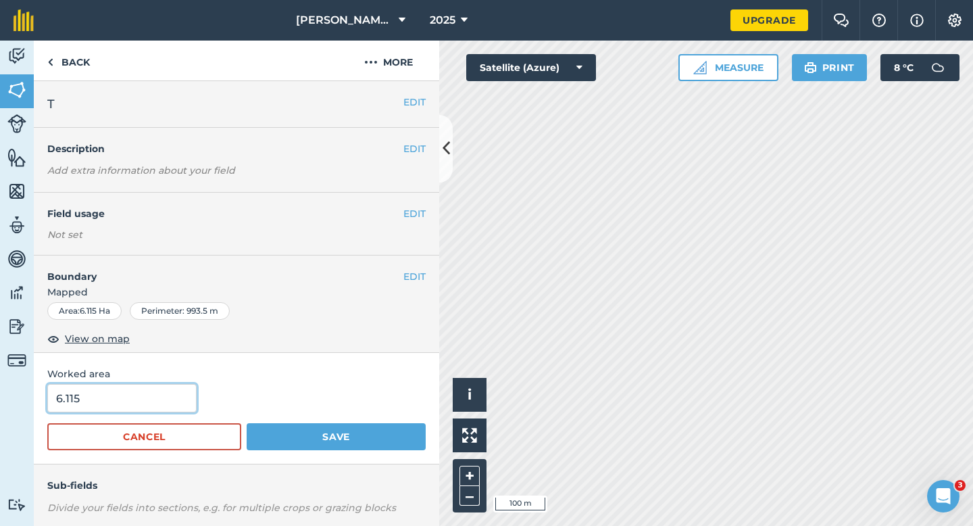
click at [144, 403] on input "6.115" at bounding box center [121, 398] width 149 height 28
type input "6.1"
click at [247, 423] on button "Save" at bounding box center [336, 436] width 179 height 27
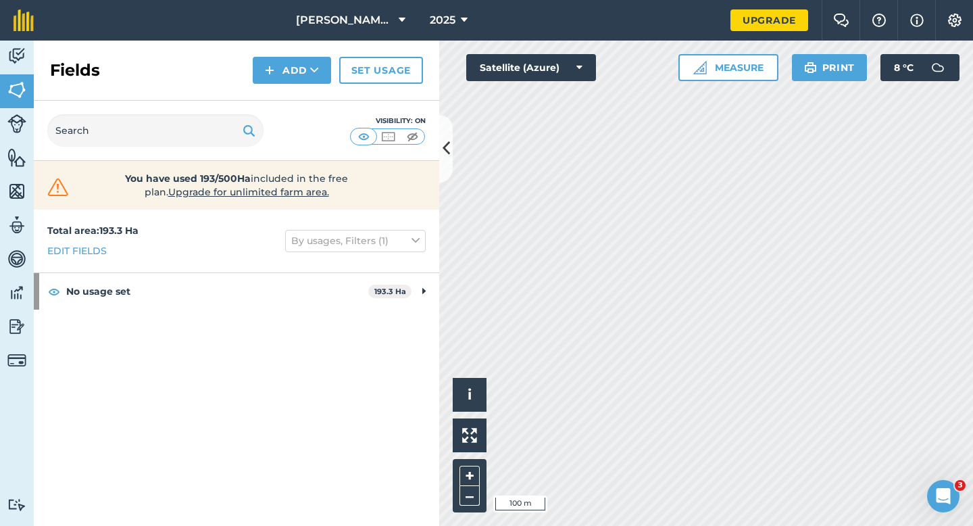
click at [278, 84] on div "Fields Add Set usage" at bounding box center [236, 71] width 405 height 60
click at [291, 70] on button "Add" at bounding box center [292, 70] width 78 height 27
click at [291, 89] on link "Draw" at bounding box center [292, 101] width 74 height 30
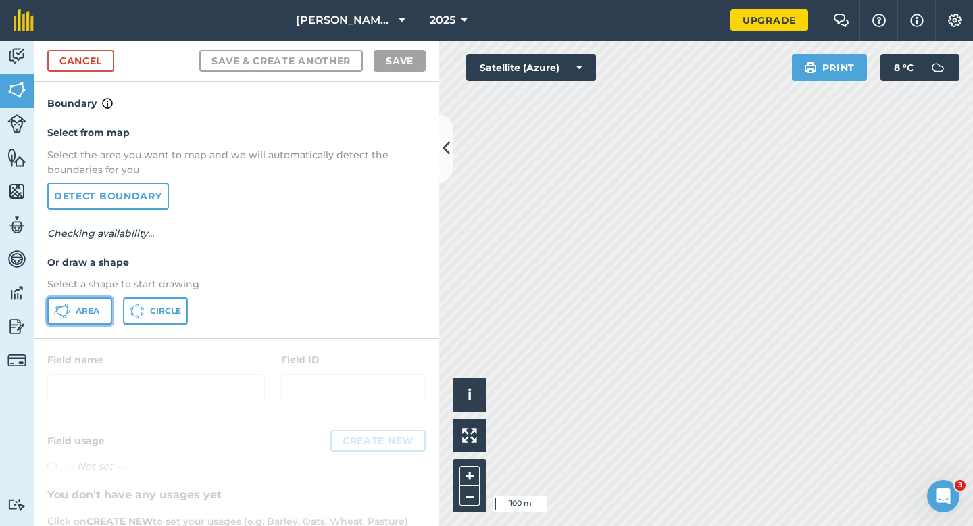
click at [103, 314] on button "Area" at bounding box center [79, 310] width 65 height 27
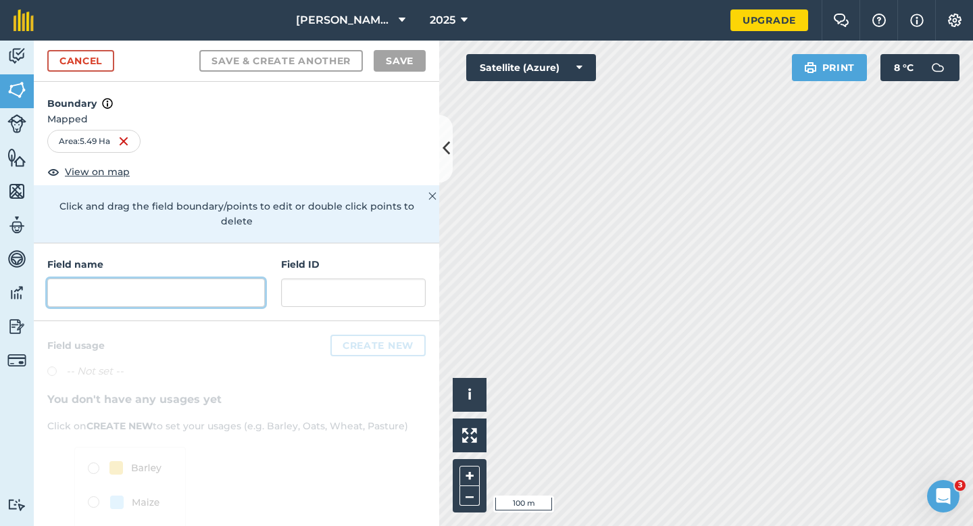
click at [209, 287] on input "text" at bounding box center [156, 292] width 218 height 28
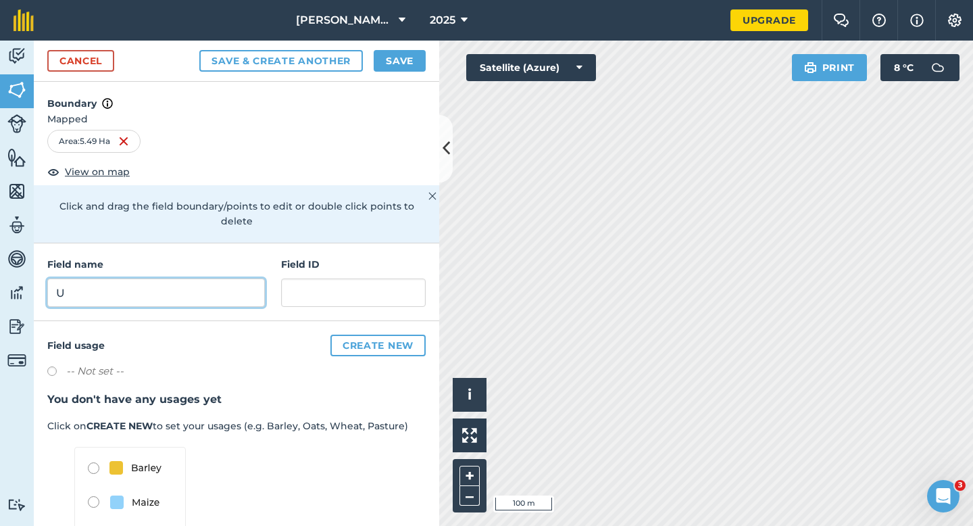
type input "U"
click at [427, 63] on div "Cancel Save & Create Another Save" at bounding box center [236, 61] width 405 height 41
click at [397, 64] on button "Save" at bounding box center [400, 61] width 52 height 22
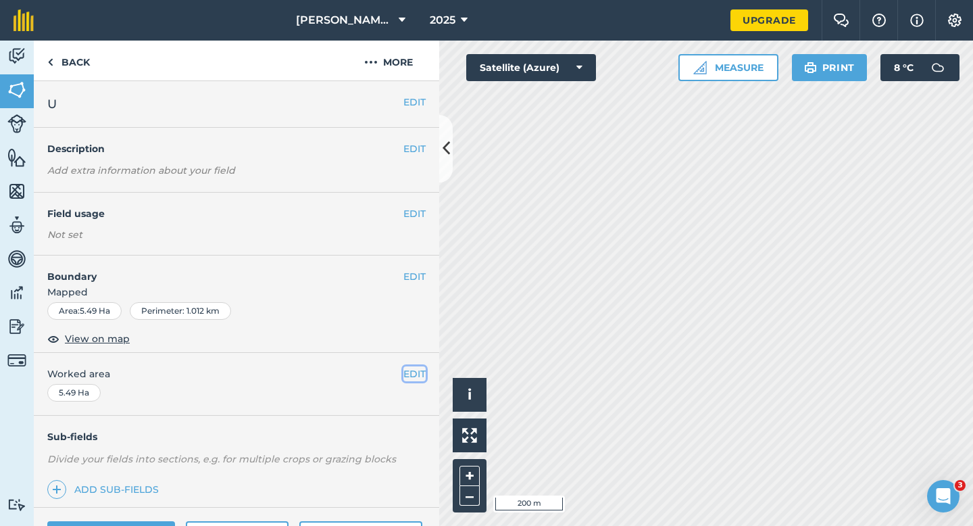
click at [409, 367] on button "EDIT" at bounding box center [414, 373] width 22 height 15
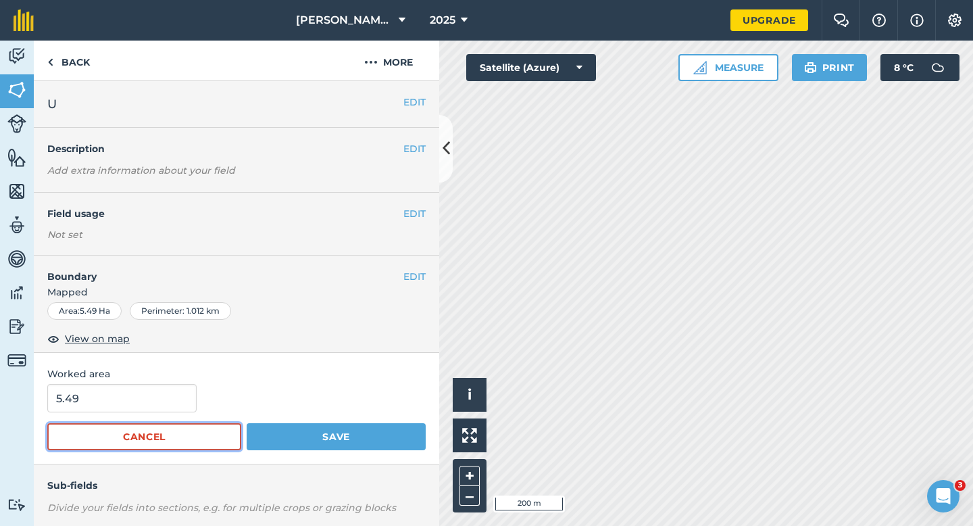
click at [134, 424] on button "Cancel" at bounding box center [144, 436] width 194 height 27
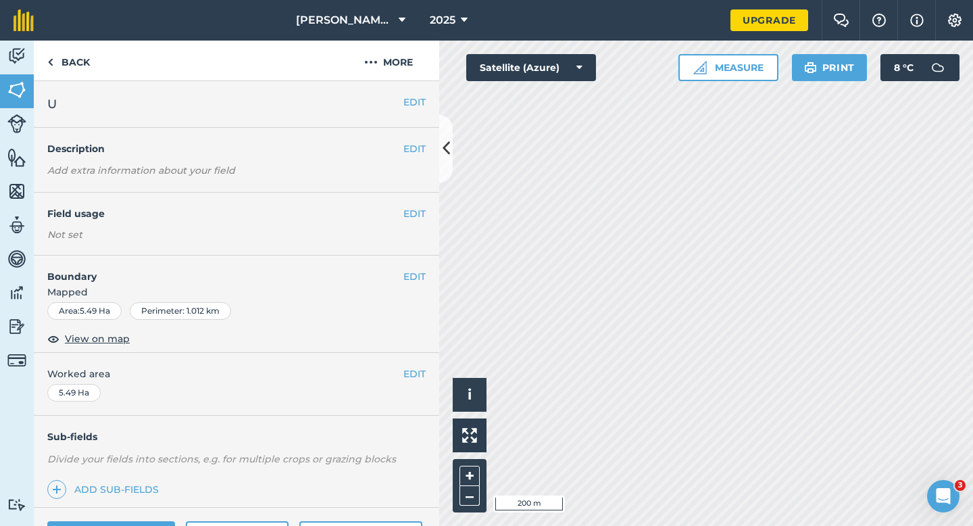
click at [143, 383] on div "EDIT Worked area 5.49 Ha" at bounding box center [236, 384] width 405 height 63
click at [403, 374] on button "EDIT" at bounding box center [414, 373] width 22 height 15
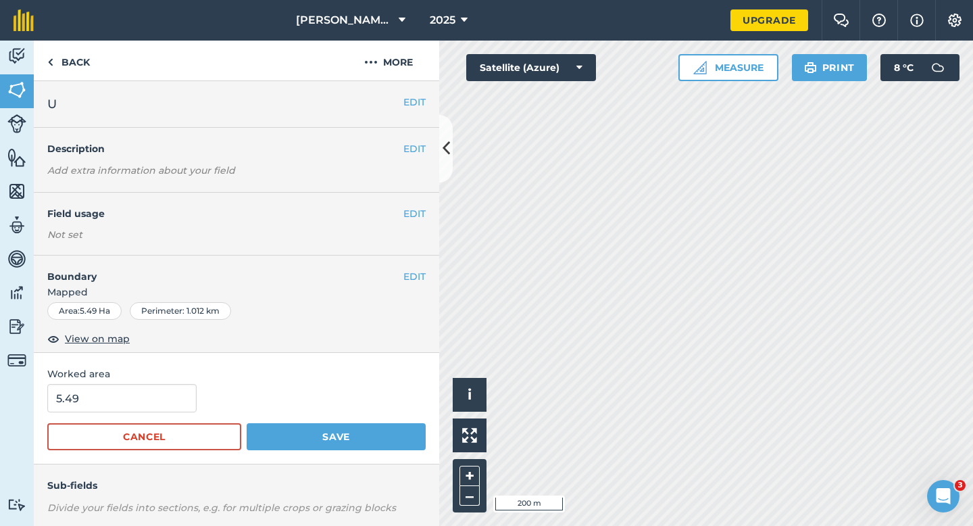
click at [178, 414] on form "5.49 Cancel Save" at bounding box center [236, 417] width 378 height 66
click at [178, 403] on input "5.49" at bounding box center [121, 398] width 149 height 28
type input "5.5"
click at [247, 423] on button "Save" at bounding box center [336, 436] width 179 height 27
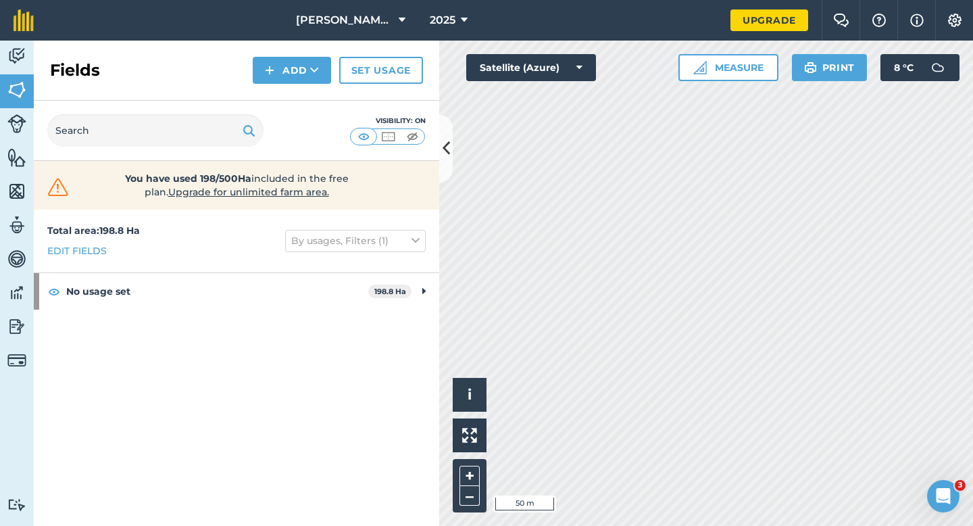
click at [285, 86] on div "Fields Add Set usage" at bounding box center [236, 71] width 405 height 60
click at [285, 68] on button "Add" at bounding box center [292, 70] width 78 height 27
click at [285, 96] on link "Draw" at bounding box center [292, 101] width 74 height 30
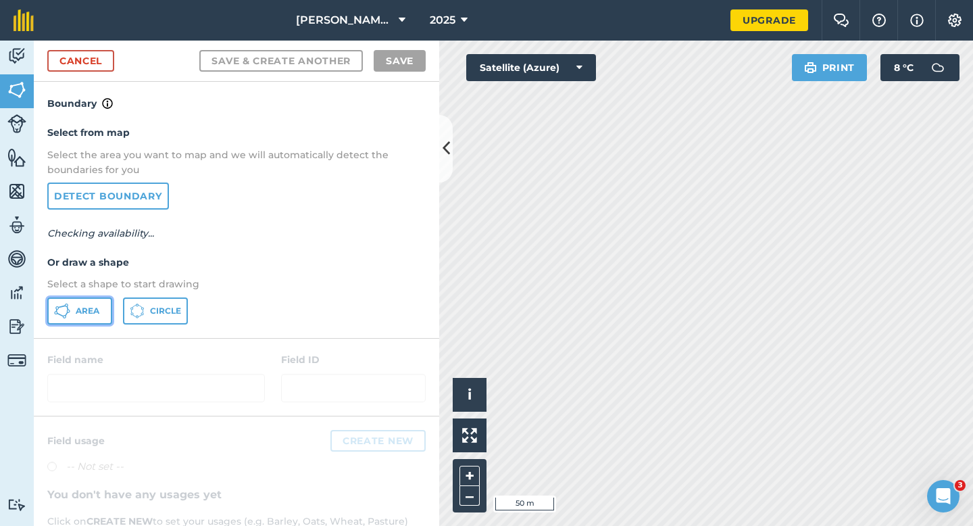
click at [76, 307] on span "Area" at bounding box center [88, 310] width 24 height 11
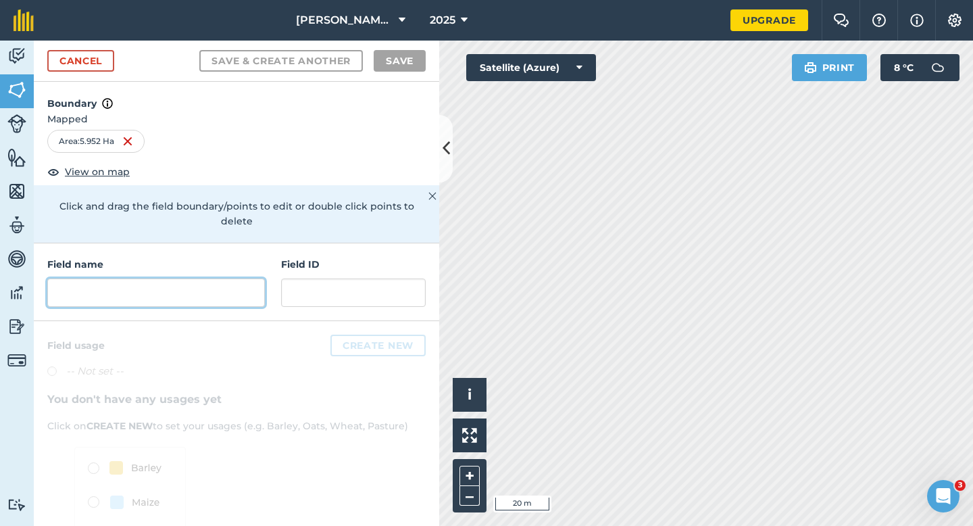
click at [189, 278] on input "text" at bounding box center [156, 292] width 218 height 28
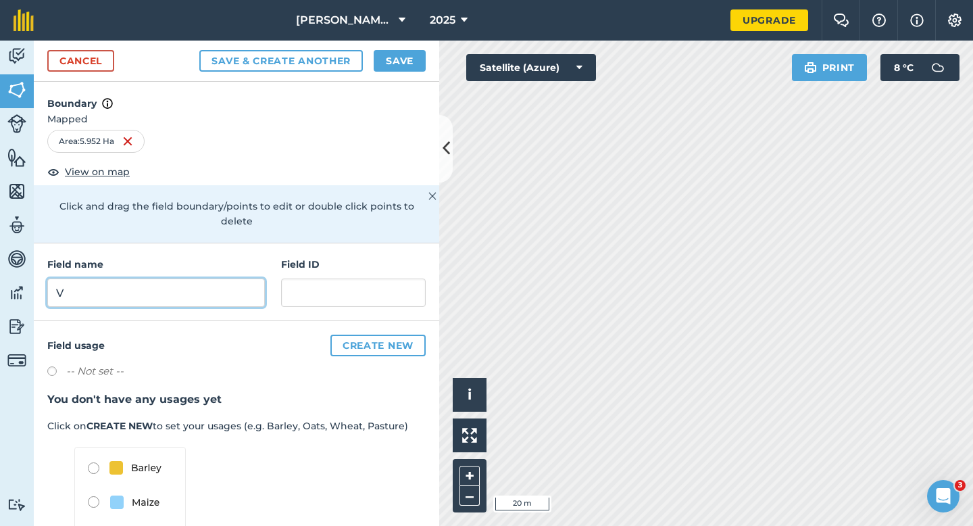
type input "V"
click at [385, 75] on div "Cancel Save & Create Another Save" at bounding box center [236, 61] width 405 height 41
click at [387, 55] on button "Save" at bounding box center [400, 61] width 52 height 22
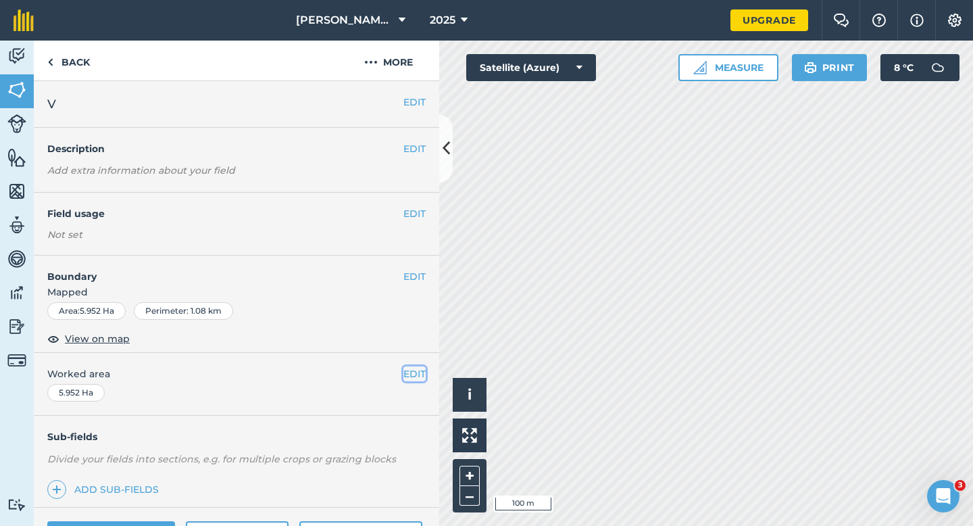
click at [409, 372] on button "EDIT" at bounding box center [414, 373] width 22 height 15
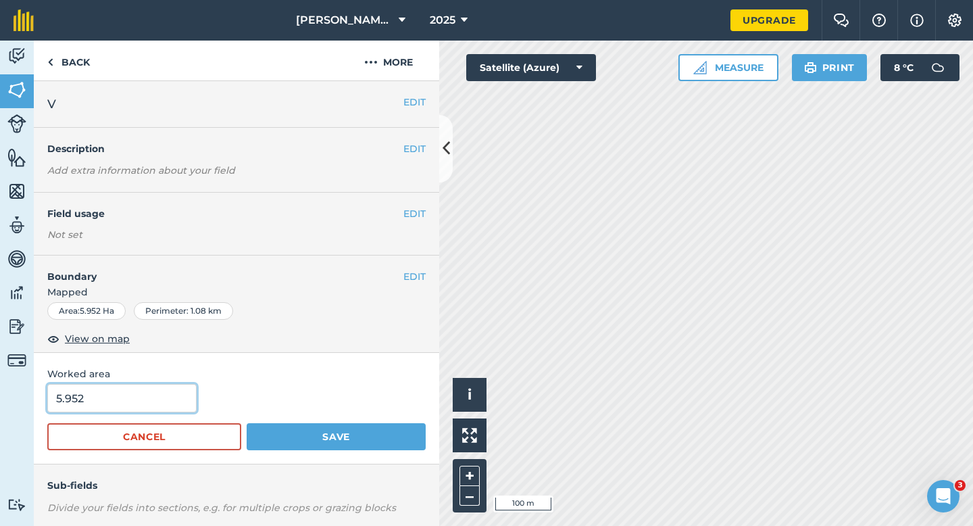
click at [102, 399] on input "5.952" at bounding box center [121, 398] width 149 height 28
type input "6"
click at [247, 423] on button "Save" at bounding box center [336, 436] width 179 height 27
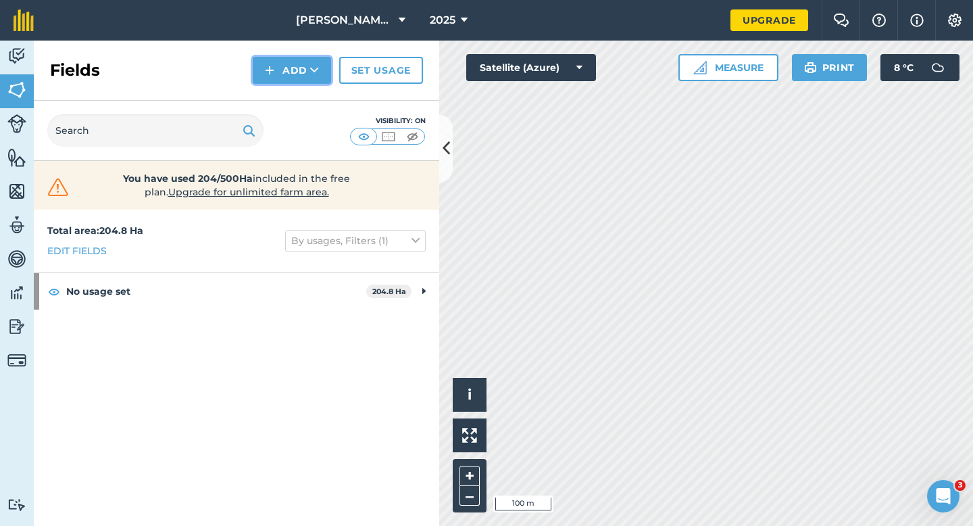
click at [302, 79] on button "Add" at bounding box center [292, 70] width 78 height 27
click at [302, 105] on link "Draw" at bounding box center [292, 101] width 74 height 30
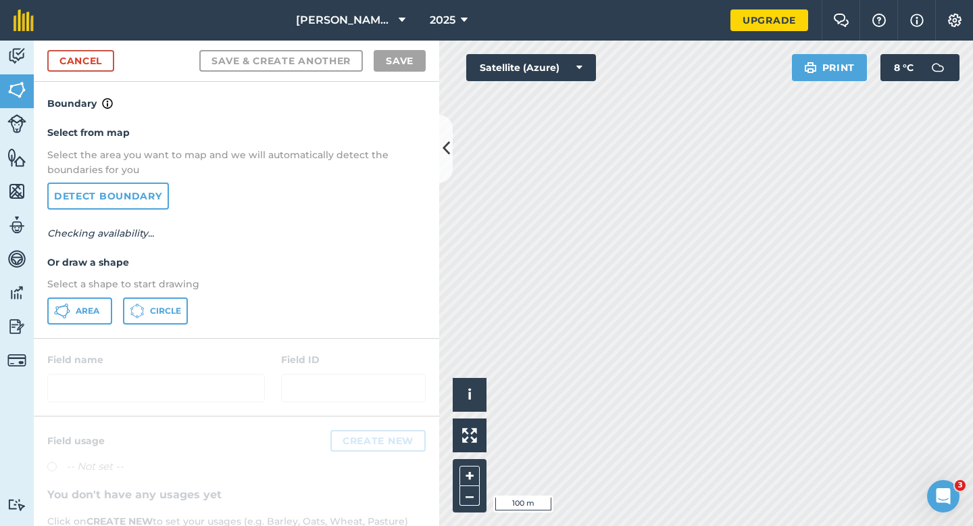
click at [99, 287] on p "Select a shape to start drawing" at bounding box center [236, 283] width 378 height 15
click at [99, 311] on button "Area" at bounding box center [79, 310] width 65 height 27
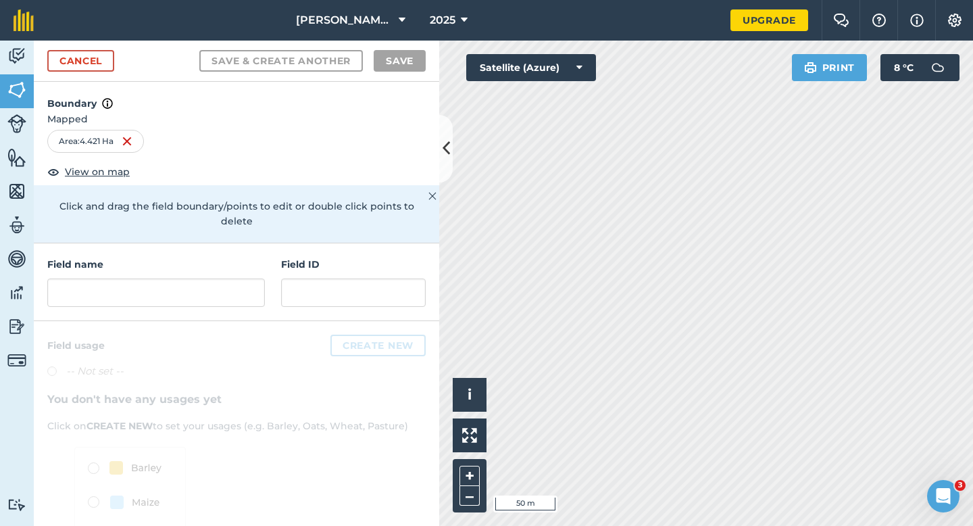
click at [159, 298] on div "Field name Field ID" at bounding box center [236, 282] width 405 height 78
click at [159, 291] on input "text" at bounding box center [156, 292] width 218 height 28
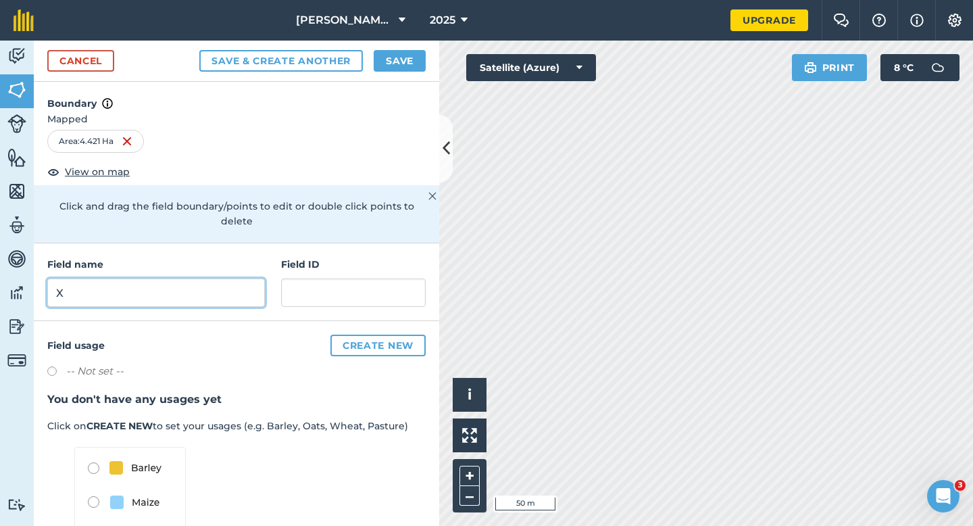
click at [183, 278] on input "X" at bounding box center [156, 292] width 218 height 28
type input "W"
click at [392, 68] on button "Save" at bounding box center [400, 61] width 52 height 22
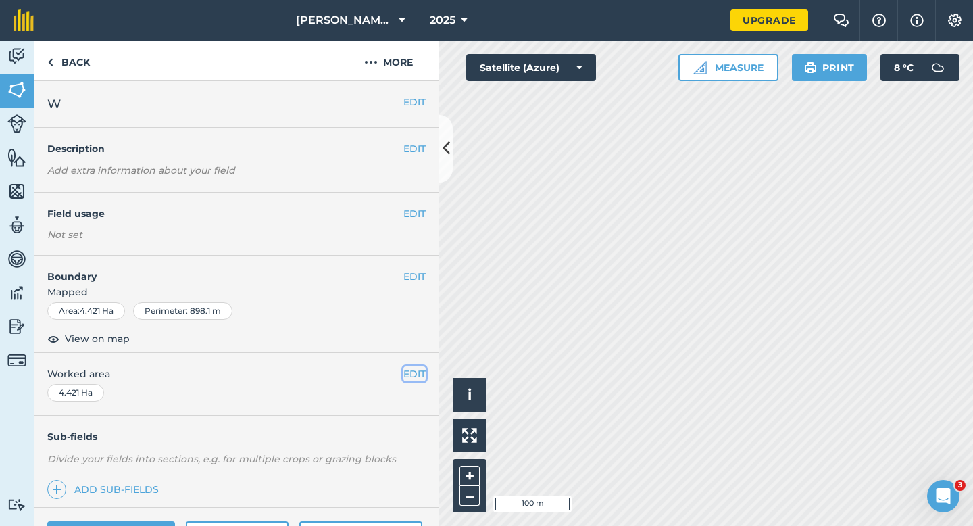
click at [410, 372] on button "EDIT" at bounding box center [414, 373] width 22 height 15
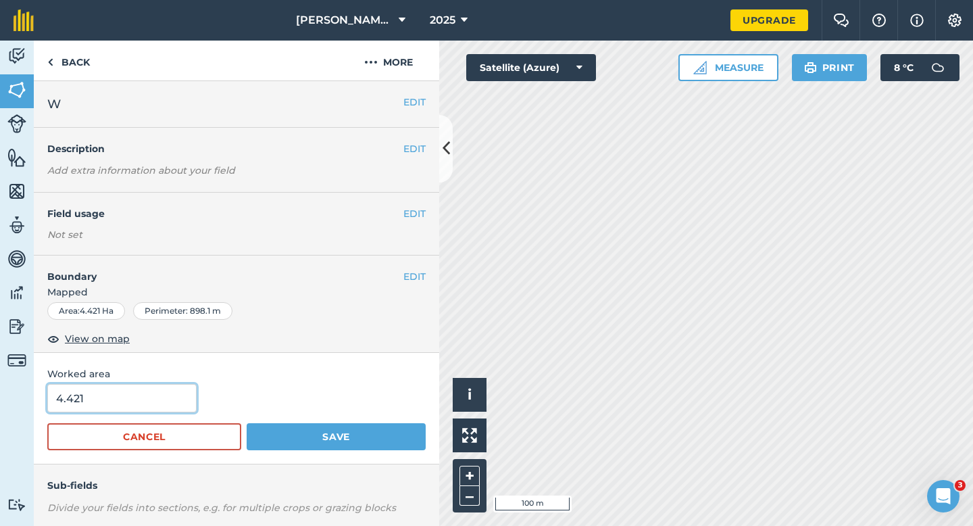
click at [107, 411] on input "4.421" at bounding box center [121, 398] width 149 height 28
type input "4.4"
click at [247, 423] on button "Save" at bounding box center [336, 436] width 179 height 27
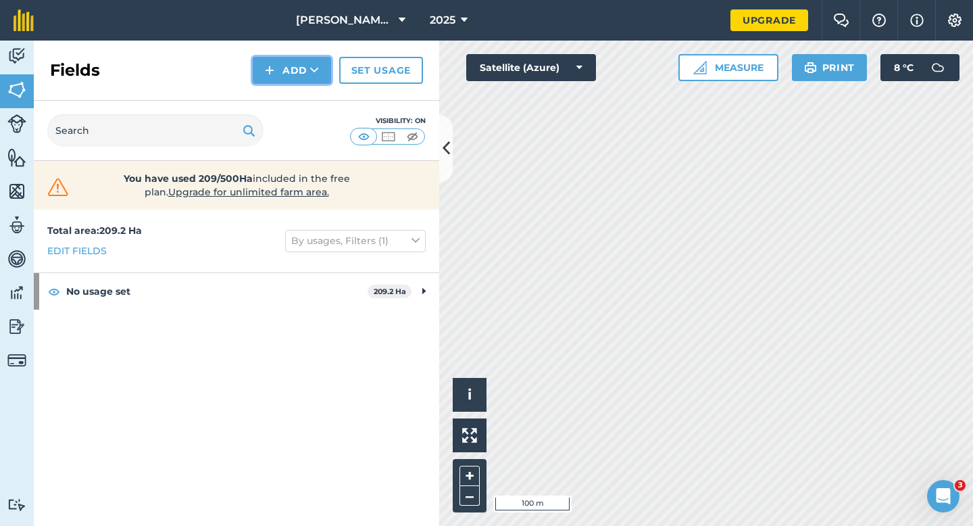
click at [303, 75] on button "Add" at bounding box center [292, 70] width 78 height 27
click at [306, 95] on link "Draw" at bounding box center [292, 101] width 74 height 30
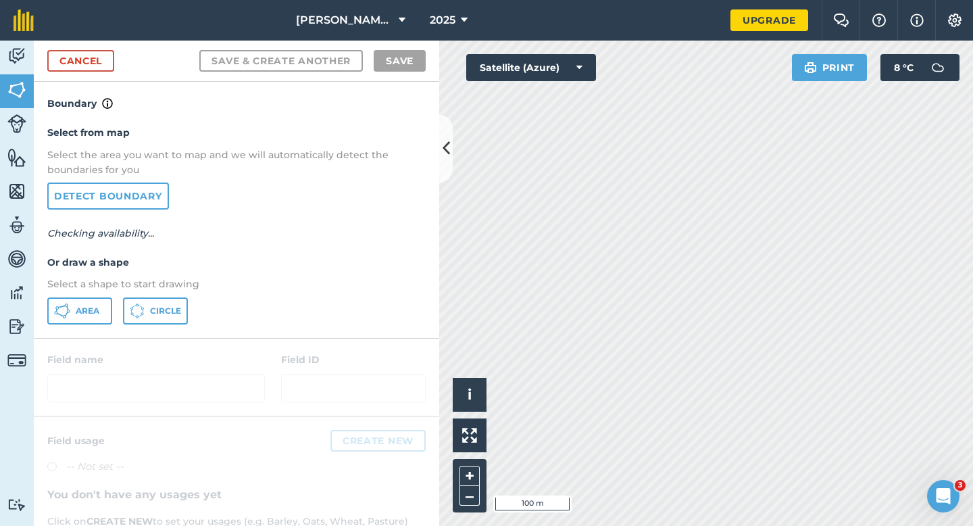
click at [119, 299] on div "Area Circle" at bounding box center [236, 310] width 378 height 27
click at [99, 299] on button "Area" at bounding box center [79, 310] width 65 height 27
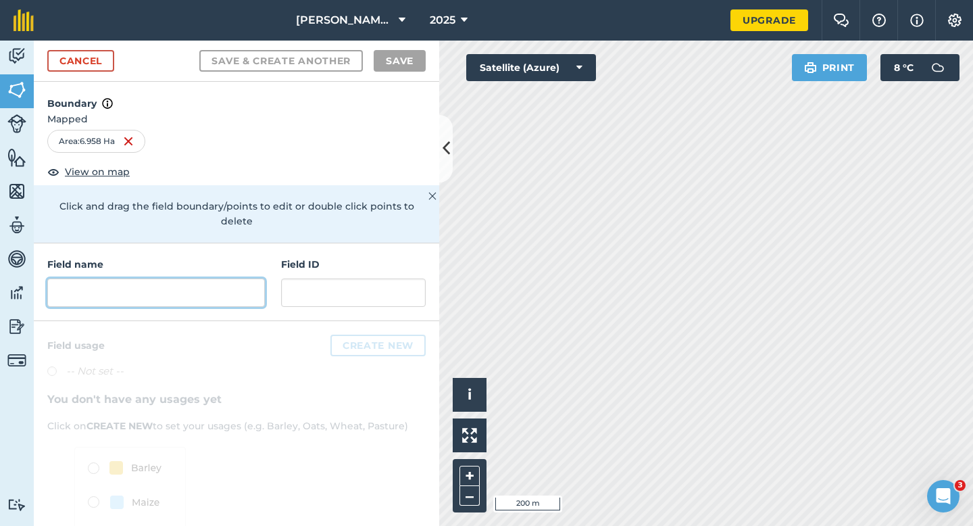
click at [243, 287] on input "text" at bounding box center [156, 292] width 218 height 28
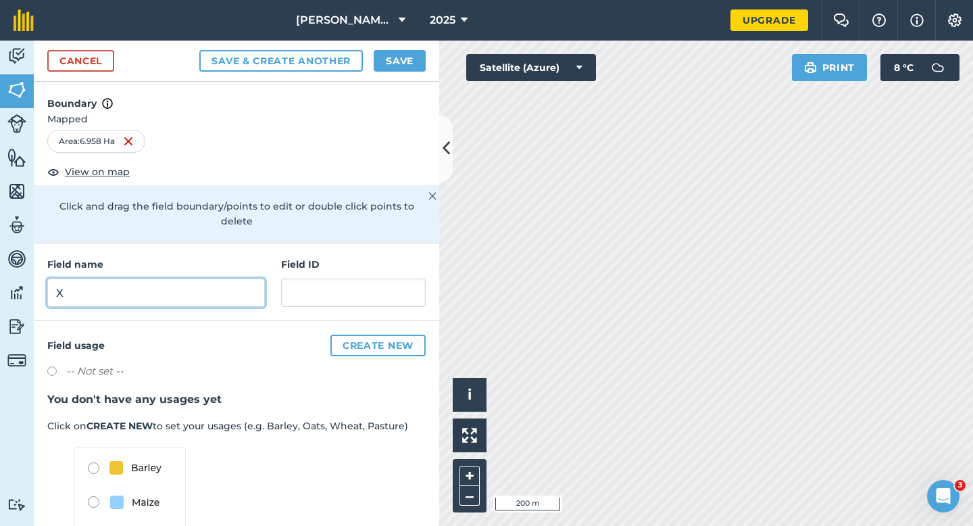
type input "X"
click at [384, 61] on button "Save" at bounding box center [400, 61] width 52 height 22
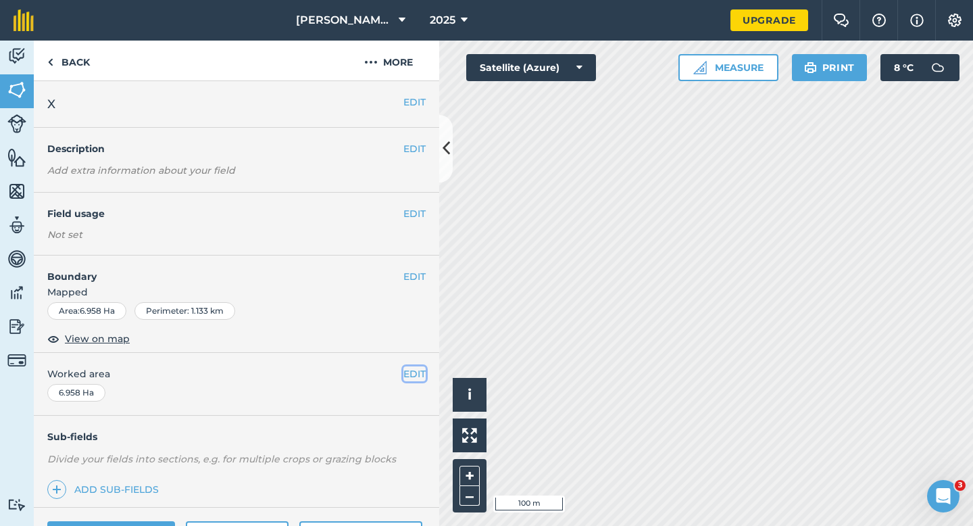
click at [416, 370] on button "EDIT" at bounding box center [414, 373] width 22 height 15
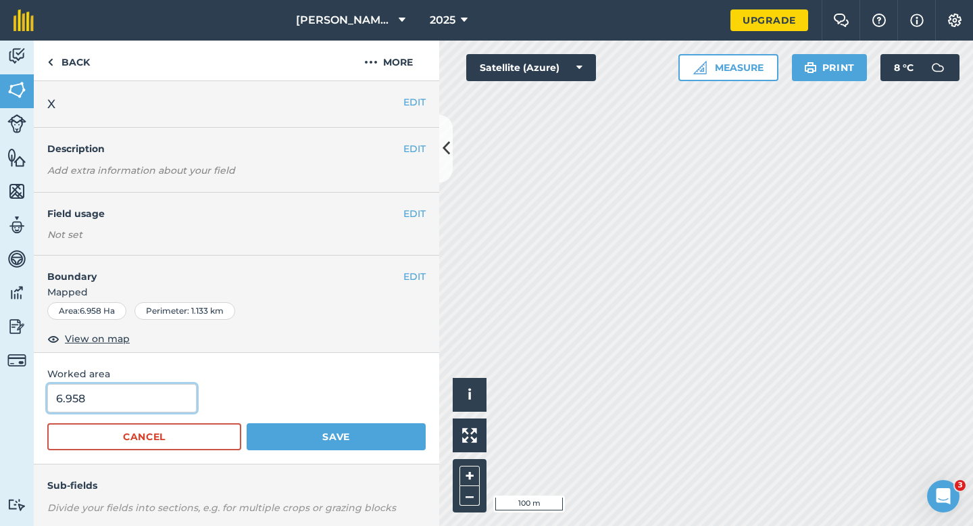
click at [141, 394] on input "6.958" at bounding box center [121, 398] width 149 height 28
type input "7"
click at [247, 423] on button "Save" at bounding box center [336, 436] width 179 height 27
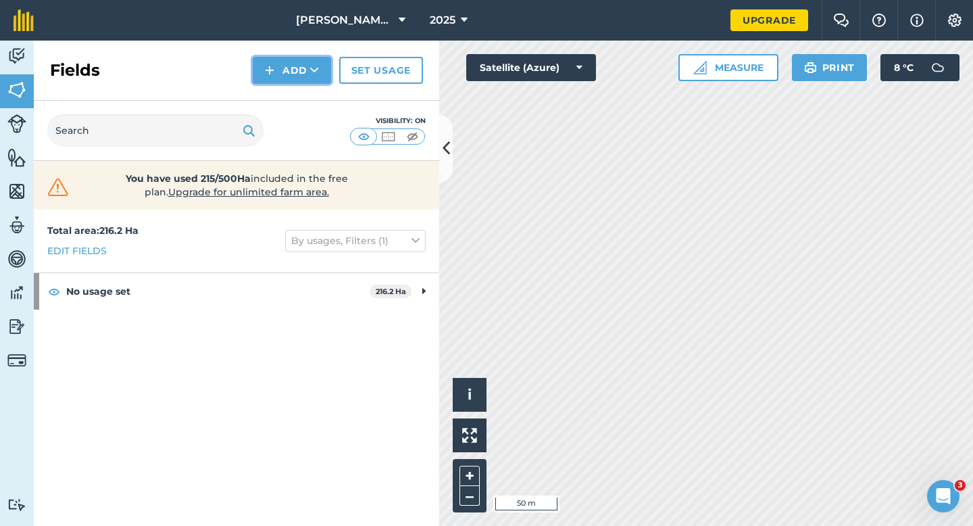
click at [292, 76] on button "Add" at bounding box center [292, 70] width 78 height 27
click at [292, 89] on link "Draw" at bounding box center [292, 101] width 74 height 30
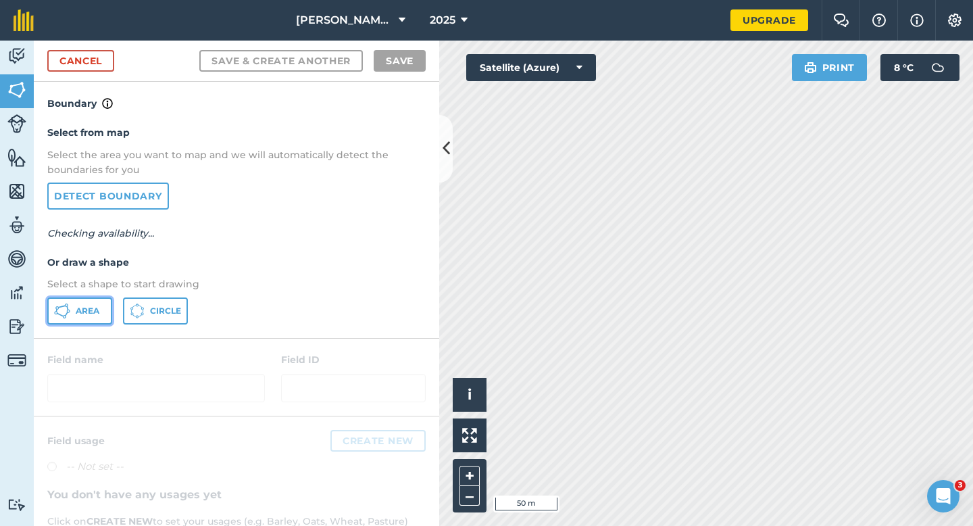
click at [92, 321] on button "Area" at bounding box center [79, 310] width 65 height 27
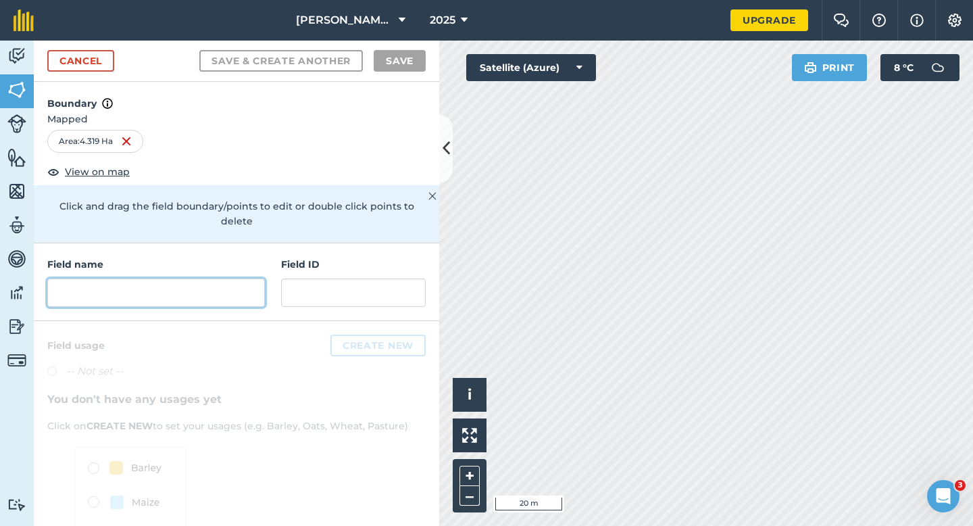
click at [245, 278] on input "text" at bounding box center [156, 292] width 218 height 28
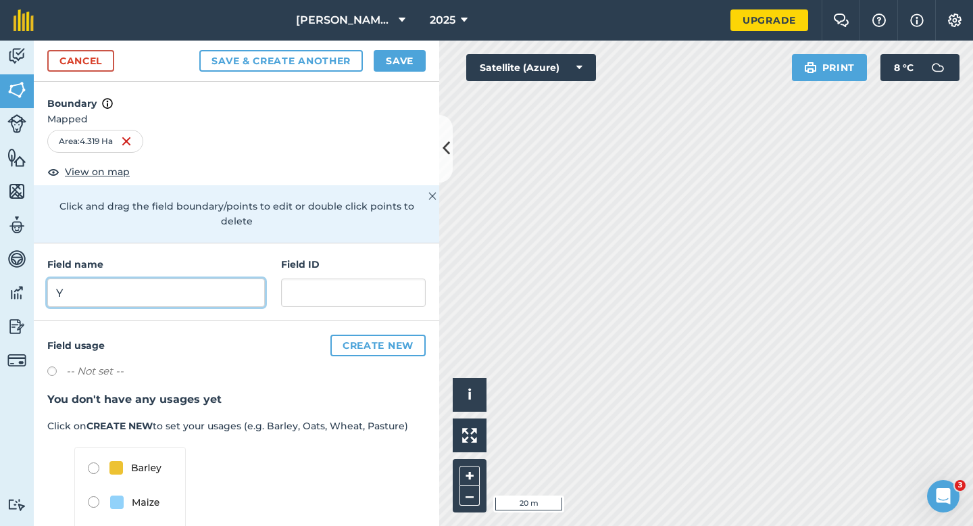
type input "Y"
click at [395, 71] on button "Save" at bounding box center [400, 61] width 52 height 22
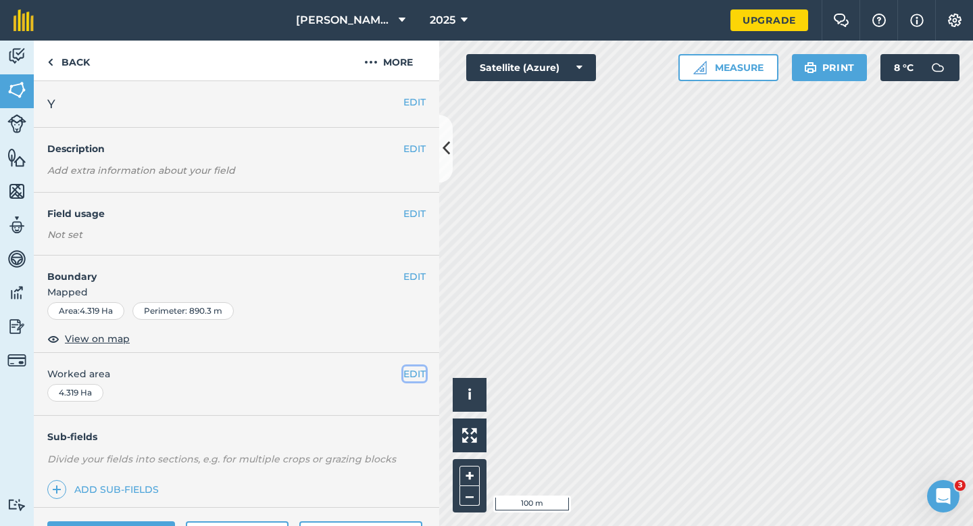
click at [415, 376] on button "EDIT" at bounding box center [414, 373] width 22 height 15
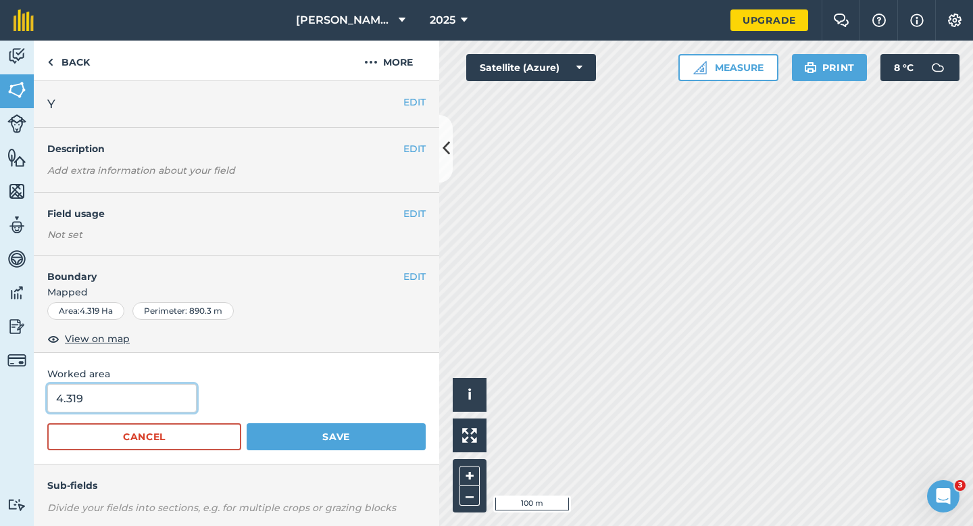
click at [161, 402] on input "4.319" at bounding box center [121, 398] width 149 height 28
type input "4.3"
click at [247, 423] on button "Save" at bounding box center [336, 436] width 179 height 27
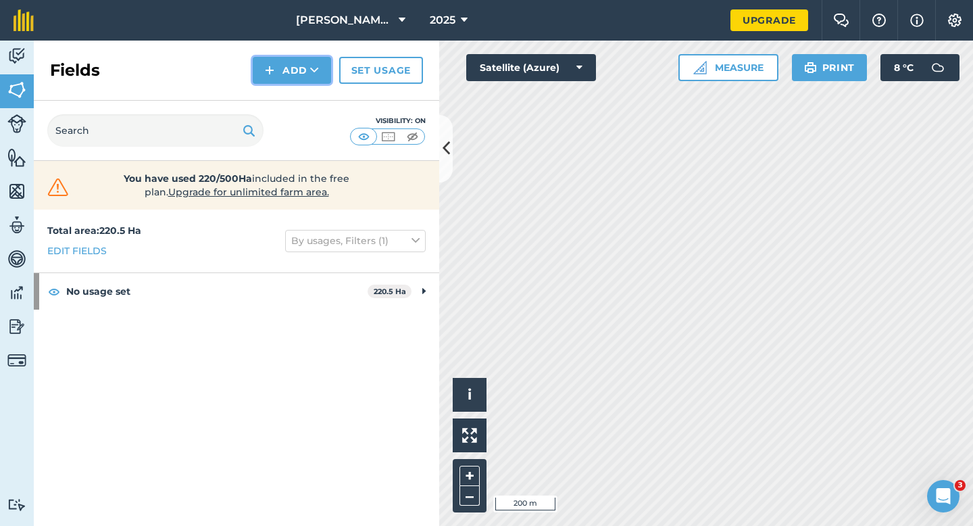
click at [287, 78] on button "Add" at bounding box center [292, 70] width 78 height 27
click at [287, 90] on link "Draw" at bounding box center [292, 101] width 74 height 30
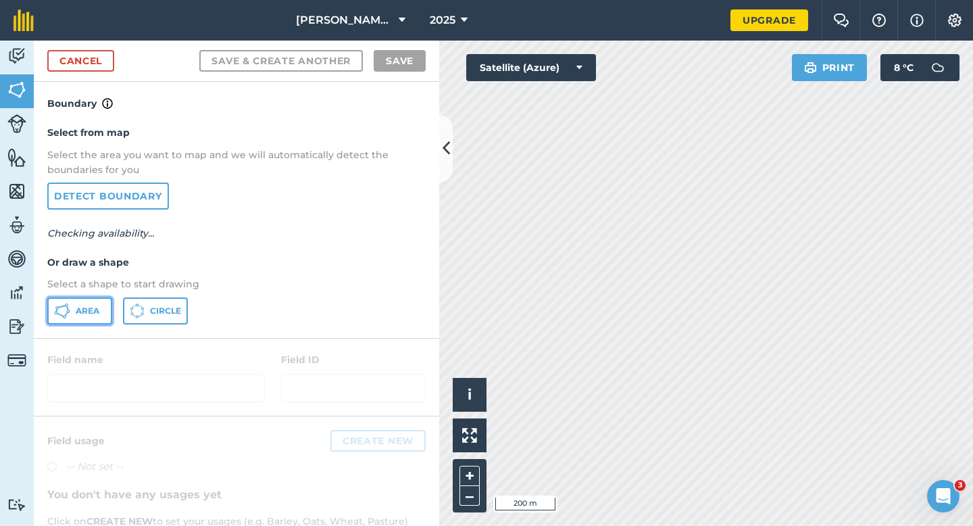
click at [78, 323] on button "Area" at bounding box center [79, 310] width 65 height 27
click at [79, 318] on button "Area" at bounding box center [79, 310] width 65 height 27
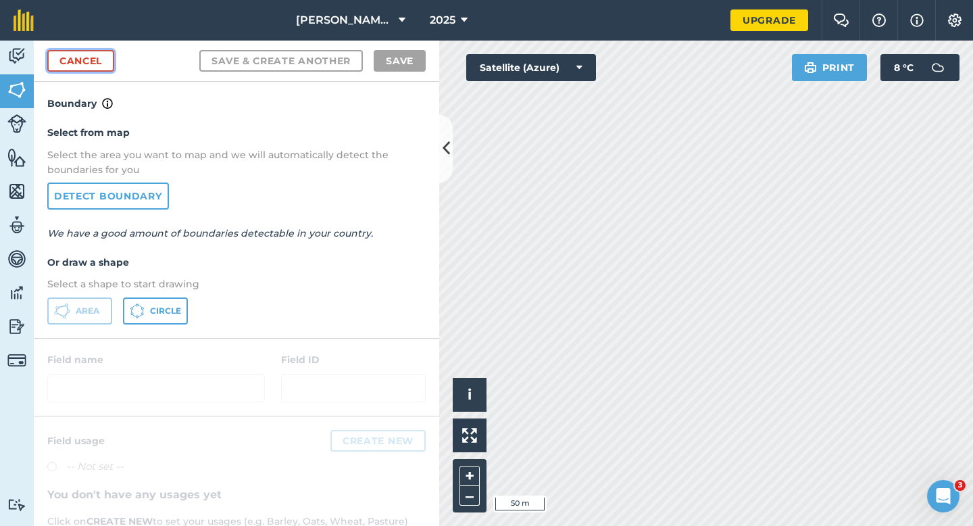
click at [82, 63] on link "Cancel" at bounding box center [80, 61] width 67 height 22
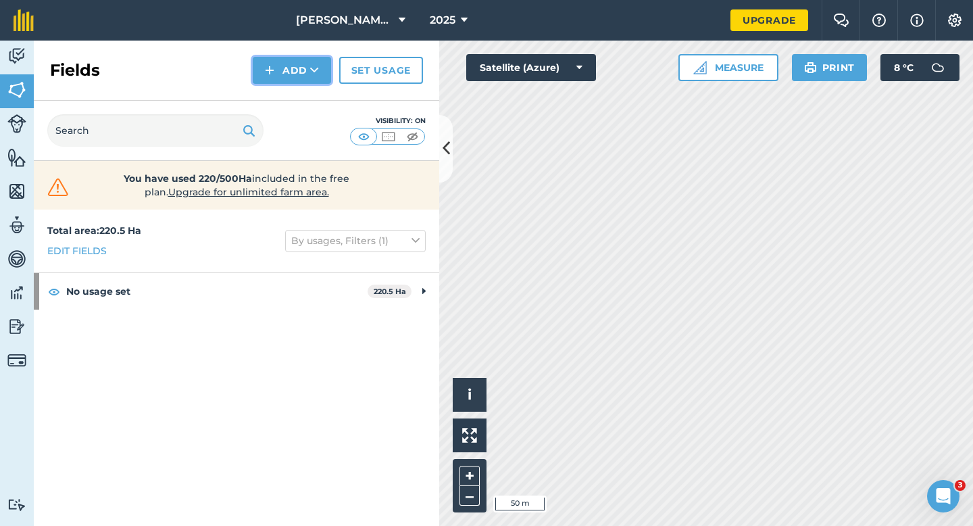
click at [284, 63] on button "Add" at bounding box center [292, 70] width 78 height 27
click at [285, 89] on link "Draw" at bounding box center [292, 101] width 74 height 30
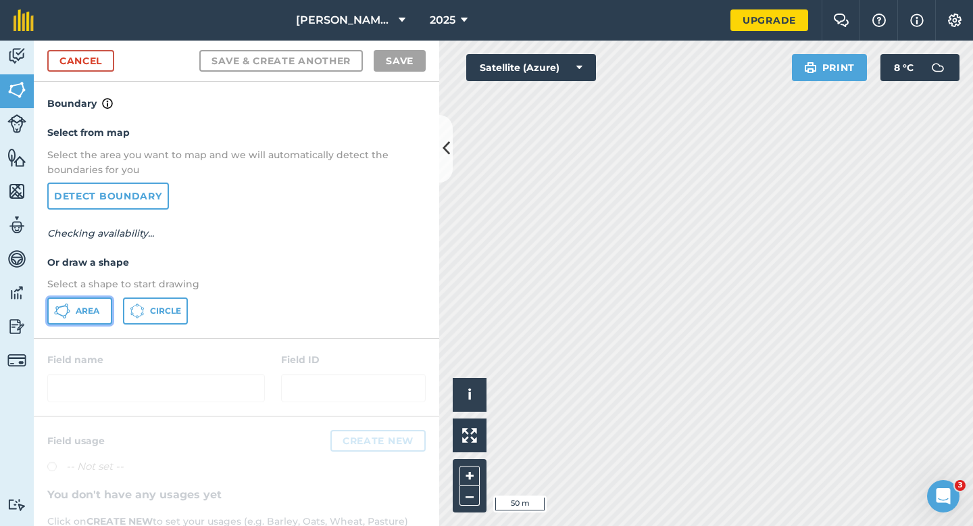
click at [91, 305] on span "Area" at bounding box center [88, 310] width 24 height 11
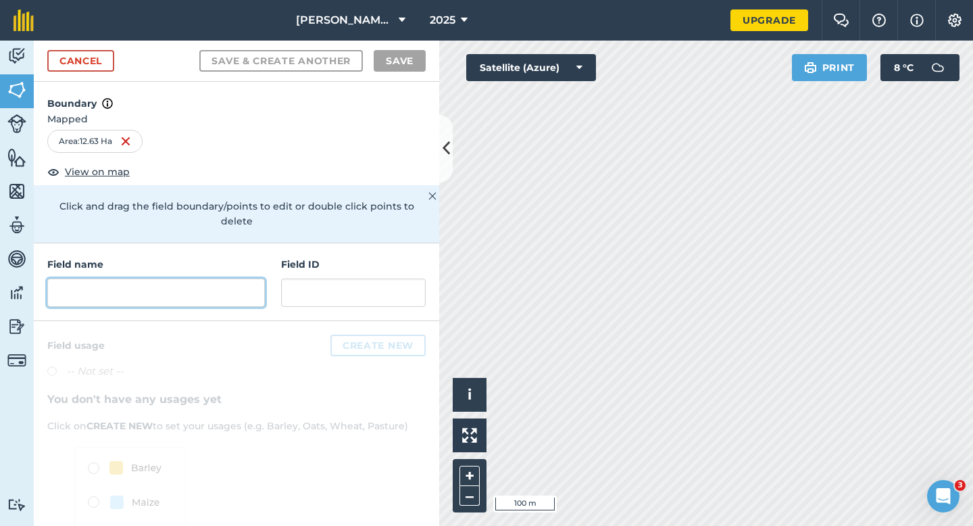
click at [241, 278] on input "text" at bounding box center [156, 292] width 218 height 28
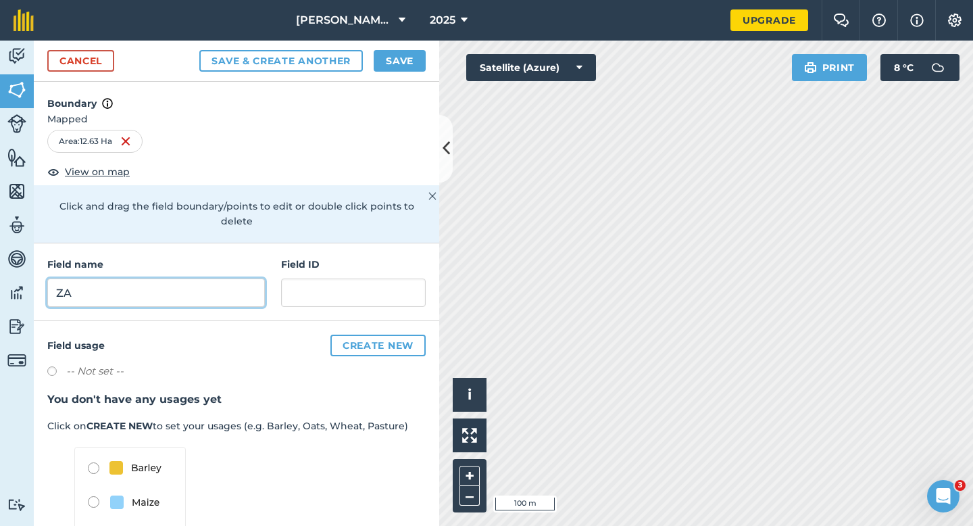
type input "ZA"
click at [415, 67] on button "Save" at bounding box center [400, 61] width 52 height 22
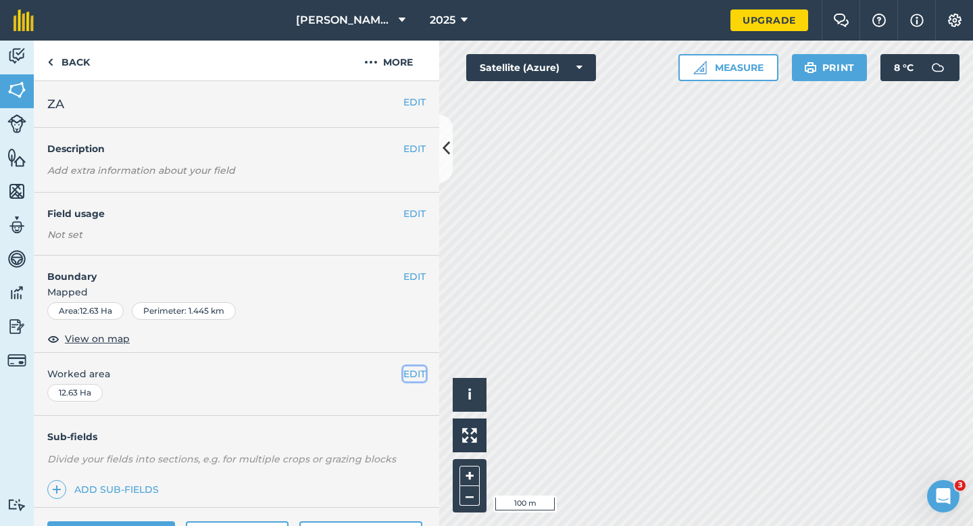
click at [410, 378] on button "EDIT" at bounding box center [414, 373] width 22 height 15
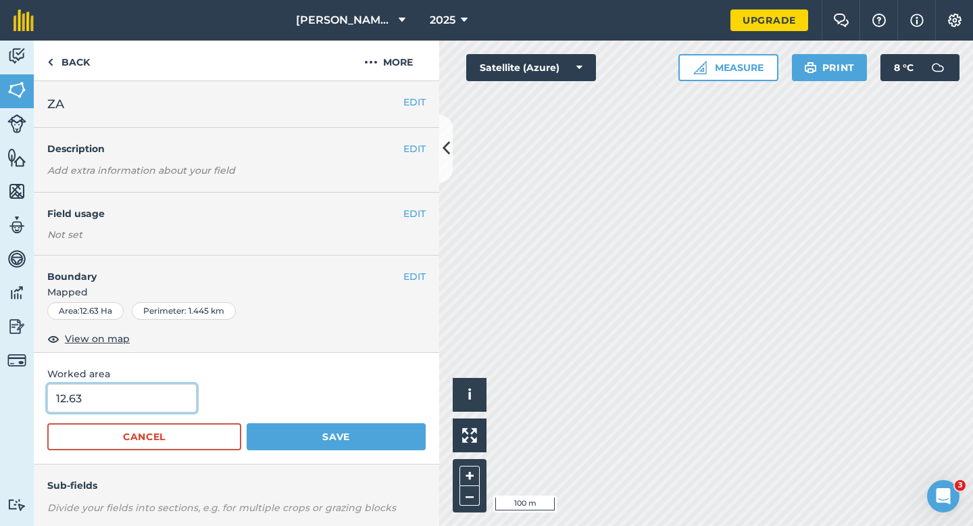
click at [161, 409] on input "12.63" at bounding box center [121, 398] width 149 height 28
type input "12.6"
click at [247, 423] on button "Save" at bounding box center [336, 436] width 179 height 27
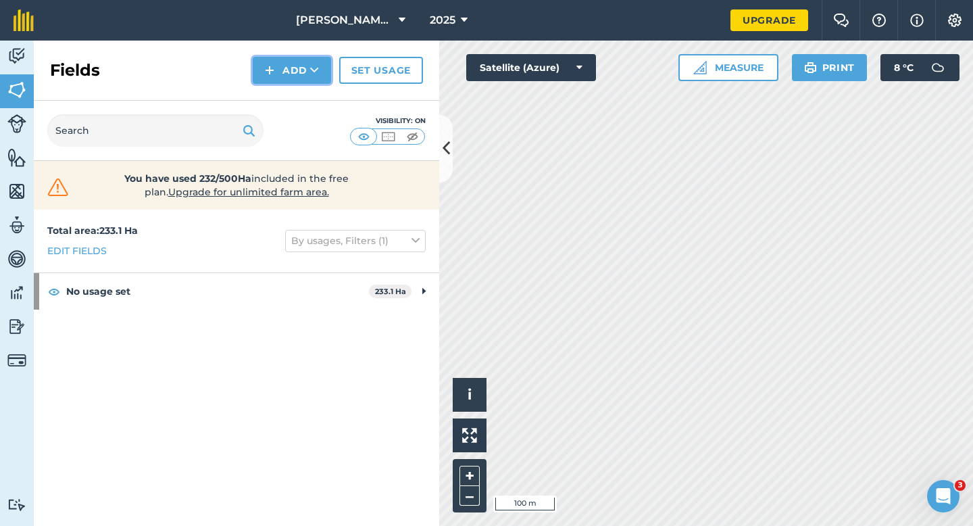
click at [286, 70] on button "Add" at bounding box center [292, 70] width 78 height 27
click at [299, 110] on link "Draw" at bounding box center [292, 101] width 74 height 30
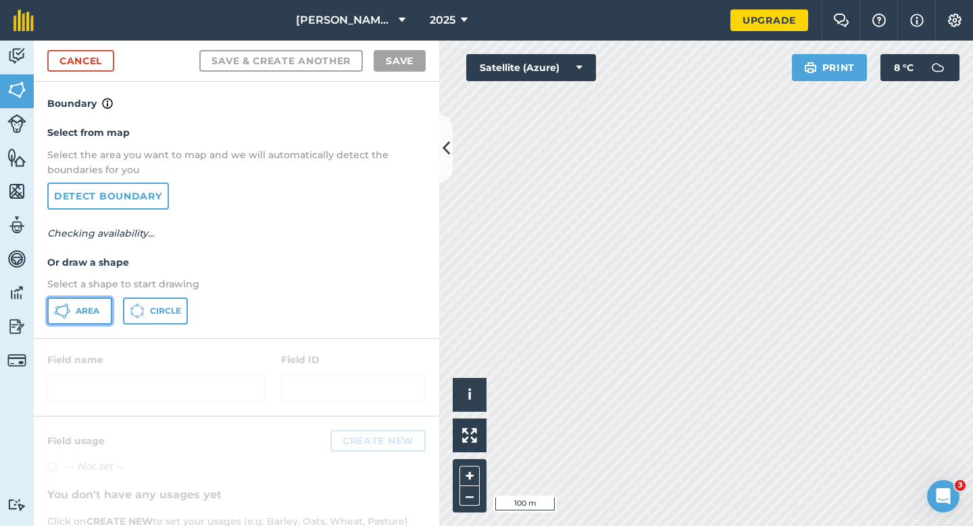
click at [83, 311] on span "Area" at bounding box center [88, 310] width 24 height 11
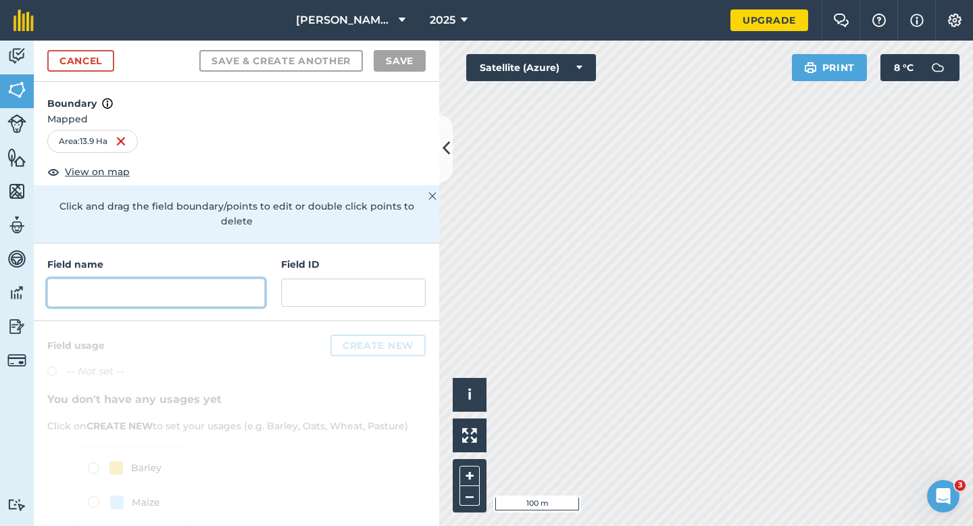
click at [178, 281] on input "text" at bounding box center [156, 292] width 218 height 28
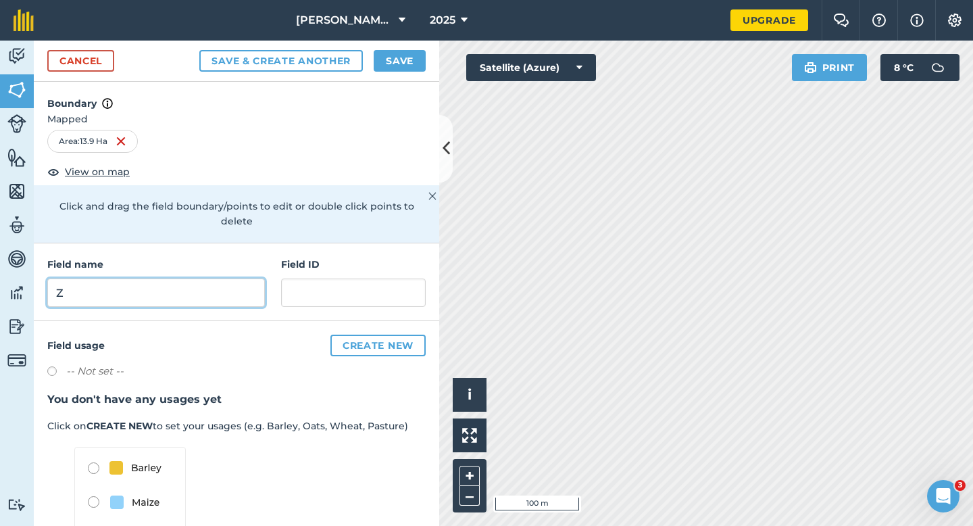
type input "Z"
click at [387, 74] on div "Cancel Save & Create Another Save" at bounding box center [236, 61] width 405 height 41
click at [387, 66] on button "Save" at bounding box center [400, 61] width 52 height 22
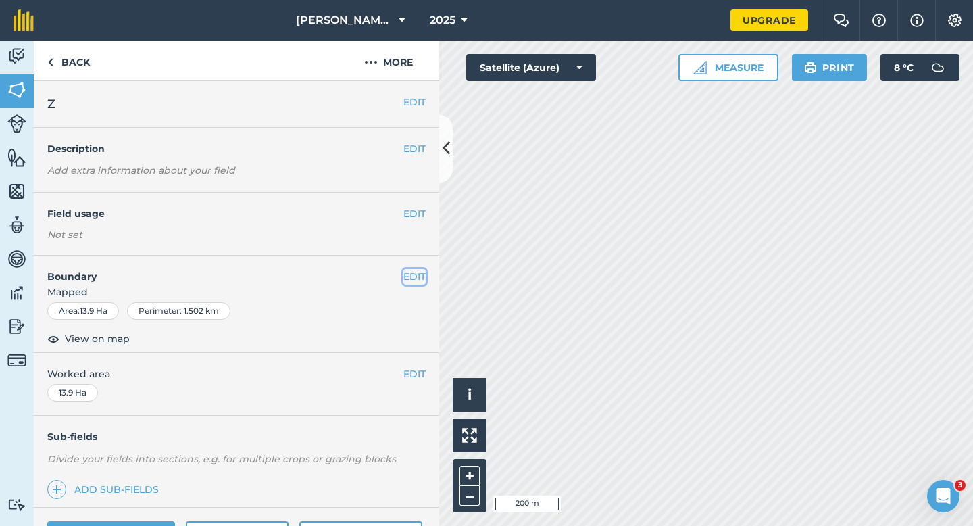
click at [413, 274] on button "EDIT" at bounding box center [414, 276] width 22 height 15
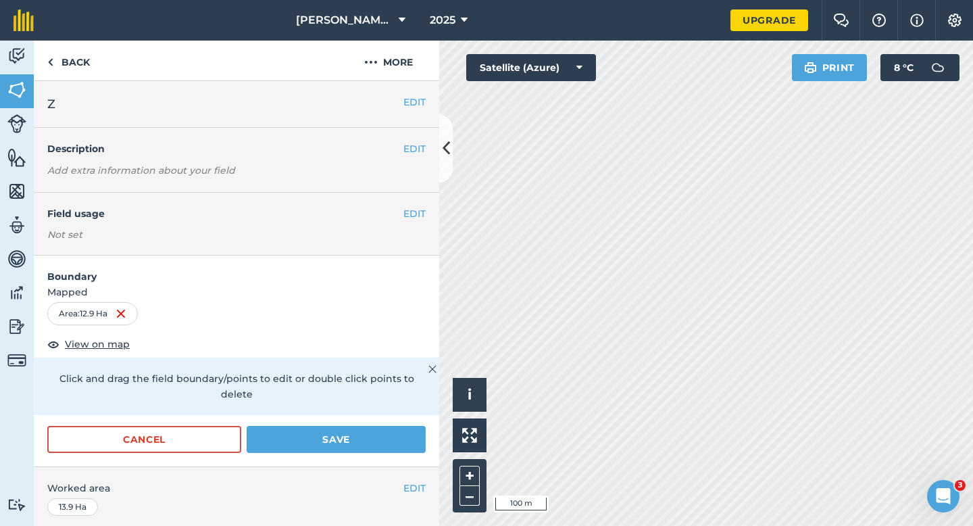
click at [367, 440] on div "Cancel Save" at bounding box center [236, 446] width 405 height 41
click at [369, 426] on button "Save" at bounding box center [336, 439] width 179 height 27
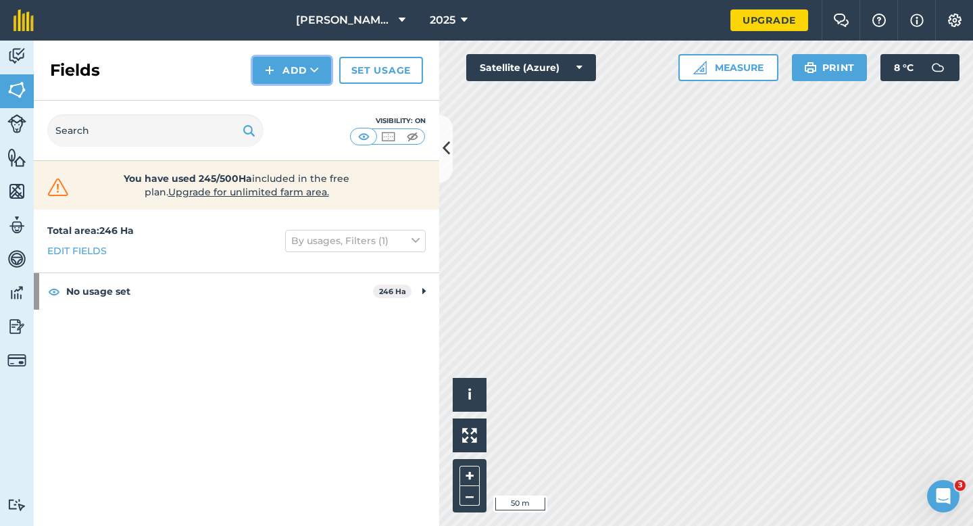
click at [303, 78] on button "Add" at bounding box center [292, 70] width 78 height 27
click at [303, 93] on link "Draw" at bounding box center [292, 101] width 74 height 30
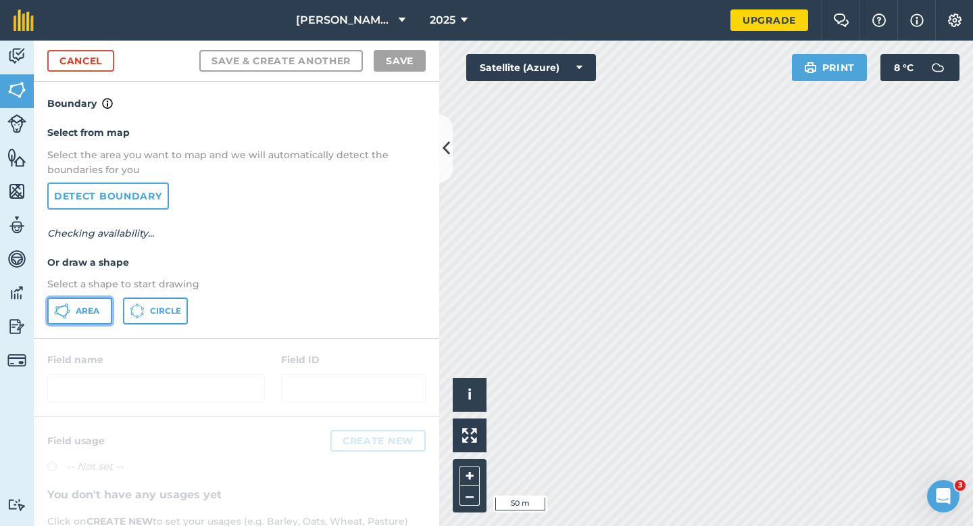
click at [84, 308] on span "Area" at bounding box center [88, 310] width 24 height 11
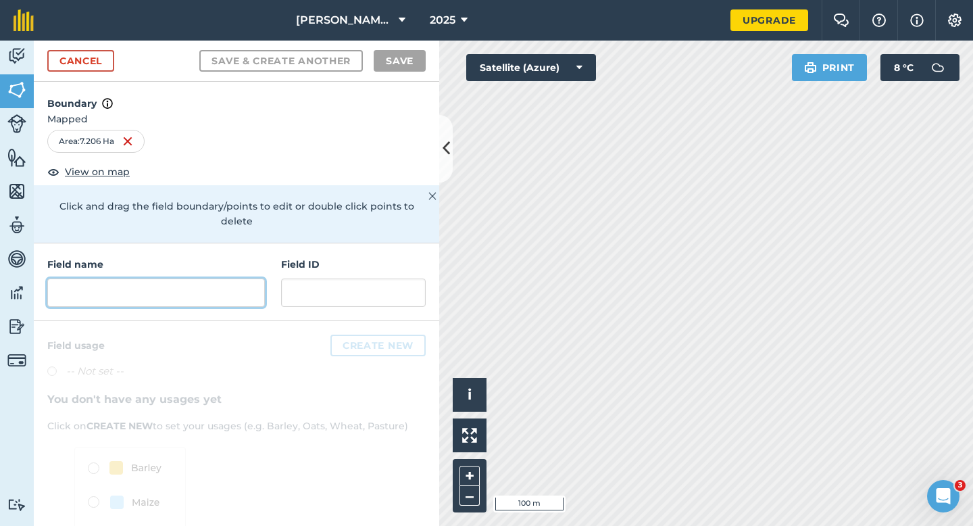
click at [249, 289] on input "text" at bounding box center [156, 292] width 218 height 28
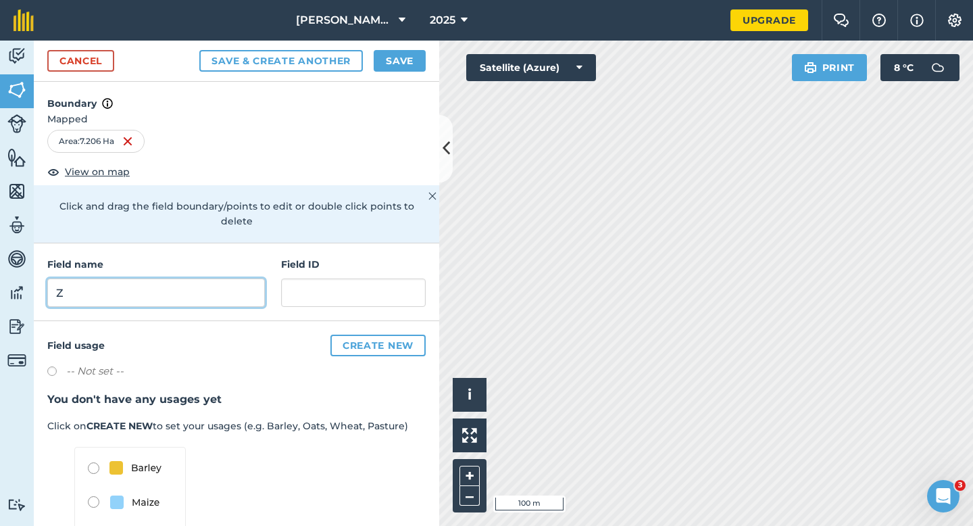
type input "Z"
click at [401, 72] on div "Cancel Save & Create Another Save" at bounding box center [236, 61] width 405 height 41
click at [412, 58] on button "Save" at bounding box center [400, 61] width 52 height 22
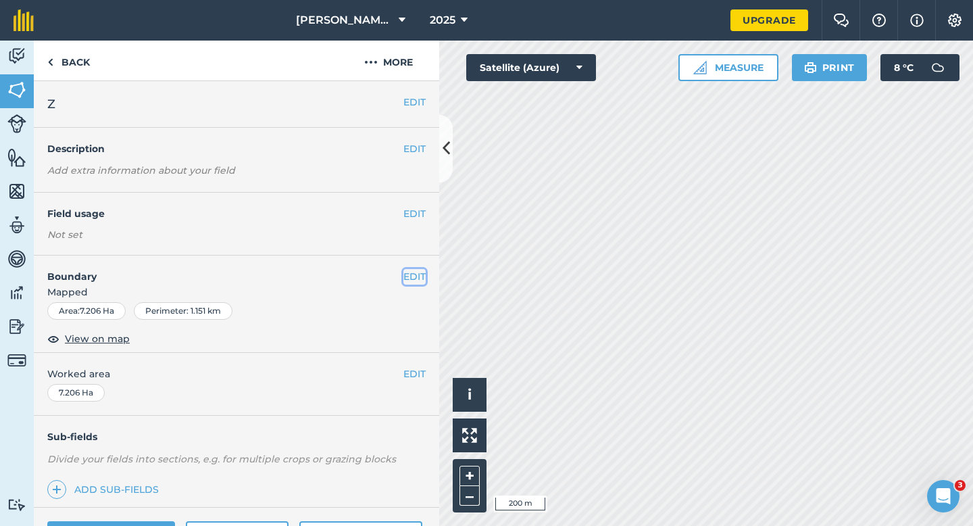
click at [423, 275] on button "EDIT" at bounding box center [414, 276] width 22 height 15
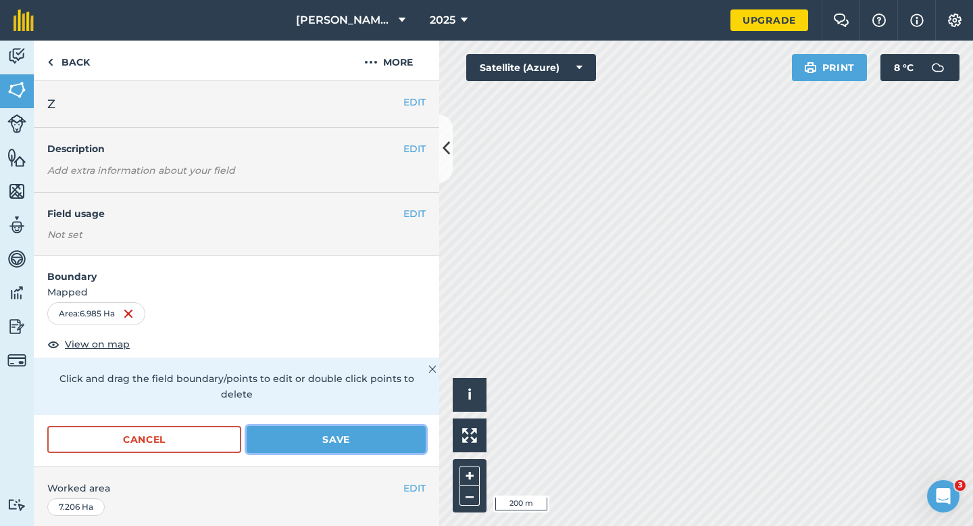
click at [364, 426] on button "Save" at bounding box center [336, 439] width 179 height 27
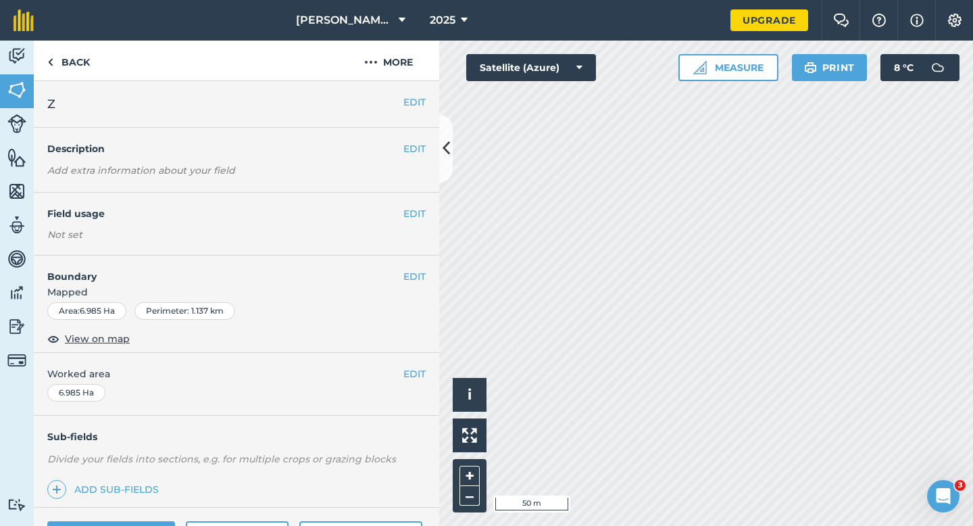
click at [401, 383] on div "EDIT Worked area 6.985 Ha" at bounding box center [236, 384] width 405 height 63
click at [404, 383] on div "EDIT Worked area 6.985 Ha" at bounding box center [236, 384] width 405 height 63
click at [410, 377] on button "EDIT" at bounding box center [414, 373] width 22 height 15
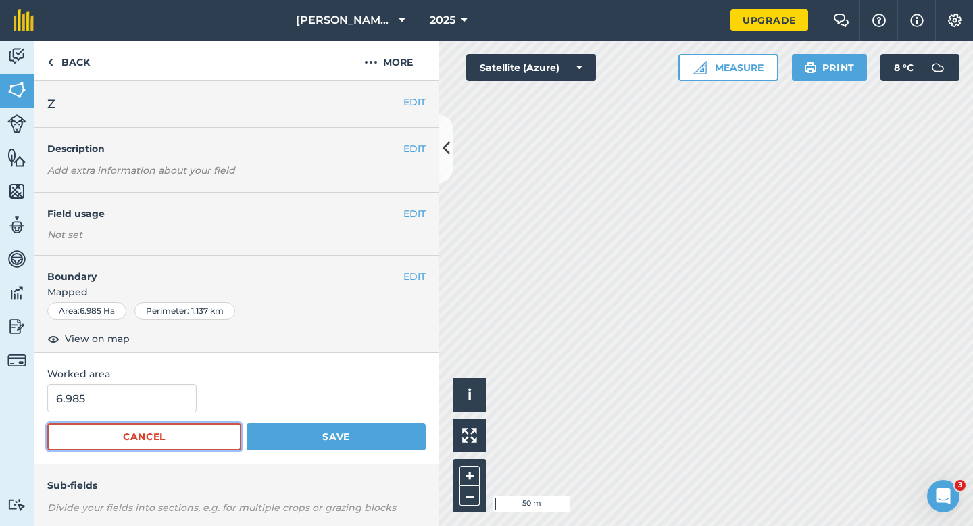
click at [99, 430] on button "Cancel" at bounding box center [144, 436] width 194 height 27
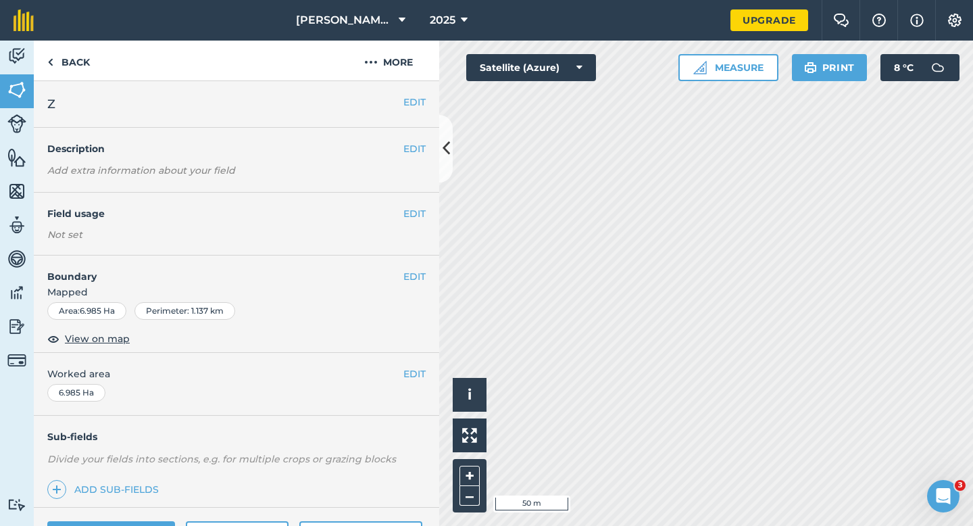
click at [101, 409] on div "EDIT Worked area 6.985 Ha" at bounding box center [236, 384] width 405 height 63
click at [424, 368] on button "EDIT" at bounding box center [414, 373] width 22 height 15
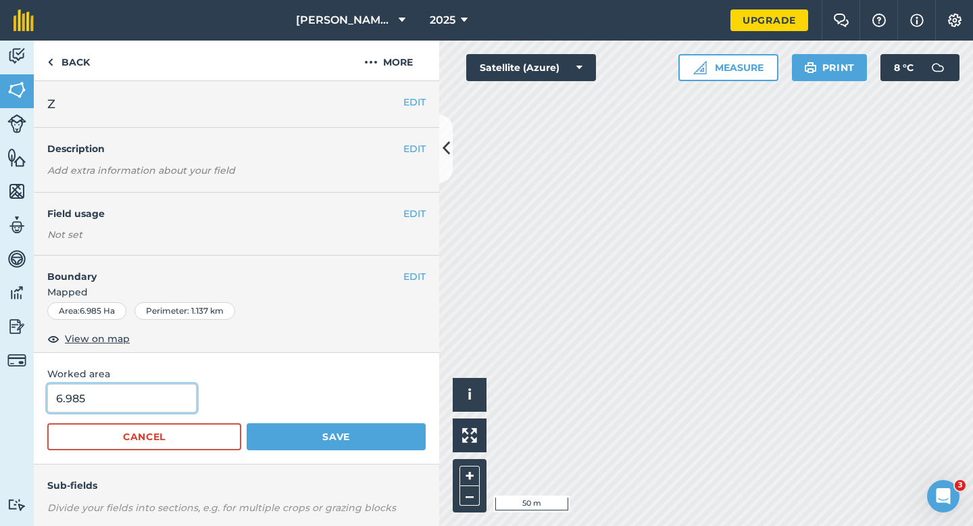
click at [146, 389] on input "6.985" at bounding box center [121, 398] width 149 height 28
type input "7"
click at [247, 423] on button "Save" at bounding box center [336, 436] width 179 height 27
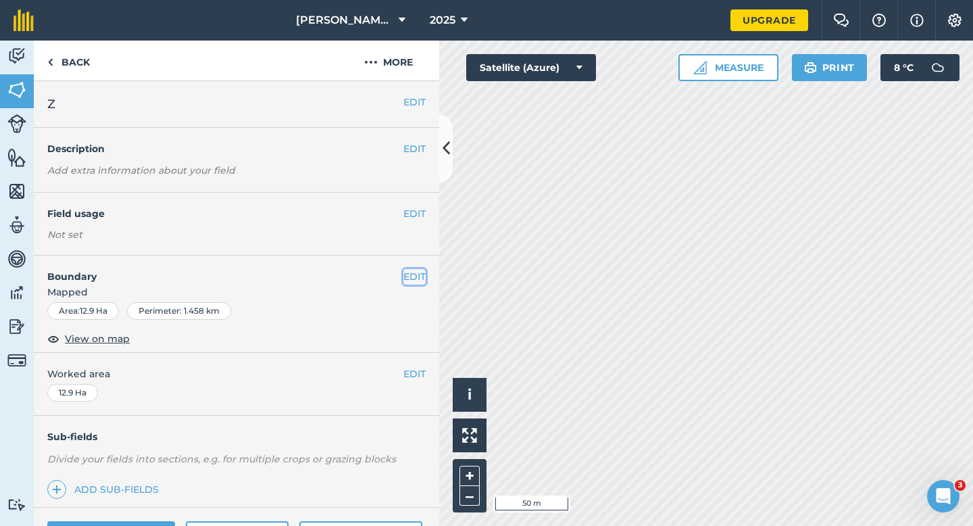
click at [416, 275] on button "EDIT" at bounding box center [414, 276] width 22 height 15
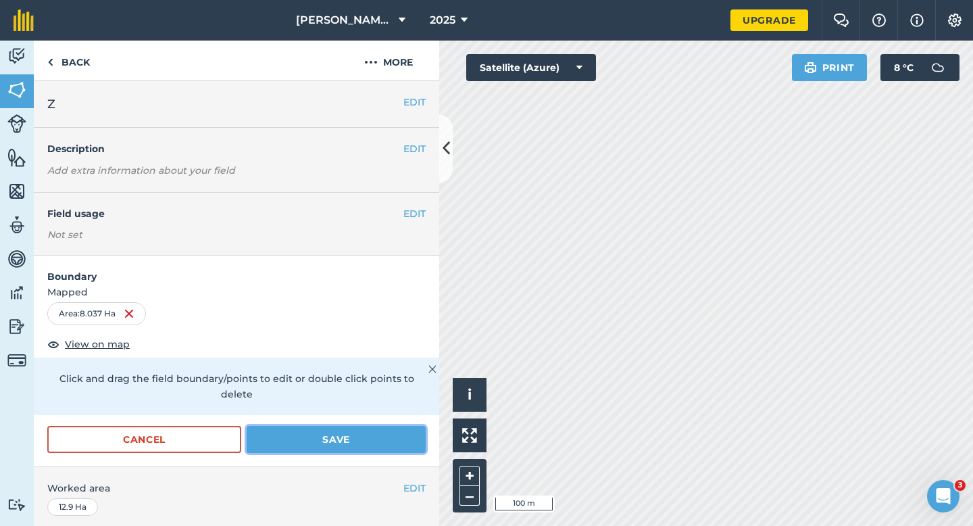
click at [359, 428] on button "Save" at bounding box center [336, 439] width 179 height 27
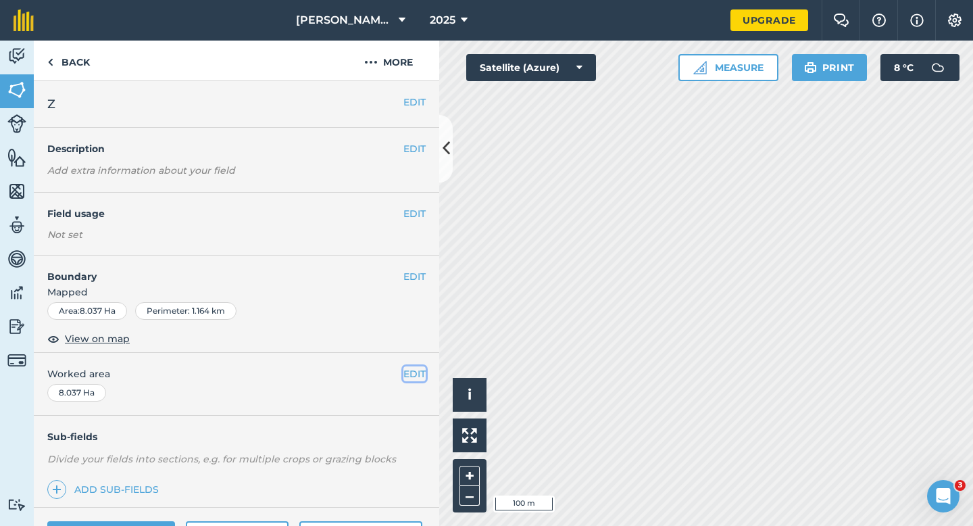
click at [413, 374] on button "EDIT" at bounding box center [414, 373] width 22 height 15
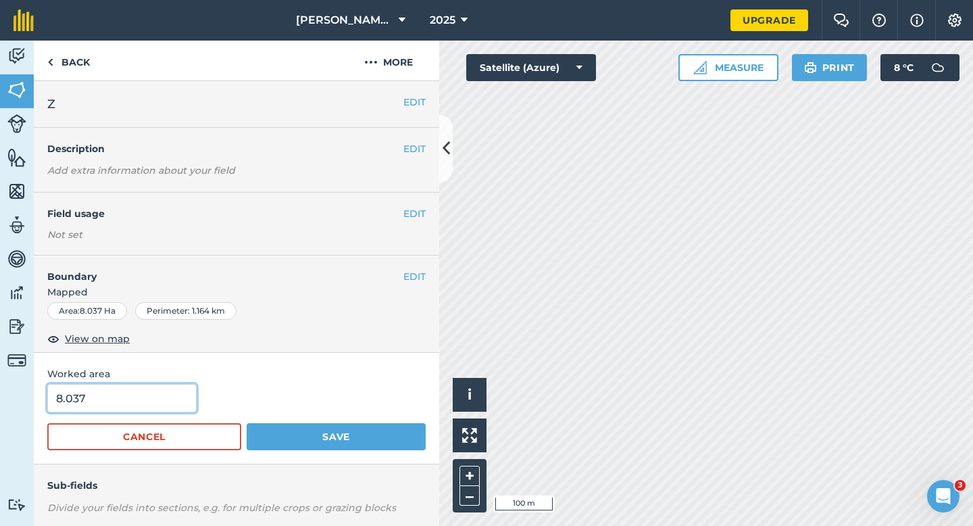
click at [161, 404] on input "8.037" at bounding box center [121, 398] width 149 height 28
type input "8"
click at [247, 423] on button "Save" at bounding box center [336, 436] width 179 height 27
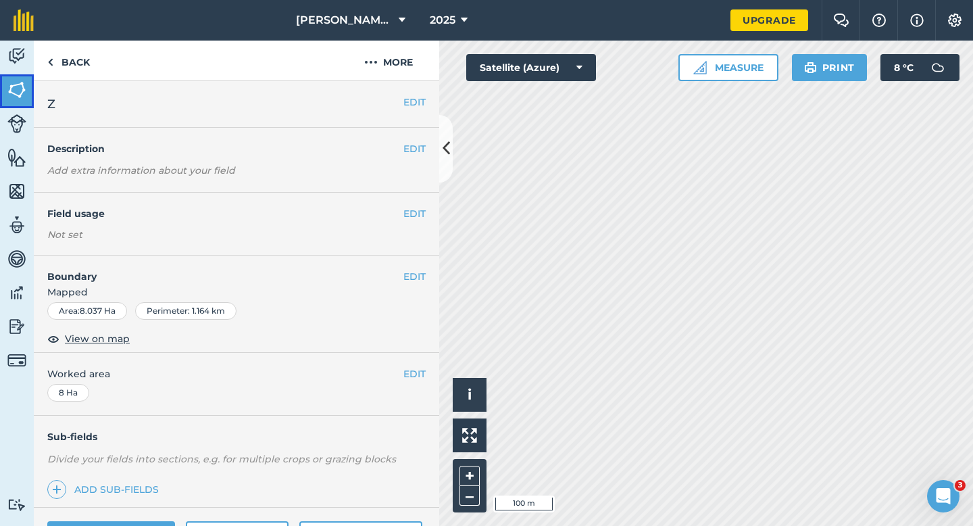
click at [16, 94] on img at bounding box center [16, 90] width 19 height 20
click at [49, 25] on nav "Casey & Sons LTD 2025" at bounding box center [388, 20] width 683 height 41
click at [11, 16] on link at bounding box center [23, 20] width 47 height 41
click at [414, 95] on button "EDIT" at bounding box center [414, 102] width 22 height 15
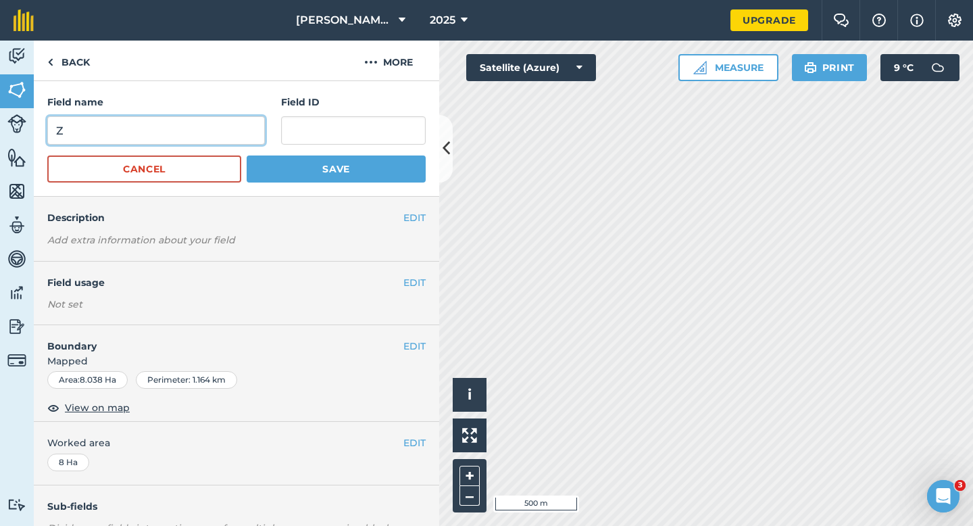
click at [226, 132] on input "Z" at bounding box center [156, 130] width 218 height 28
type input "ZA"
click at [247, 155] on button "Save" at bounding box center [336, 168] width 179 height 27
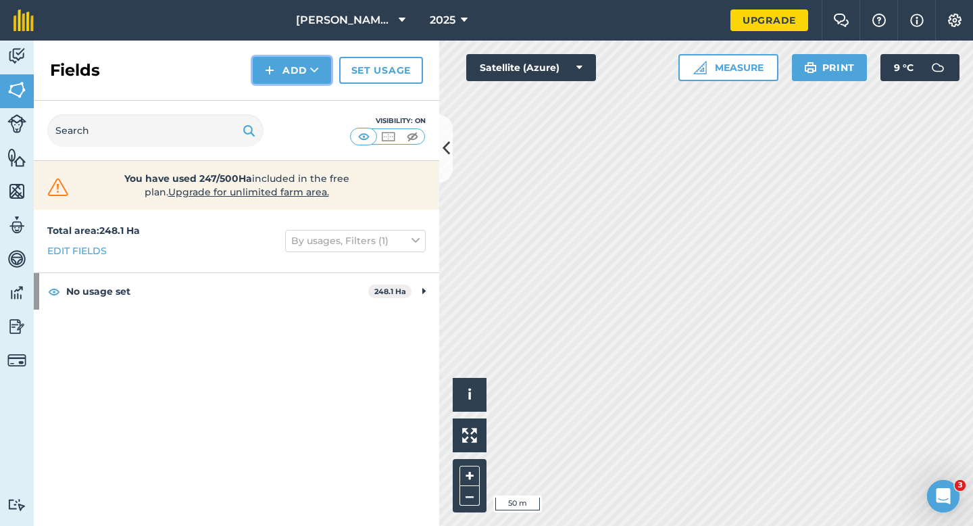
click at [304, 82] on button "Add" at bounding box center [292, 70] width 78 height 27
click at [304, 92] on link "Draw" at bounding box center [292, 101] width 74 height 30
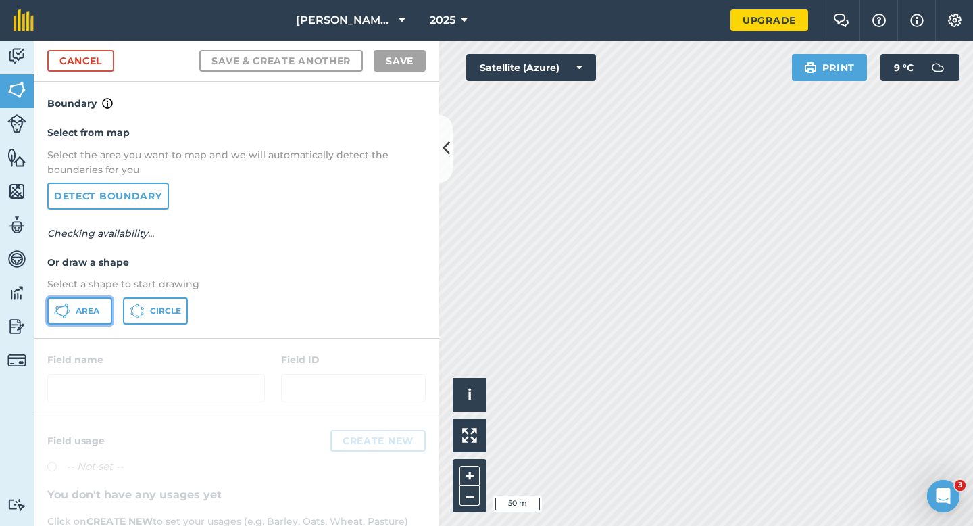
click at [102, 306] on button "Area" at bounding box center [79, 310] width 65 height 27
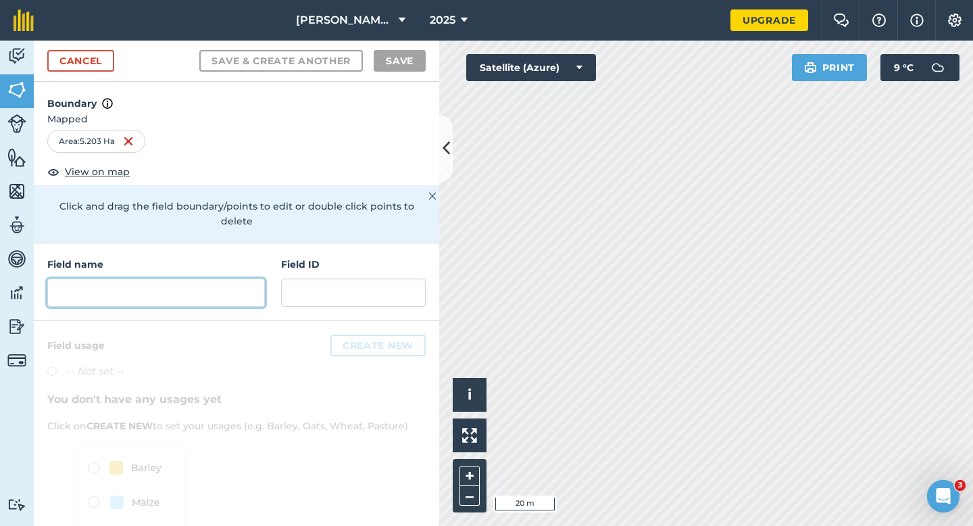
click at [220, 282] on input "text" at bounding box center [156, 292] width 218 height 28
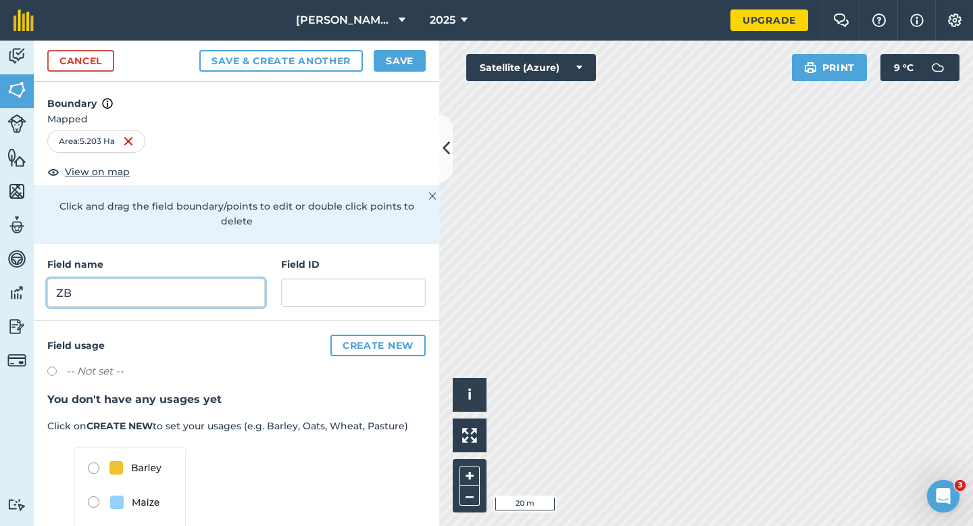
type input "ZB"
click at [398, 61] on button "Save" at bounding box center [400, 61] width 52 height 22
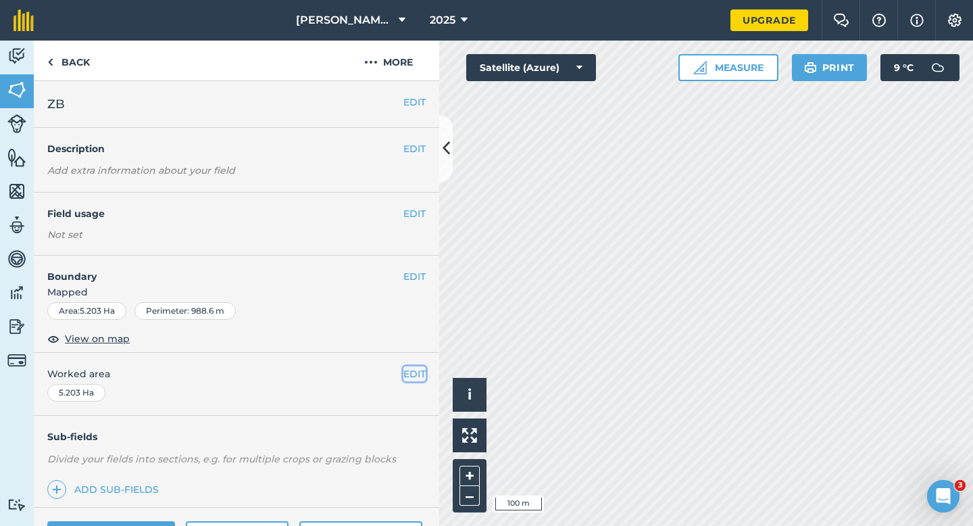
click at [413, 373] on button "EDIT" at bounding box center [414, 373] width 22 height 15
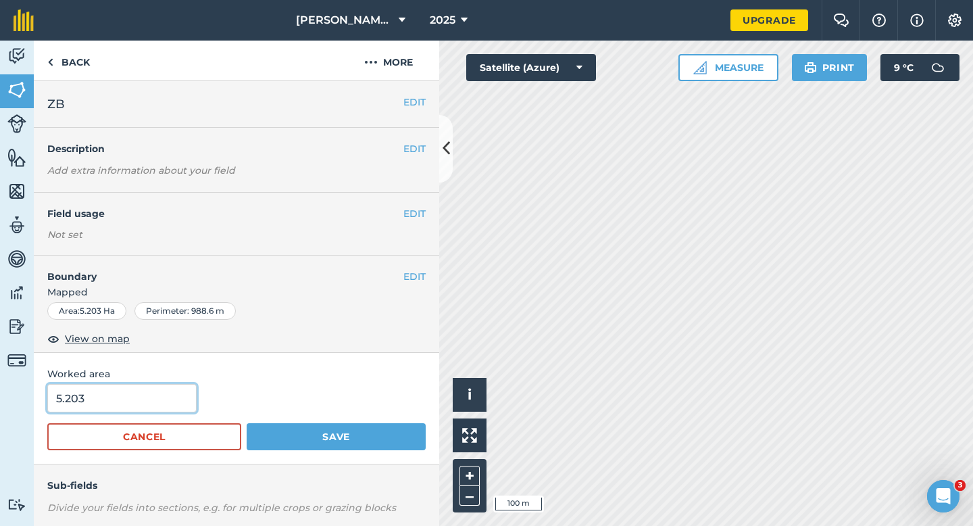
click at [176, 397] on input "5.203" at bounding box center [121, 398] width 149 height 28
type input "5.2"
click at [247, 423] on button "Save" at bounding box center [336, 436] width 179 height 27
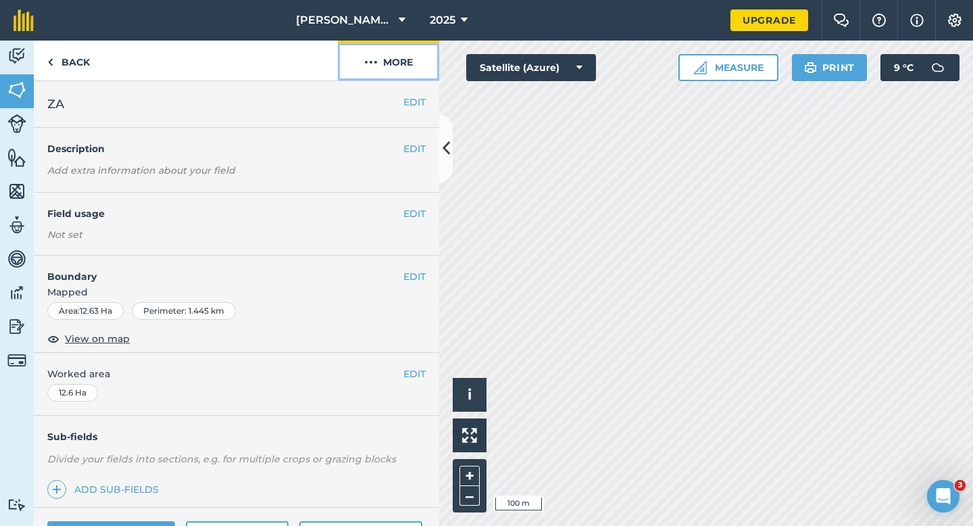
click at [374, 66] on img at bounding box center [371, 62] width 14 height 16
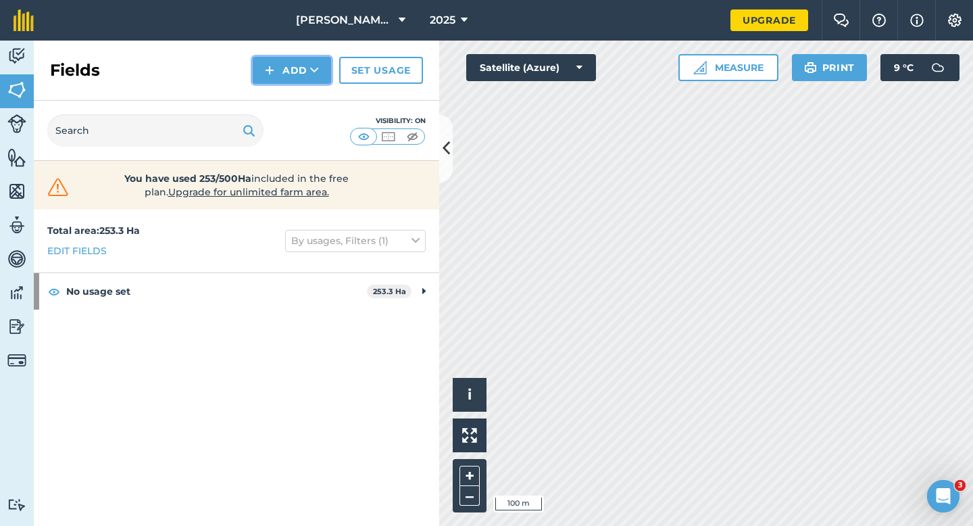
click at [281, 78] on button "Add" at bounding box center [292, 70] width 78 height 27
click at [281, 88] on link "Draw" at bounding box center [292, 101] width 74 height 30
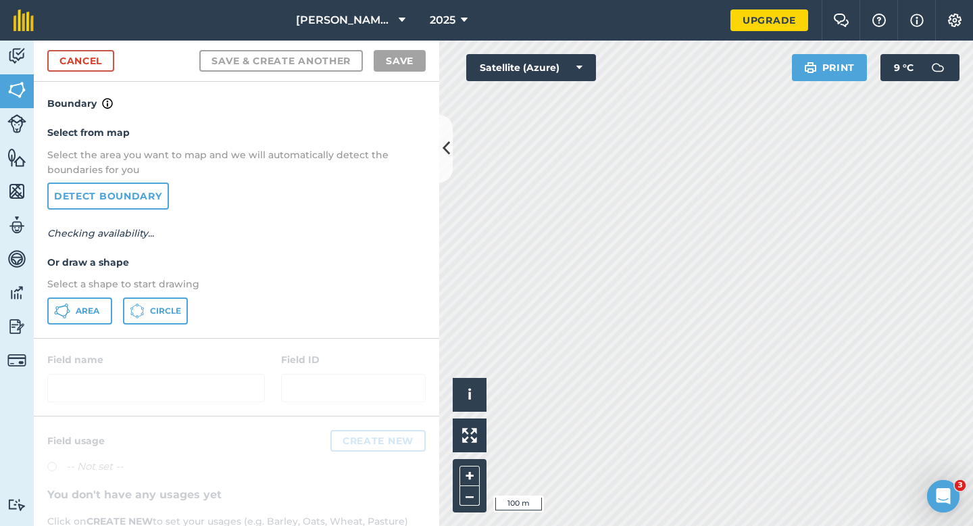
click at [89, 296] on div "Select from map Select the area you want to map and we will automatically detec…" at bounding box center [236, 224] width 405 height 226
click at [91, 297] on button "Area" at bounding box center [79, 310] width 65 height 27
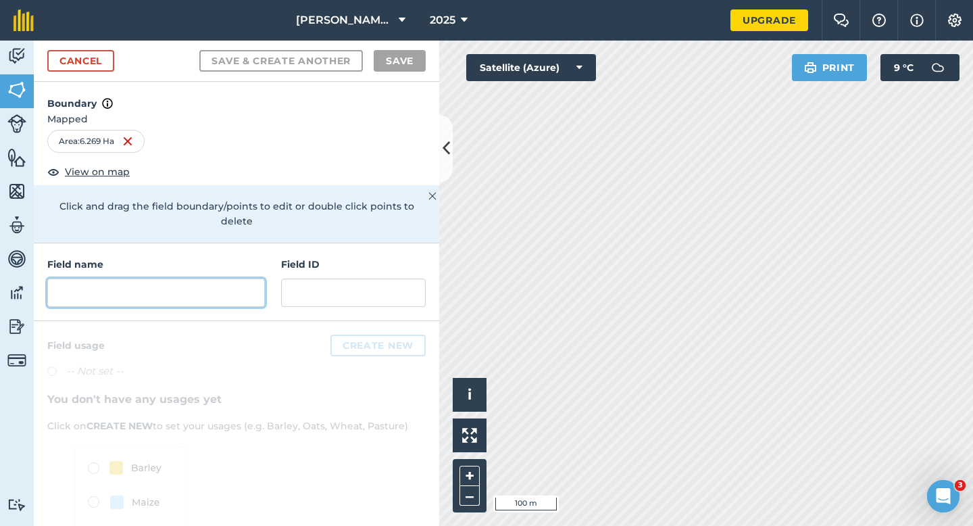
click at [236, 287] on input "text" at bounding box center [156, 292] width 218 height 28
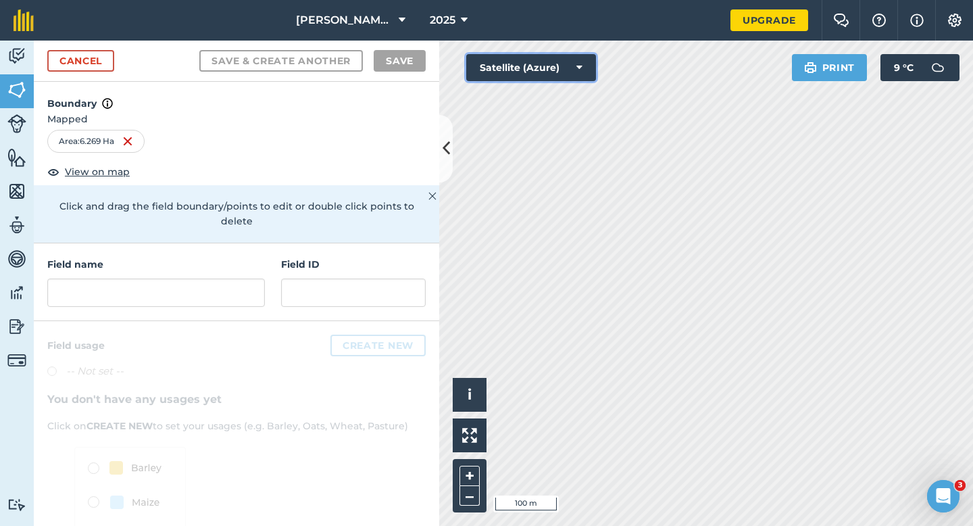
click at [505, 68] on button "Satellite (Azure)" at bounding box center [531, 67] width 130 height 27
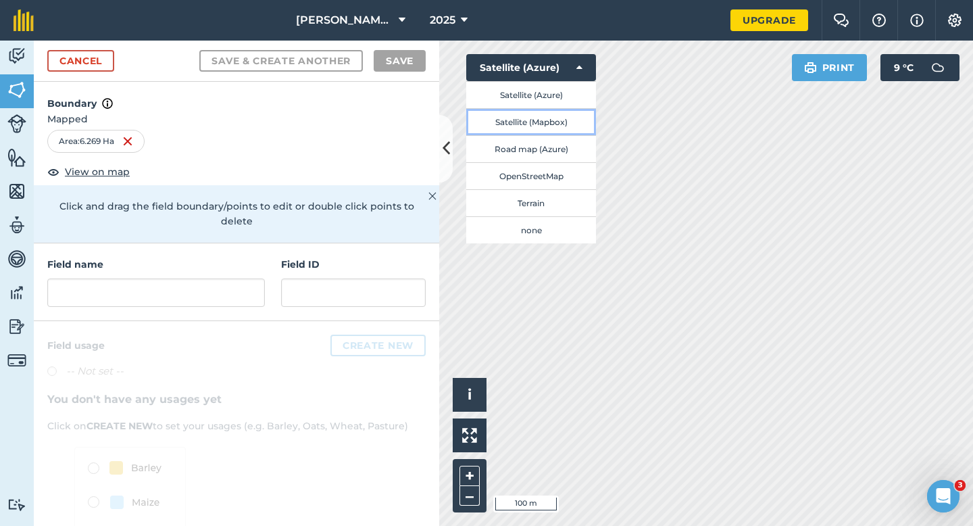
click at [505, 118] on button "Satellite (Mapbox)" at bounding box center [531, 121] width 130 height 27
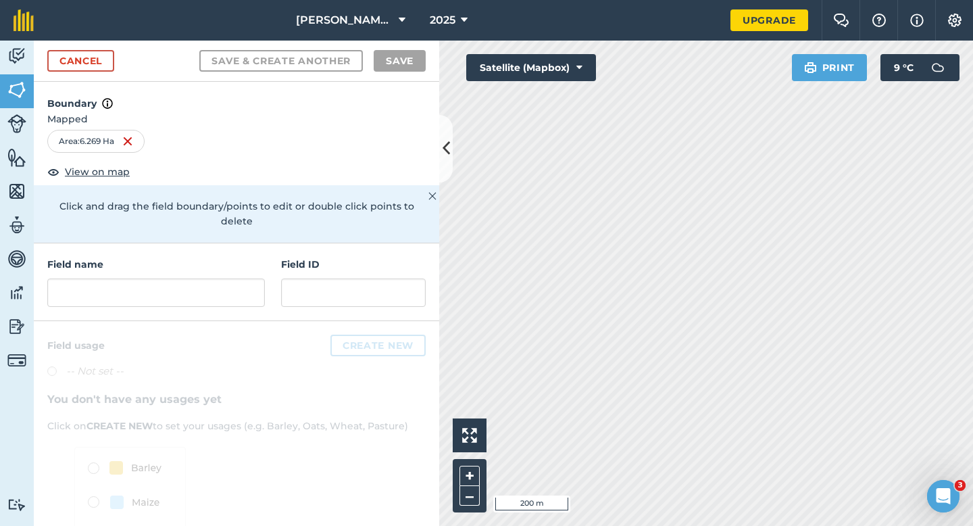
click at [520, 27] on div "Casey & Sons LTD 2025 Upgrade Farm Chat Help Info Settings Map printing is not …" at bounding box center [486, 263] width 973 height 526
click at [264, 299] on div "Field name Field ID" at bounding box center [236, 282] width 405 height 78
click at [255, 289] on input "text" at bounding box center [156, 292] width 218 height 28
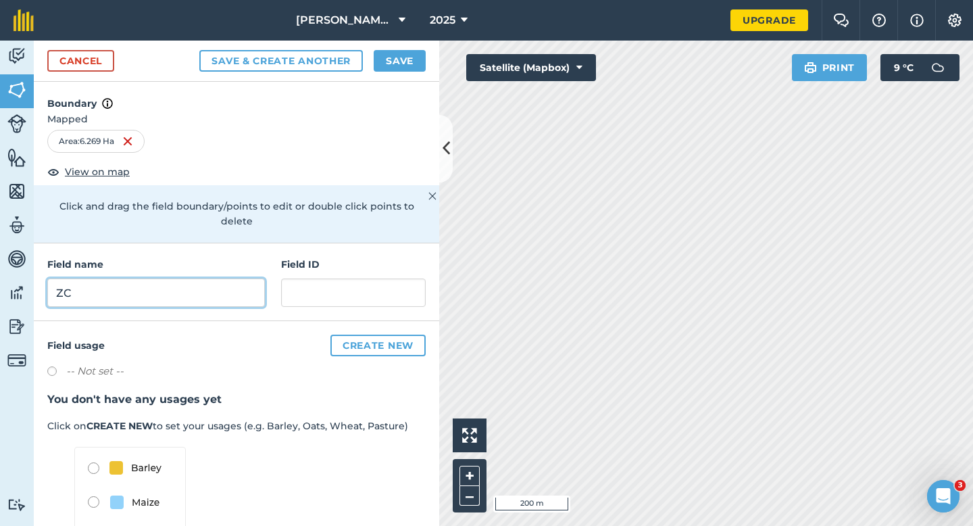
type input "ZC"
click at [405, 64] on button "Save" at bounding box center [400, 61] width 52 height 22
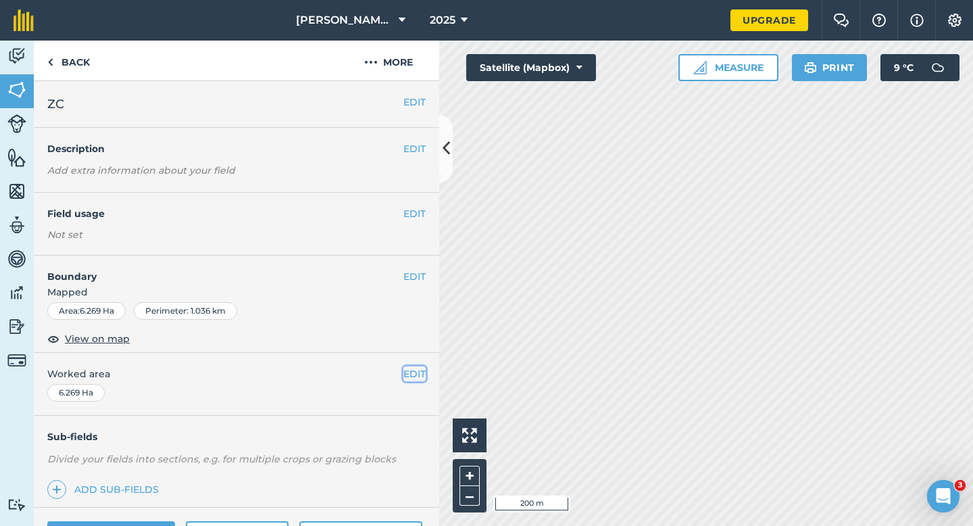
click at [419, 377] on button "EDIT" at bounding box center [414, 373] width 22 height 15
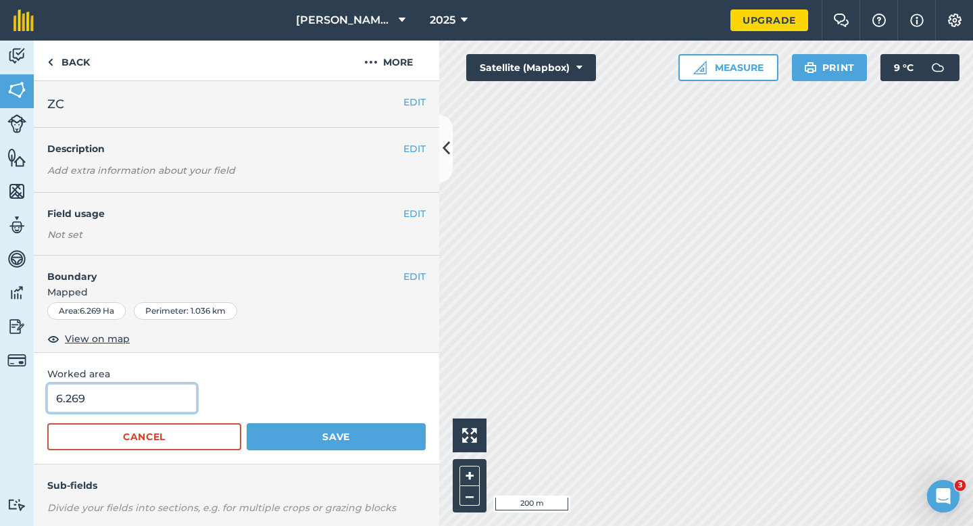
click at [125, 401] on input "6.269" at bounding box center [121, 398] width 149 height 28
type input "6.3"
click at [247, 423] on button "Save" at bounding box center [336, 436] width 179 height 27
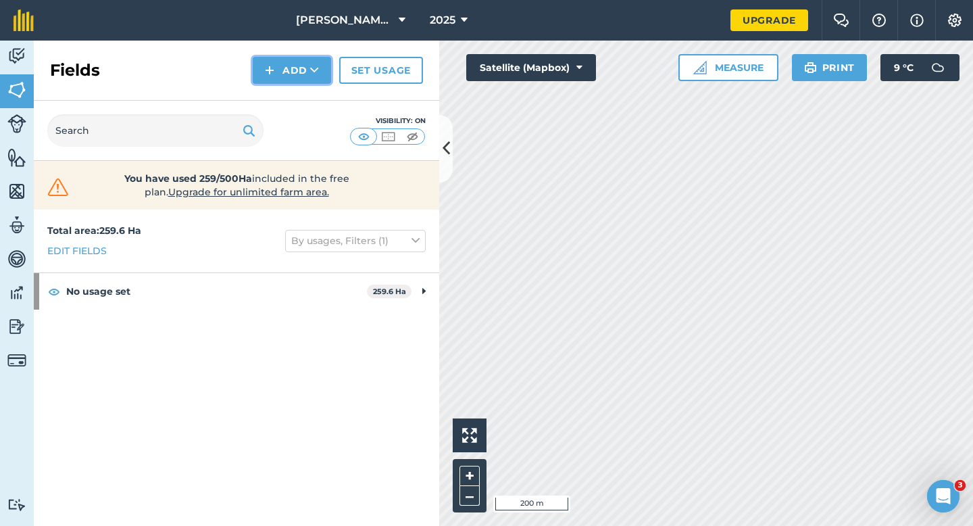
click at [272, 69] on img at bounding box center [269, 70] width 9 height 16
click at [276, 92] on link "Draw" at bounding box center [292, 101] width 74 height 30
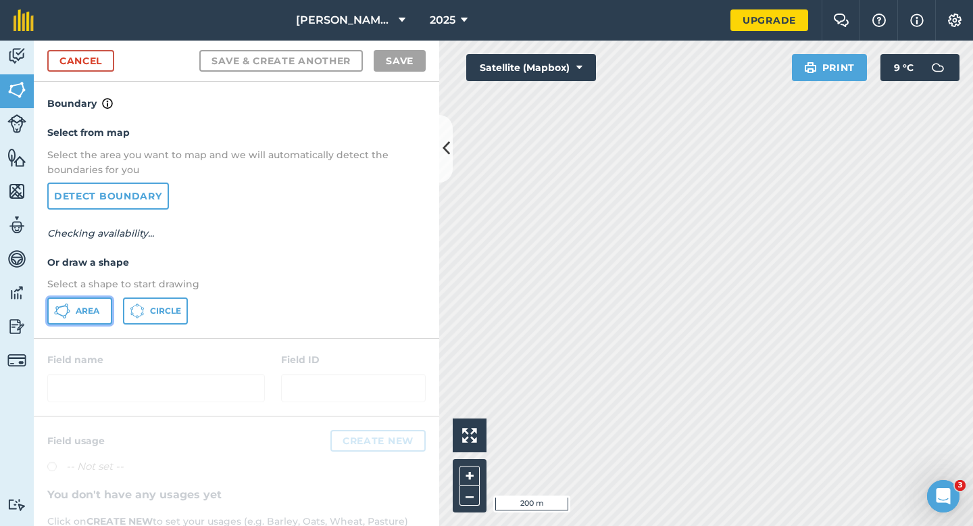
click at [96, 323] on button "Area" at bounding box center [79, 310] width 65 height 27
click at [94, 320] on button "Area" at bounding box center [79, 310] width 65 height 27
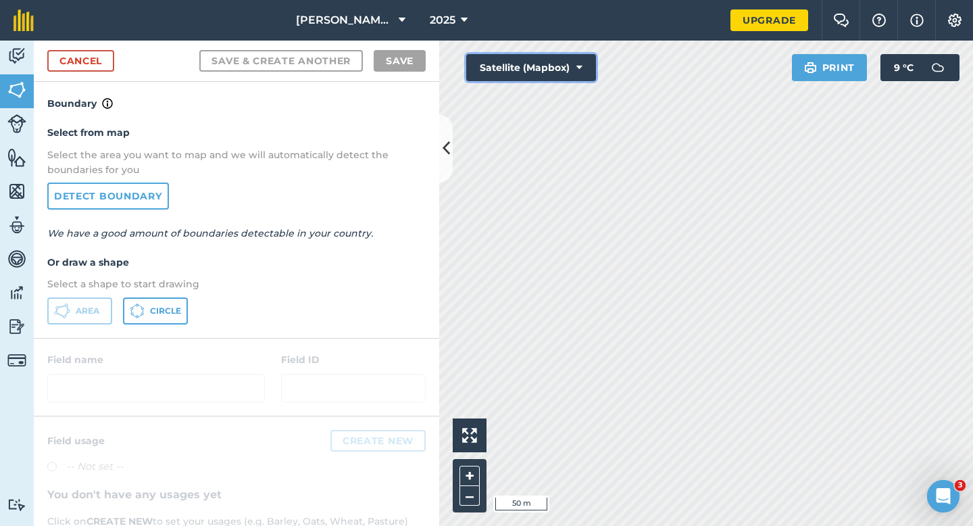
click at [510, 70] on button "Satellite (Mapbox)" at bounding box center [531, 67] width 130 height 27
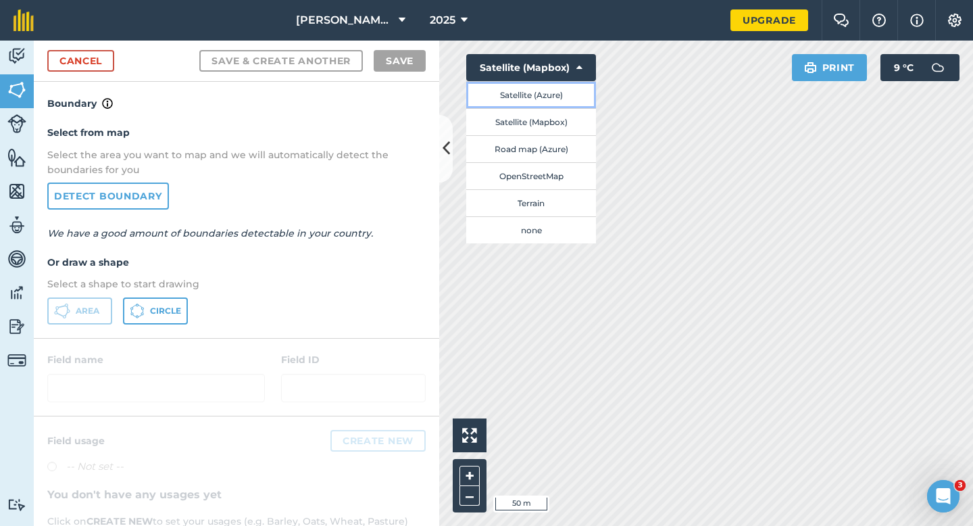
click at [518, 99] on button "Satellite (Azure)" at bounding box center [531, 94] width 130 height 27
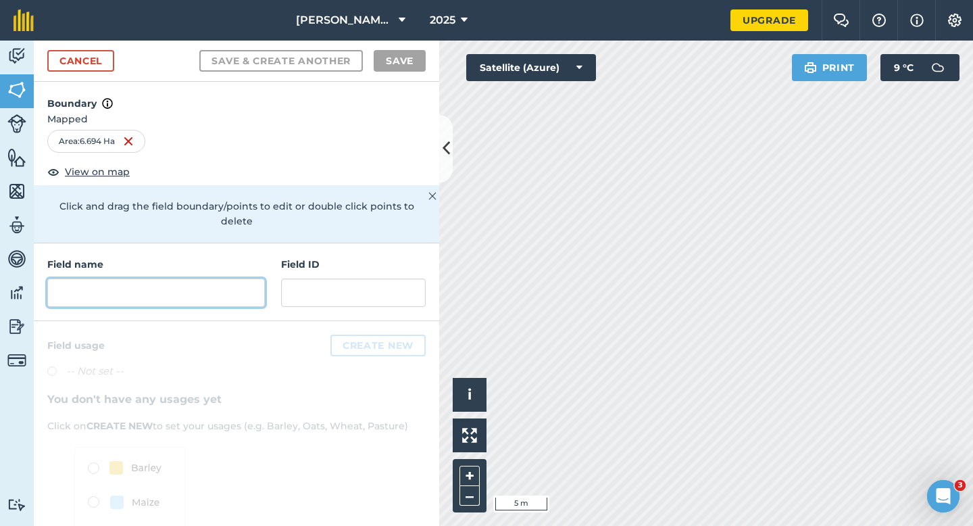
click at [234, 278] on input "text" at bounding box center [156, 292] width 218 height 28
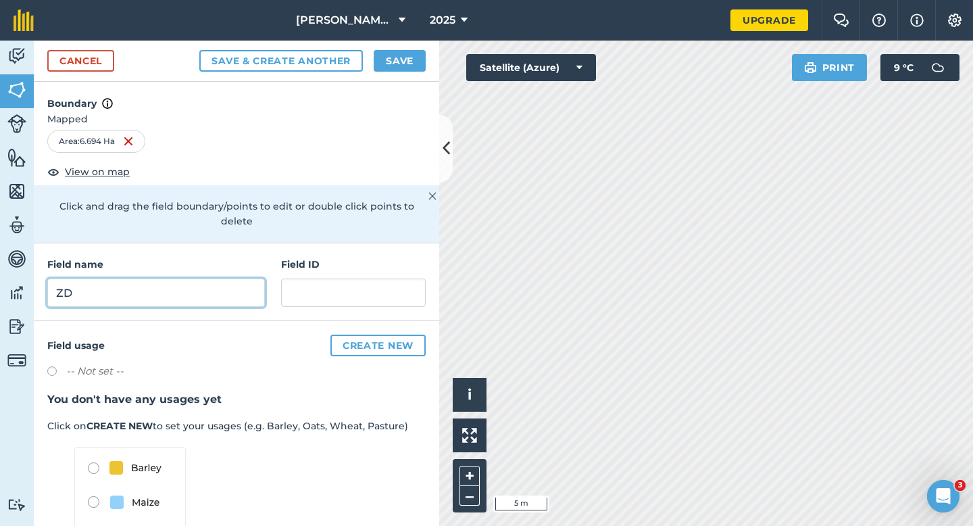
type input "ZD"
click at [395, 64] on button "Save" at bounding box center [400, 61] width 52 height 22
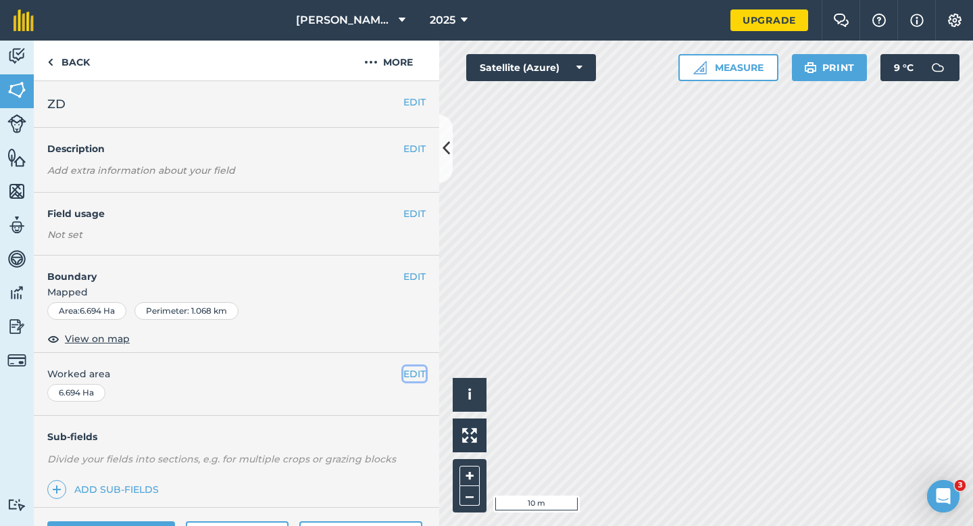
click at [414, 376] on button "EDIT" at bounding box center [414, 373] width 22 height 15
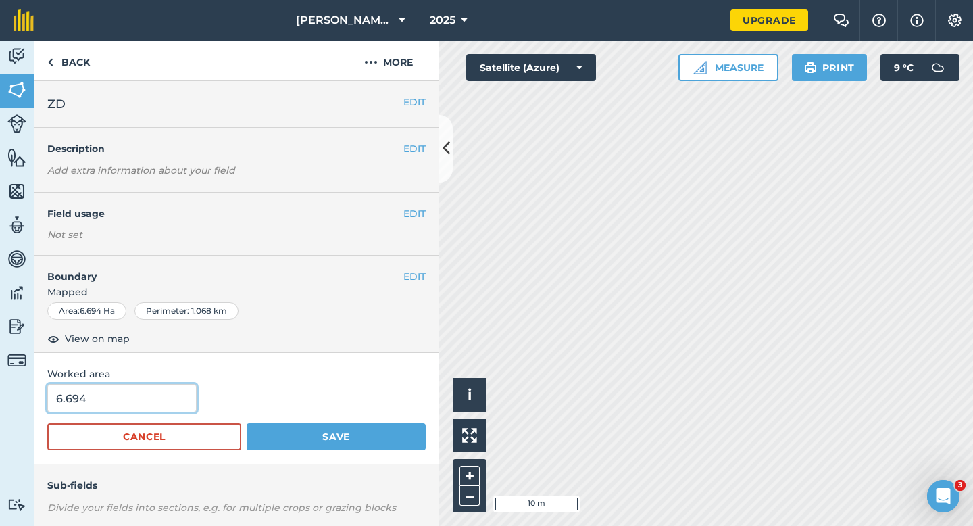
click at [187, 391] on input "6.694" at bounding box center [121, 398] width 149 height 28
type input "6.6"
click at [247, 423] on button "Save" at bounding box center [336, 436] width 179 height 27
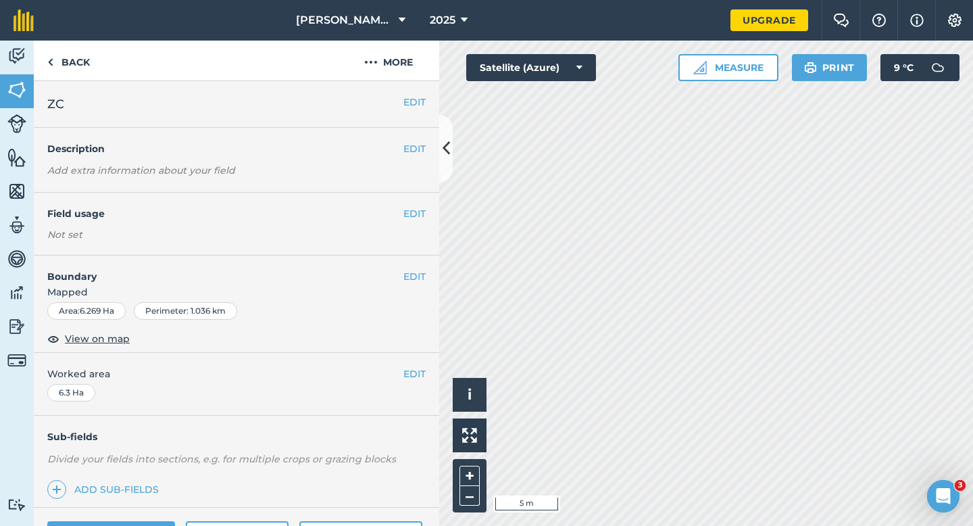
click at [418, 285] on span "Mapped" at bounding box center [236, 291] width 405 height 15
click at [418, 280] on button "EDIT" at bounding box center [414, 276] width 22 height 15
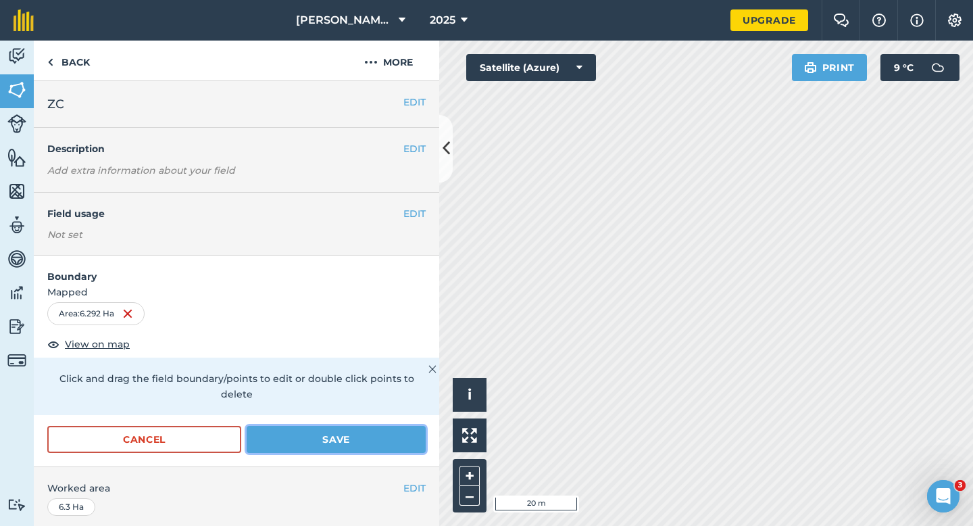
click at [262, 426] on button "Save" at bounding box center [336, 439] width 179 height 27
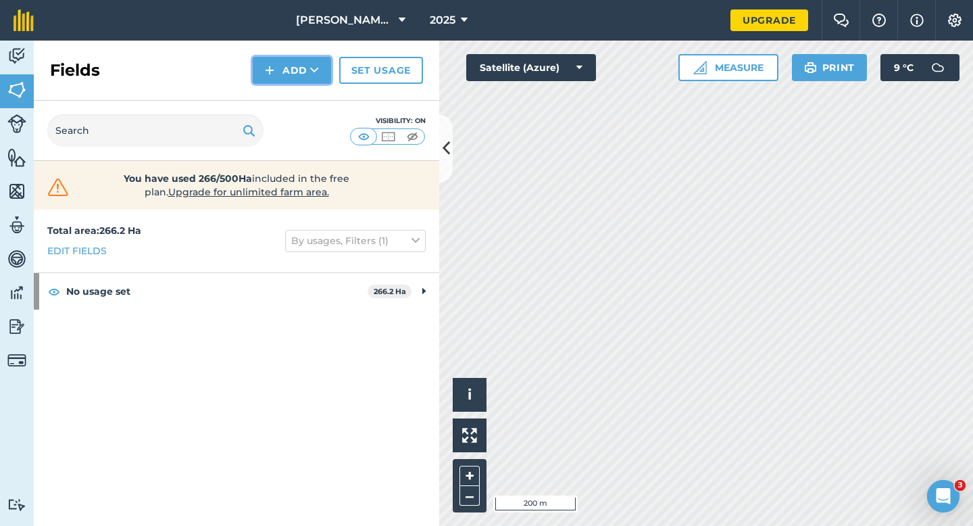
click at [272, 70] on img at bounding box center [269, 70] width 9 height 16
click at [285, 102] on link "Draw" at bounding box center [292, 101] width 74 height 30
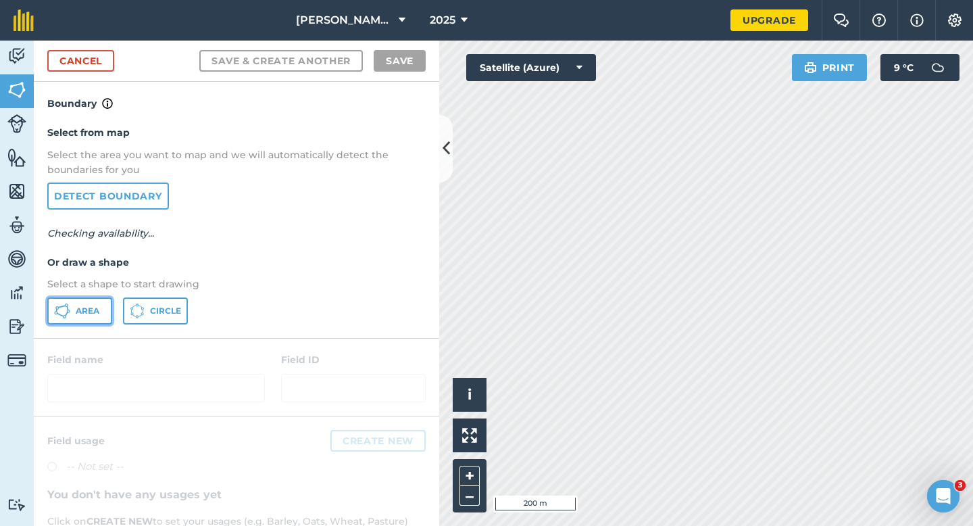
click at [83, 319] on button "Area" at bounding box center [79, 310] width 65 height 27
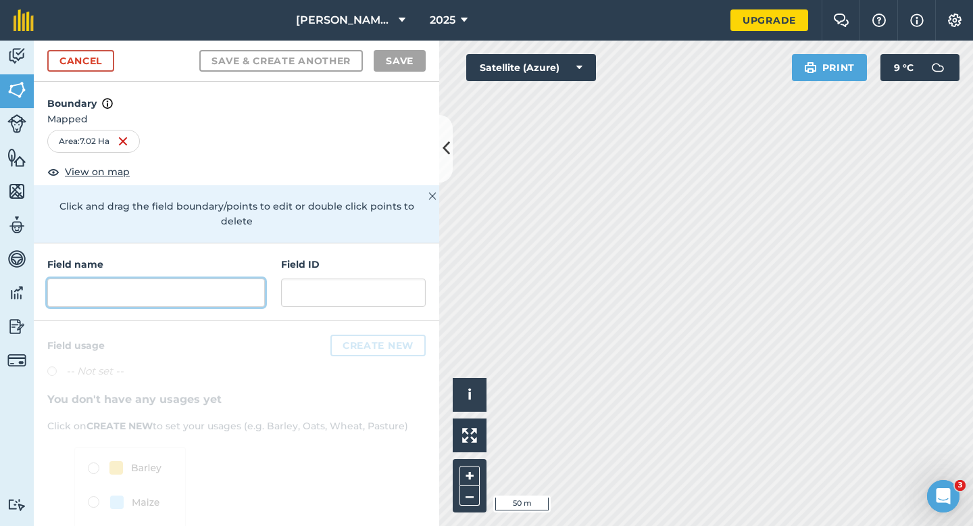
click at [239, 278] on input "text" at bounding box center [156, 292] width 218 height 28
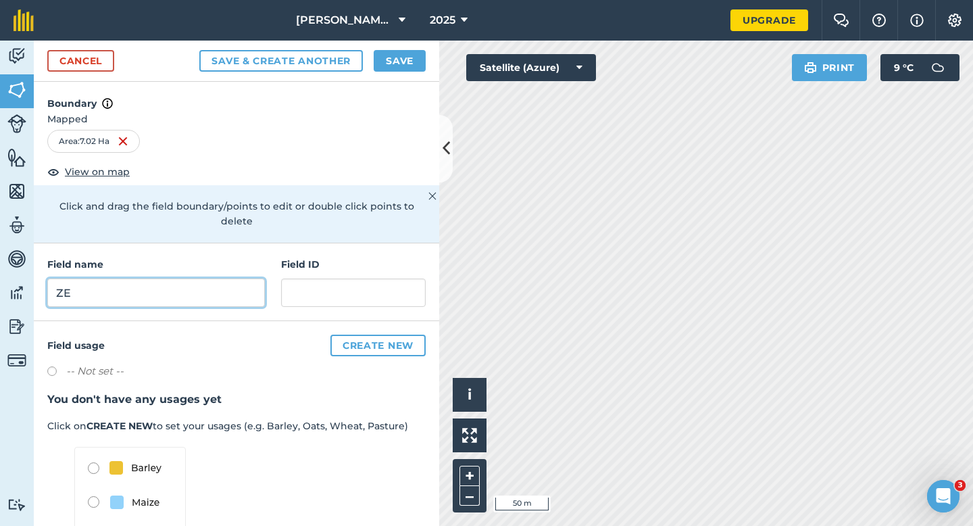
type input "ZE"
click at [387, 59] on button "Save" at bounding box center [400, 61] width 52 height 22
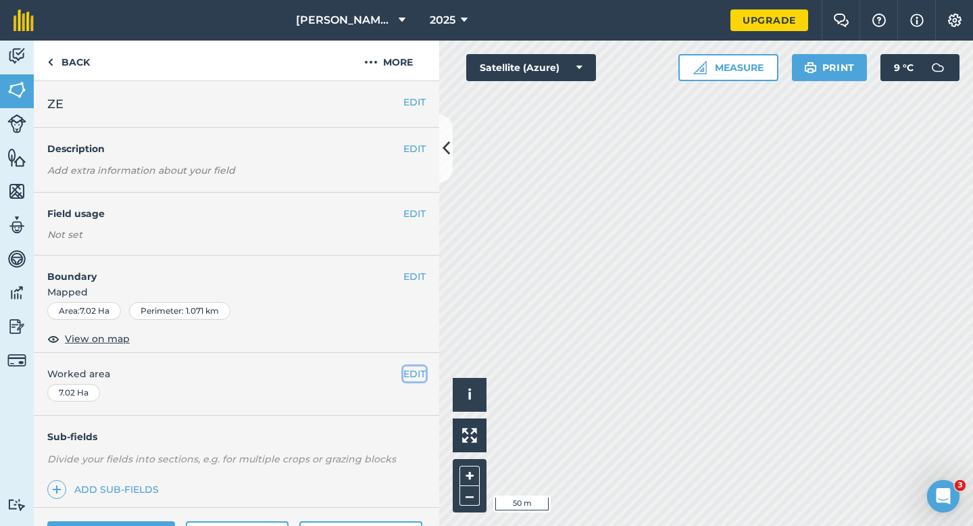
click at [411, 369] on button "EDIT" at bounding box center [414, 373] width 22 height 15
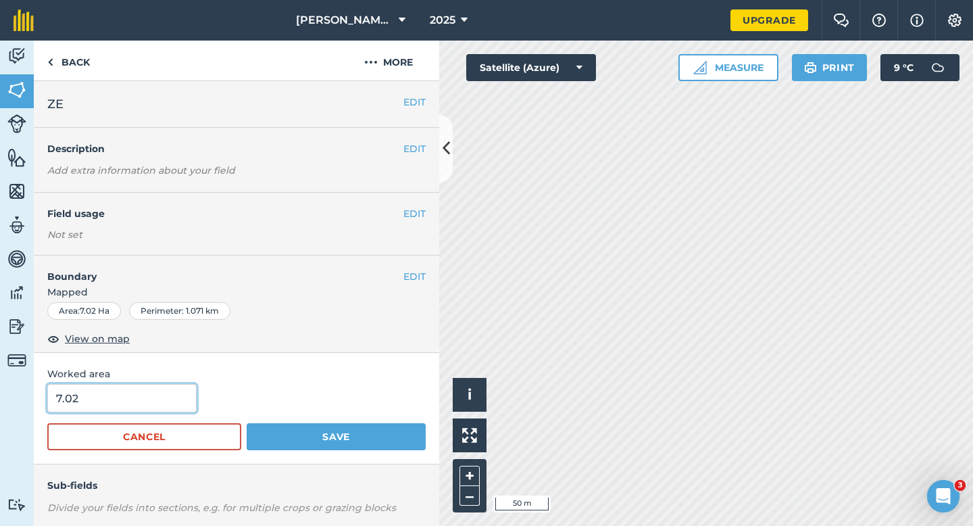
click at [151, 389] on input "7.02" at bounding box center [121, 398] width 149 height 28
click at [151, 399] on input "7.02" at bounding box center [121, 398] width 149 height 28
type input "7"
click at [247, 423] on button "Save" at bounding box center [336, 436] width 179 height 27
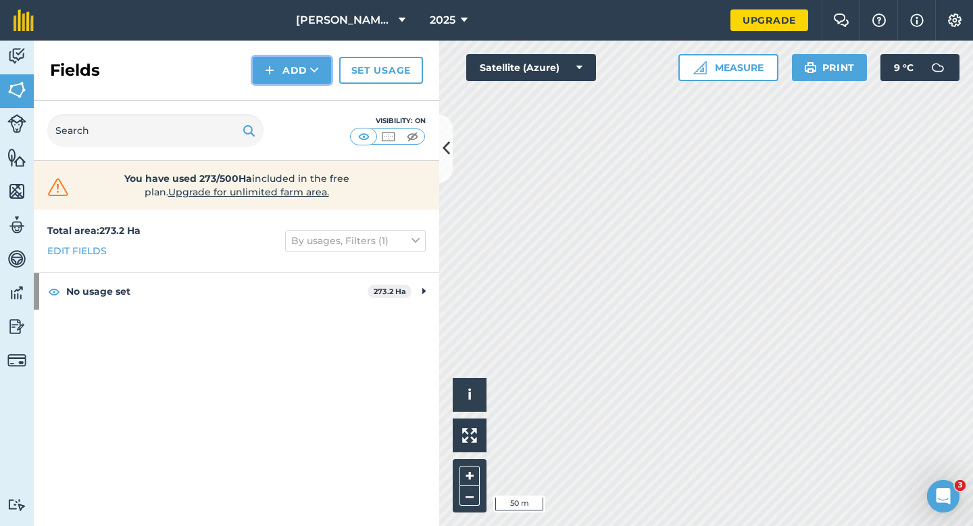
click at [295, 73] on button "Add" at bounding box center [292, 70] width 78 height 27
click at [295, 92] on link "Draw" at bounding box center [292, 101] width 74 height 30
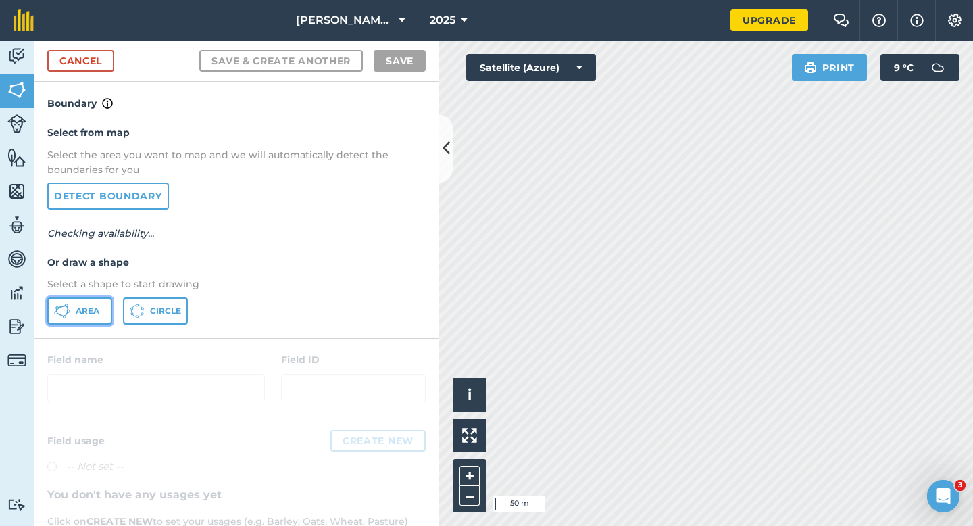
click at [97, 303] on button "Area" at bounding box center [79, 310] width 65 height 27
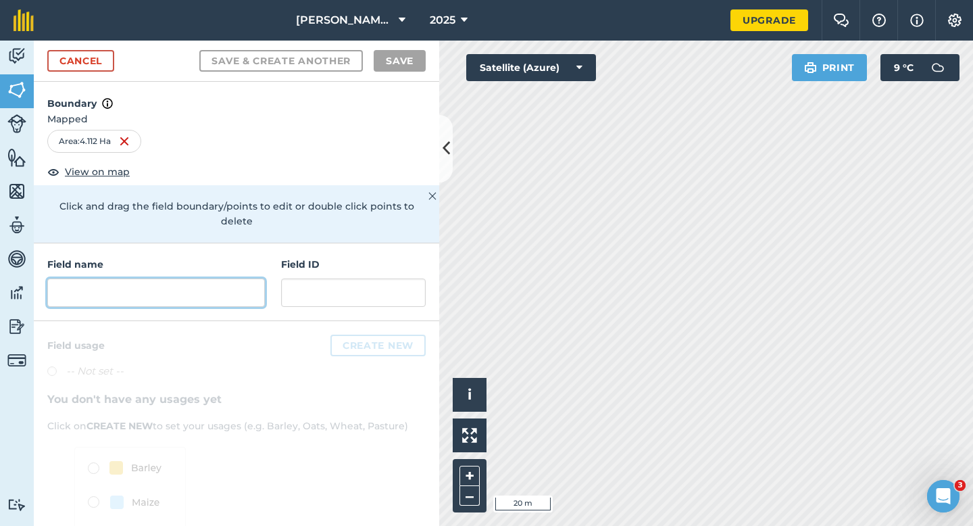
click at [164, 278] on input "text" at bounding box center [156, 292] width 218 height 28
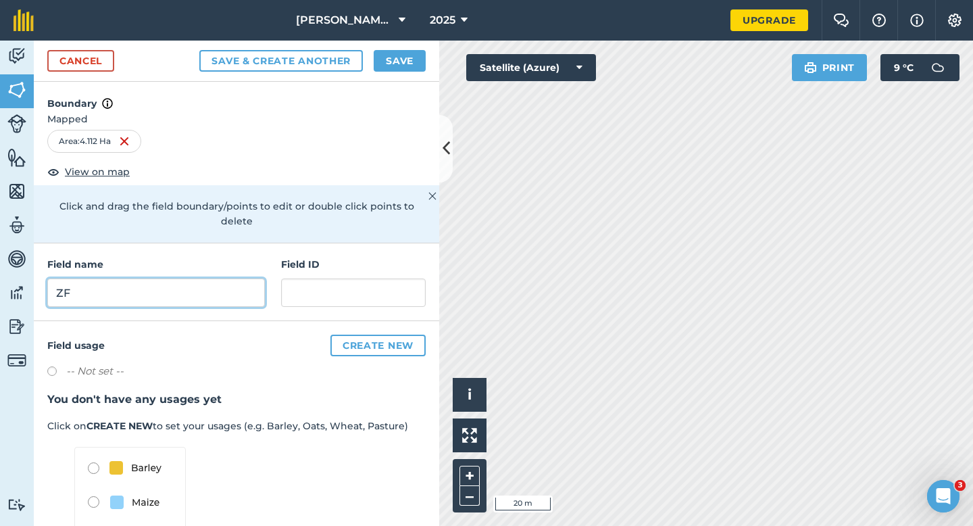
type input "ZF"
click at [385, 55] on button "Save" at bounding box center [400, 61] width 52 height 22
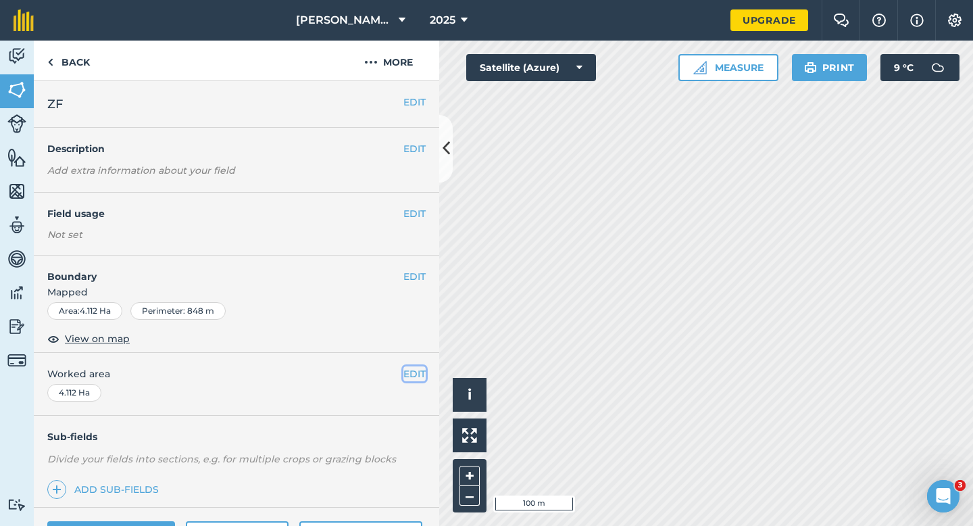
click at [413, 372] on button "EDIT" at bounding box center [414, 373] width 22 height 15
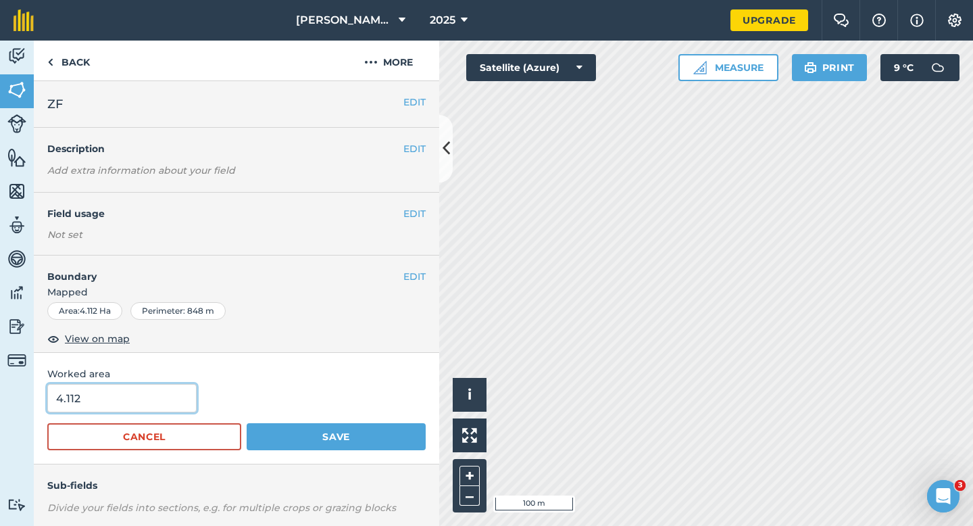
click at [150, 405] on input "4.112" at bounding box center [121, 398] width 149 height 28
type input "4.1"
click at [247, 423] on button "Save" at bounding box center [336, 436] width 179 height 27
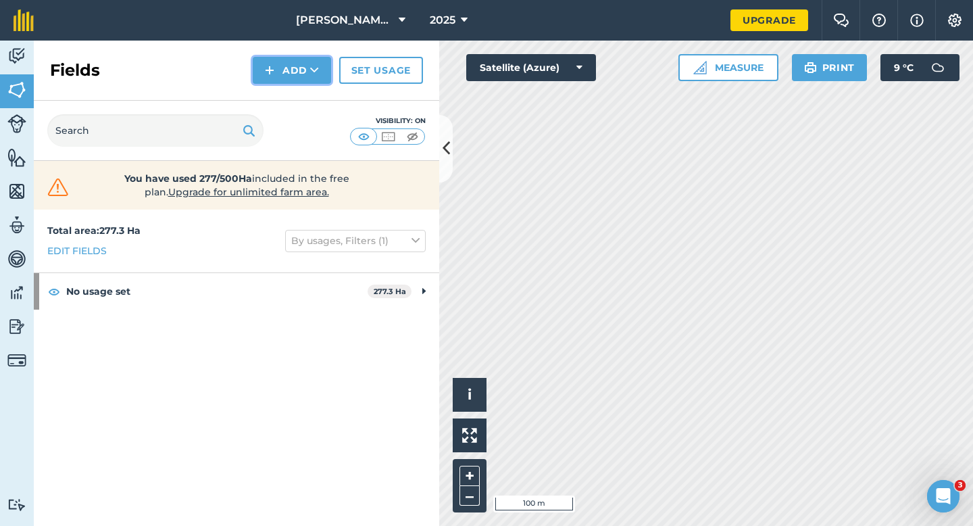
click at [274, 70] on img at bounding box center [269, 70] width 9 height 16
click at [283, 105] on link "Draw" at bounding box center [292, 101] width 74 height 30
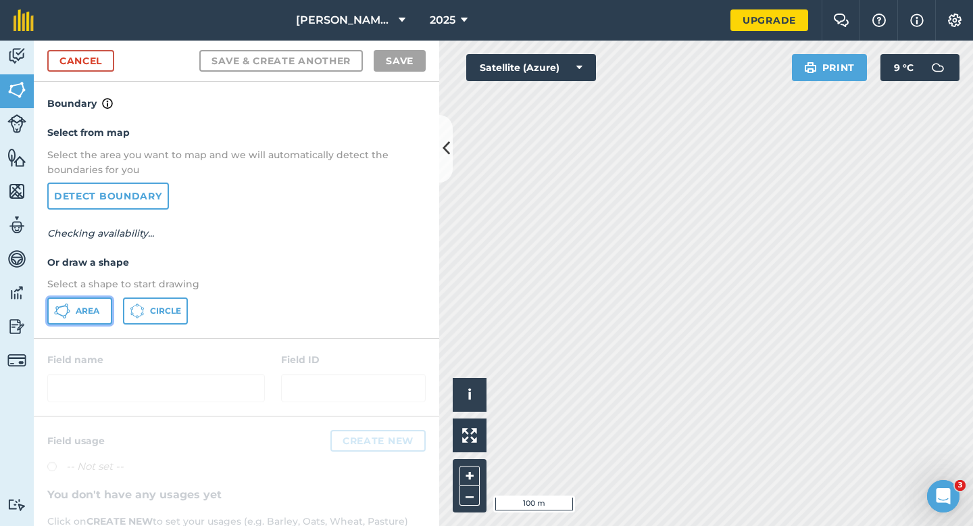
click at [83, 311] on span "Area" at bounding box center [88, 310] width 24 height 11
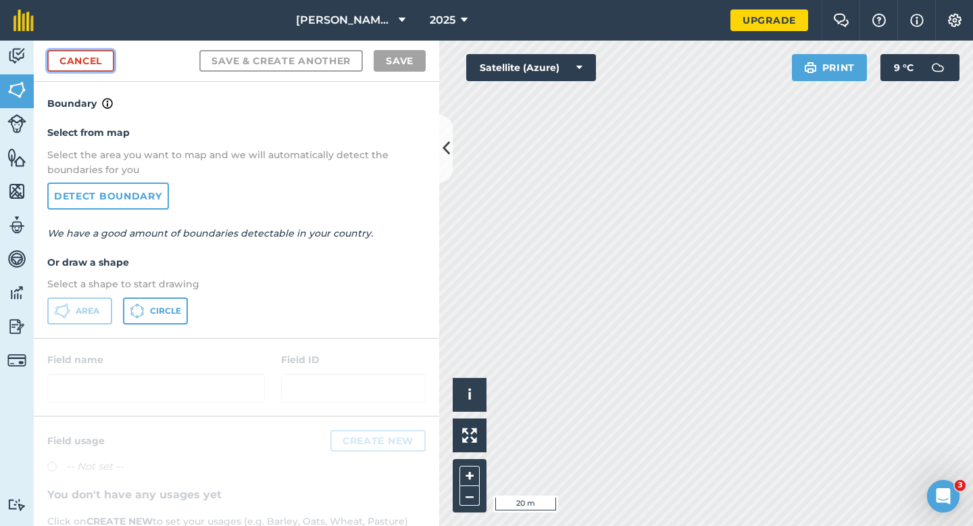
click at [70, 65] on link "Cancel" at bounding box center [80, 61] width 67 height 22
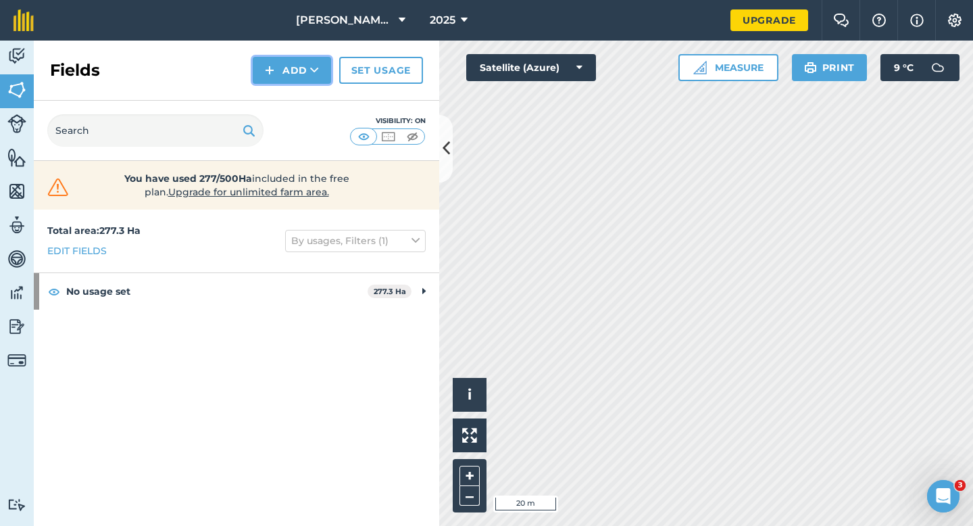
click at [286, 74] on button "Add" at bounding box center [292, 70] width 78 height 27
click at [286, 103] on link "Draw" at bounding box center [292, 101] width 74 height 30
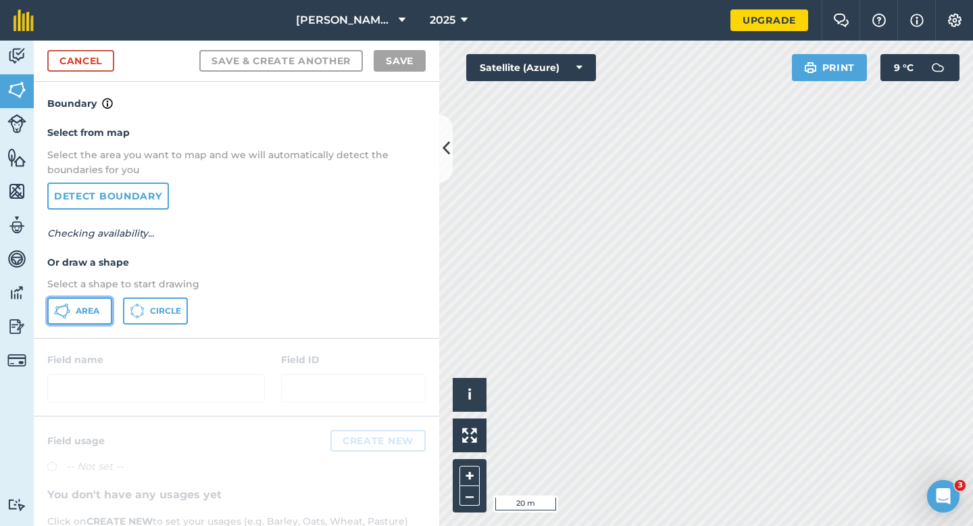
click at [68, 313] on icon at bounding box center [62, 311] width 16 height 16
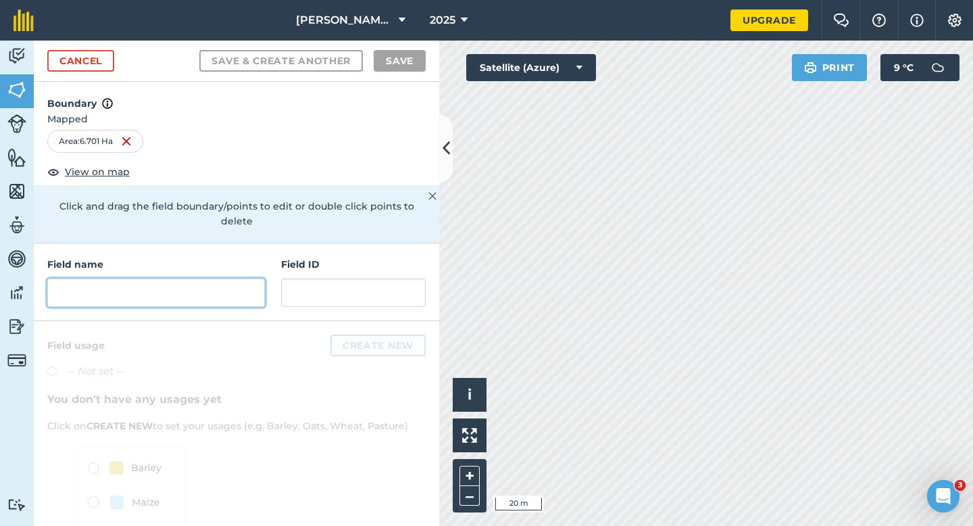
click at [241, 278] on input "text" at bounding box center [156, 292] width 218 height 28
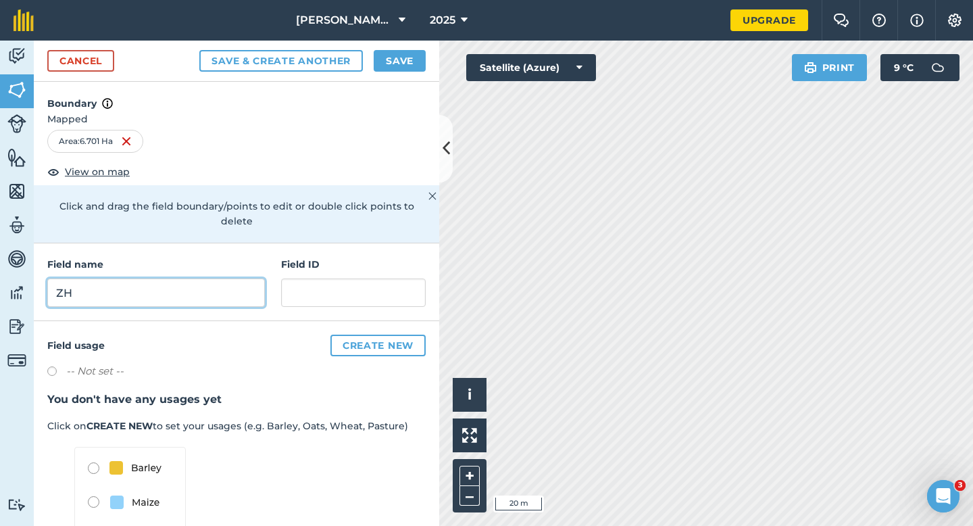
type input "ZH"
click at [409, 57] on button "Save" at bounding box center [400, 61] width 52 height 22
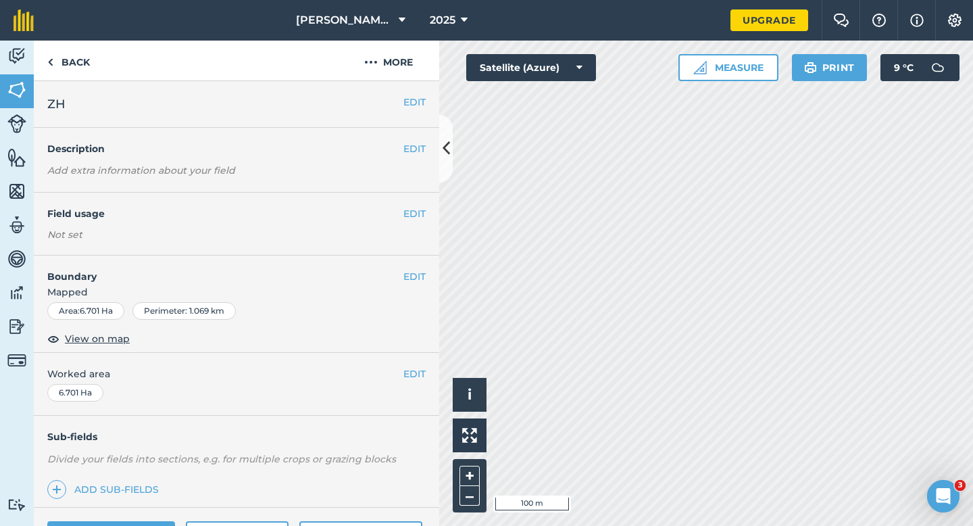
click at [409, 382] on div "EDIT Worked area 6.701 Ha" at bounding box center [236, 384] width 405 height 63
click at [411, 378] on button "EDIT" at bounding box center [414, 373] width 22 height 15
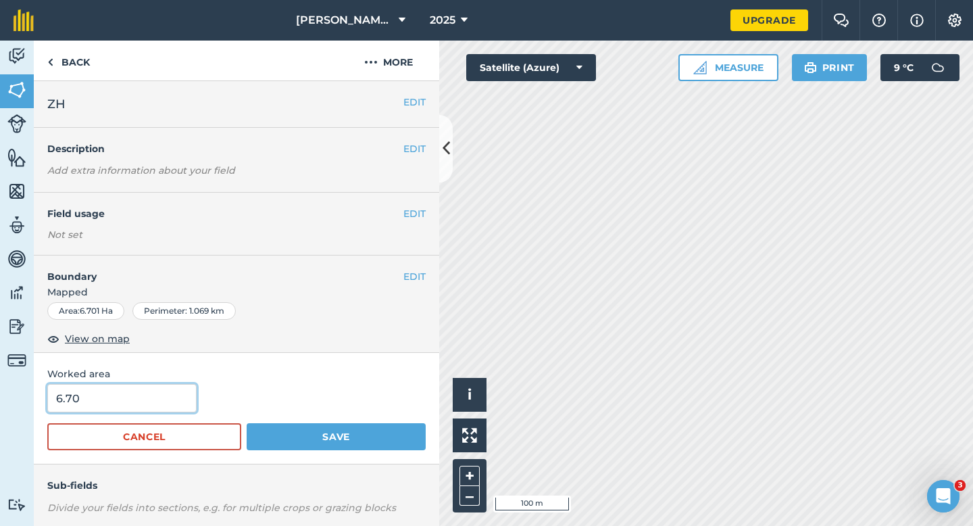
click at [118, 407] on input "6.70" at bounding box center [121, 398] width 149 height 28
type input "6.7"
click at [247, 423] on button "Save" at bounding box center [336, 436] width 179 height 27
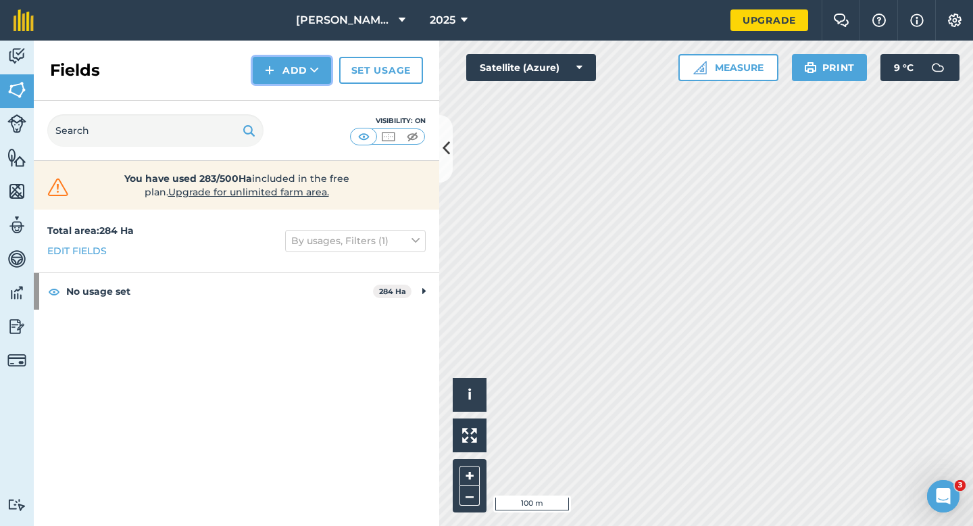
click at [272, 79] on button "Add" at bounding box center [292, 70] width 78 height 27
click at [284, 90] on link "Draw" at bounding box center [292, 101] width 74 height 30
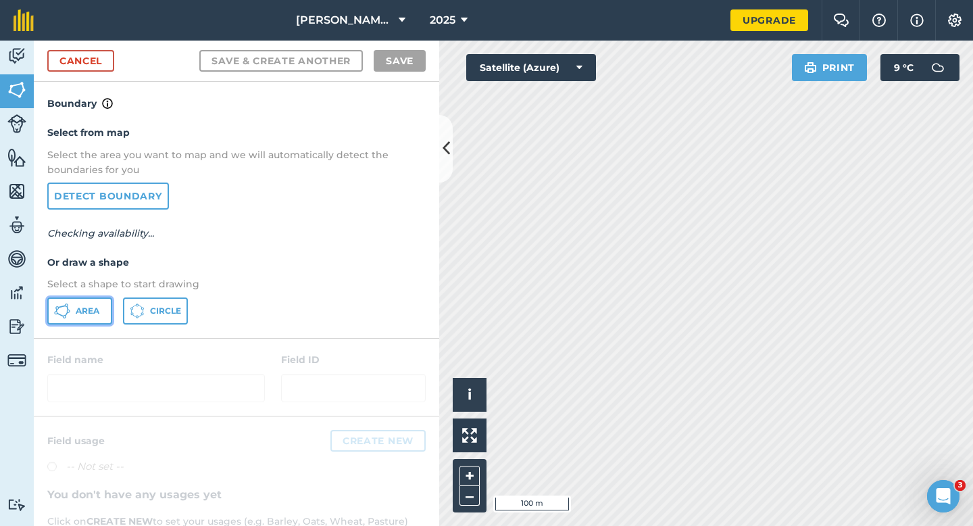
click at [107, 308] on button "Area" at bounding box center [79, 310] width 65 height 27
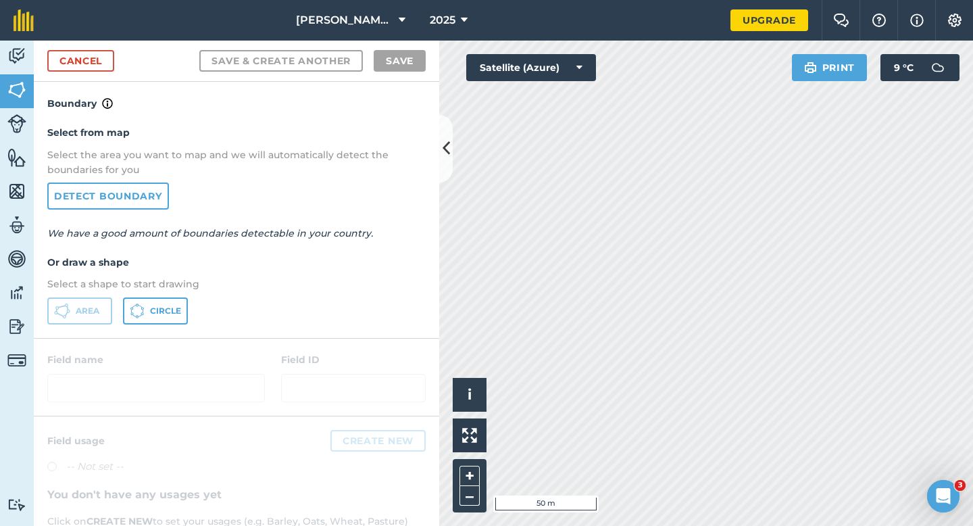
drag, startPoint x: 934, startPoint y: 493, endPoint x: 644, endPoint y: 173, distance: 431.5
click html
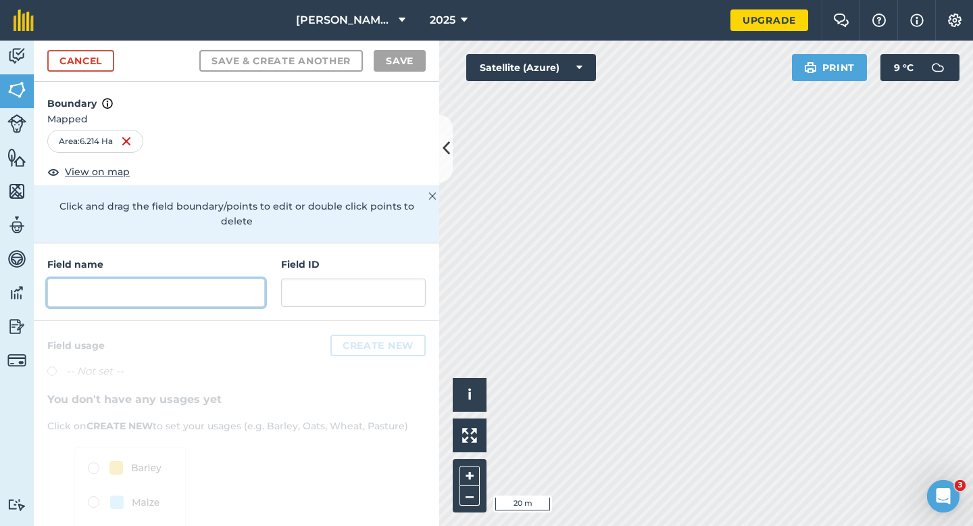
click at [225, 278] on input "text" at bounding box center [156, 292] width 218 height 28
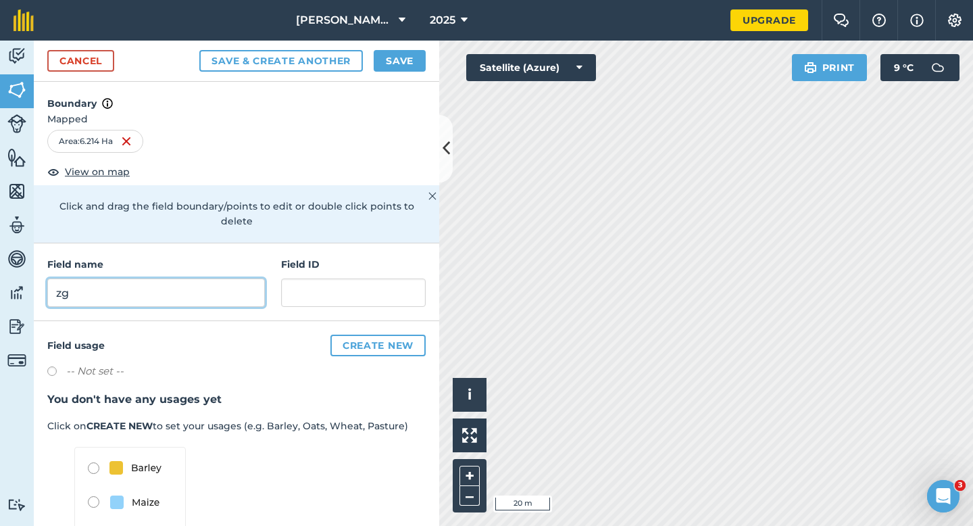
type input "z"
type input "ZG"
click at [411, 60] on button "Save" at bounding box center [400, 61] width 52 height 22
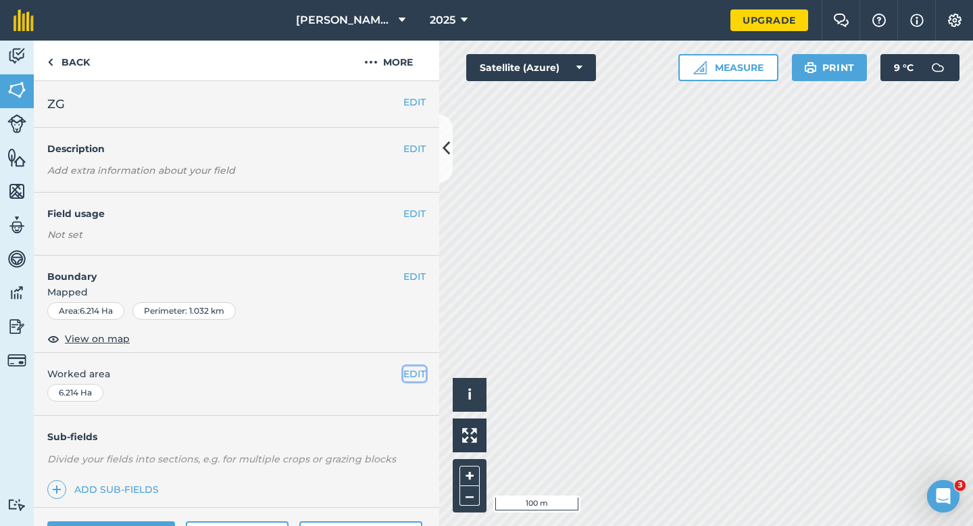
click at [410, 378] on button "EDIT" at bounding box center [414, 373] width 22 height 15
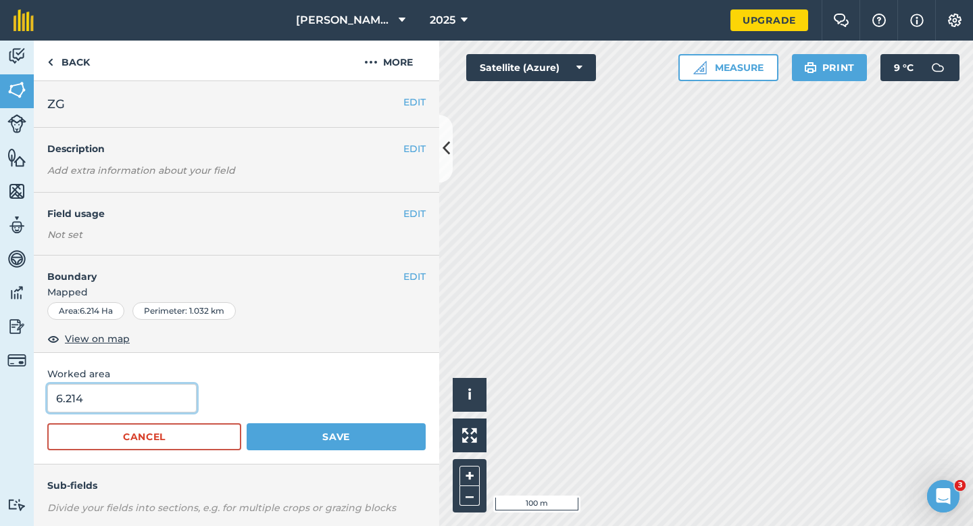
click at [152, 408] on input "6.214" at bounding box center [121, 398] width 149 height 28
type input "6.2"
click at [247, 423] on button "Save" at bounding box center [336, 436] width 179 height 27
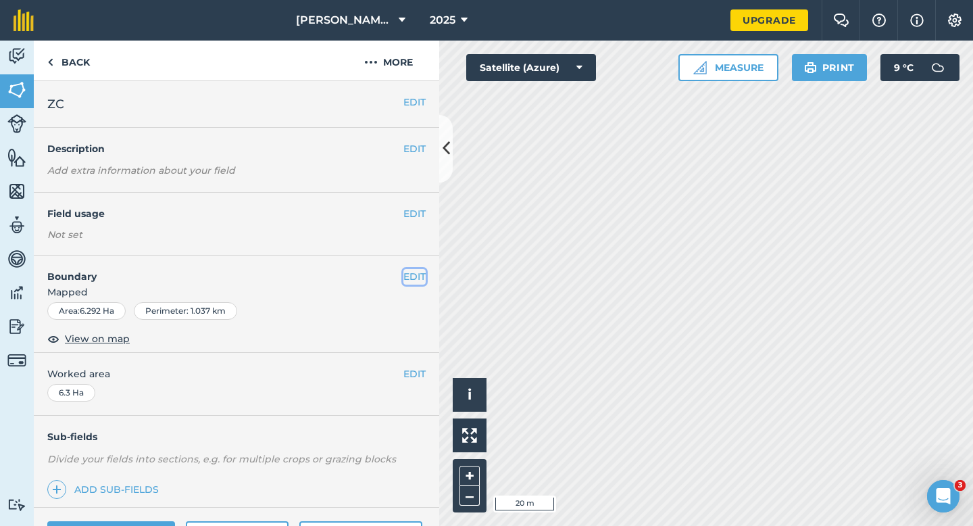
click at [414, 273] on button "EDIT" at bounding box center [414, 276] width 22 height 15
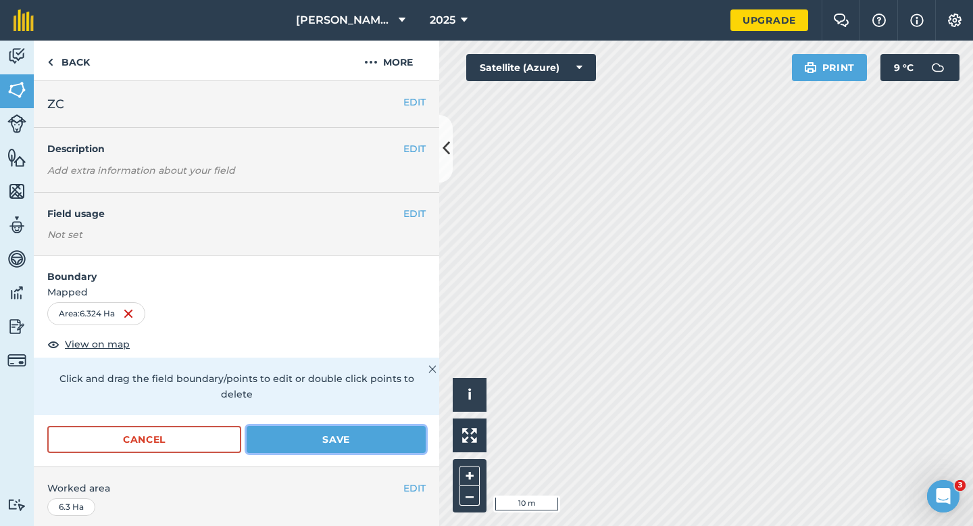
click at [399, 428] on button "Save" at bounding box center [336, 439] width 179 height 27
